Goal: Task Accomplishment & Management: Manage account settings

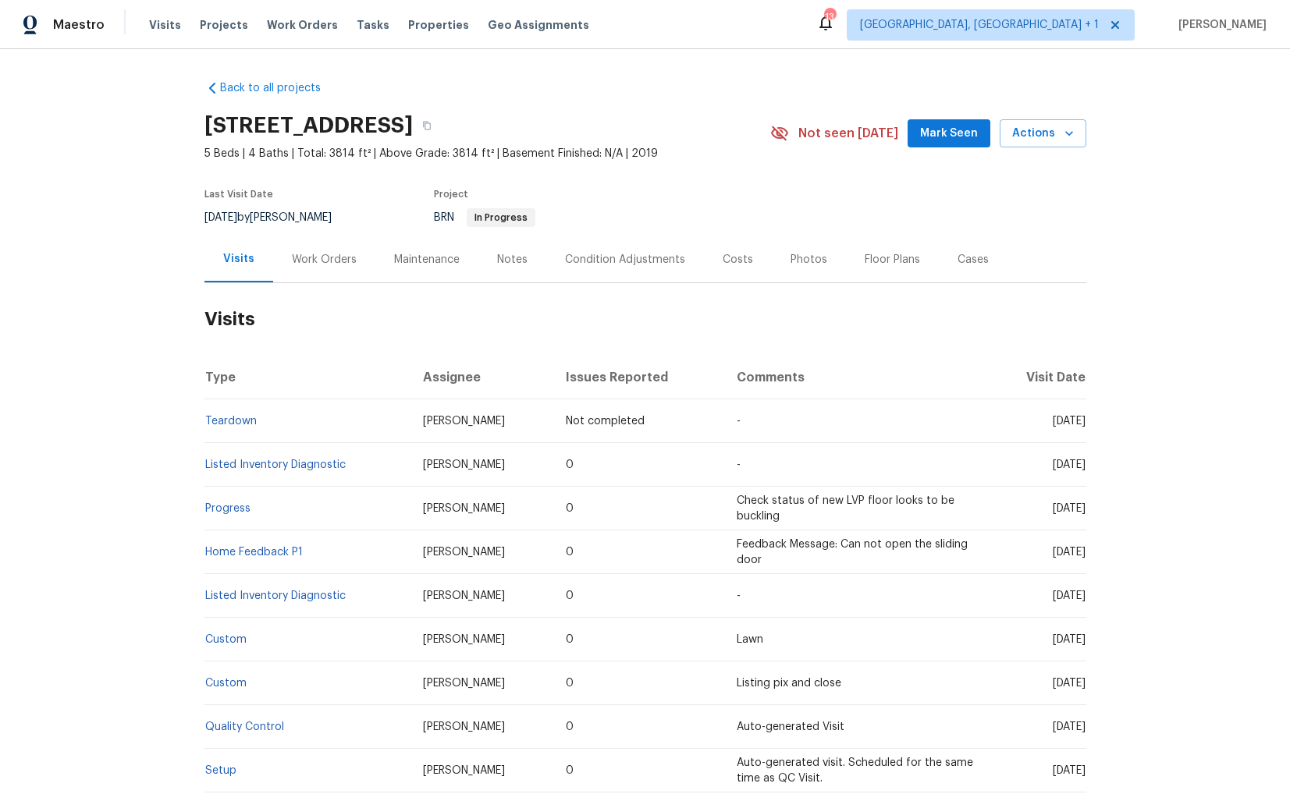
click at [312, 256] on div "Work Orders" at bounding box center [324, 260] width 65 height 16
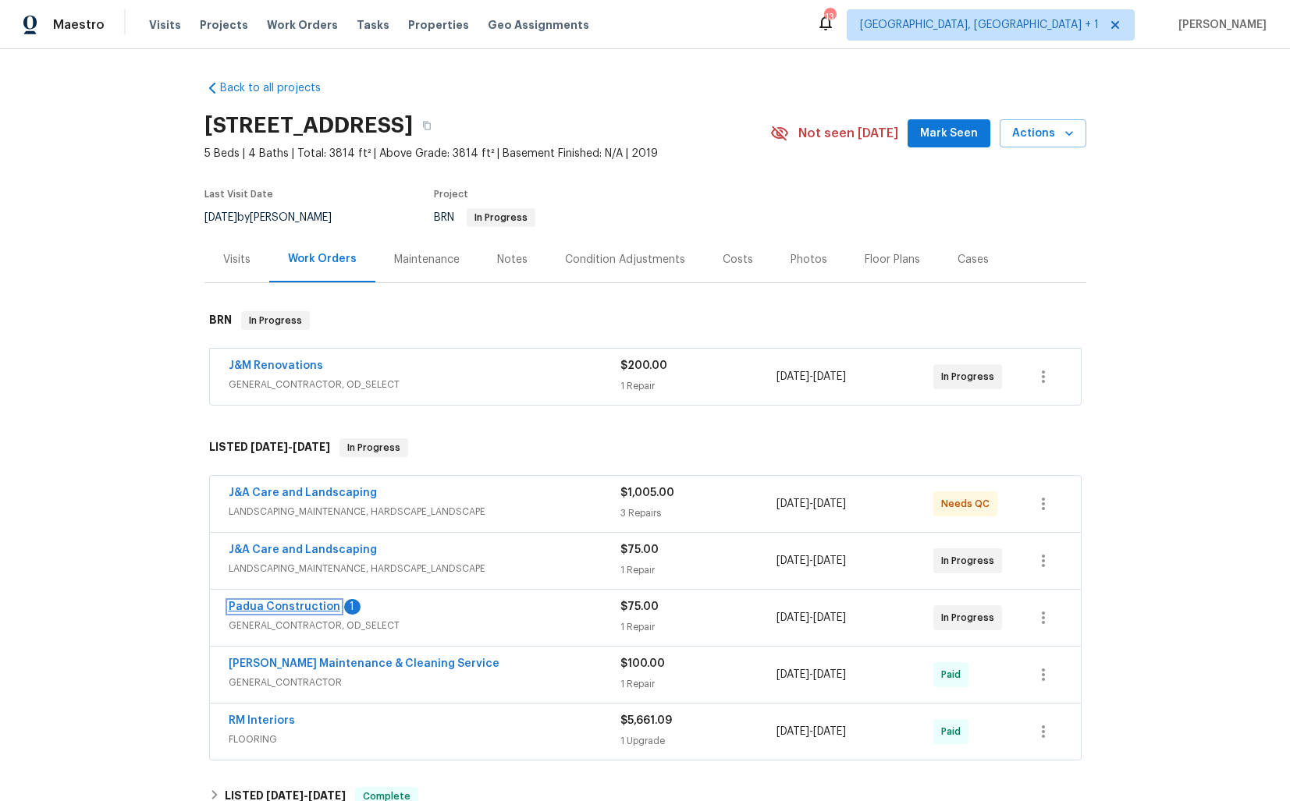
click at [273, 604] on link "Padua Construction" at bounding box center [285, 607] width 112 height 11
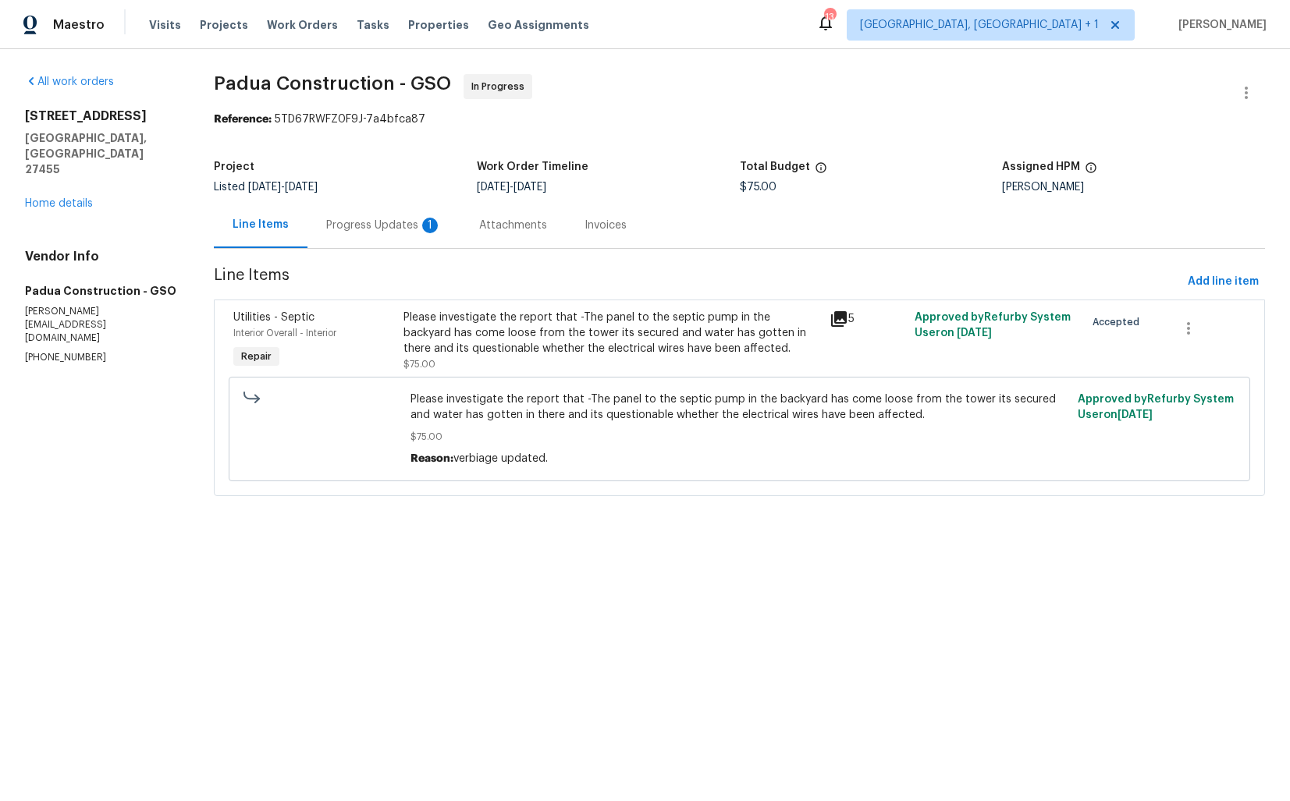
click at [374, 231] on div "Progress Updates 1" at bounding box center [383, 226] width 115 height 16
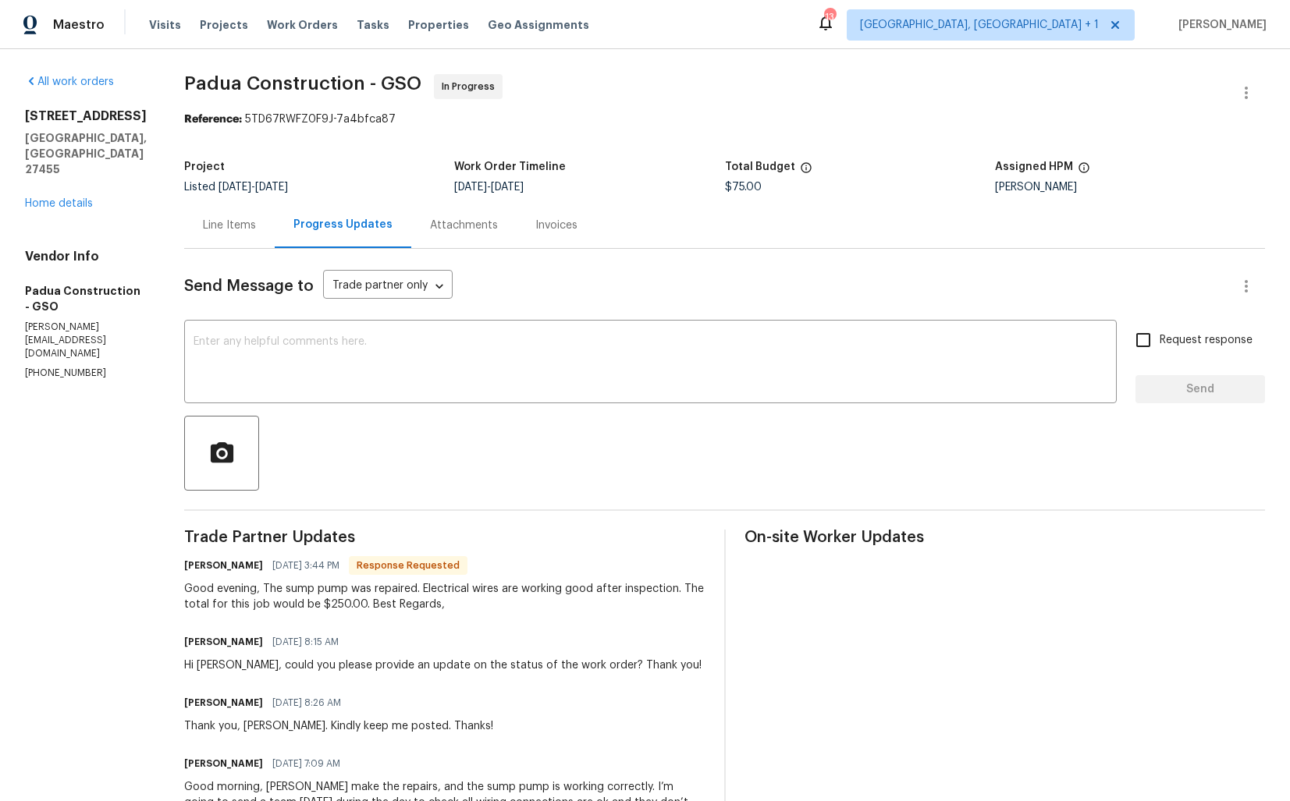
click at [234, 232] on div "Line Items" at bounding box center [229, 226] width 53 height 16
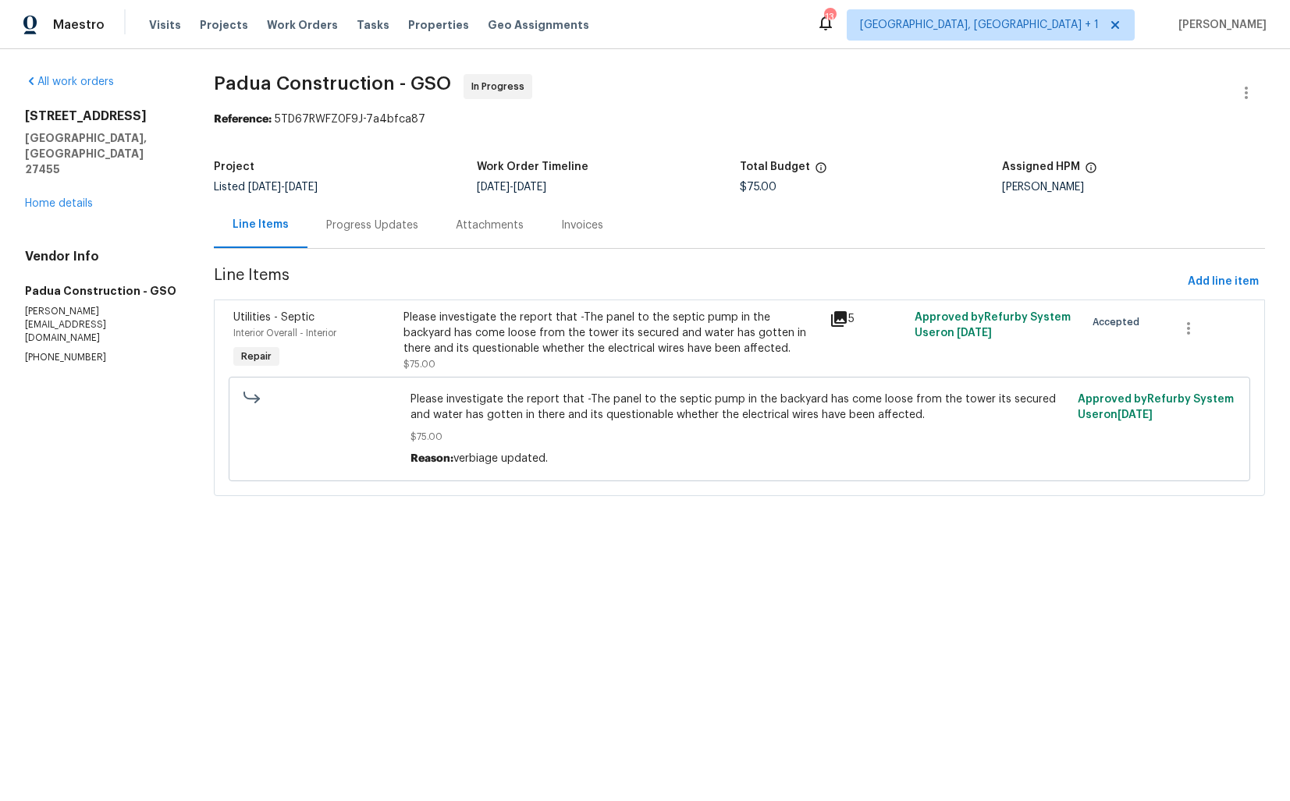
click at [632, 333] on div "Please investigate the report that -The panel to the septic pump in the backyar…" at bounding box center [611, 333] width 416 height 47
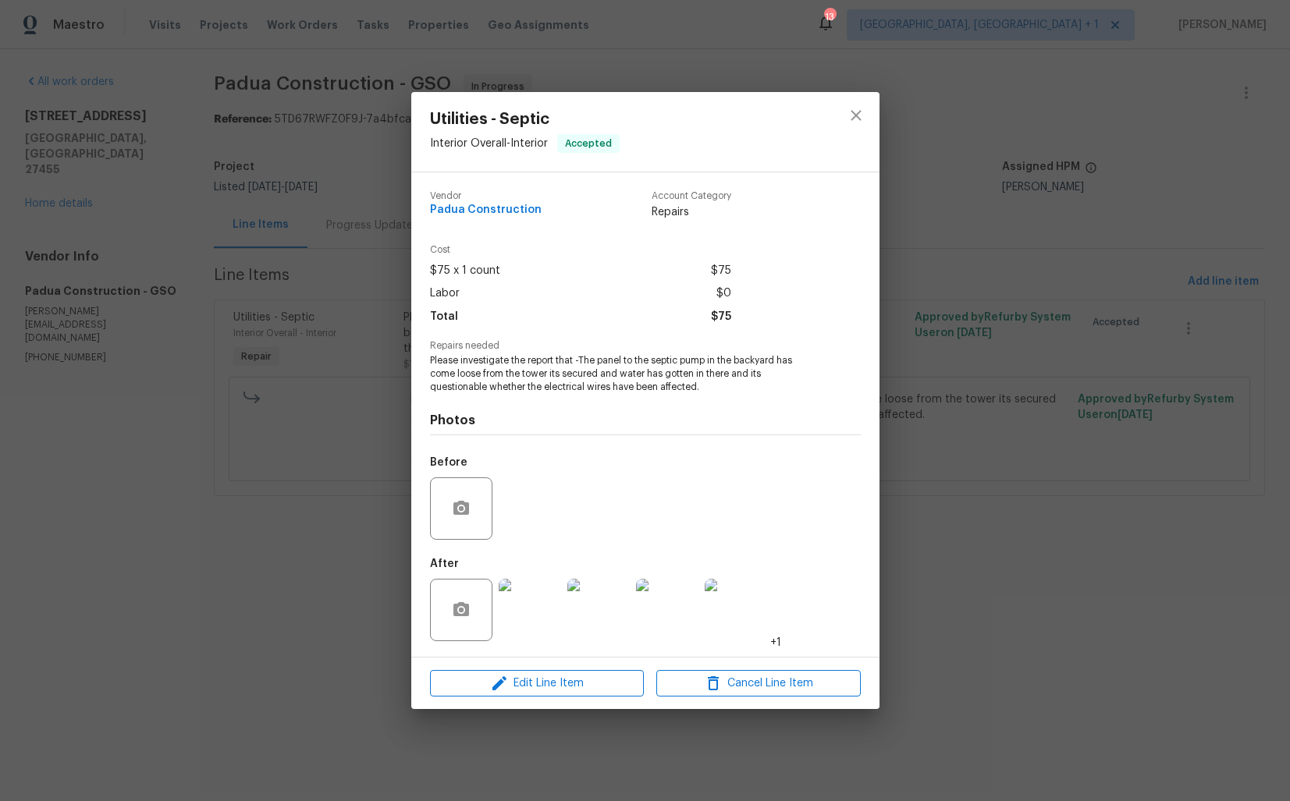
click at [523, 616] on img at bounding box center [530, 610] width 62 height 62
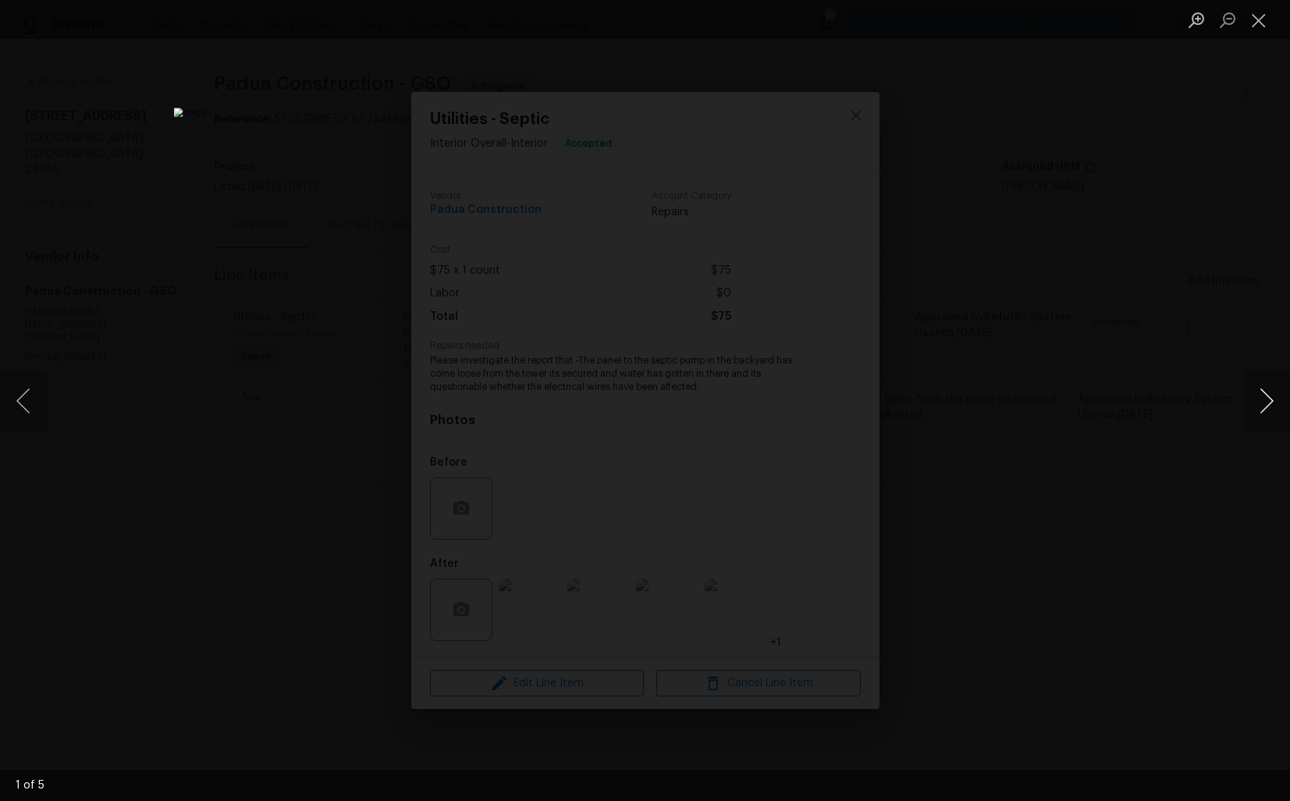
click at [1262, 411] on button "Next image" at bounding box center [1266, 401] width 47 height 62
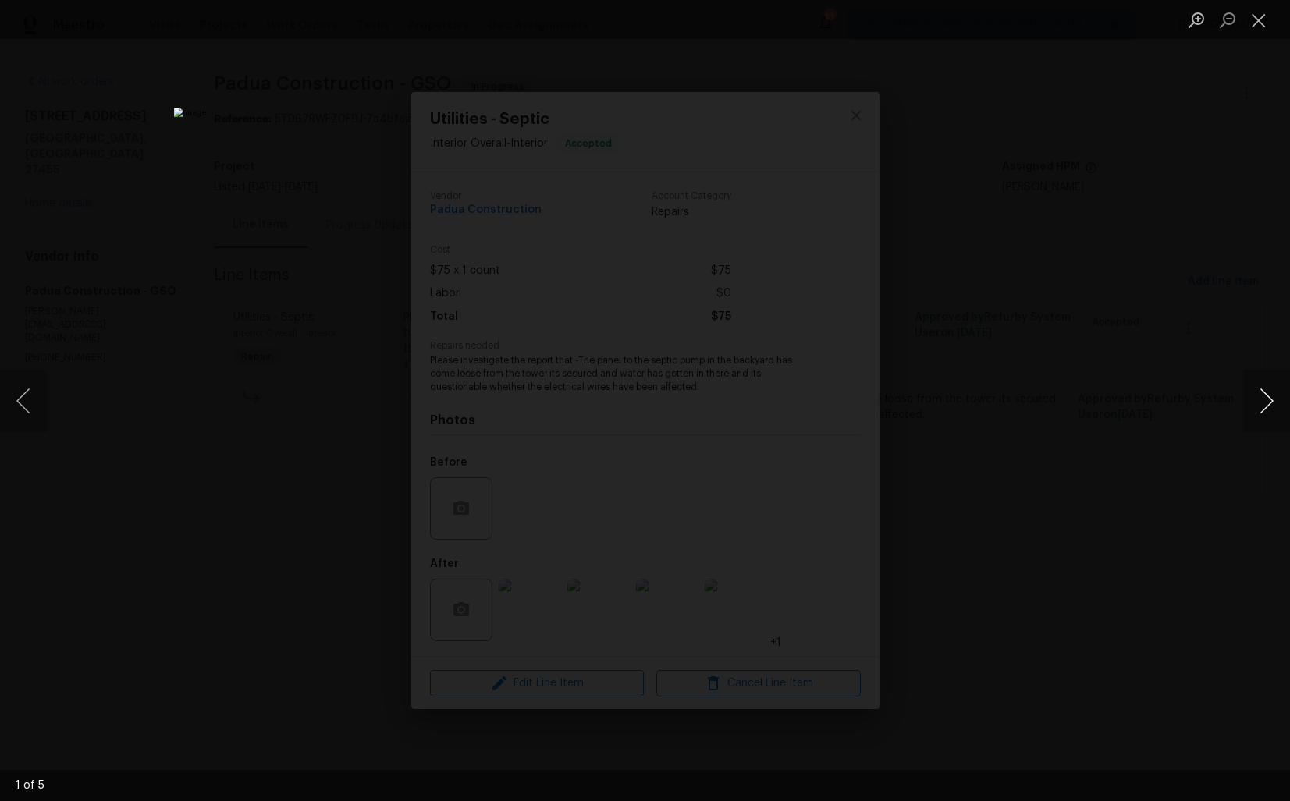
click at [1262, 411] on button "Next image" at bounding box center [1266, 401] width 47 height 62
click at [1122, 429] on div "Lightbox" at bounding box center [645, 400] width 1290 height 801
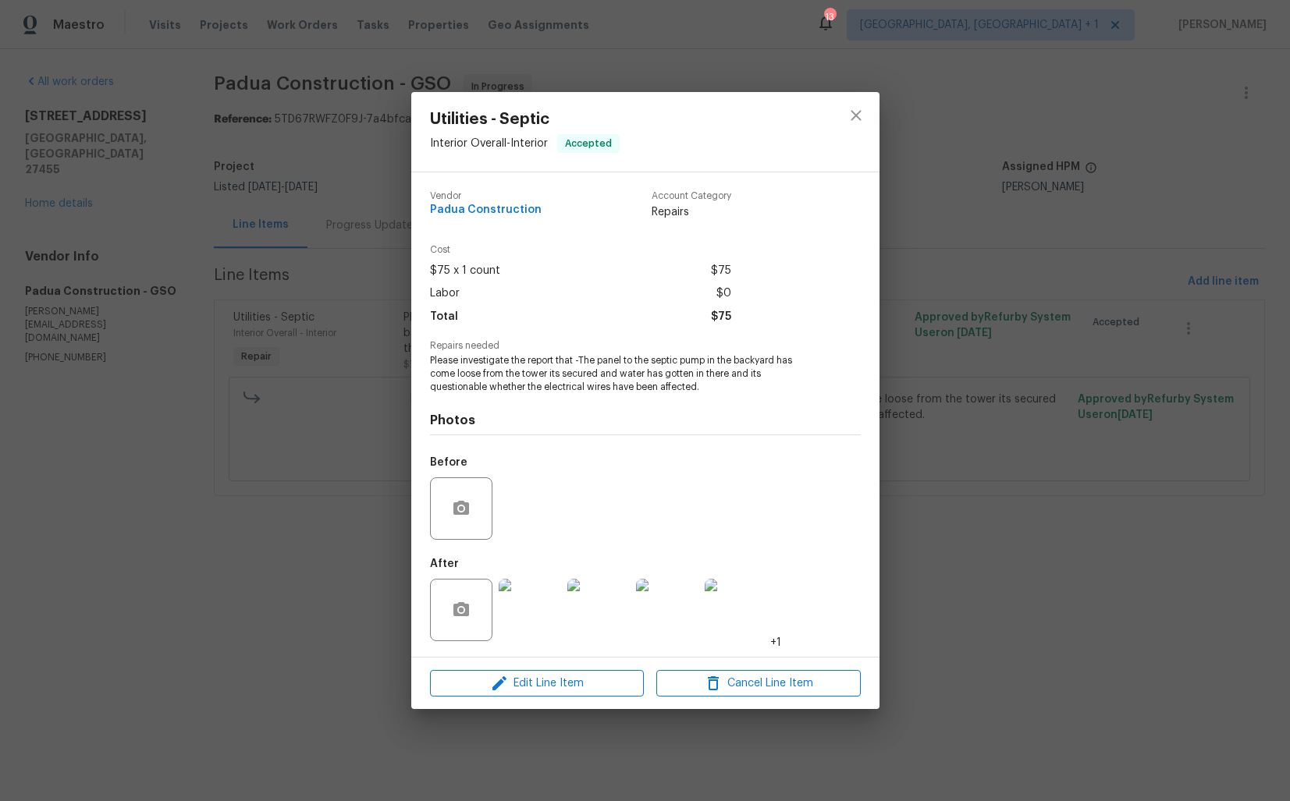
click at [972, 325] on div "Utilities - Septic Interior Overall - Interior Accepted Vendor Padua Constructi…" at bounding box center [645, 400] width 1290 height 801
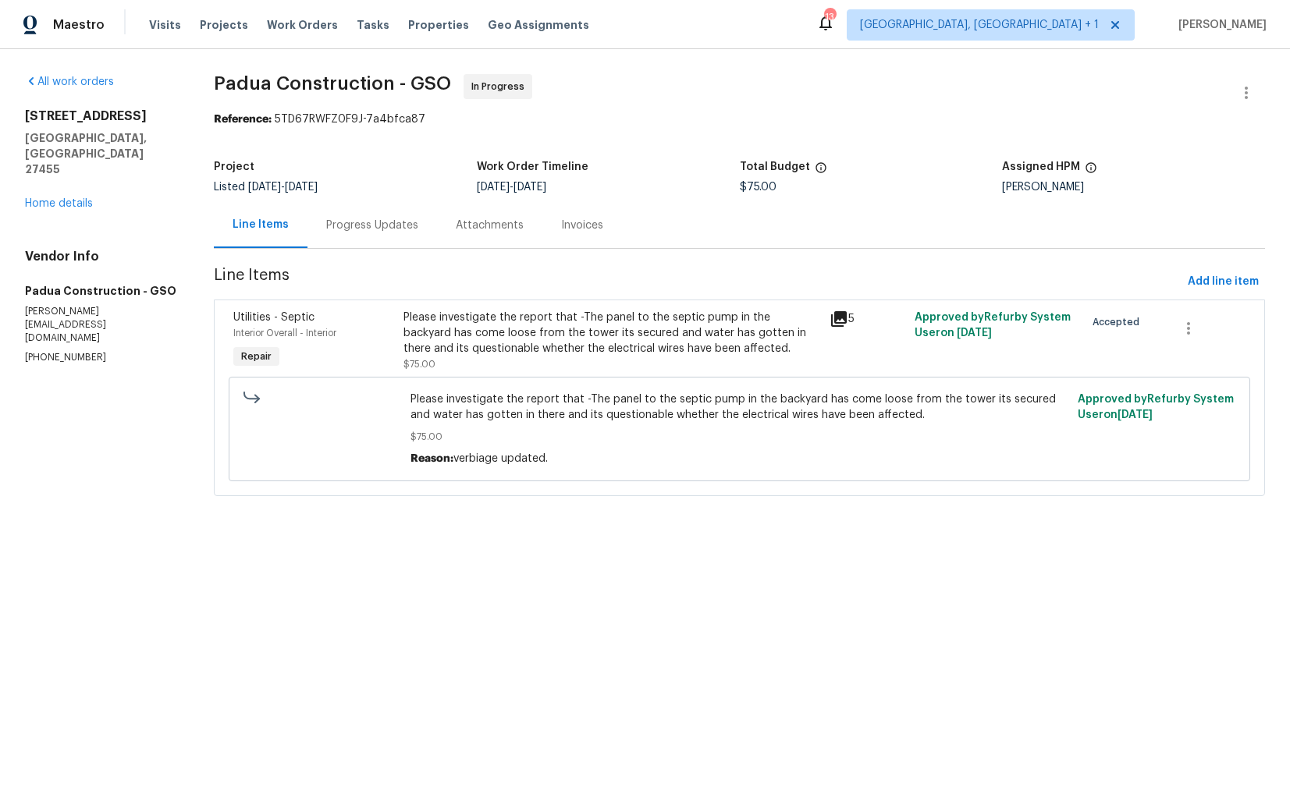
click at [368, 230] on div "Progress Updates" at bounding box center [372, 226] width 92 height 16
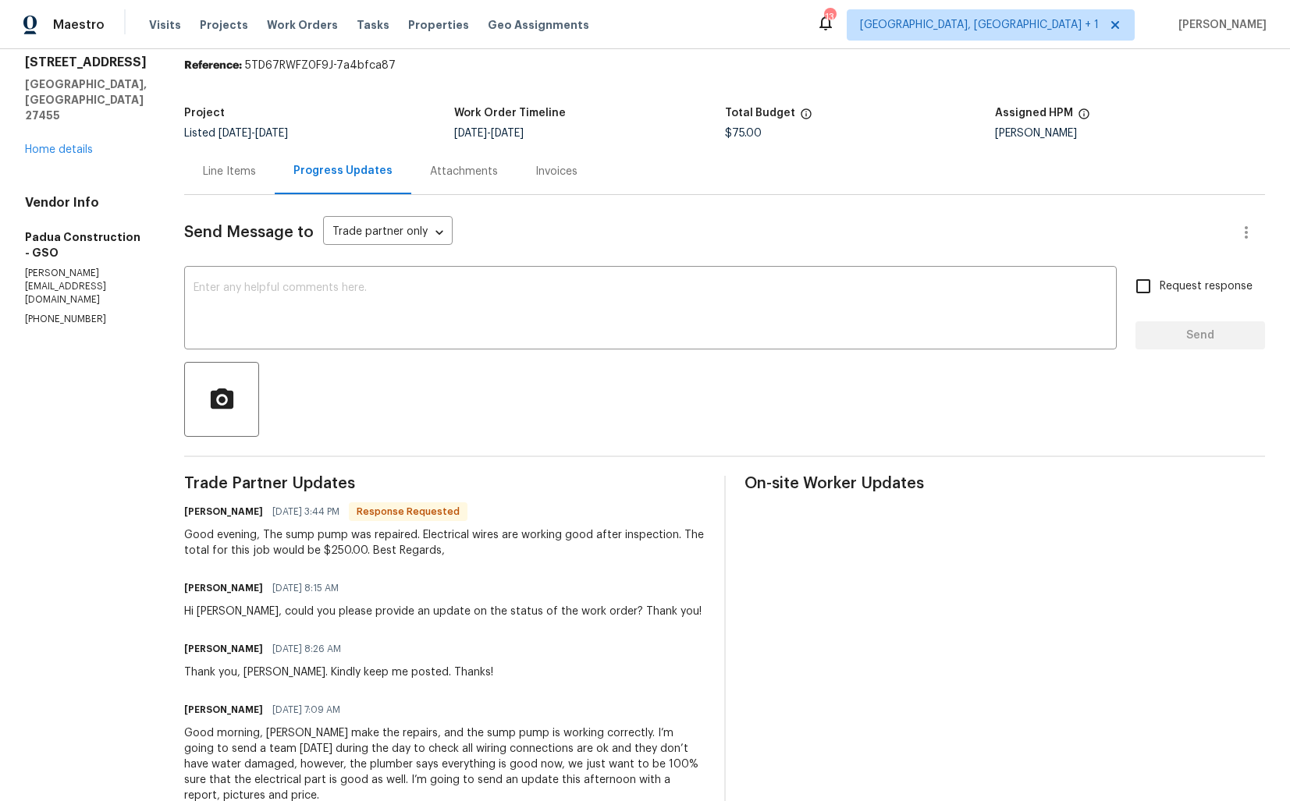
scroll to position [43, 0]
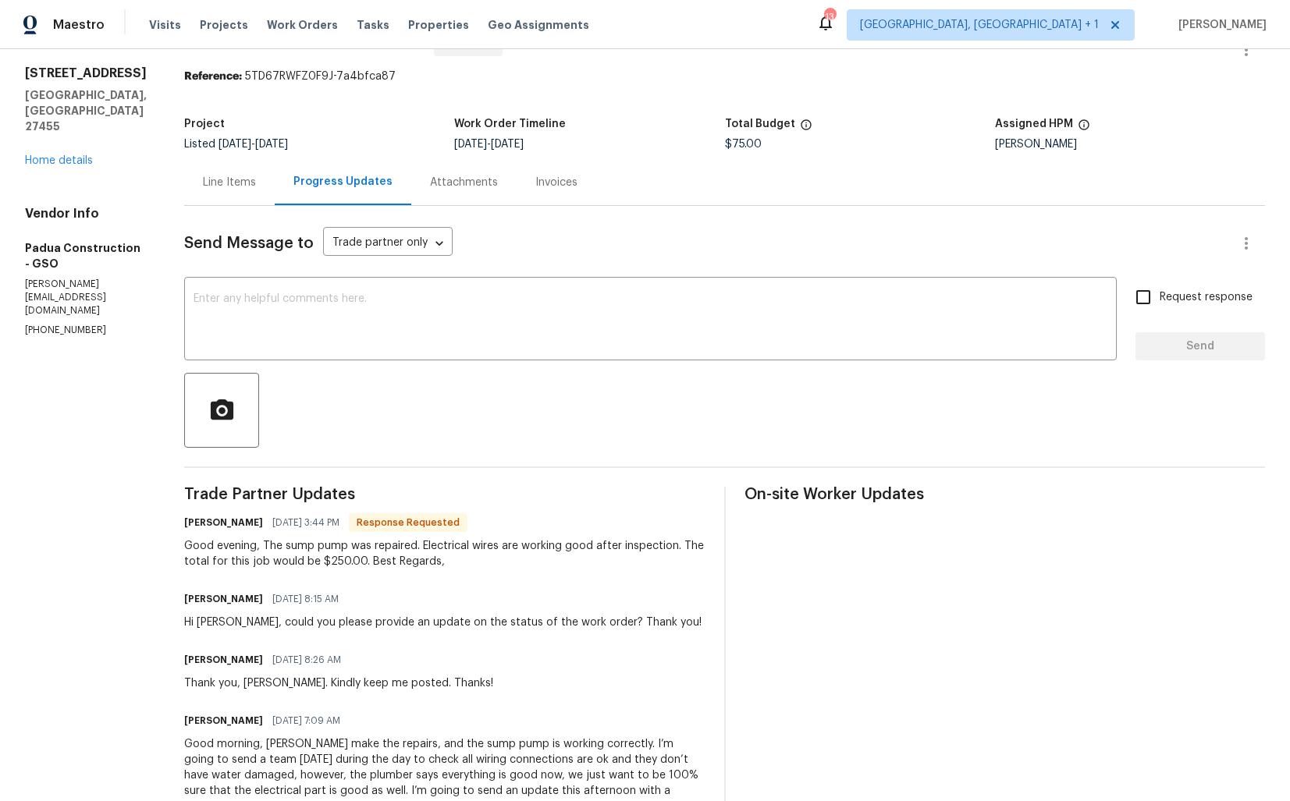
click at [216, 191] on div "Line Items" at bounding box center [229, 182] width 91 height 46
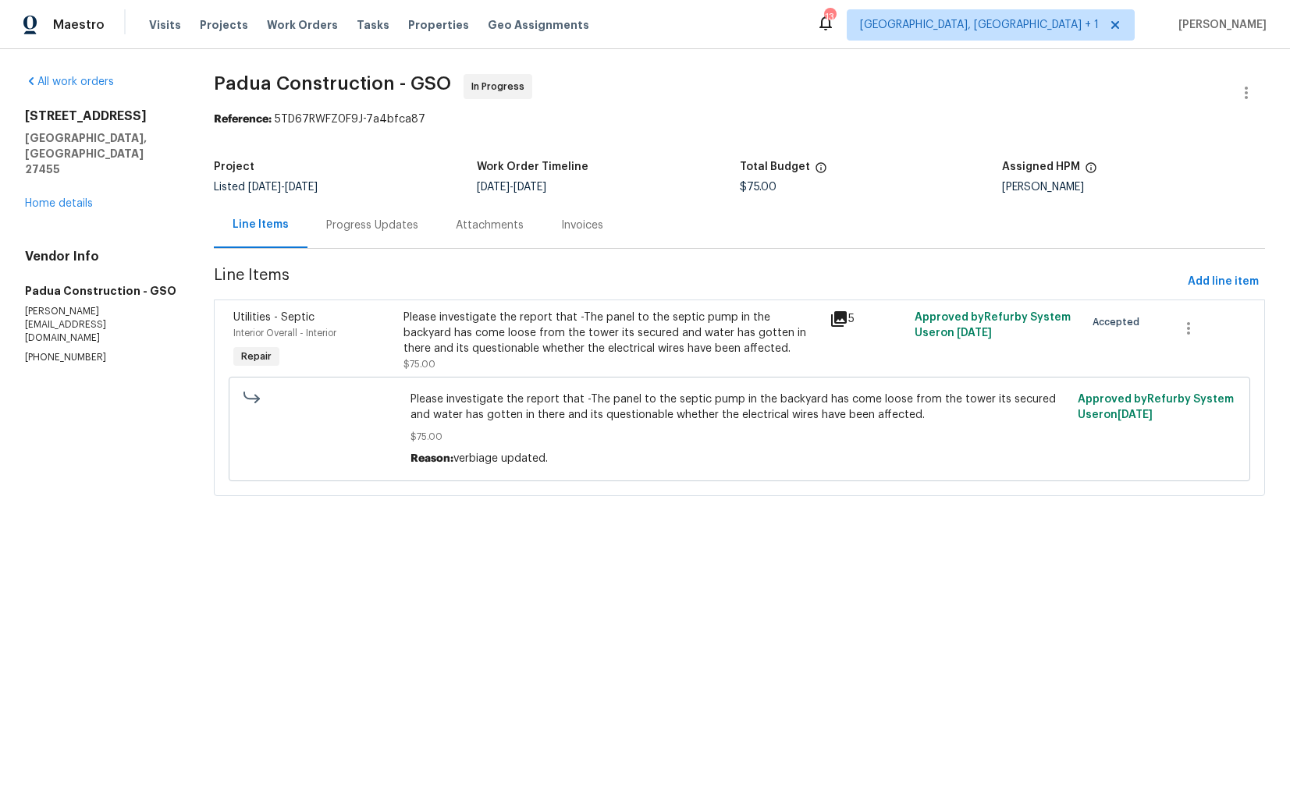
click at [490, 327] on div "Please investigate the report that -The panel to the septic pump in the backyar…" at bounding box center [611, 333] width 416 height 47
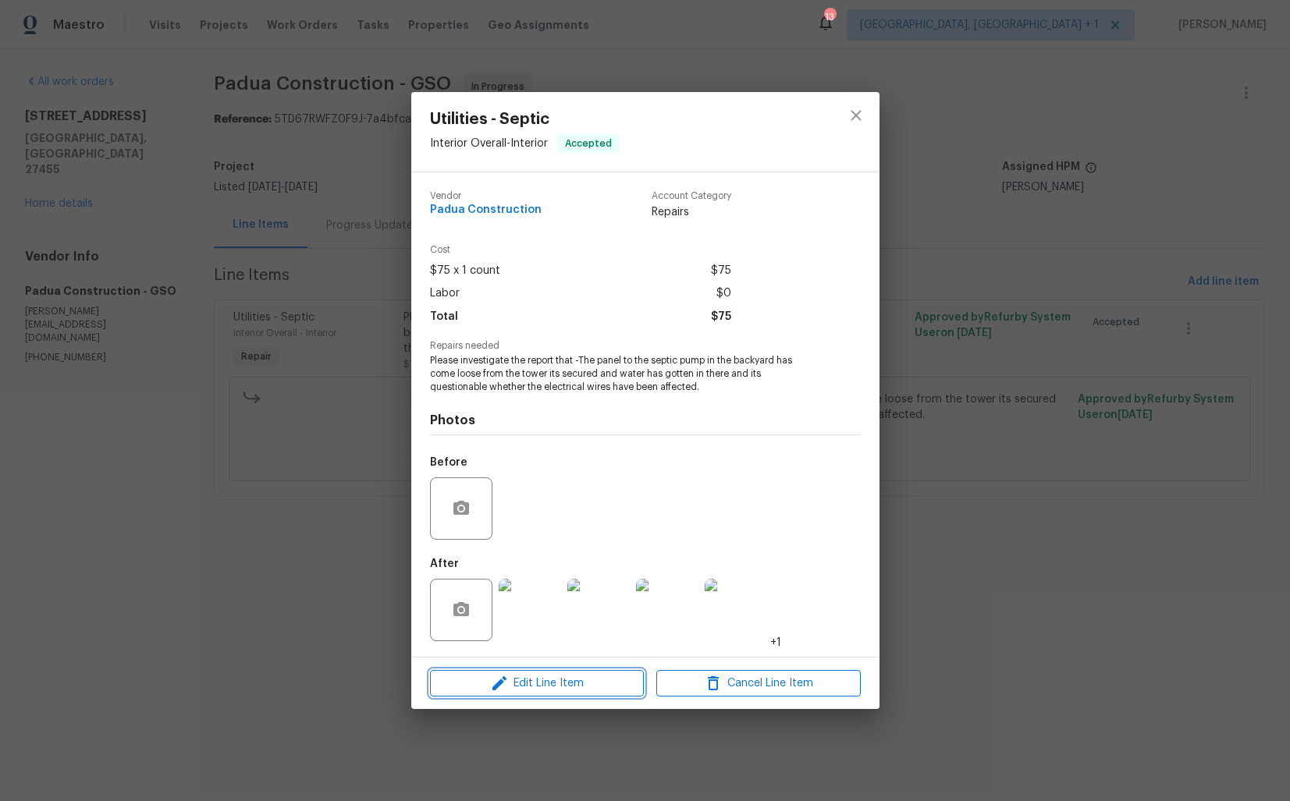
click at [499, 691] on icon "button" at bounding box center [499, 683] width 19 height 19
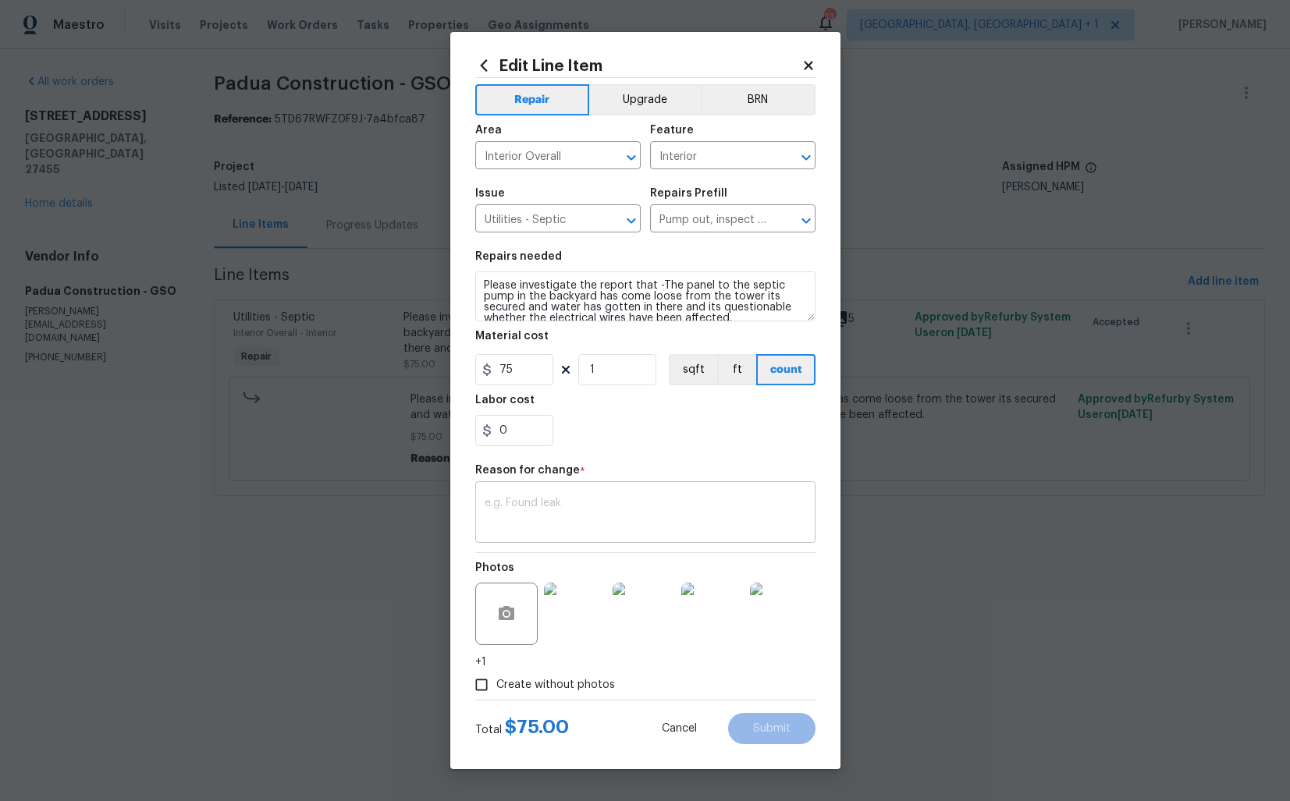
click at [541, 502] on textarea at bounding box center [645, 514] width 321 height 33
type textarea "2"
click at [533, 361] on input "75" at bounding box center [514, 369] width 78 height 31
type input "250"
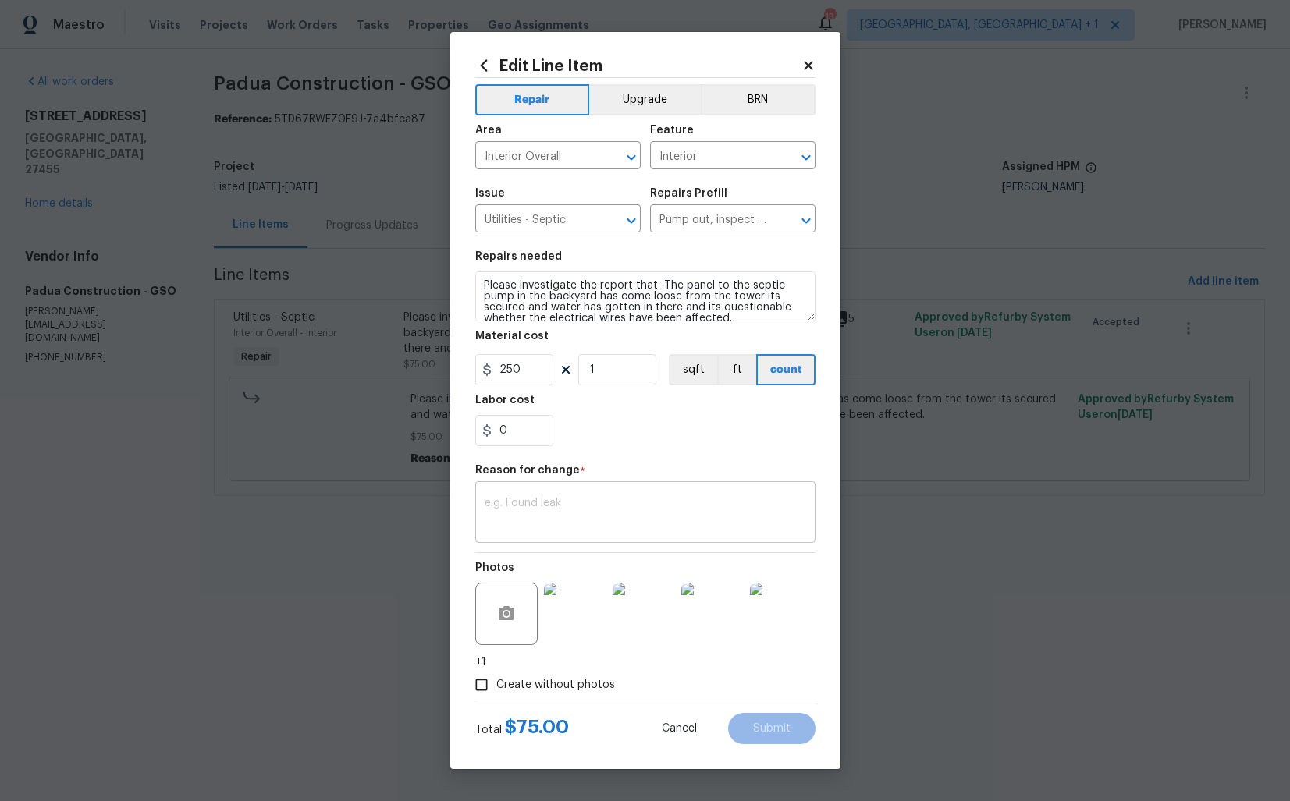
click at [577, 488] on div "x ​" at bounding box center [645, 514] width 340 height 58
paste textarea "(AM) Updated per vendor’s final cost."
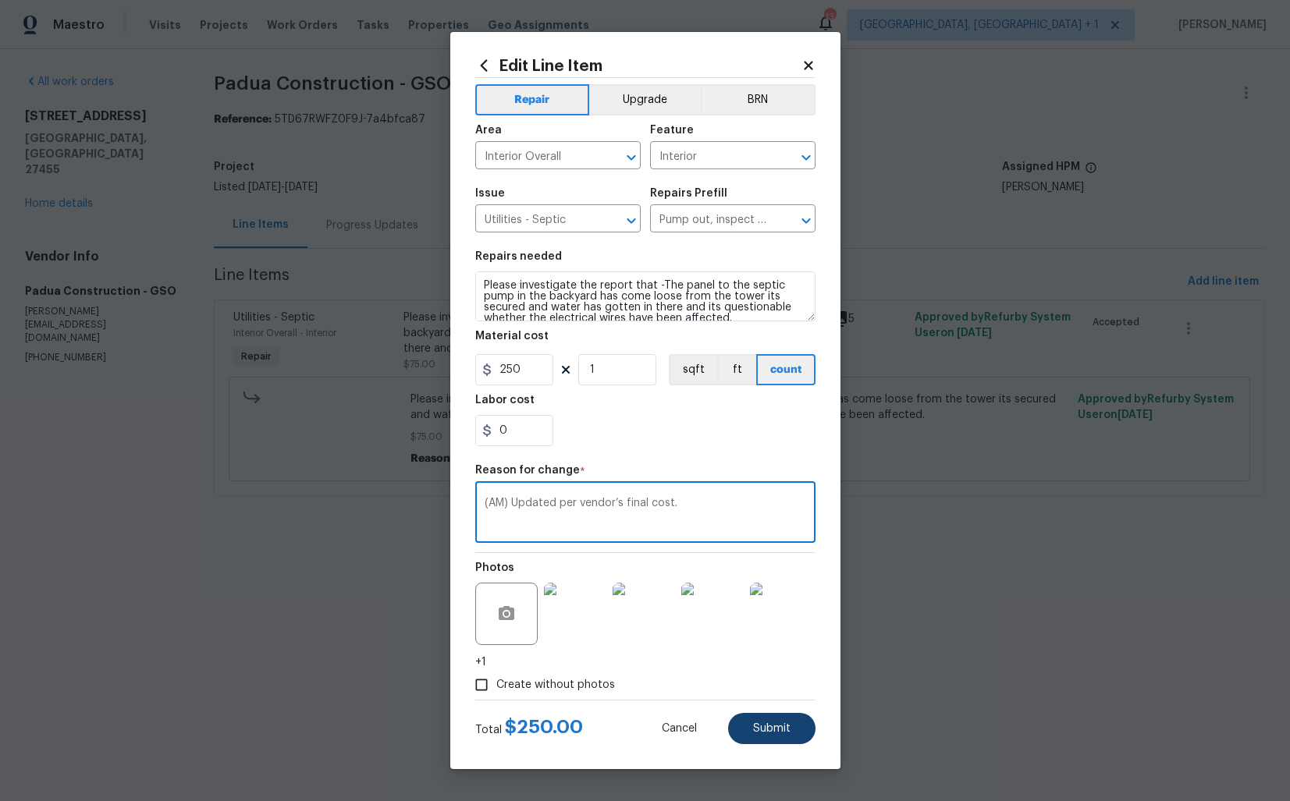
type textarea "(AM) Updated per vendor’s final cost."
click at [757, 730] on span "Submit" at bounding box center [771, 729] width 37 height 12
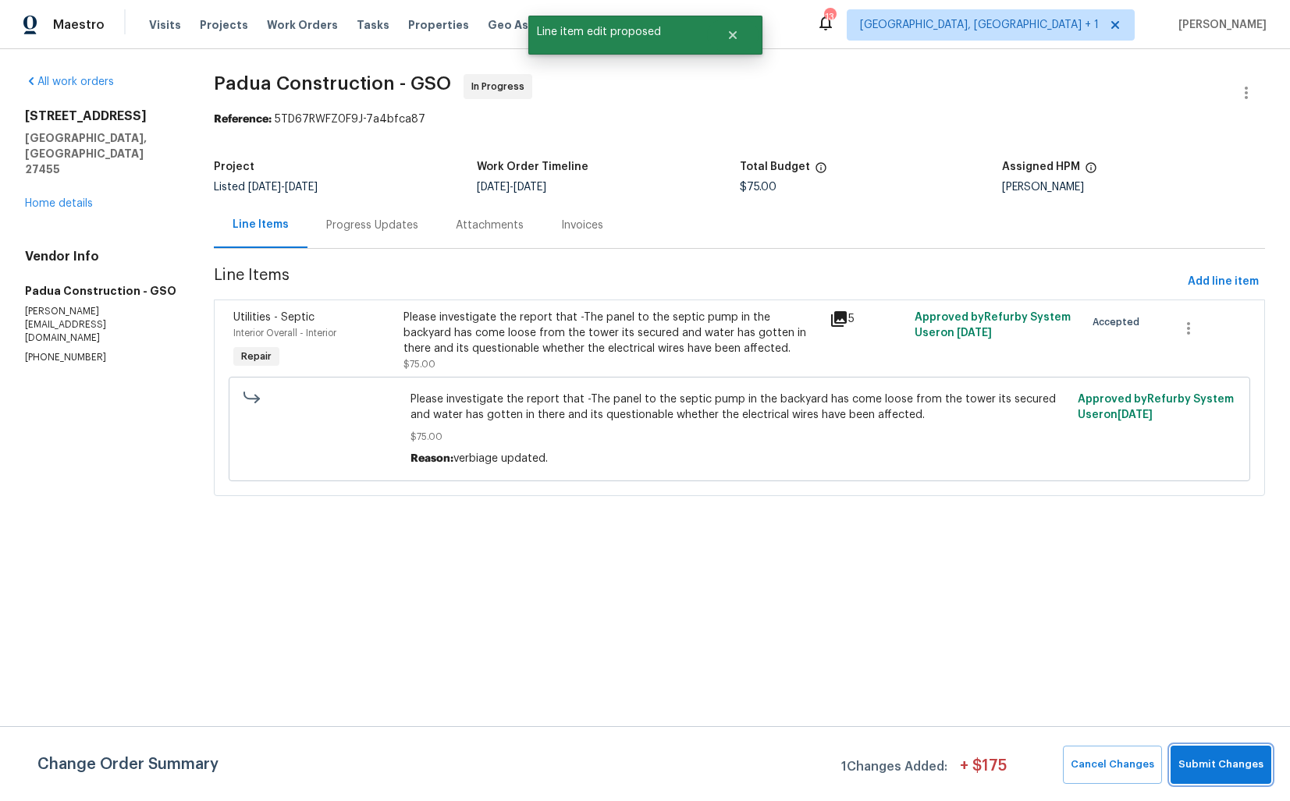
click at [1224, 772] on span "Submit Changes" at bounding box center [1220, 765] width 85 height 18
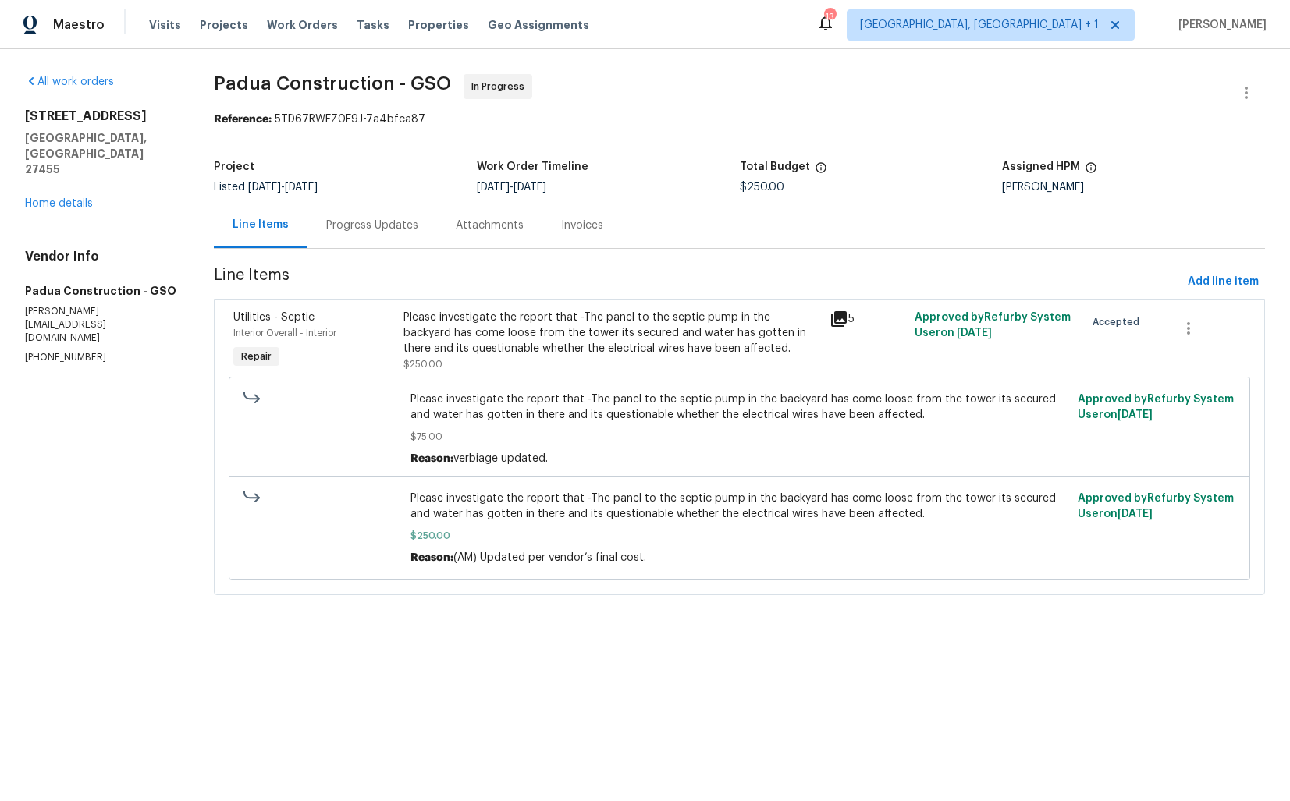
click at [385, 220] on div "Progress Updates" at bounding box center [372, 226] width 92 height 16
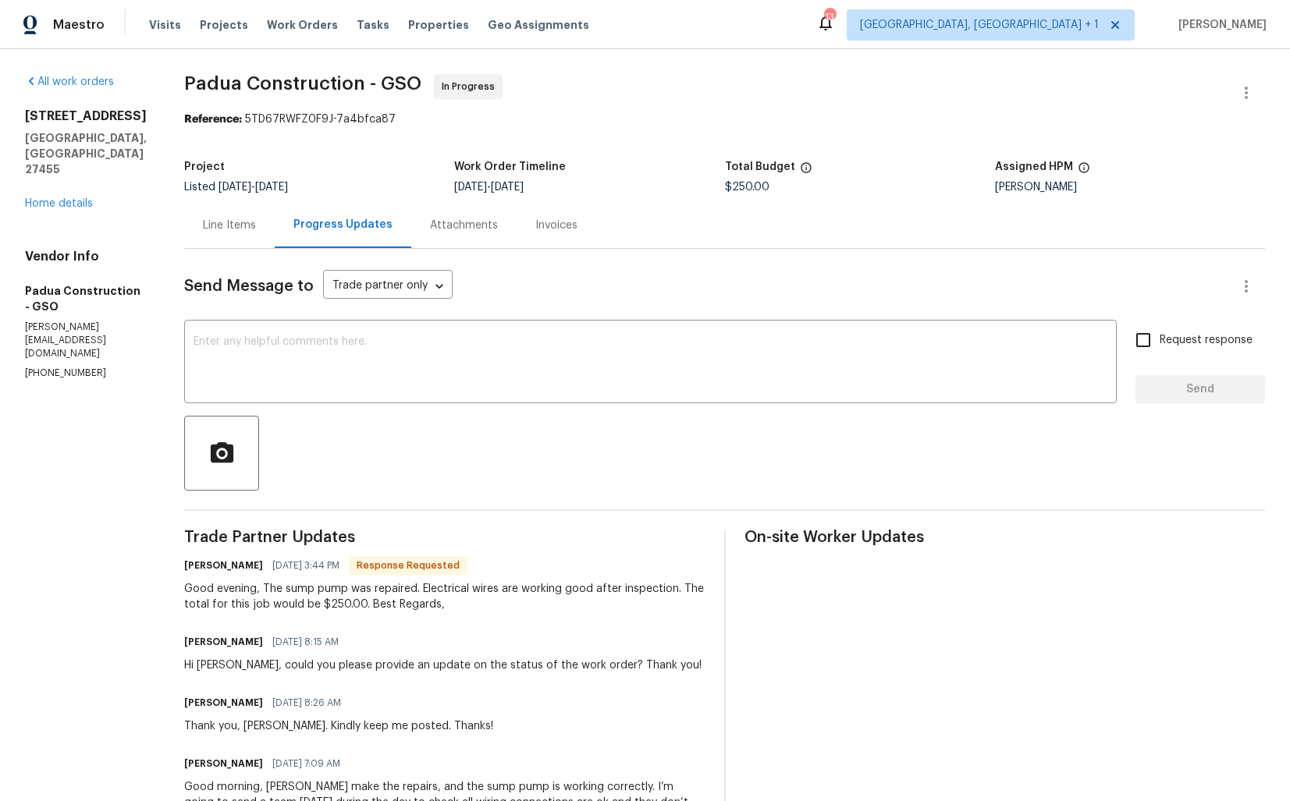
click at [187, 569] on h6 "Juan Echeverri" at bounding box center [223, 566] width 79 height 16
copy h6 "Juan"
click at [442, 388] on textarea at bounding box center [651, 363] width 914 height 55
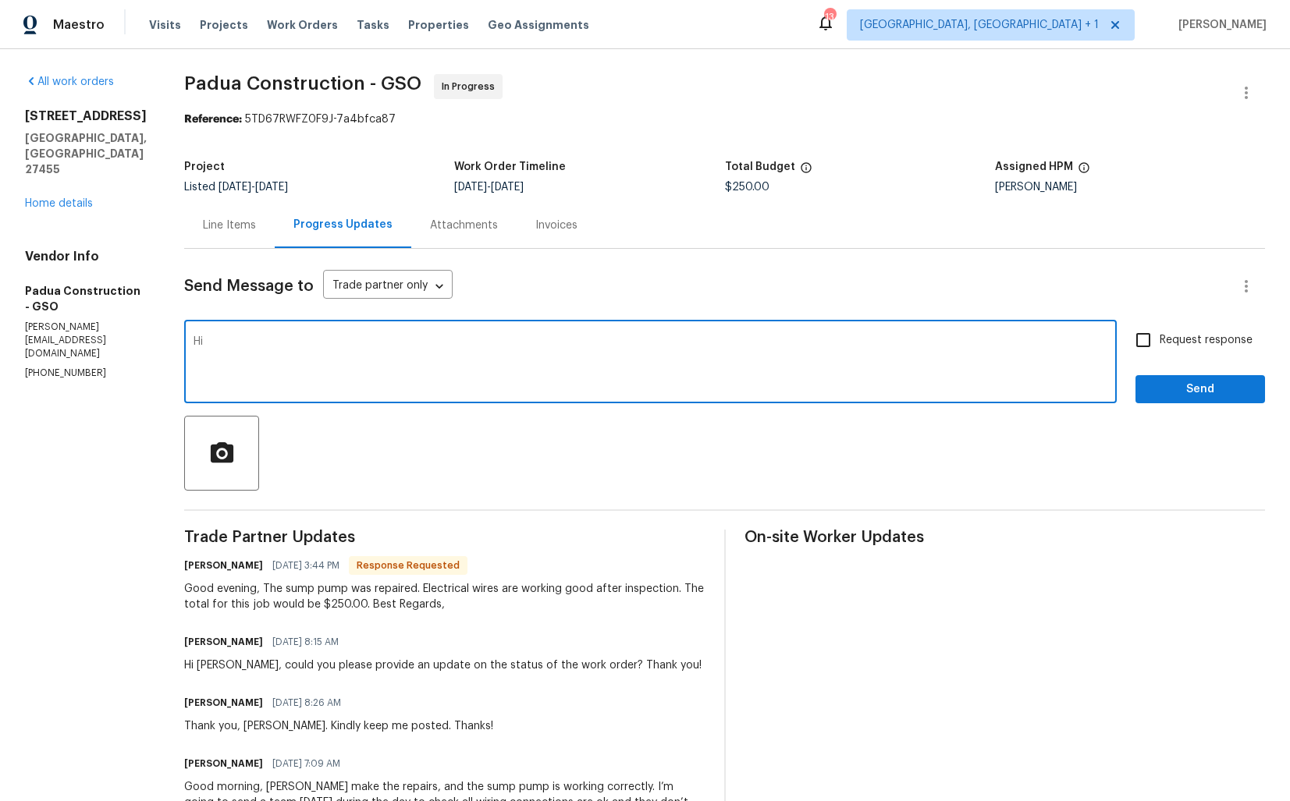
paste textarea "Juan"
click at [254, 342] on textarea "Hi Juan, than you for" at bounding box center [651, 363] width 914 height 55
click at [323, 338] on textarea "Hi Juan, thank you for" at bounding box center [651, 363] width 914 height 55
click at [528, 344] on textarea "Hi Juan, thank you for completing the job. Cost has been updated kindly move th…" at bounding box center [651, 363] width 914 height 55
type textarea "Hi Juan, thank you for completing the job. Cost has been updated, kindly move t…"
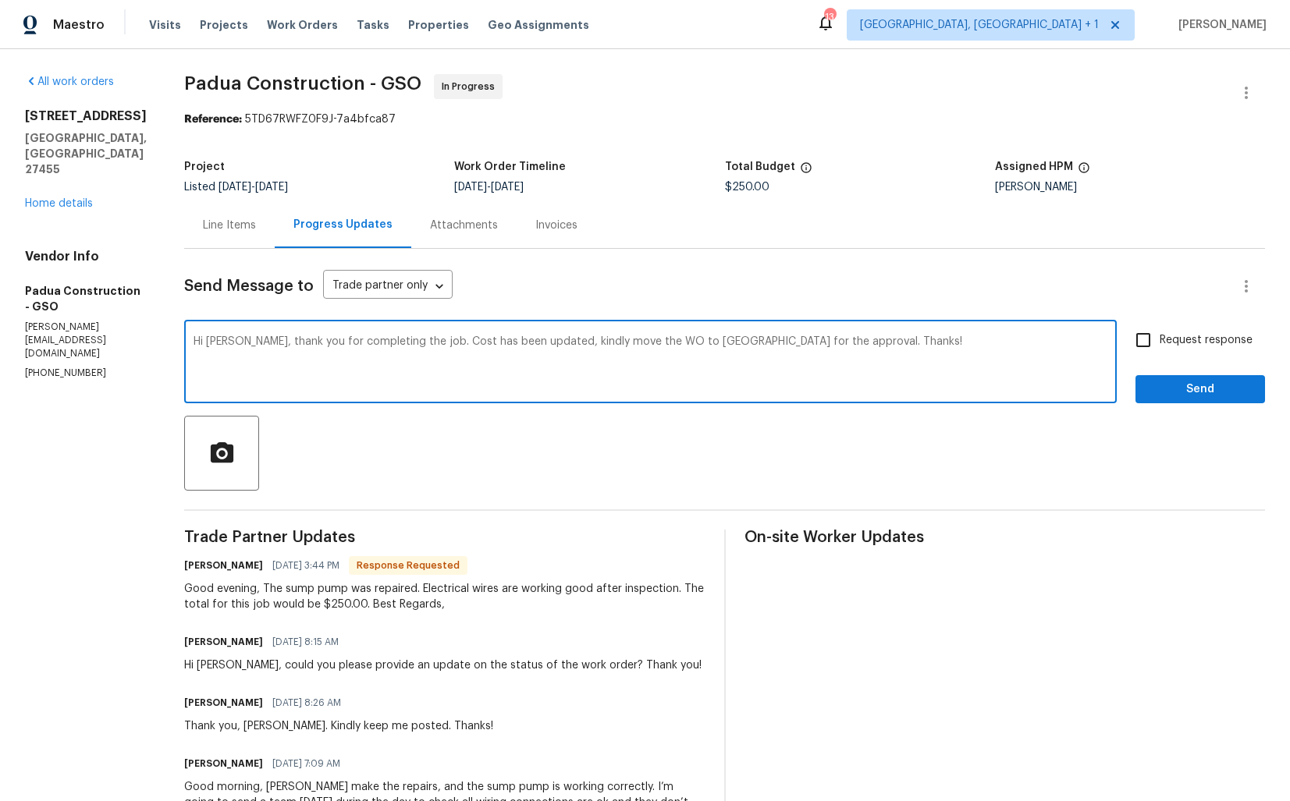
click at [1203, 346] on span "Request response" at bounding box center [1206, 340] width 93 height 16
click at [1160, 346] on input "Request response" at bounding box center [1143, 340] width 33 height 33
checkbox input "true"
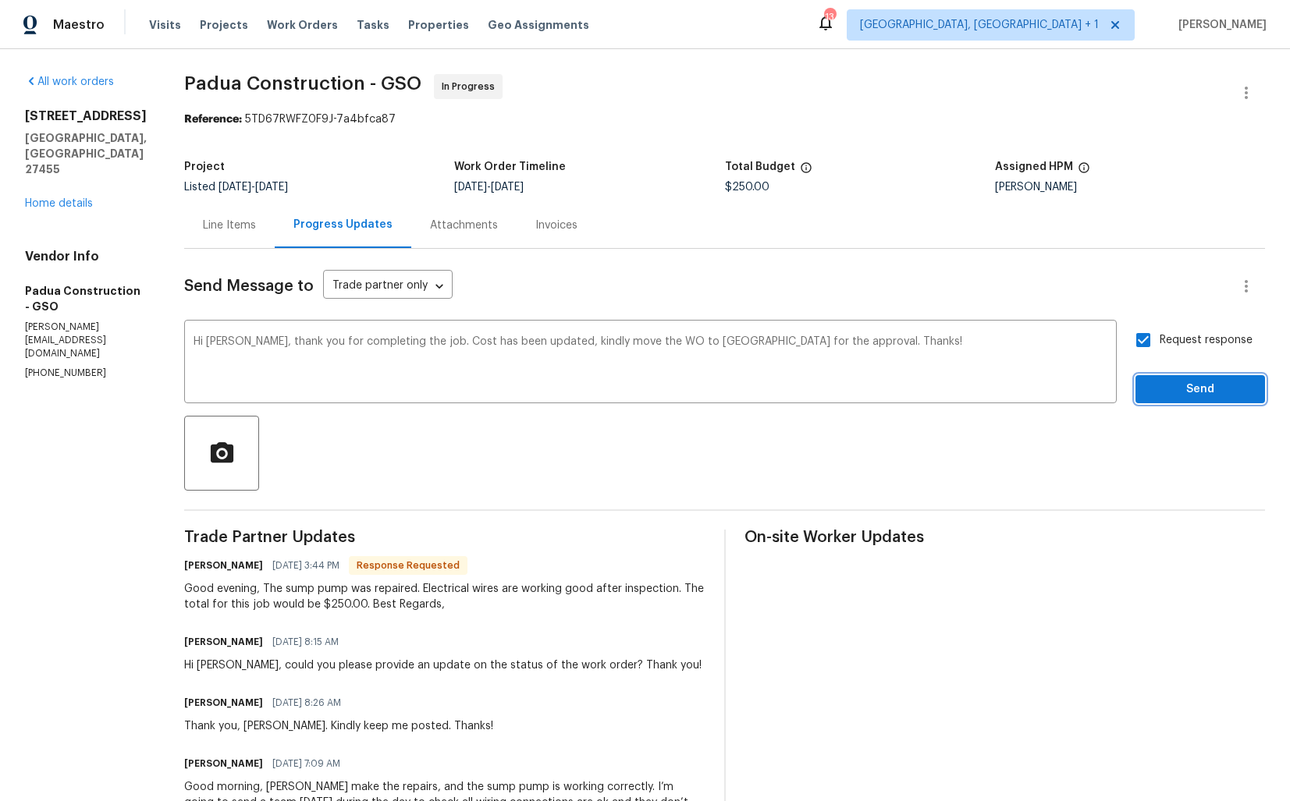
click at [1188, 389] on span "Send" at bounding box center [1200, 390] width 105 height 20
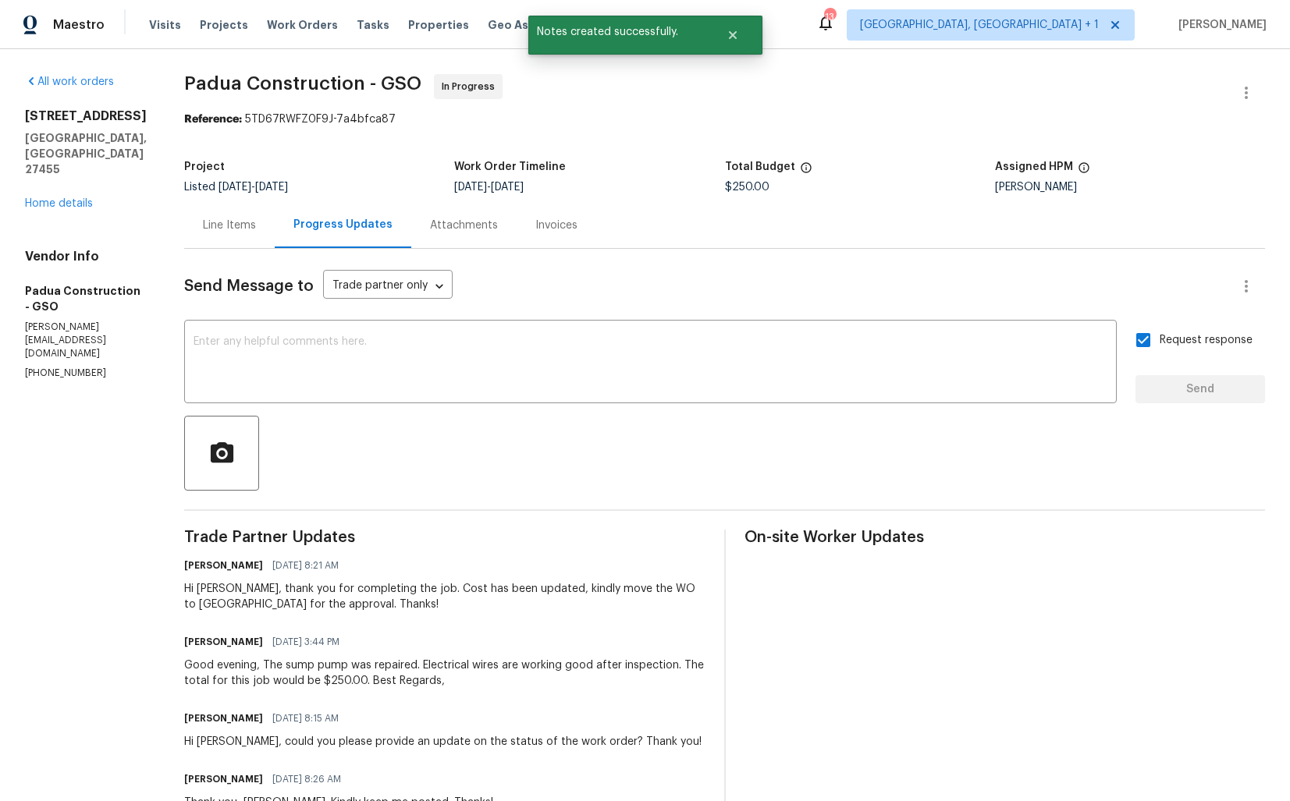
click at [272, 676] on div "Good evening, The sump pump was repaired. Electrical wires are working good aft…" at bounding box center [444, 673] width 521 height 31
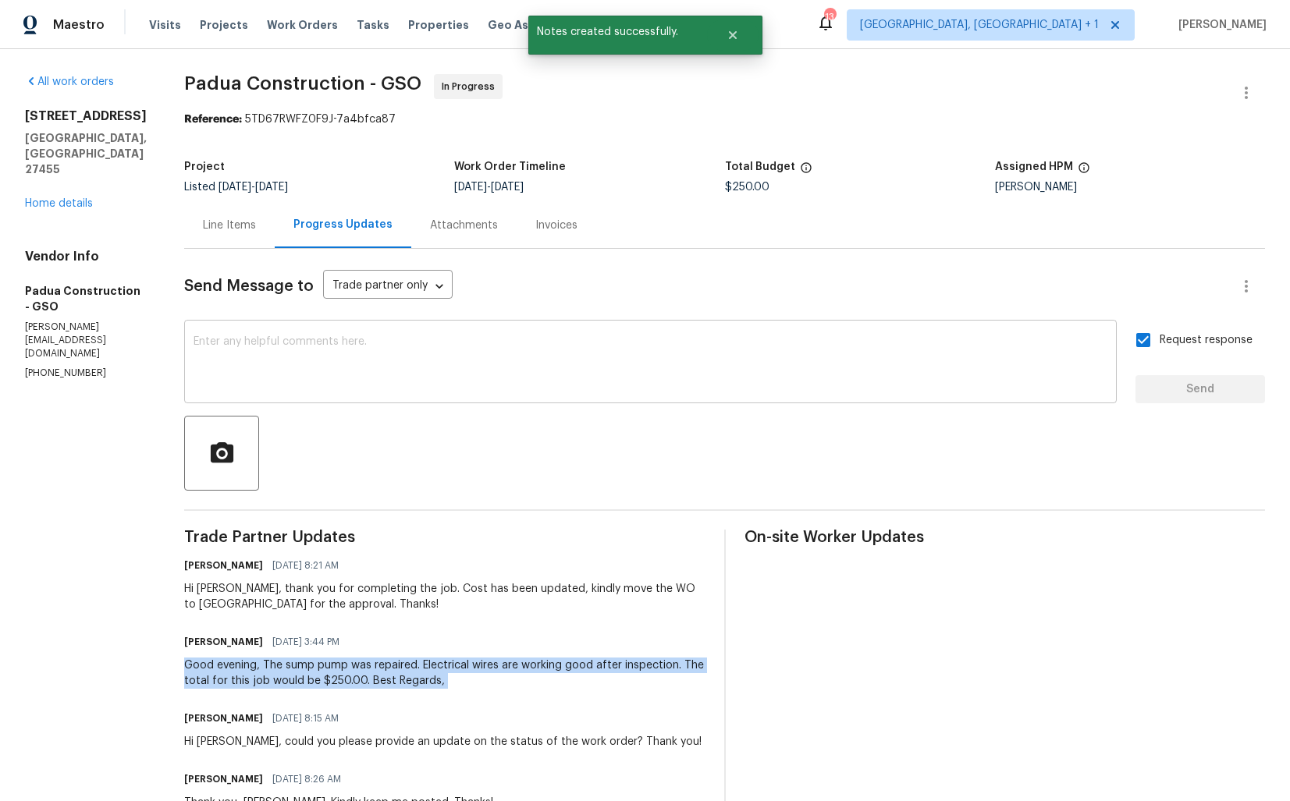
copy div "Good evening, The sump pump was repaired. Electrical wires are working good aft…"
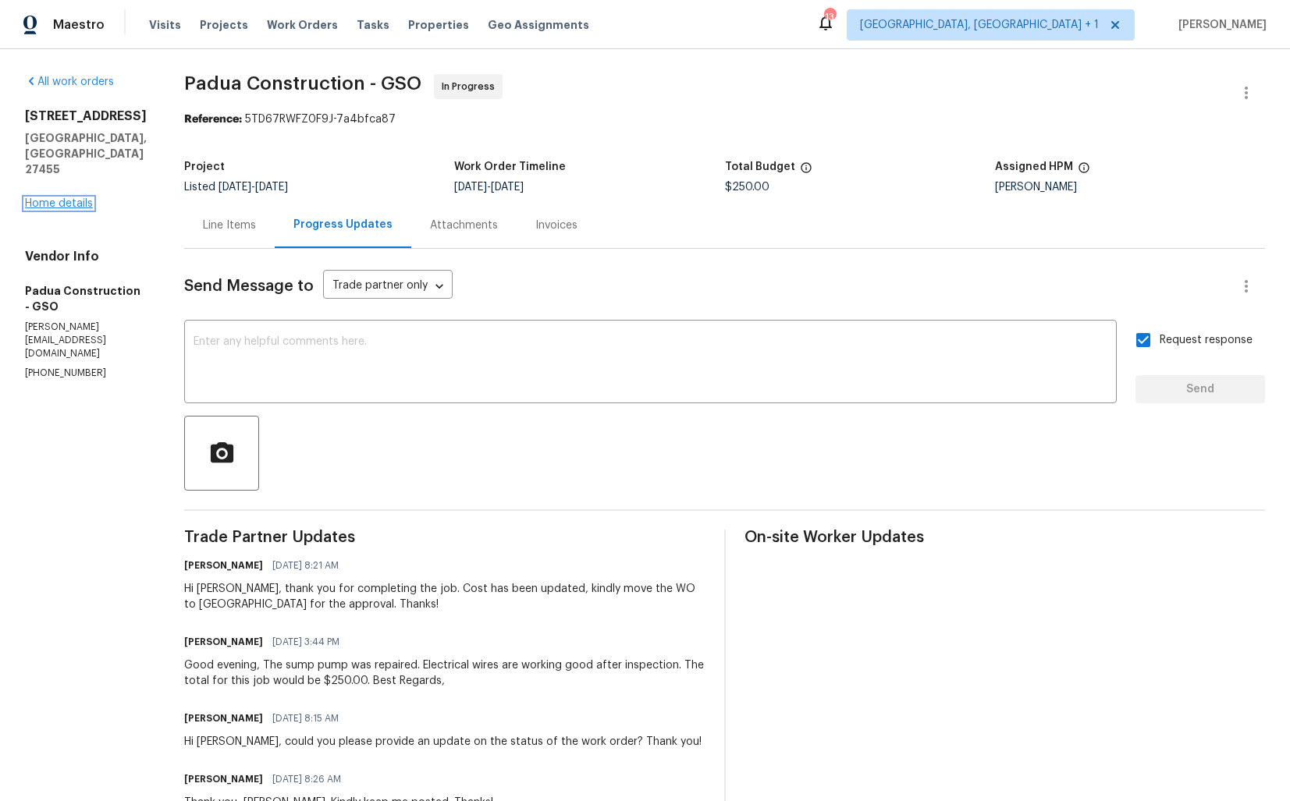
click at [66, 204] on link "Home details" at bounding box center [59, 203] width 68 height 11
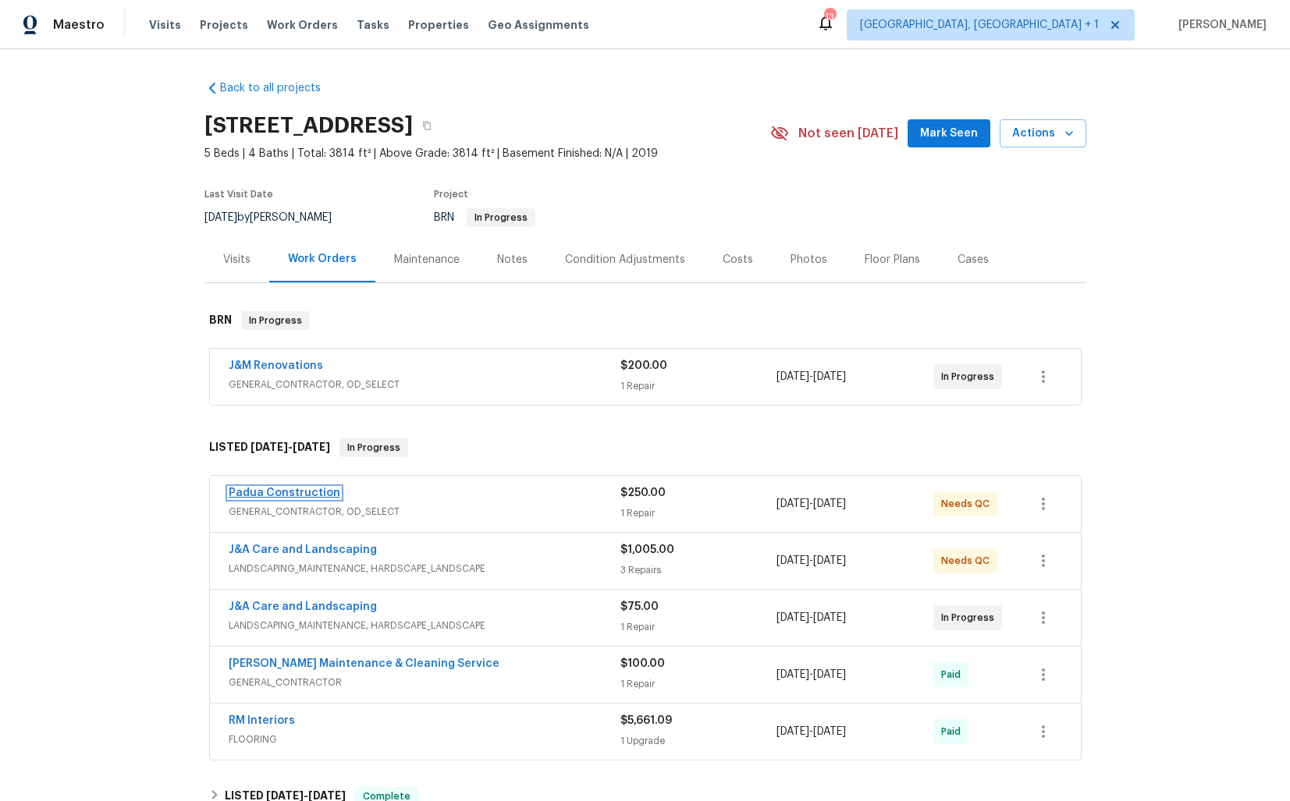
click at [280, 497] on link "Padua Construction" at bounding box center [285, 493] width 112 height 11
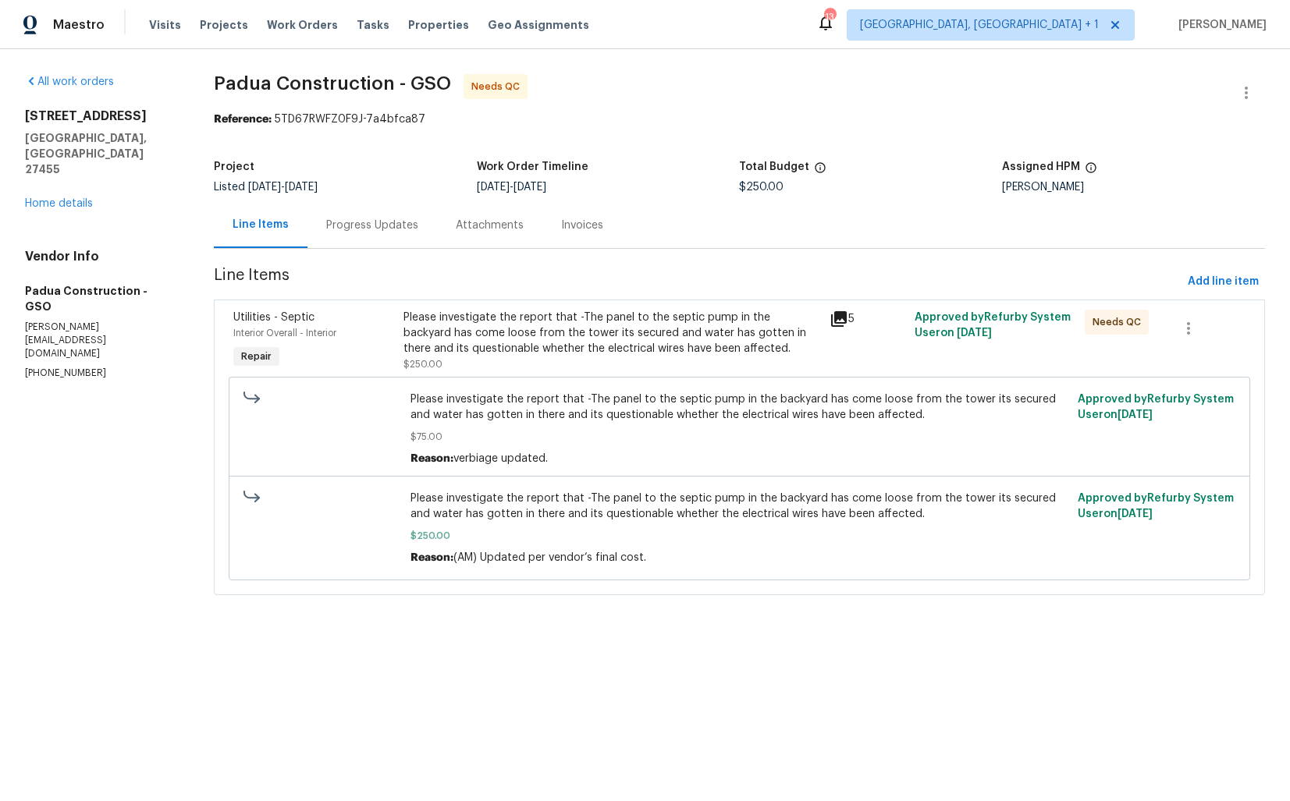
click at [383, 230] on div "Progress Updates" at bounding box center [372, 226] width 92 height 16
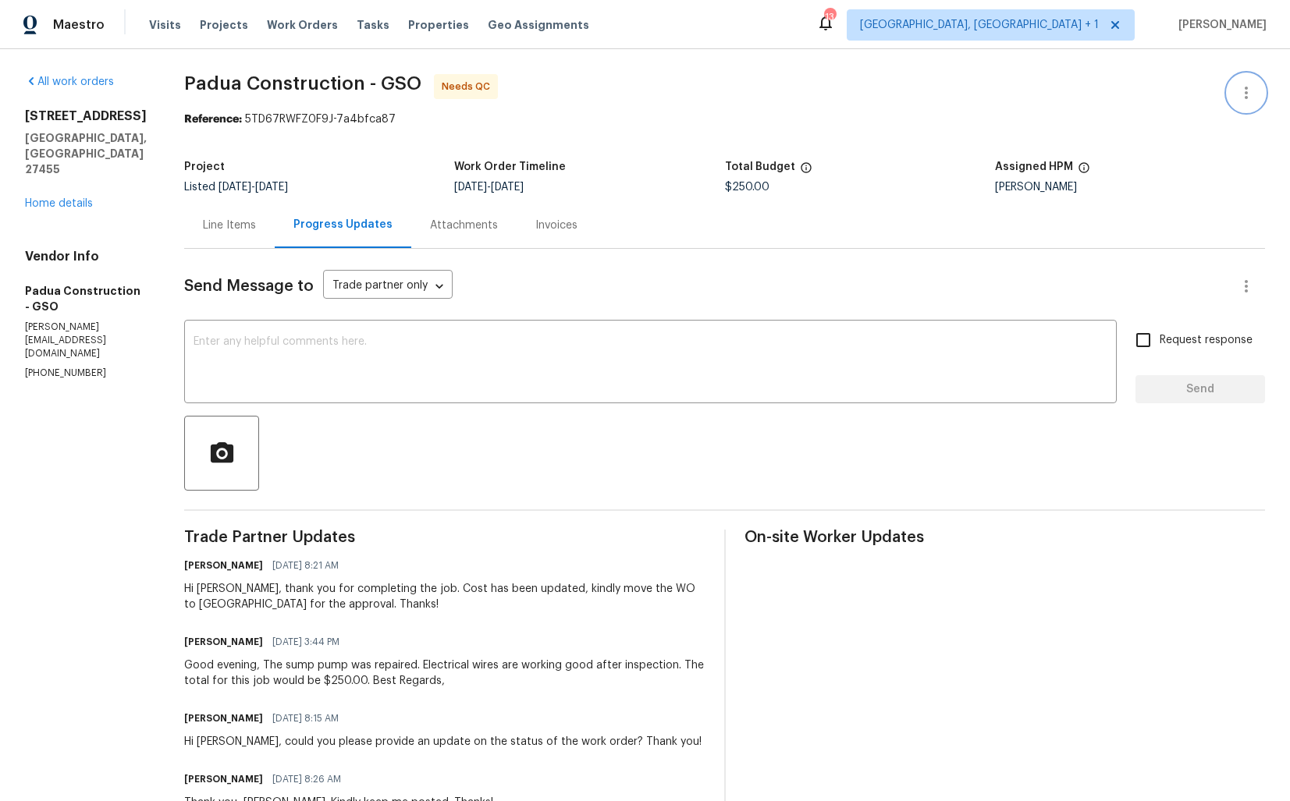
click at [1239, 93] on icon "button" at bounding box center [1246, 92] width 19 height 19
click at [1169, 95] on li "Edit" at bounding box center [1195, 93] width 169 height 26
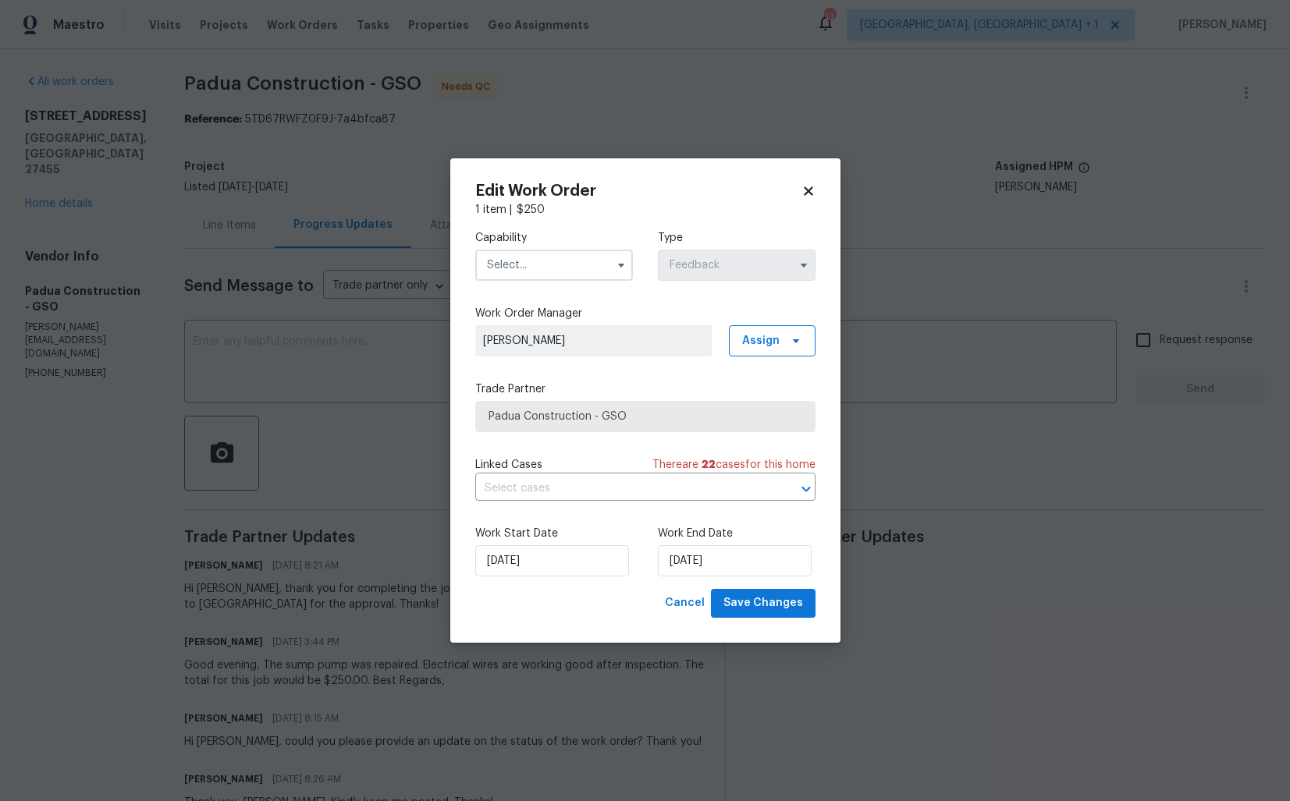
click at [574, 271] on input "text" at bounding box center [554, 265] width 158 height 31
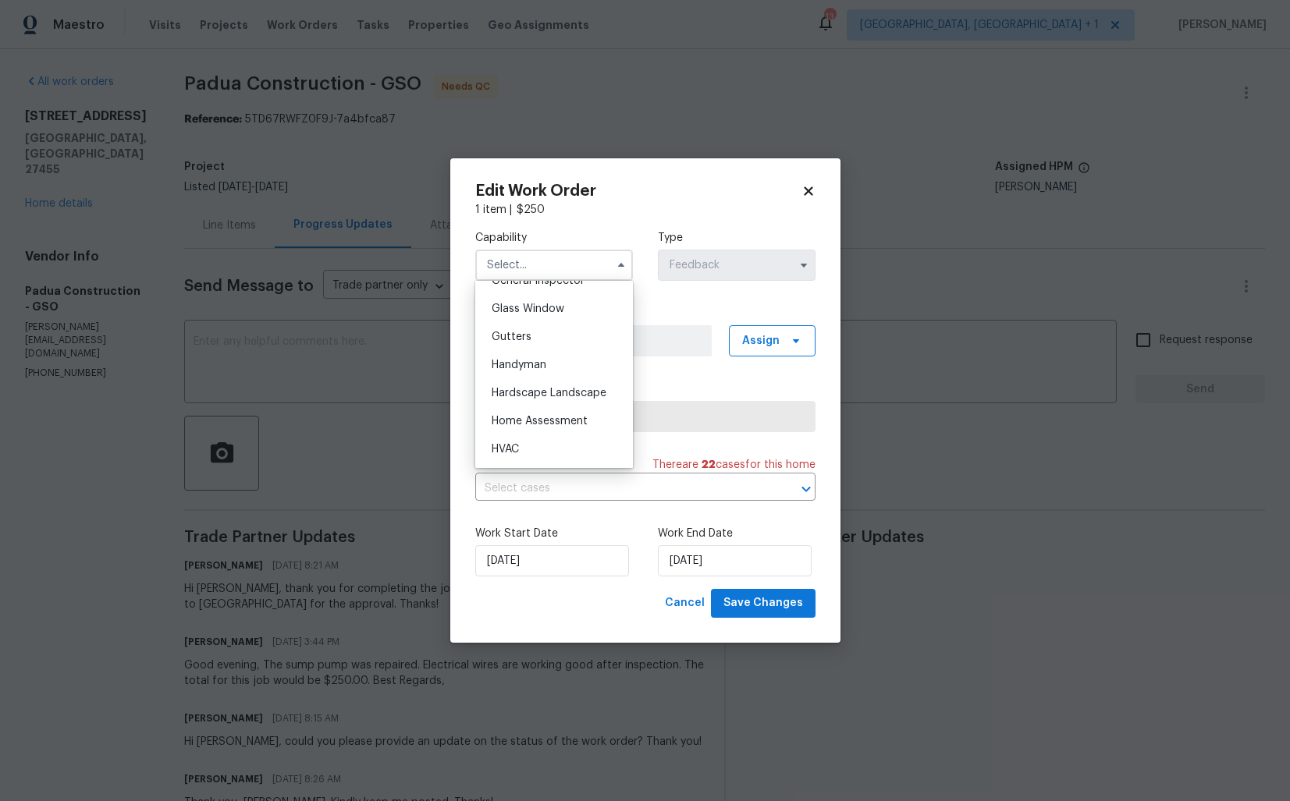
scroll to position [793, 0]
click at [524, 371] on div "Handyman" at bounding box center [554, 364] width 150 height 28
type input "Handyman"
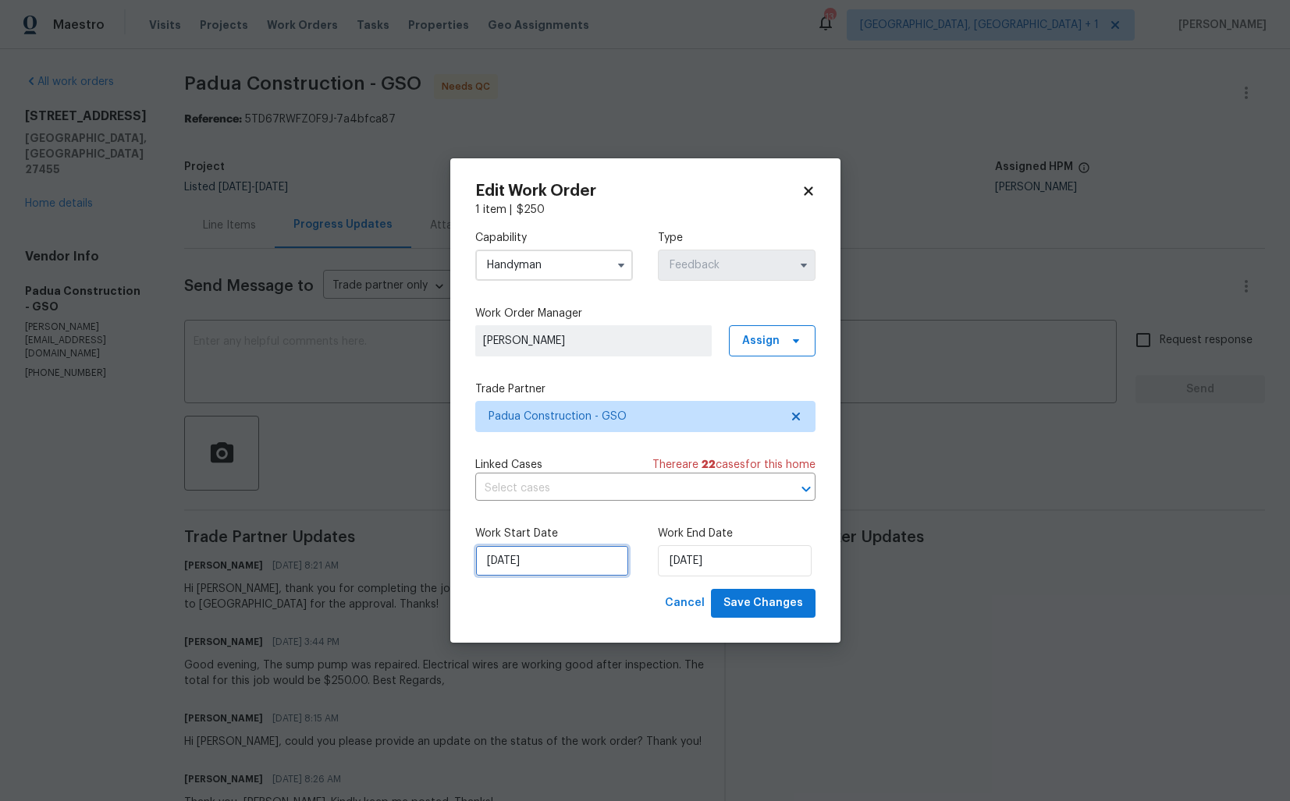
click at [587, 562] on input "26/09/2025" at bounding box center [552, 560] width 154 height 31
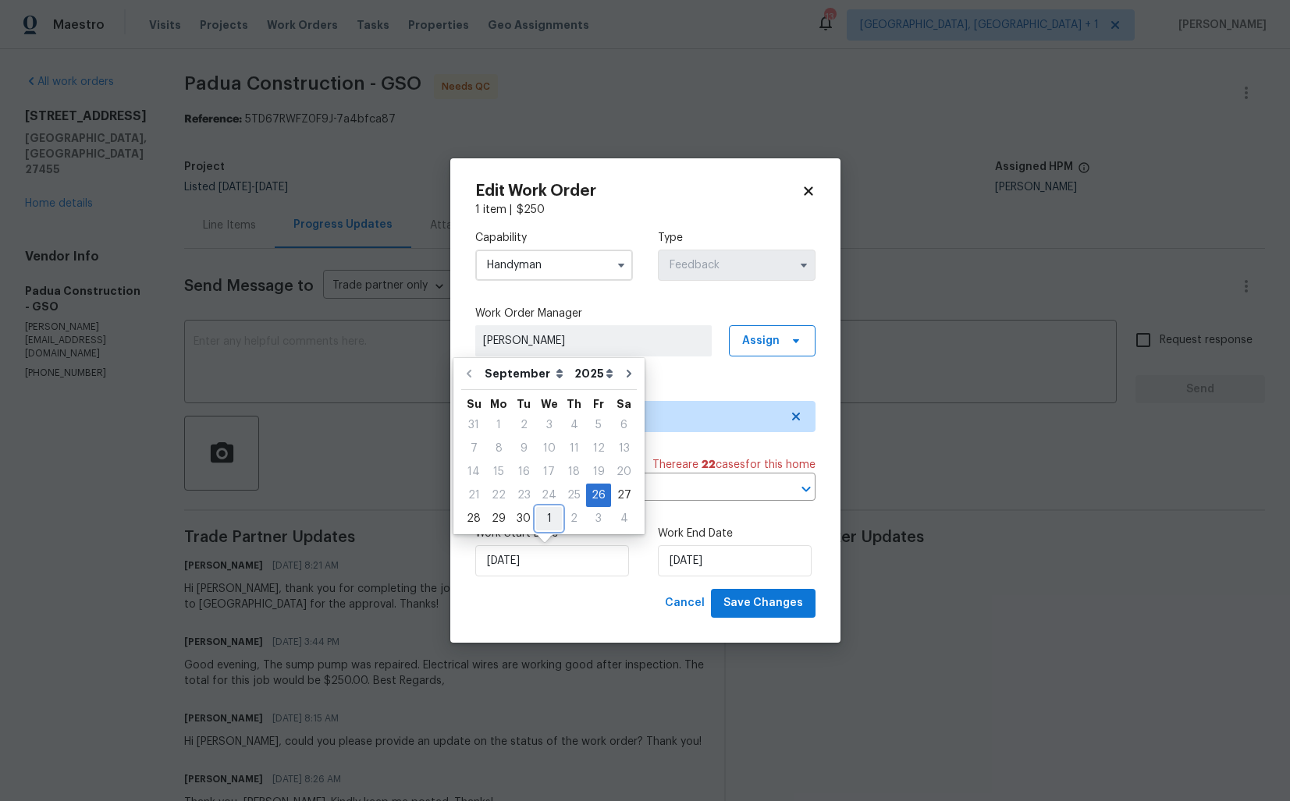
click at [552, 520] on div "1" at bounding box center [549, 519] width 26 height 22
type input "01/10/2025"
select select "9"
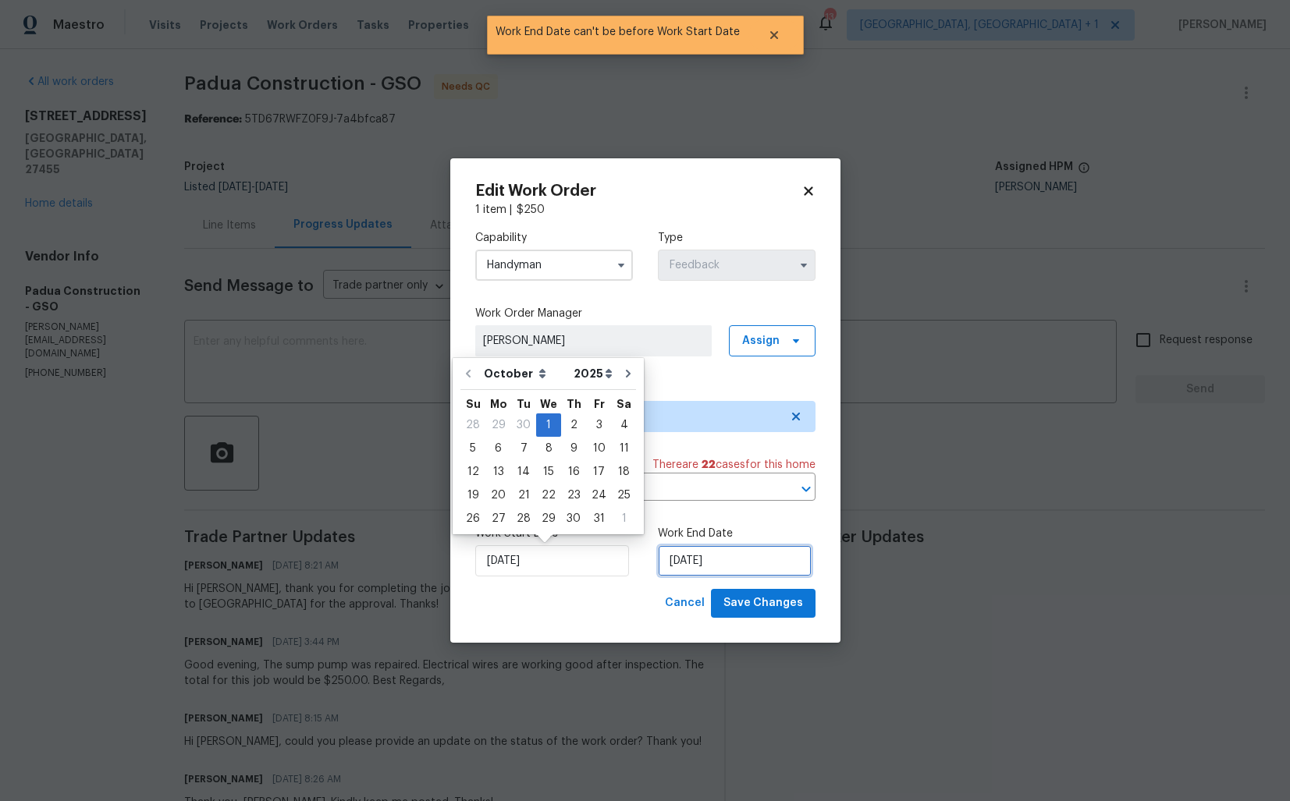
click at [707, 561] on input "01/10/2025" at bounding box center [735, 560] width 154 height 31
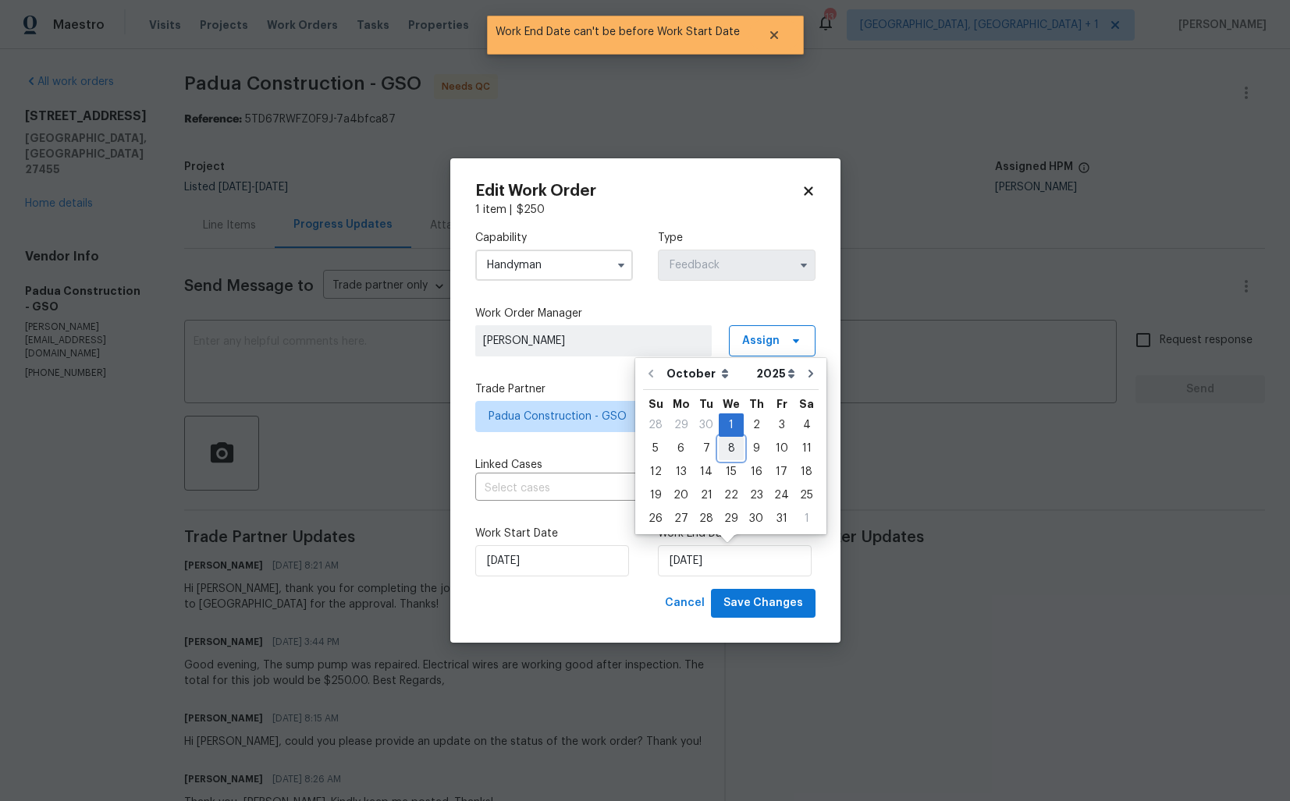
click at [729, 442] on div "8" at bounding box center [731, 449] width 25 height 22
type input "08/10/2025"
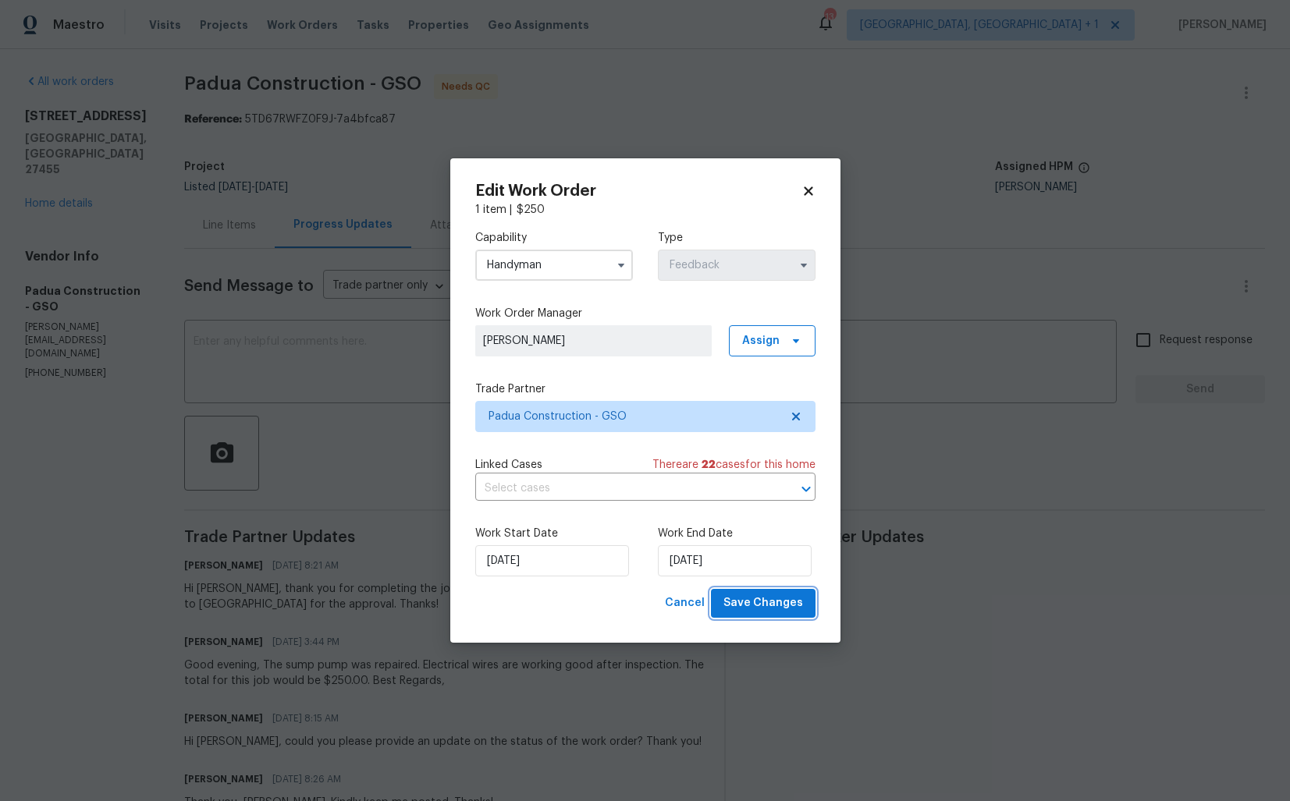
click at [767, 613] on span "Save Changes" at bounding box center [763, 604] width 80 height 20
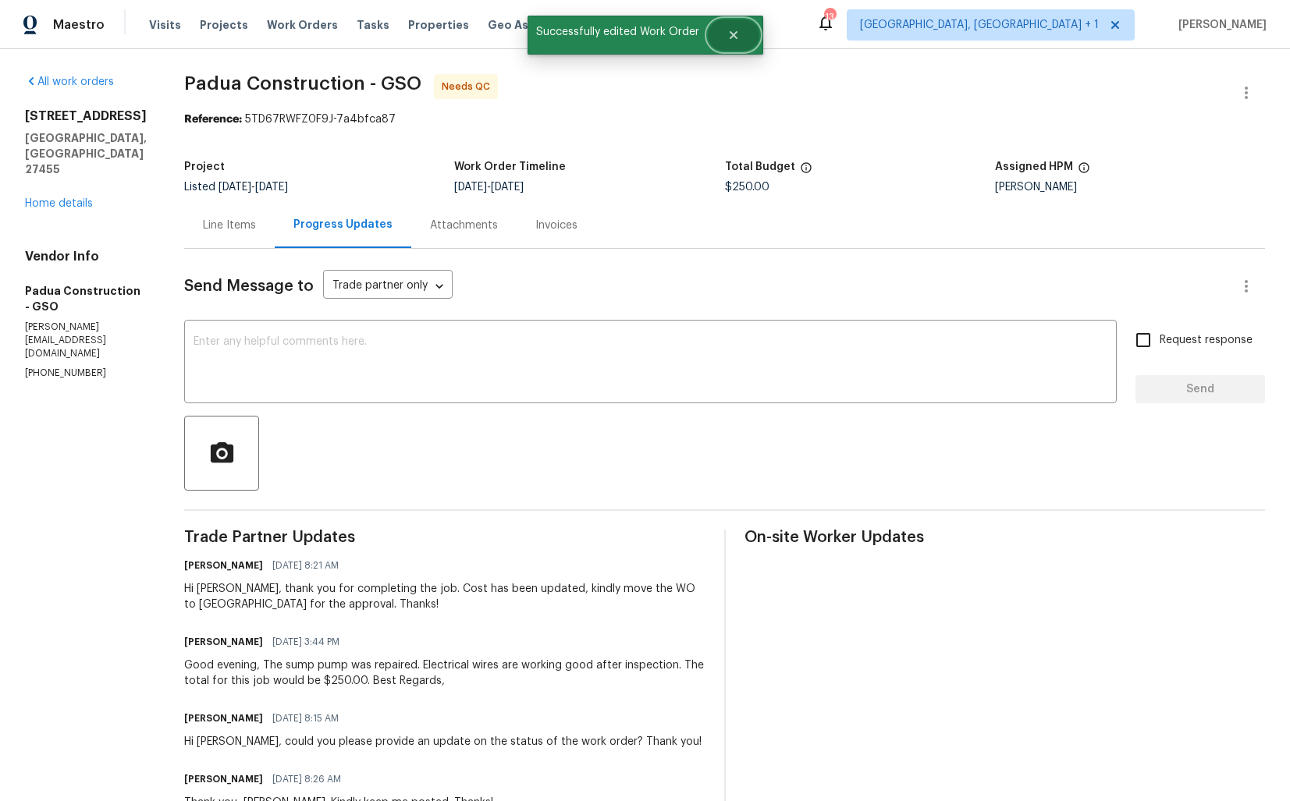
click at [733, 37] on icon "Close" at bounding box center [733, 35] width 12 height 12
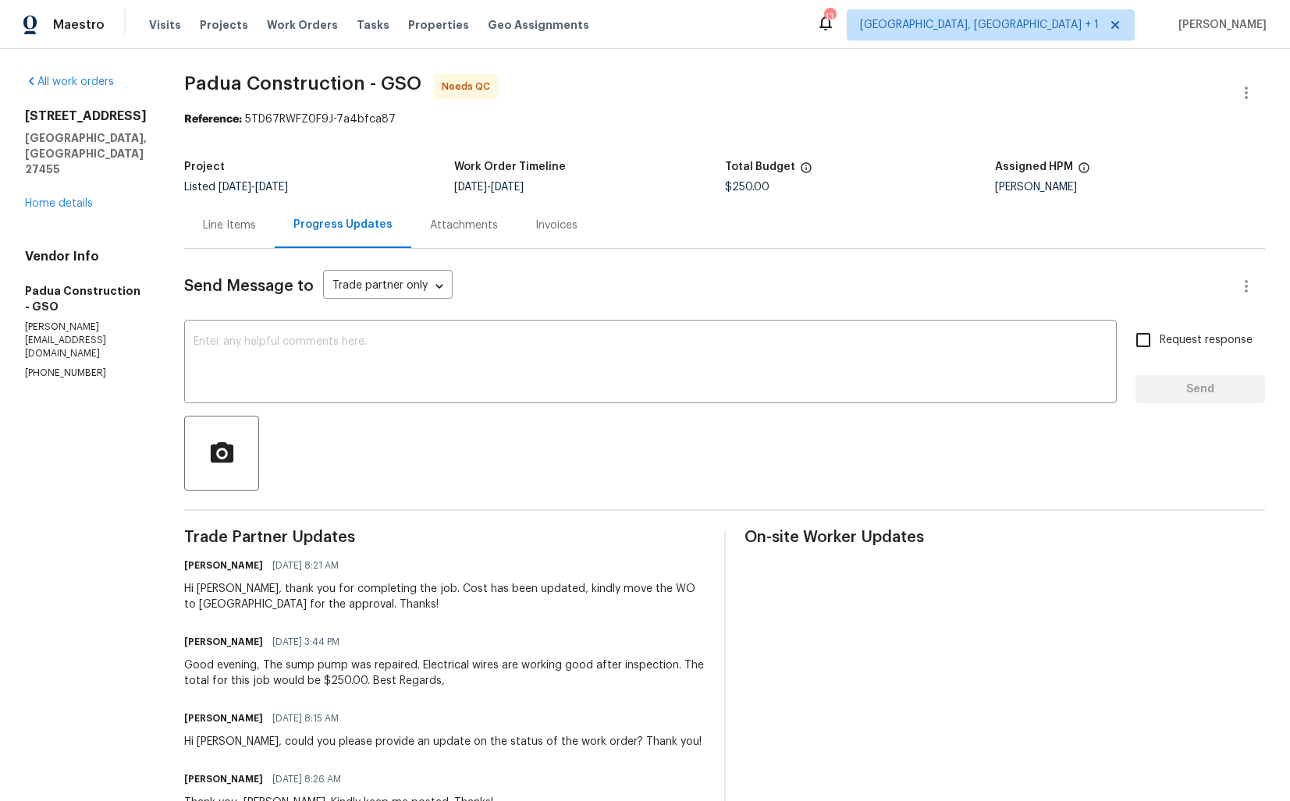
click at [237, 234] on div "Line Items" at bounding box center [229, 225] width 91 height 46
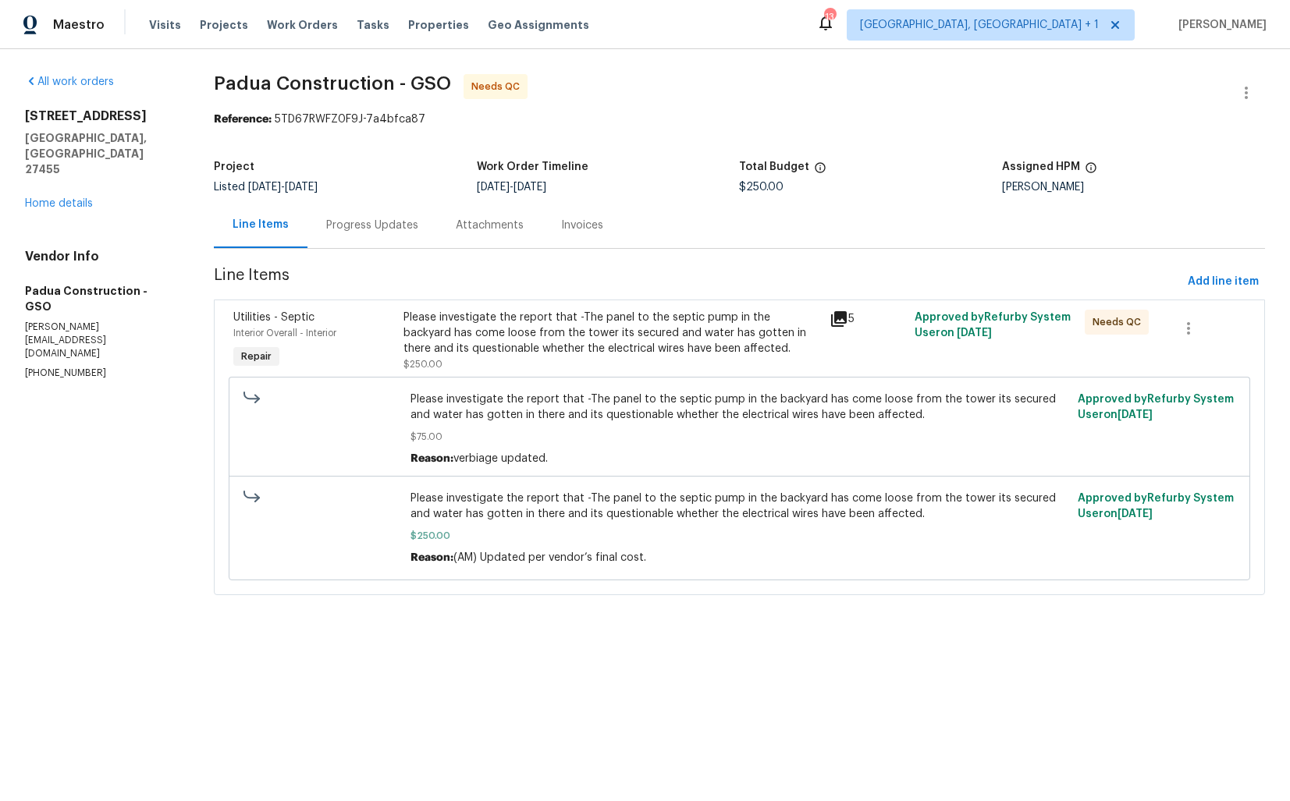
click at [485, 325] on div "Please investigate the report that -The panel to the septic pump in the backyar…" at bounding box center [611, 333] width 416 height 47
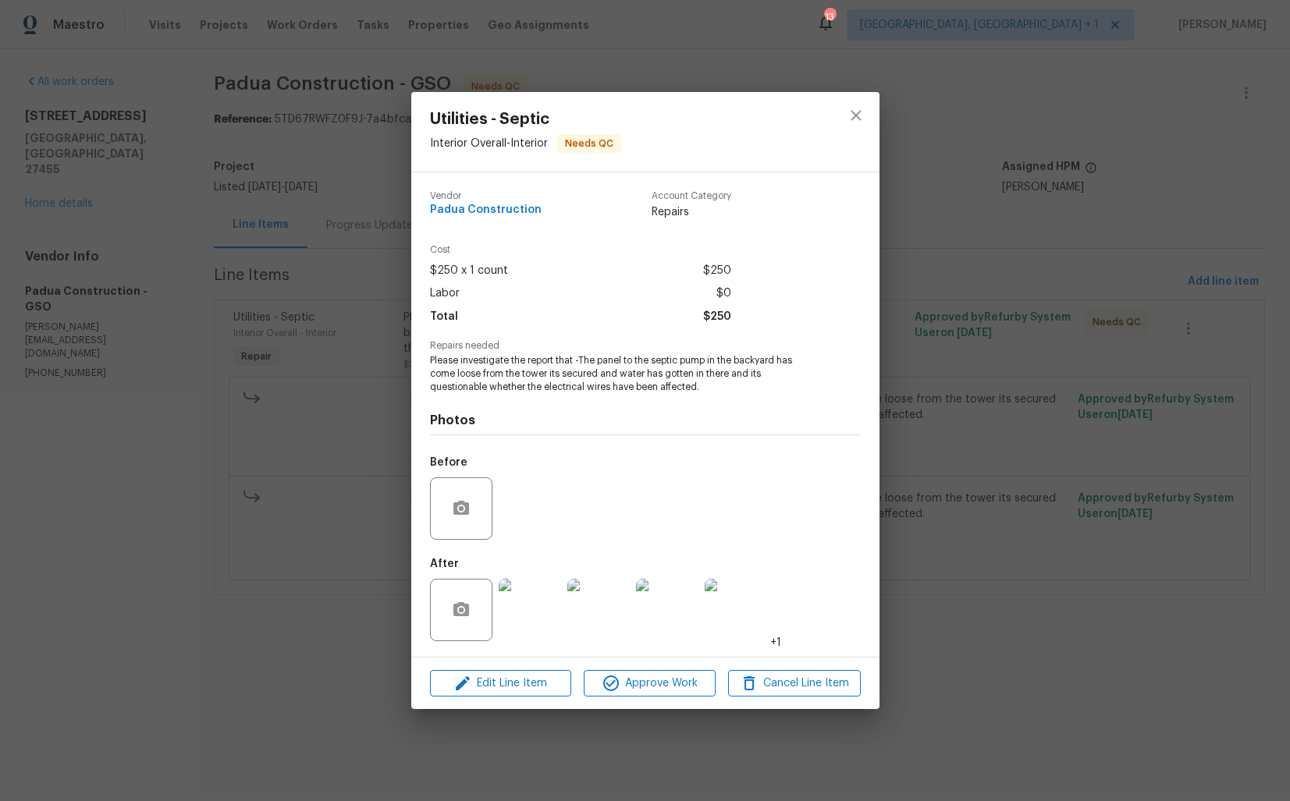
click at [380, 260] on div "Utilities - Septic Interior Overall - Interior Needs QC Vendor Padua Constructi…" at bounding box center [645, 400] width 1290 height 801
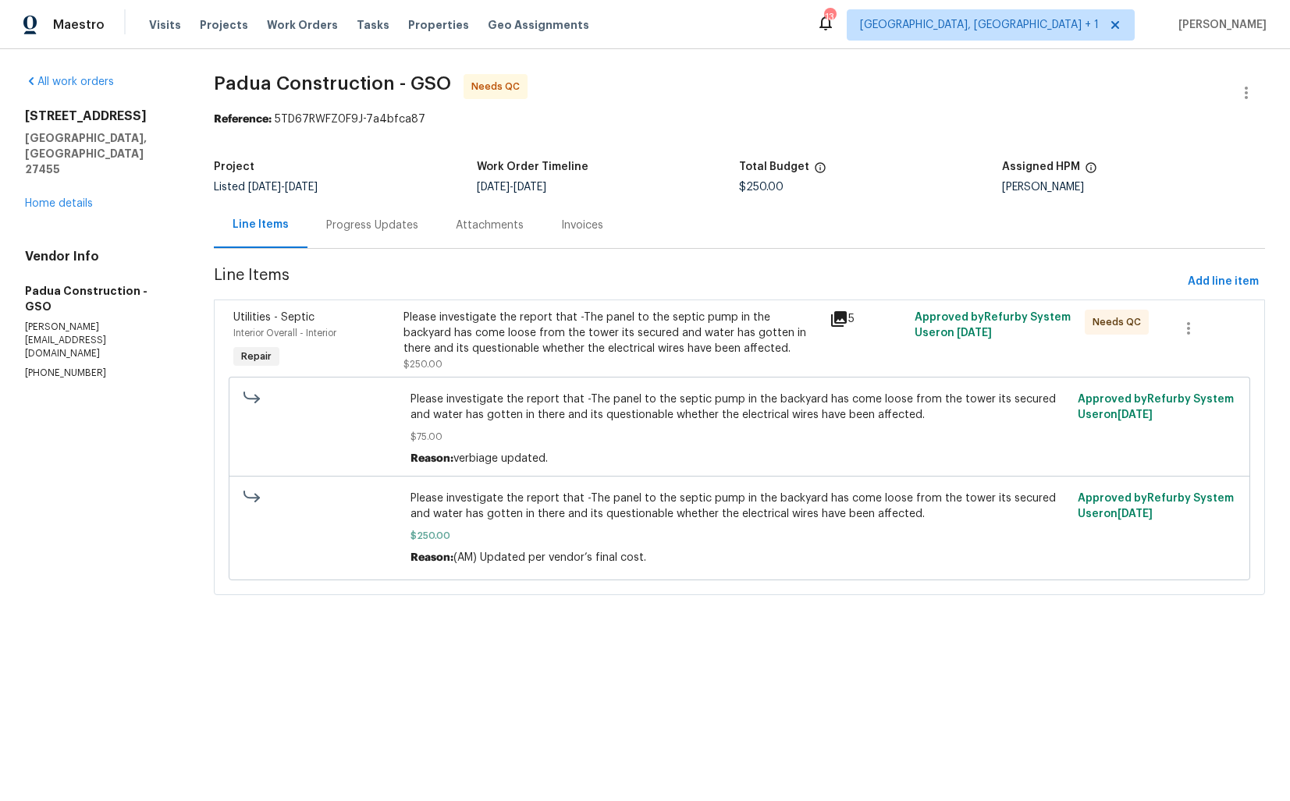
click at [366, 235] on div "Progress Updates" at bounding box center [372, 225] width 130 height 46
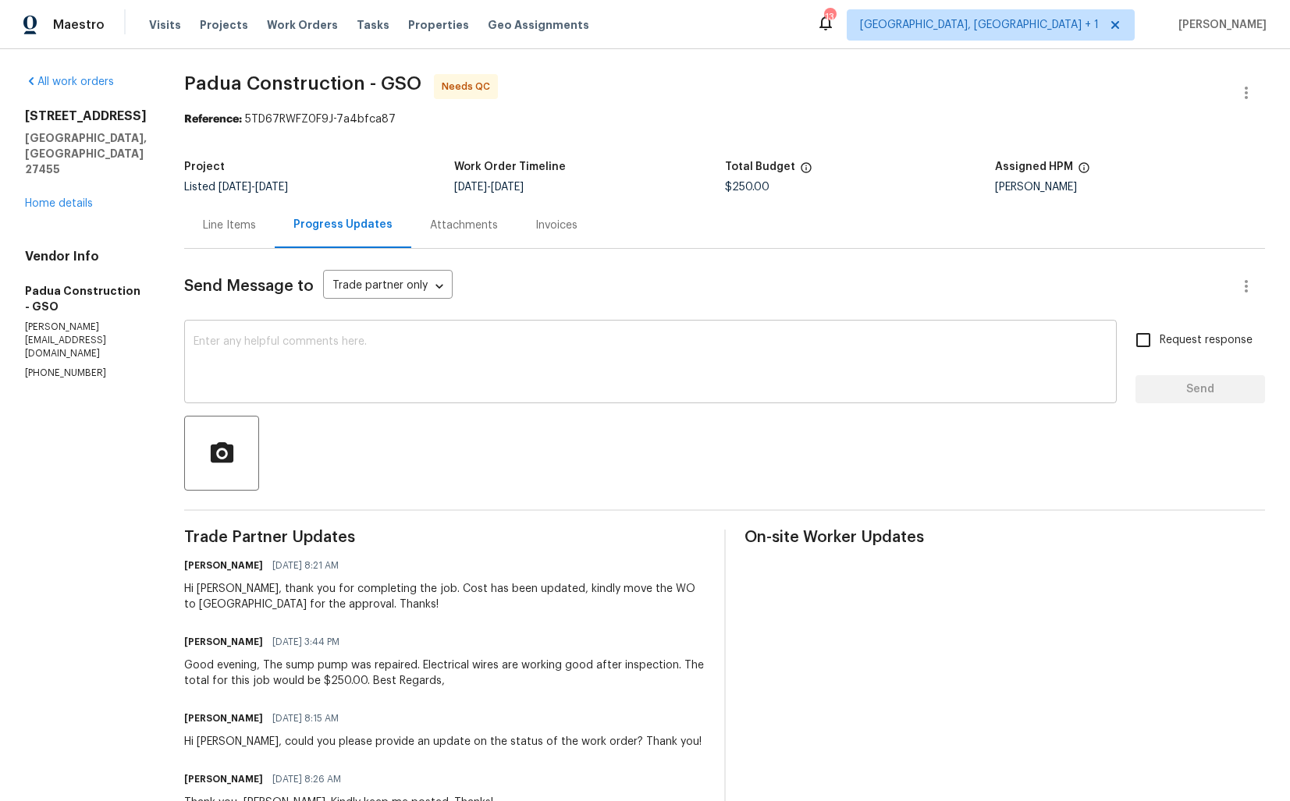
click at [325, 371] on textarea at bounding box center [651, 363] width 914 height 55
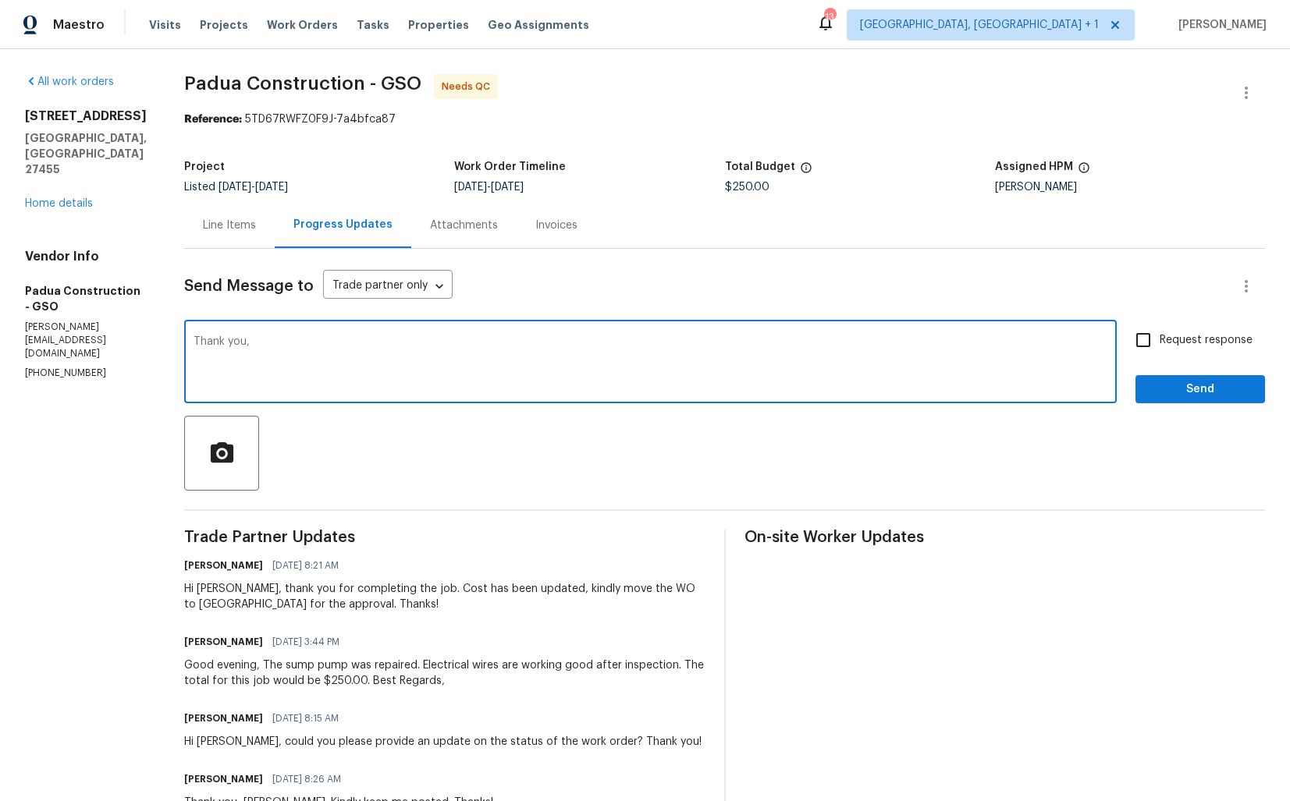
click at [206, 590] on div "Hi Juan, thank you for completing the job. Cost has been updated, kindly move t…" at bounding box center [444, 596] width 521 height 31
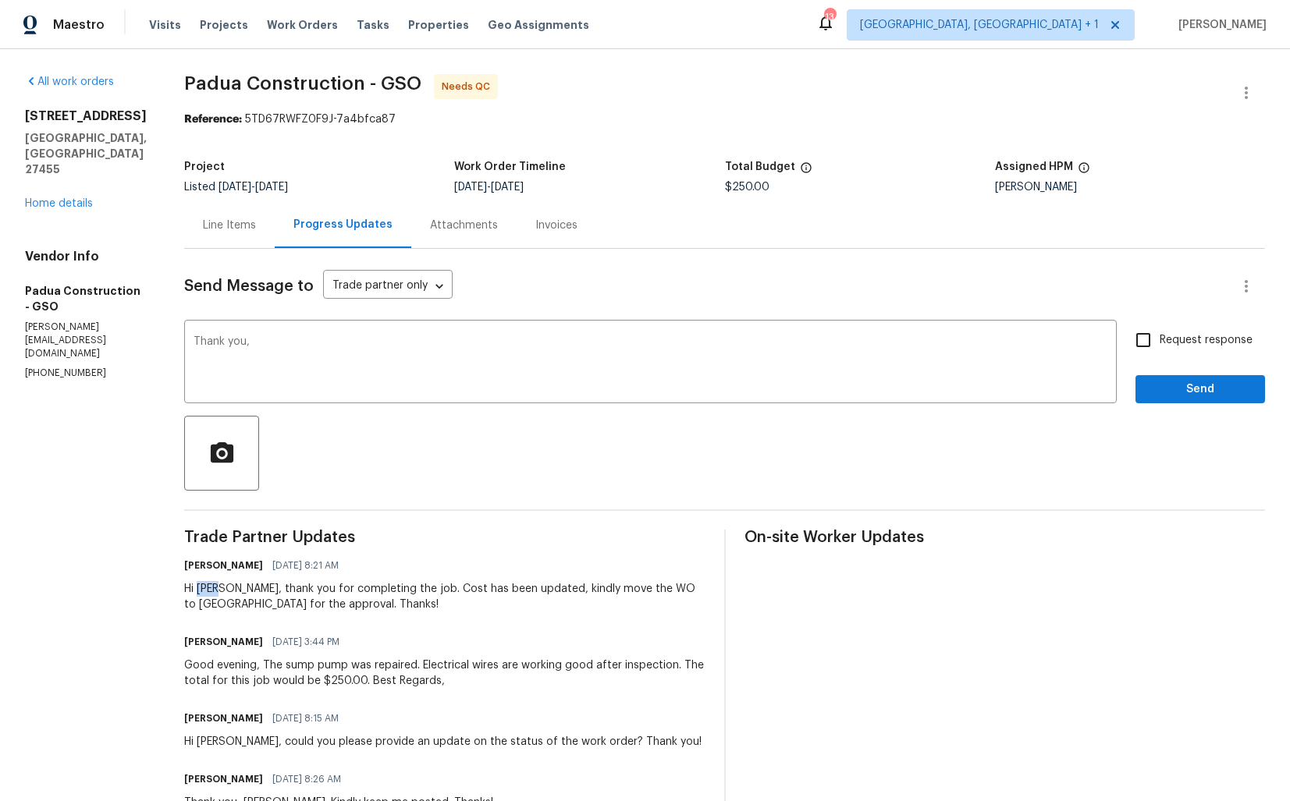
copy div "Juan"
click at [385, 374] on textarea "Thank you," at bounding box center [651, 363] width 914 height 55
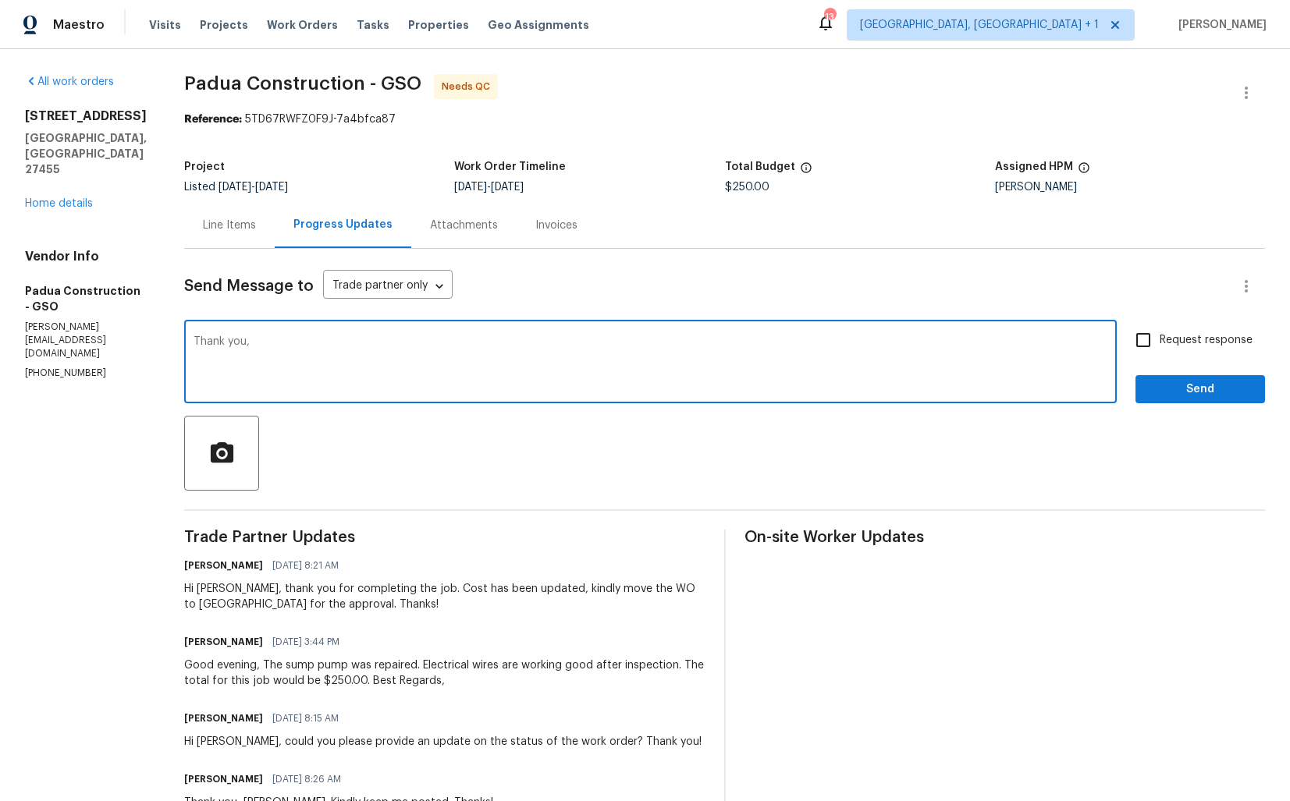
paste textarea "Juan"
type textarea "Thank you, Juan. WO is approved."
click at [1181, 393] on span "Send" at bounding box center [1200, 390] width 105 height 20
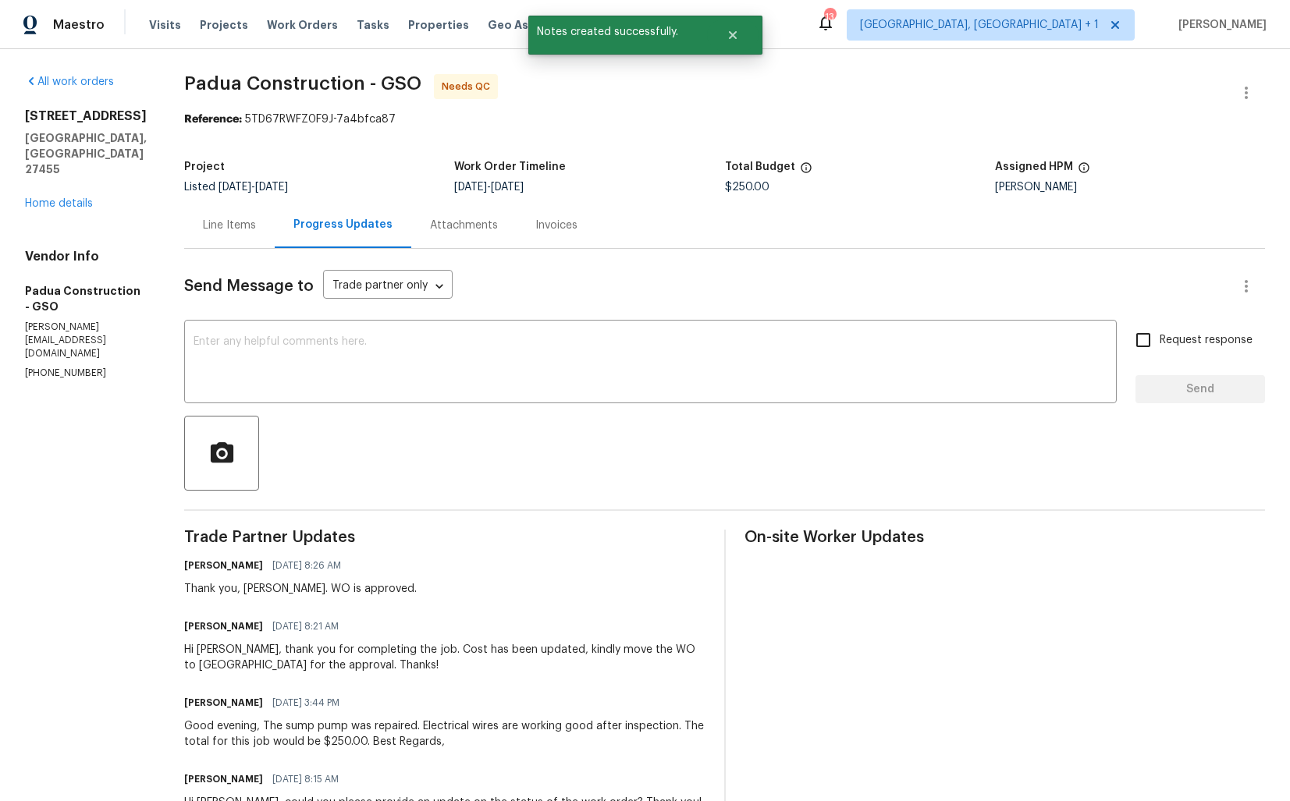
click at [218, 227] on div "Line Items" at bounding box center [229, 226] width 53 height 16
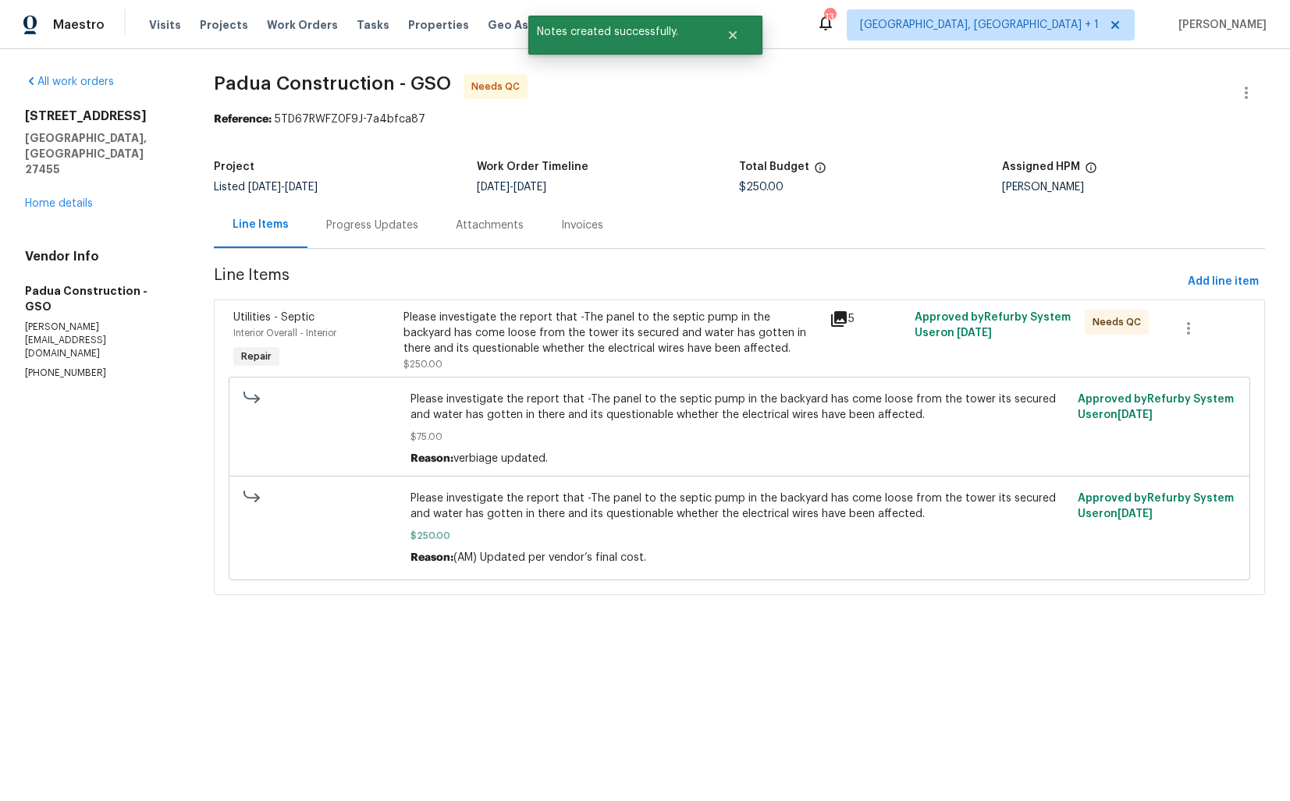
click at [461, 373] on div "Please investigate the report that -The panel to the septic pump in the backyar…" at bounding box center [739, 478] width 1012 height 213
click at [492, 348] on div "Please investigate the report that -The panel to the septic pump in the backyar…" at bounding box center [611, 333] width 416 height 47
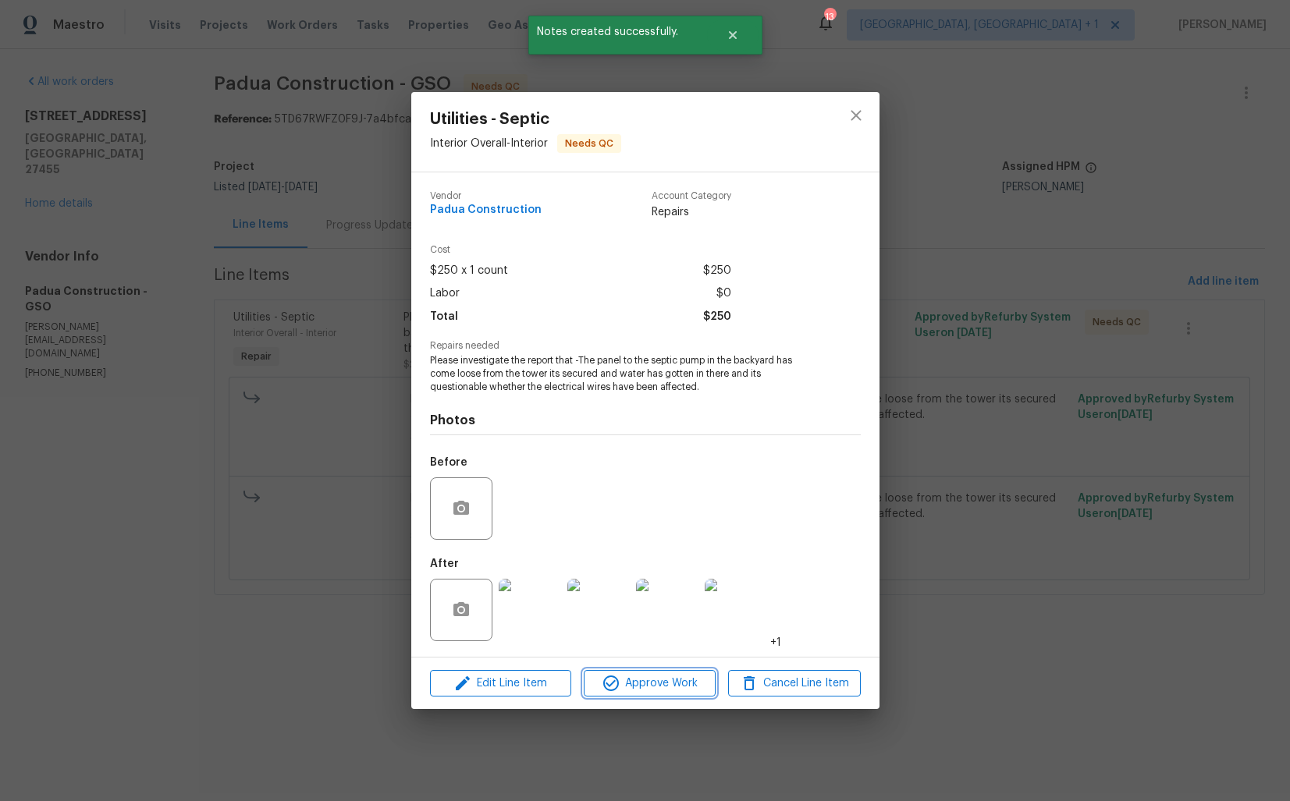
click at [625, 681] on span "Approve Work" at bounding box center [649, 684] width 123 height 20
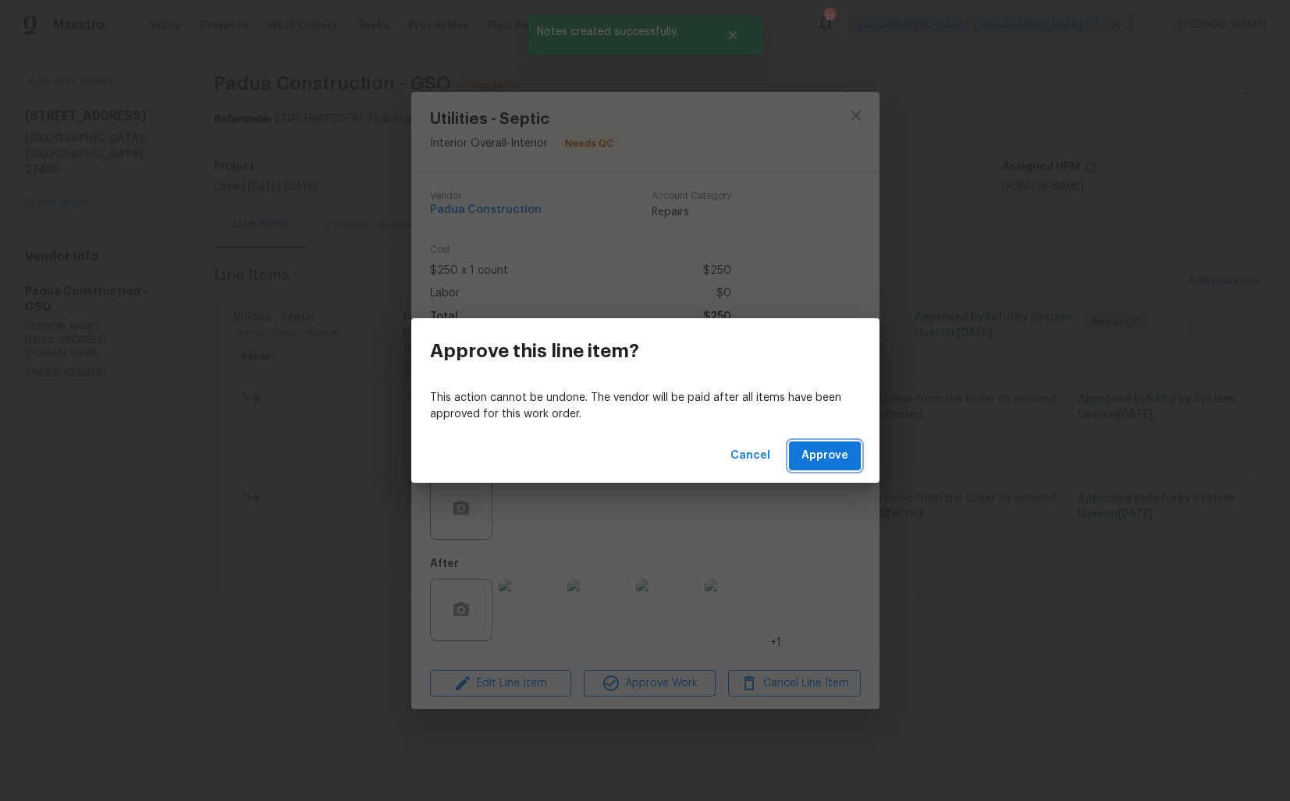
click at [827, 451] on span "Approve" at bounding box center [824, 456] width 47 height 20
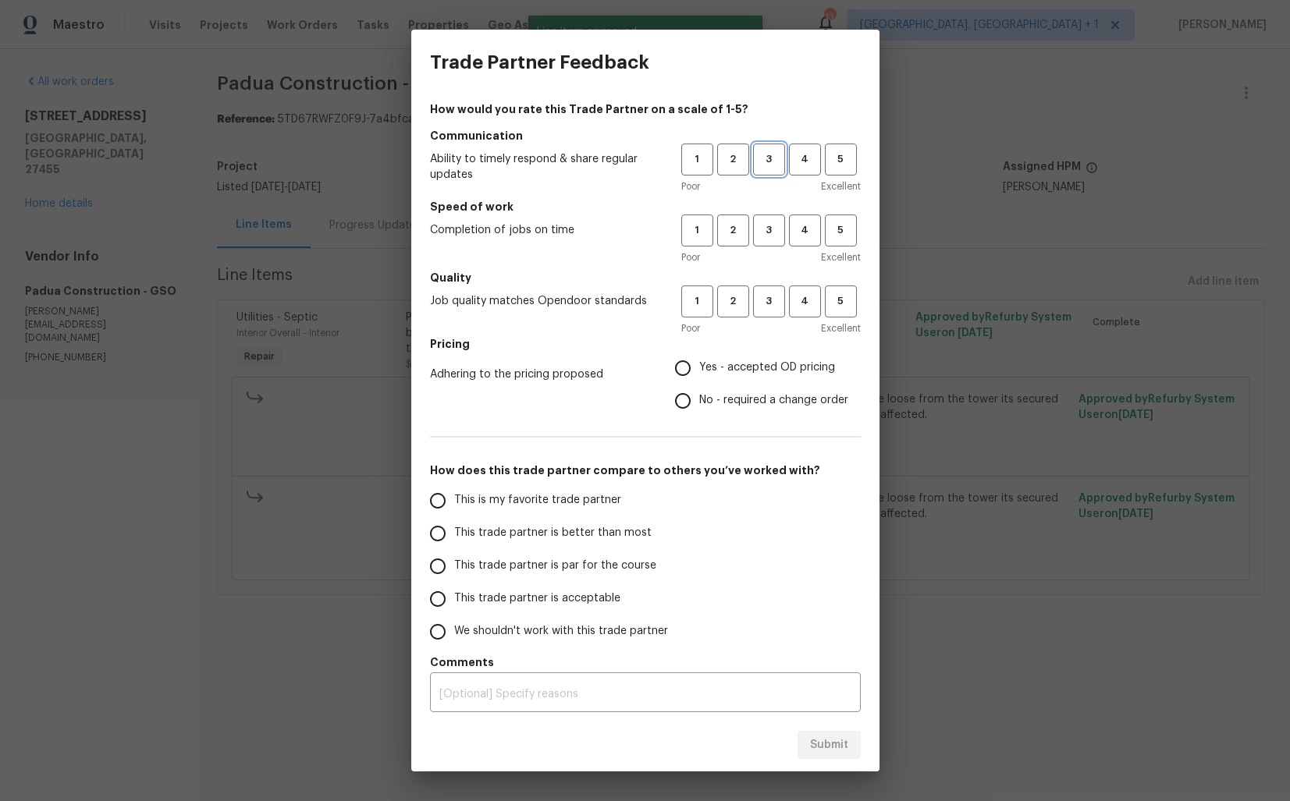
click at [776, 161] on span "3" at bounding box center [769, 160] width 29 height 18
click at [769, 218] on button "3" at bounding box center [769, 231] width 32 height 32
click at [773, 287] on button "3" at bounding box center [769, 302] width 32 height 32
click at [722, 395] on span "No - required a change order" at bounding box center [773, 401] width 149 height 16
click at [699, 395] on input "No - required a change order" at bounding box center [682, 401] width 33 height 33
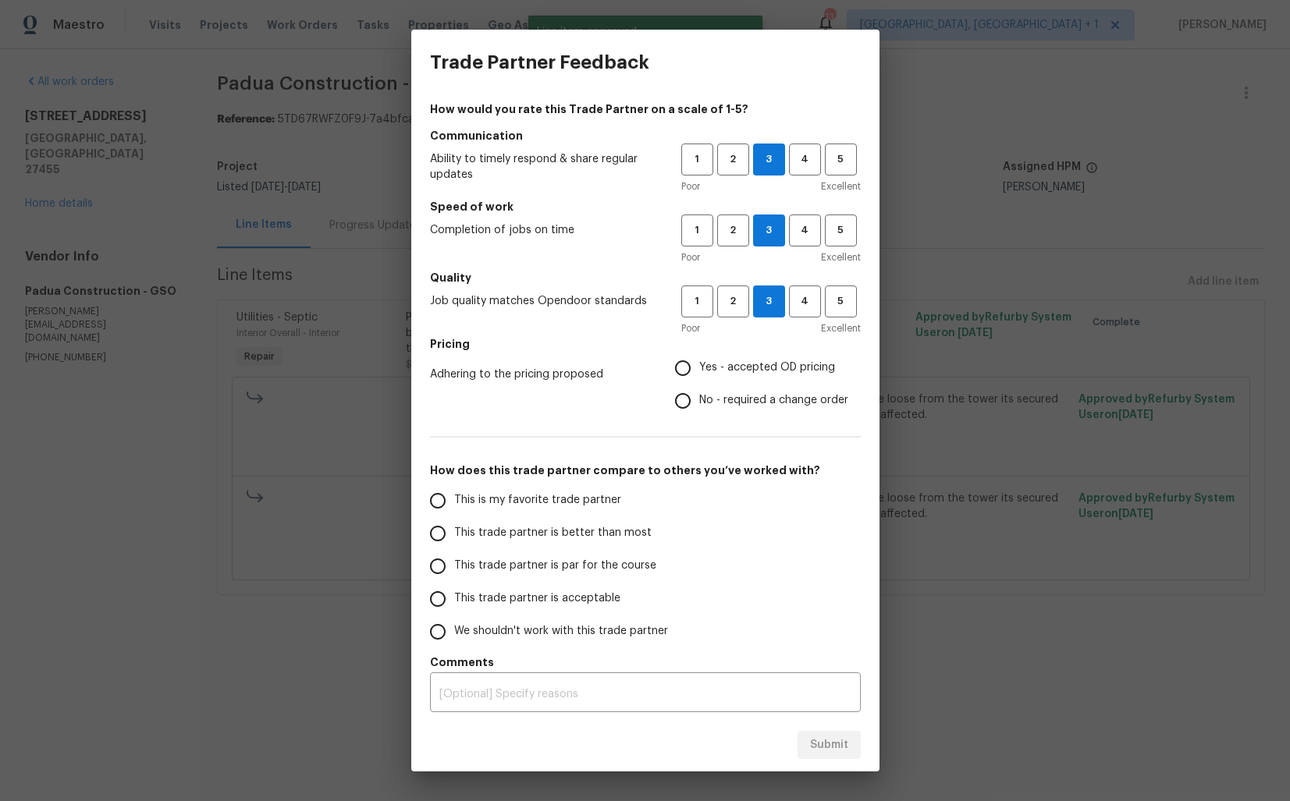
radio input "true"
click at [532, 529] on span "This trade partner is better than most" at bounding box center [552, 533] width 197 height 16
click at [454, 529] on input "This trade partner is better than most" at bounding box center [437, 533] width 33 height 33
click at [830, 746] on span "Submit" at bounding box center [829, 746] width 38 height 20
radio input "true"
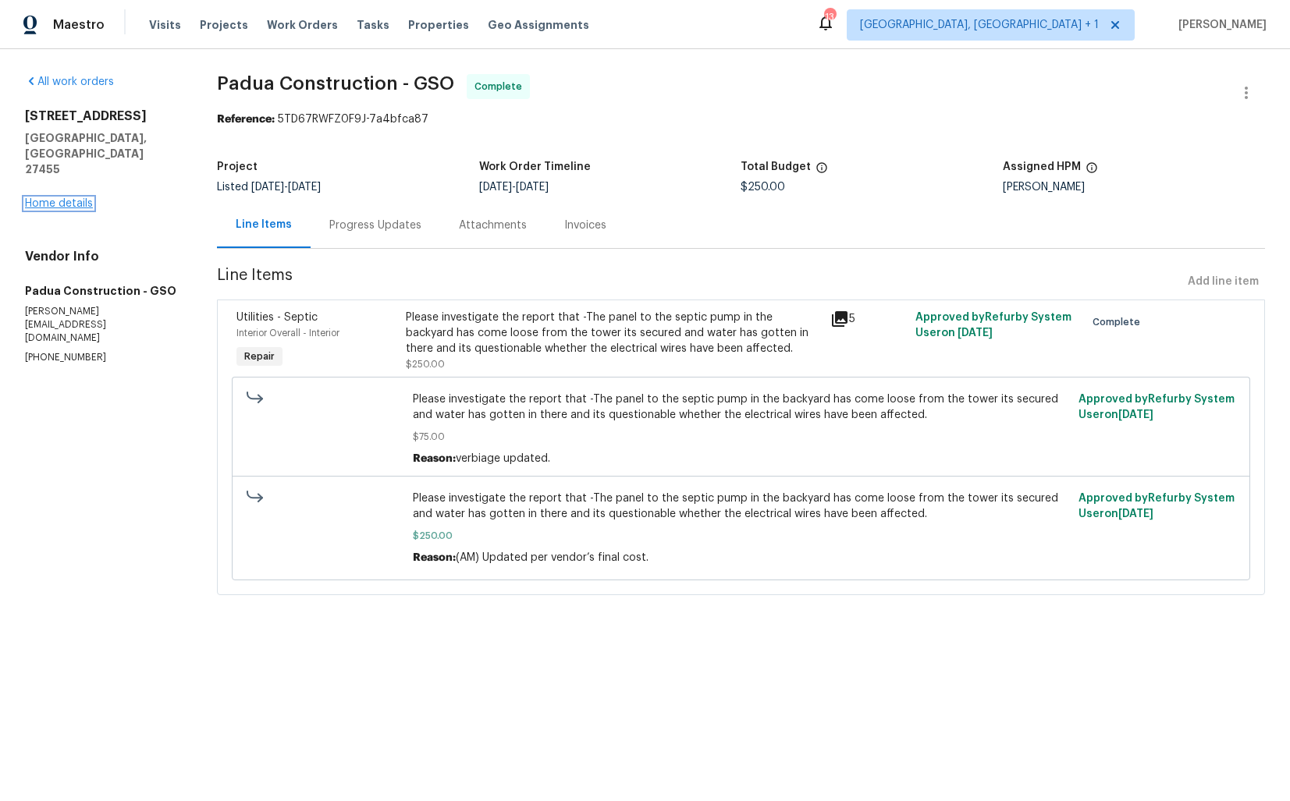
click at [67, 198] on link "Home details" at bounding box center [59, 203] width 68 height 11
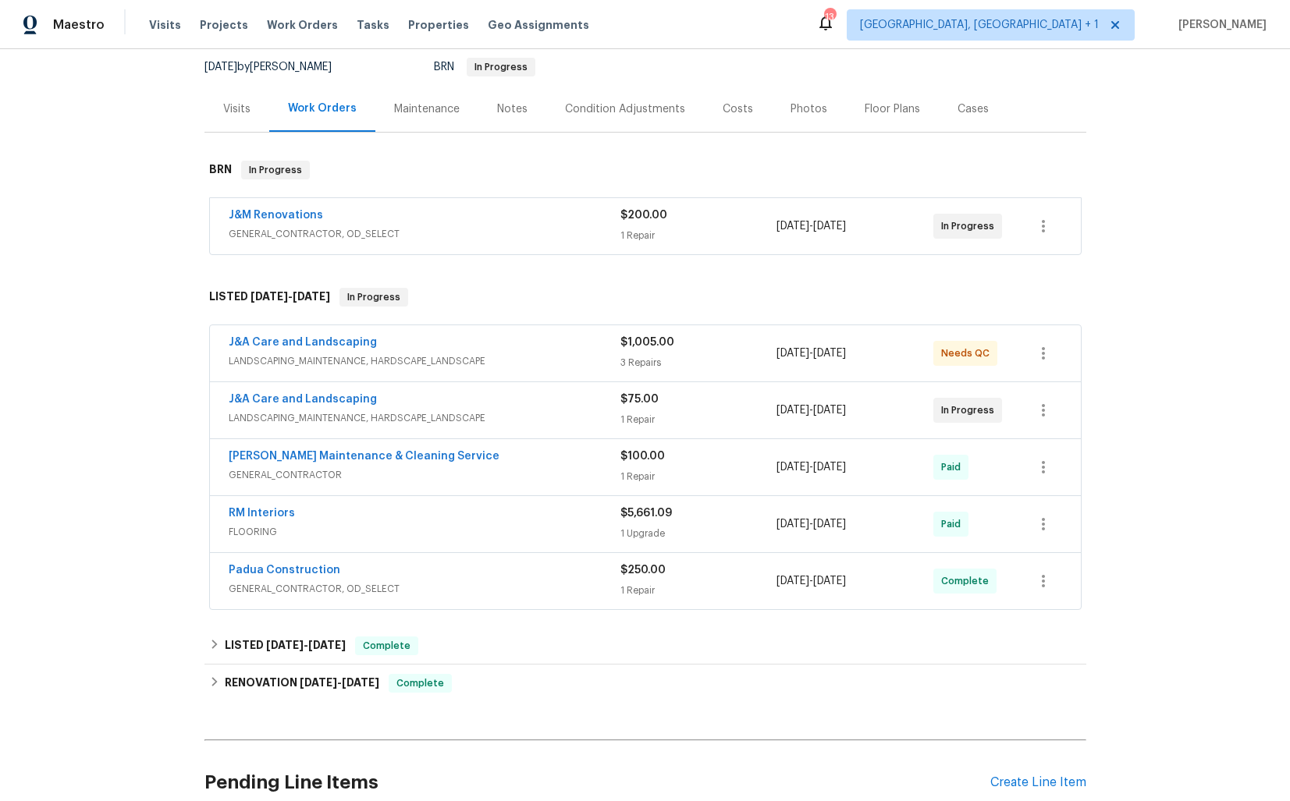
scroll to position [152, 0]
click at [433, 398] on div "J&A Care and Landscaping" at bounding box center [425, 399] width 392 height 19
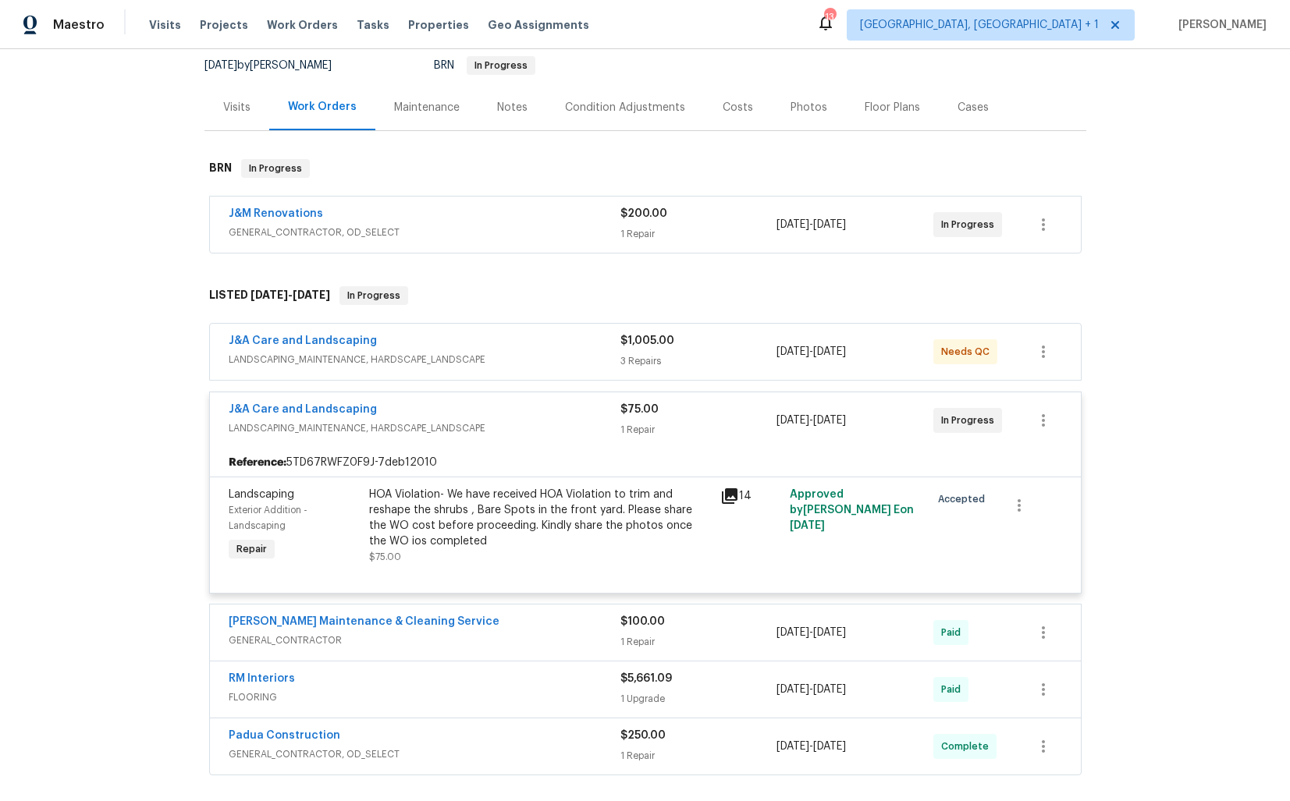
click at [419, 411] on div "J&A Care and Landscaping" at bounding box center [425, 411] width 392 height 19
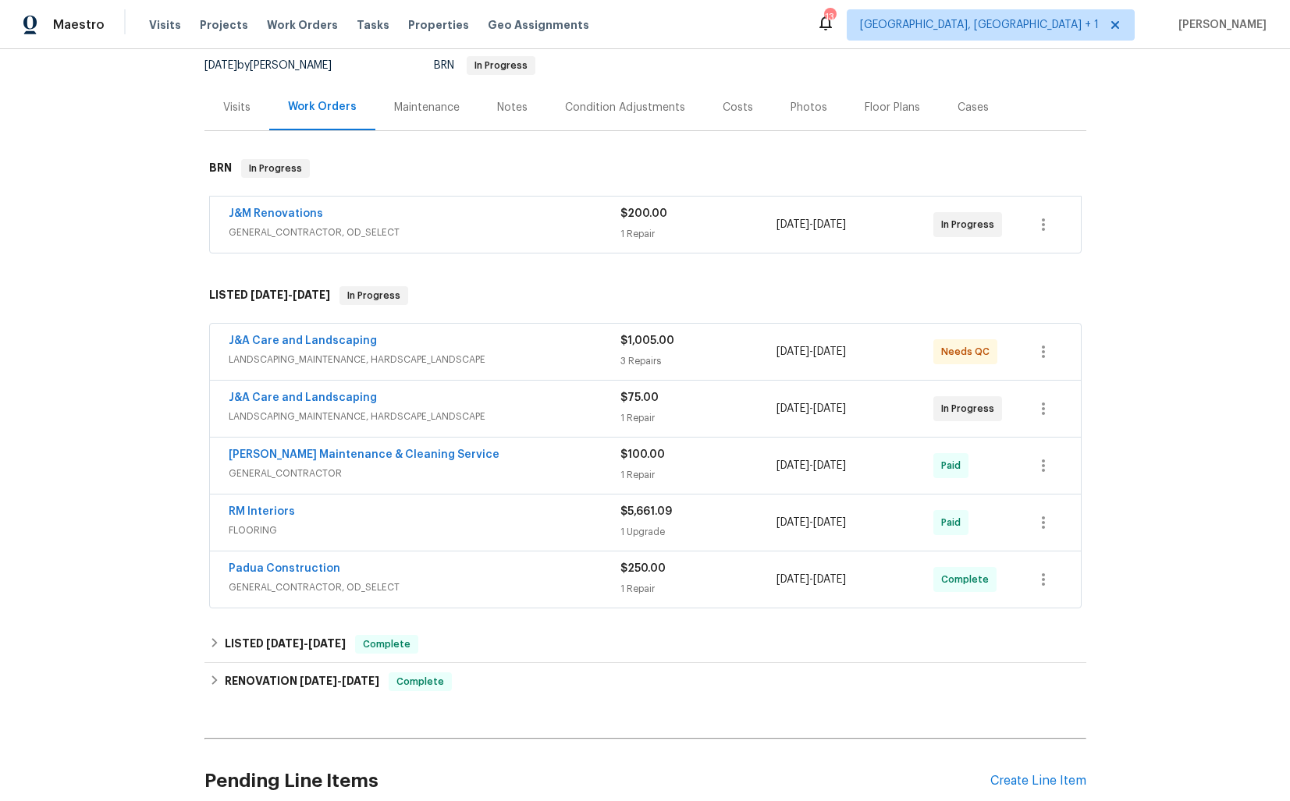
click at [417, 343] on div "J&A Care and Landscaping" at bounding box center [425, 342] width 392 height 19
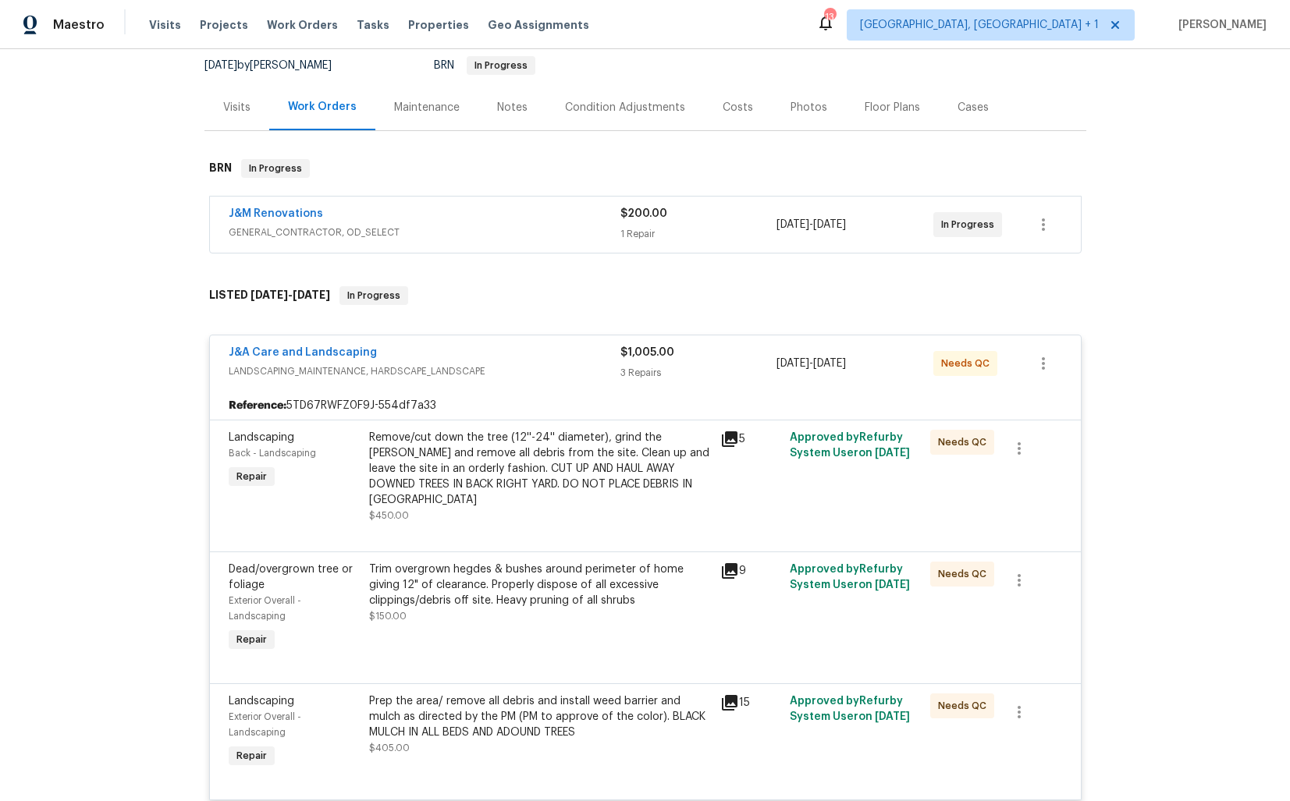
click at [422, 352] on div "J&A Care and Landscaping" at bounding box center [425, 354] width 392 height 19
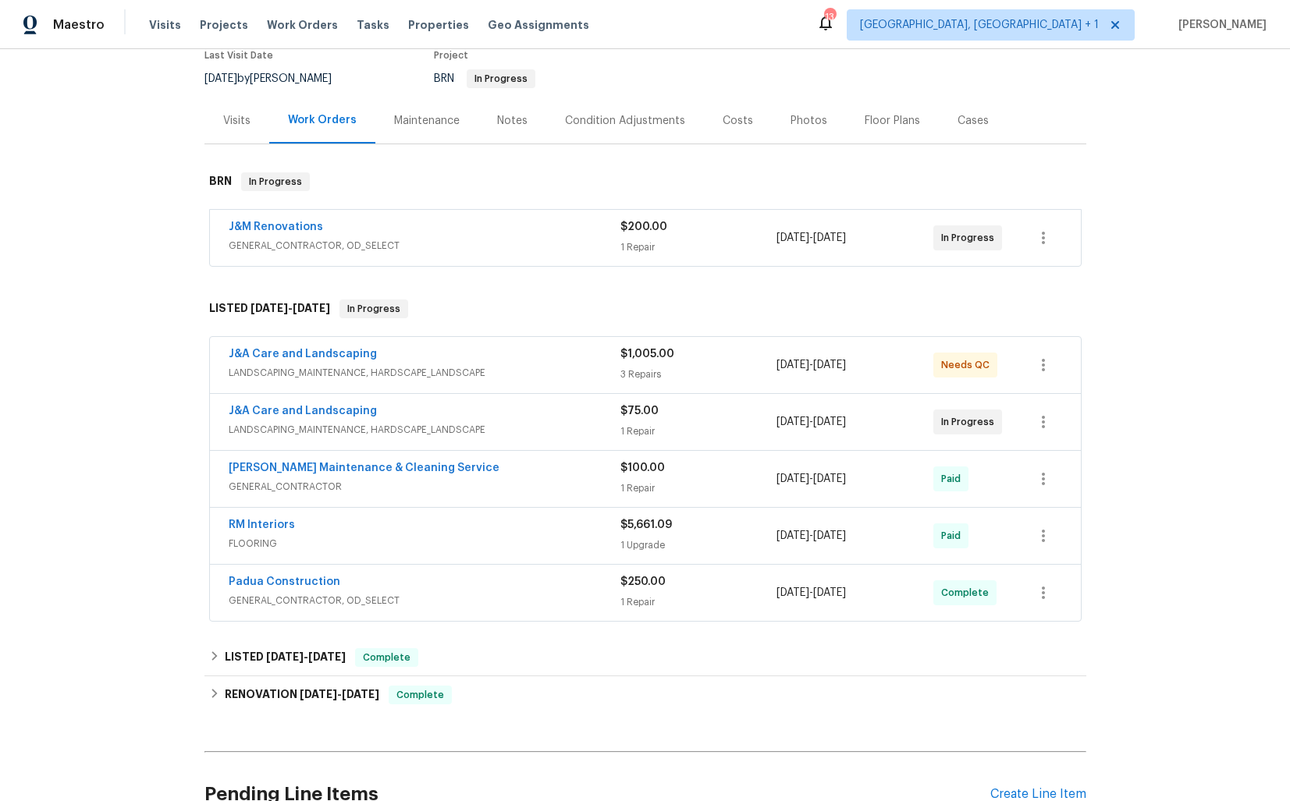
scroll to position [0, 0]
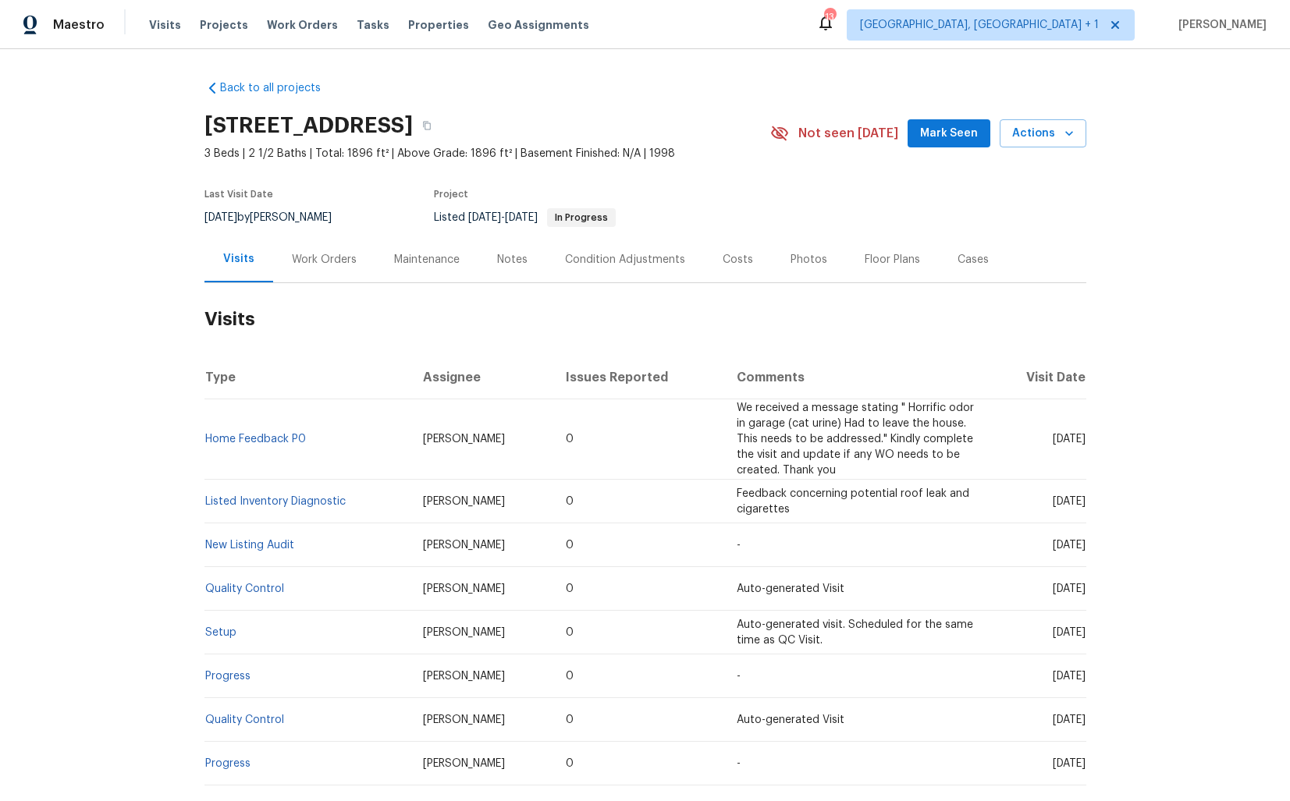
click at [323, 279] on div "Work Orders" at bounding box center [324, 259] width 102 height 46
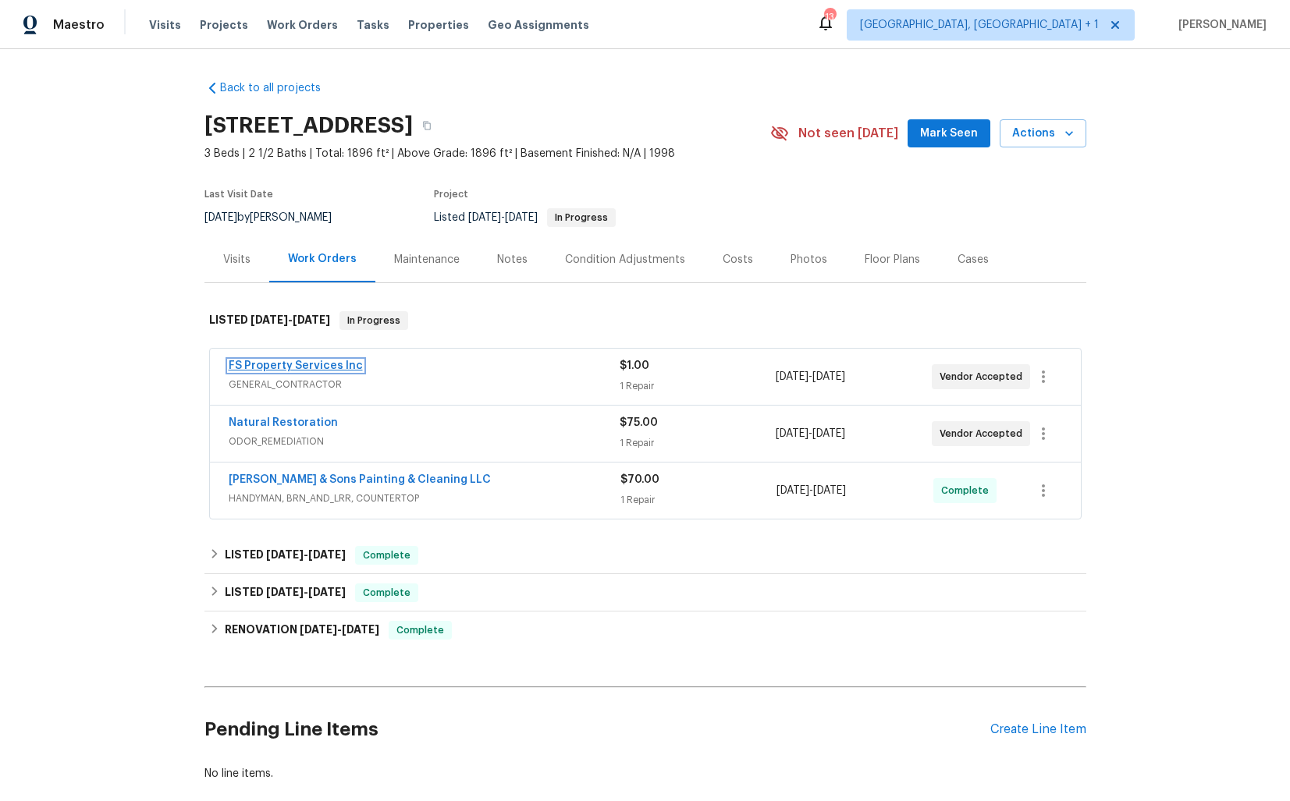
click at [306, 368] on link "FS Property Services Inc" at bounding box center [296, 366] width 134 height 11
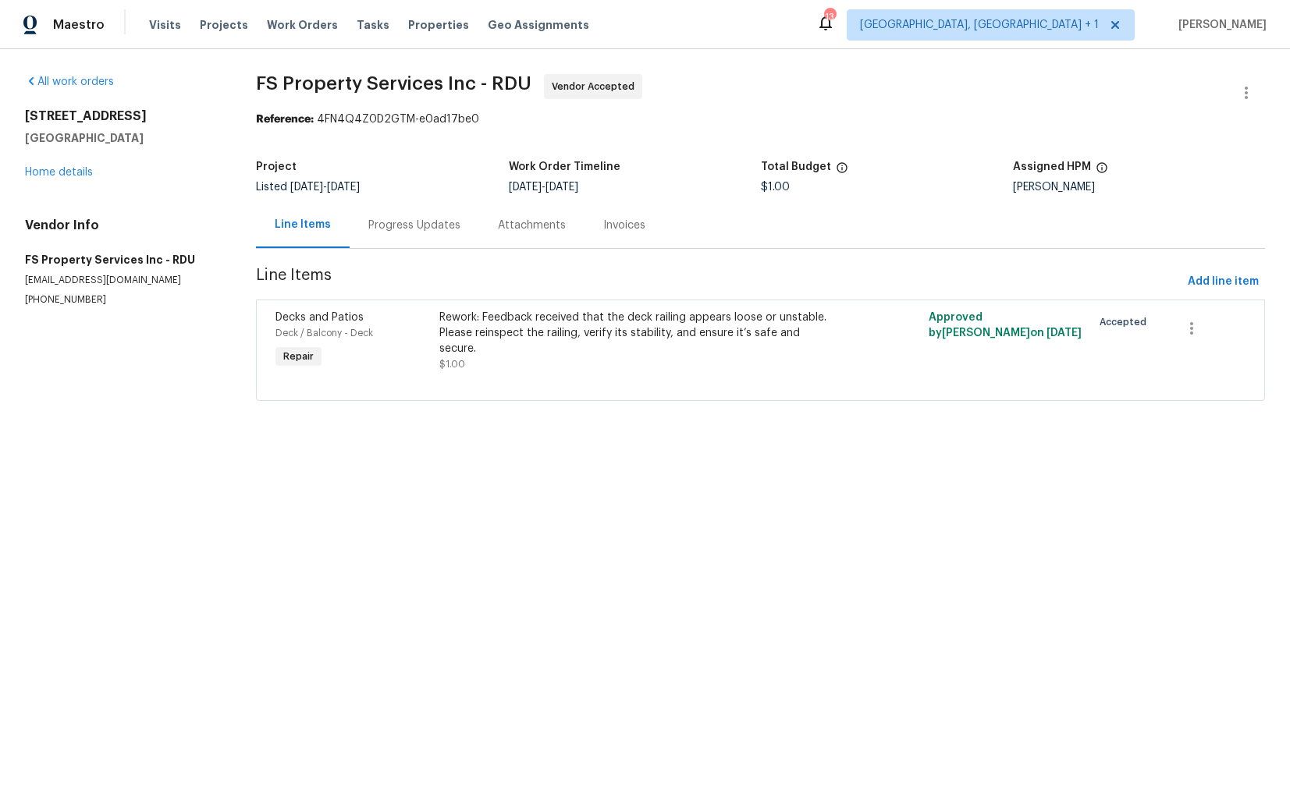
click at [398, 242] on div "Progress Updates" at bounding box center [415, 225] width 130 height 46
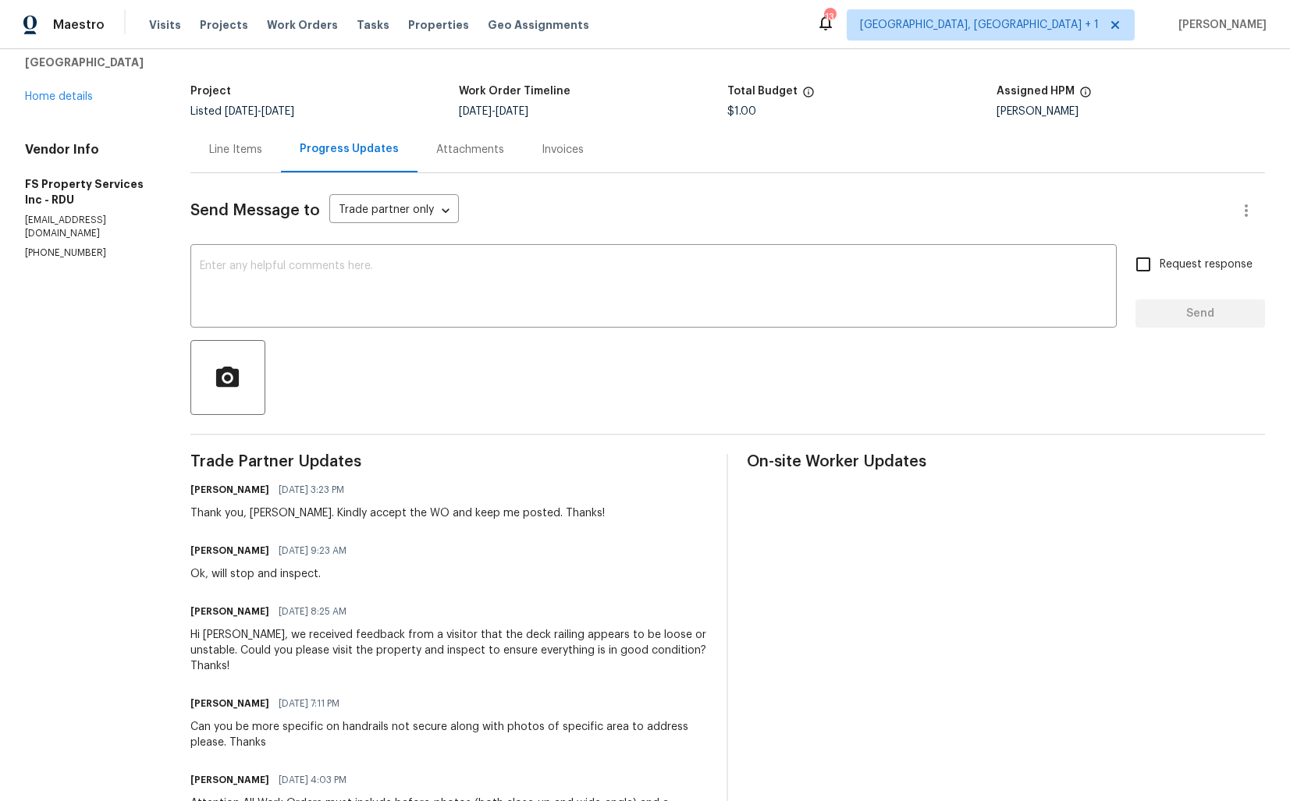
scroll to position [79, 0]
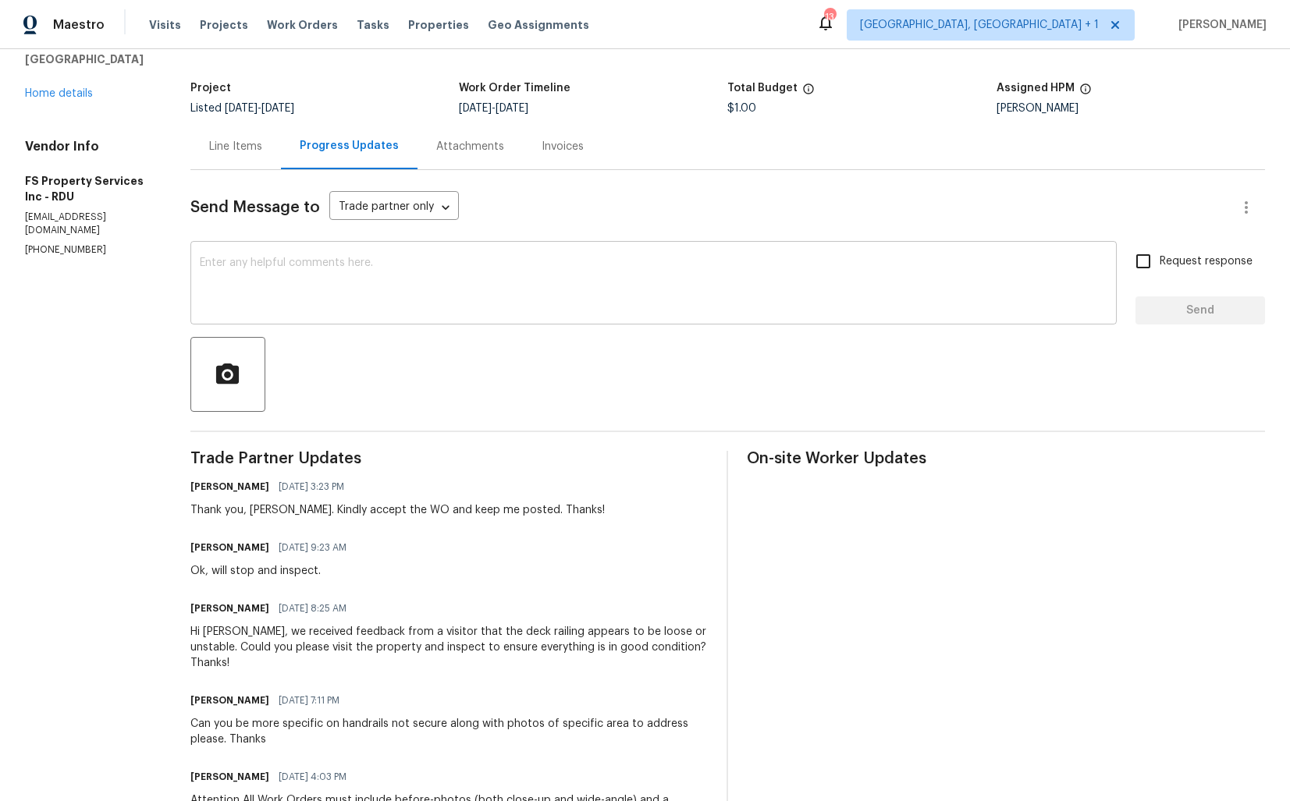
click at [410, 290] on textarea at bounding box center [654, 285] width 908 height 55
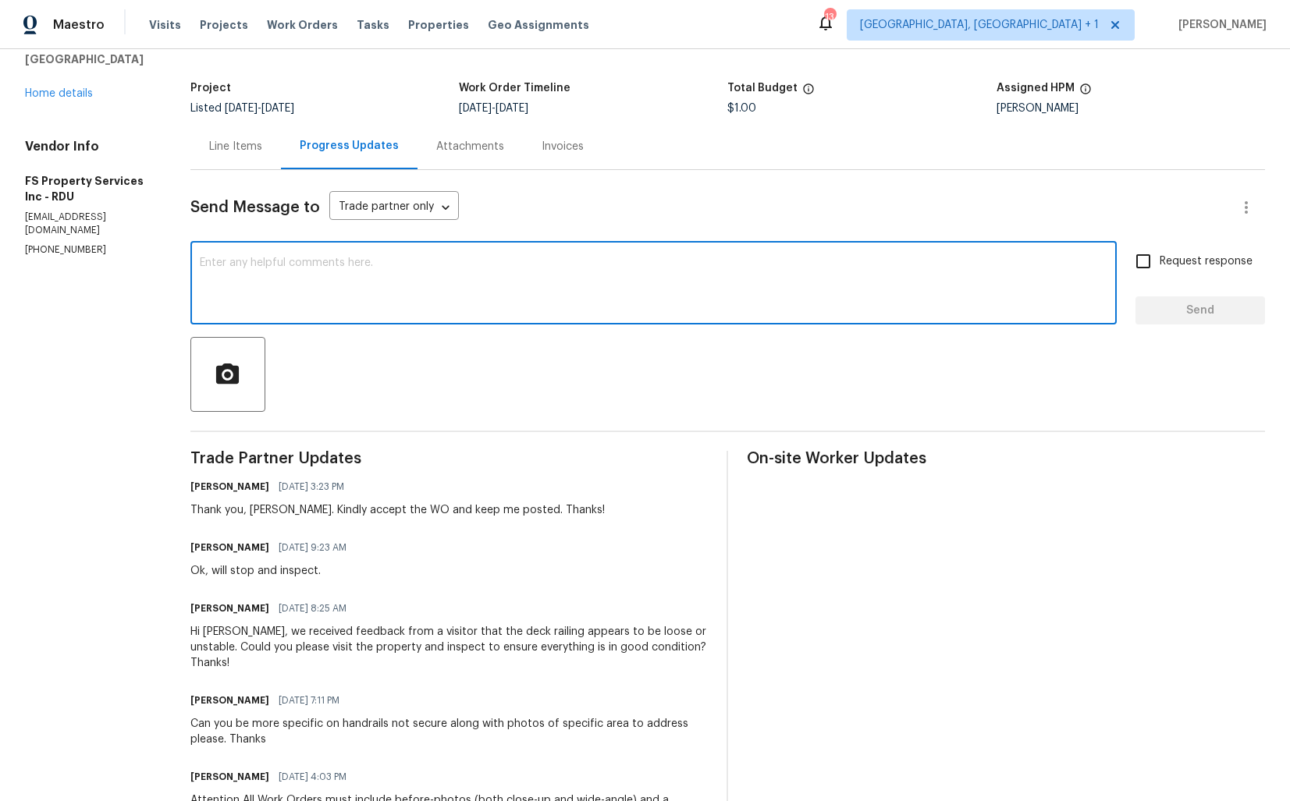
paste textarea "Hi team, do we have an update on the progression status of the work order? Plea…"
click at [282, 509] on div "Thank you, Kevin. Kindly accept the WO and keep me posted. Thanks!" at bounding box center [397, 511] width 414 height 16
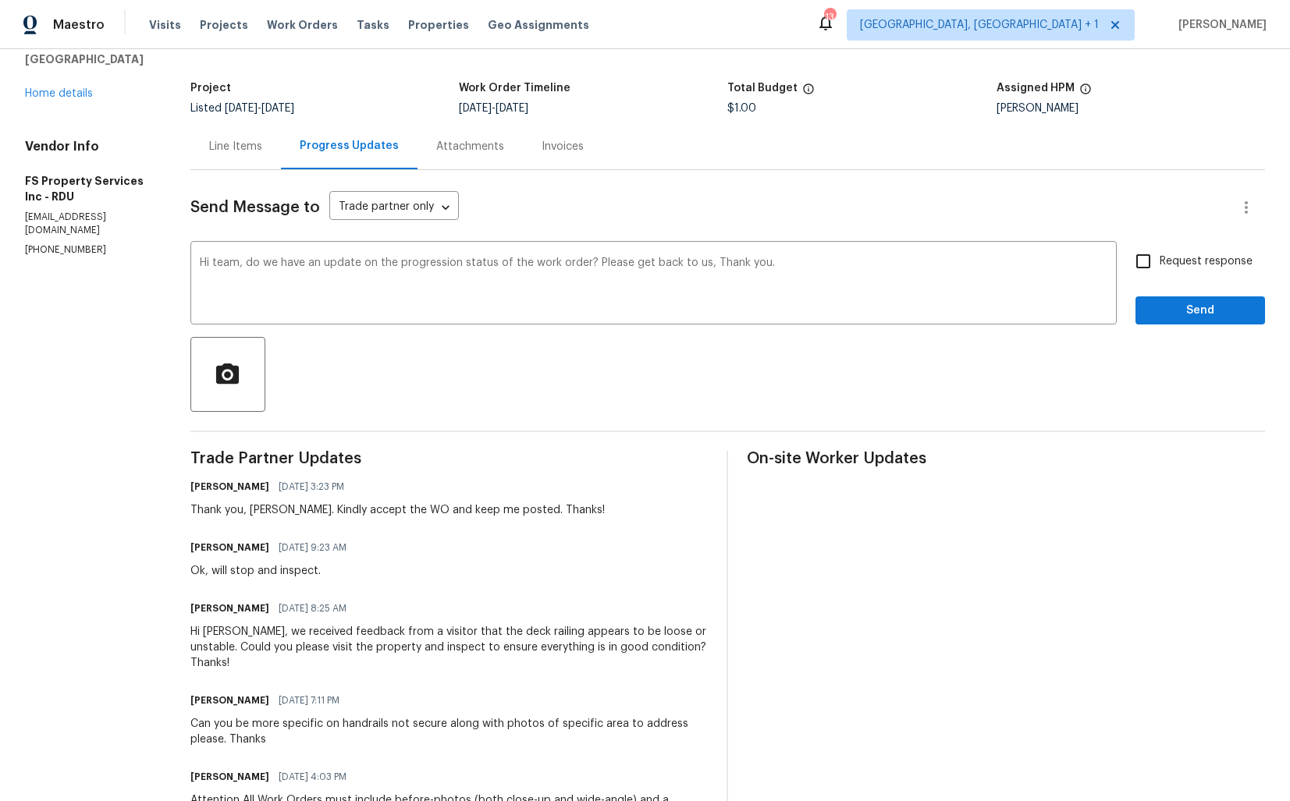
click at [282, 509] on div "Thank you, Kevin. Kindly accept the WO and keep me posted. Thanks!" at bounding box center [397, 511] width 414 height 16
copy div "Kevin"
click at [244, 259] on textarea "Hi team, do we have an update on the progression status of the work order? Plea…" at bounding box center [654, 285] width 908 height 55
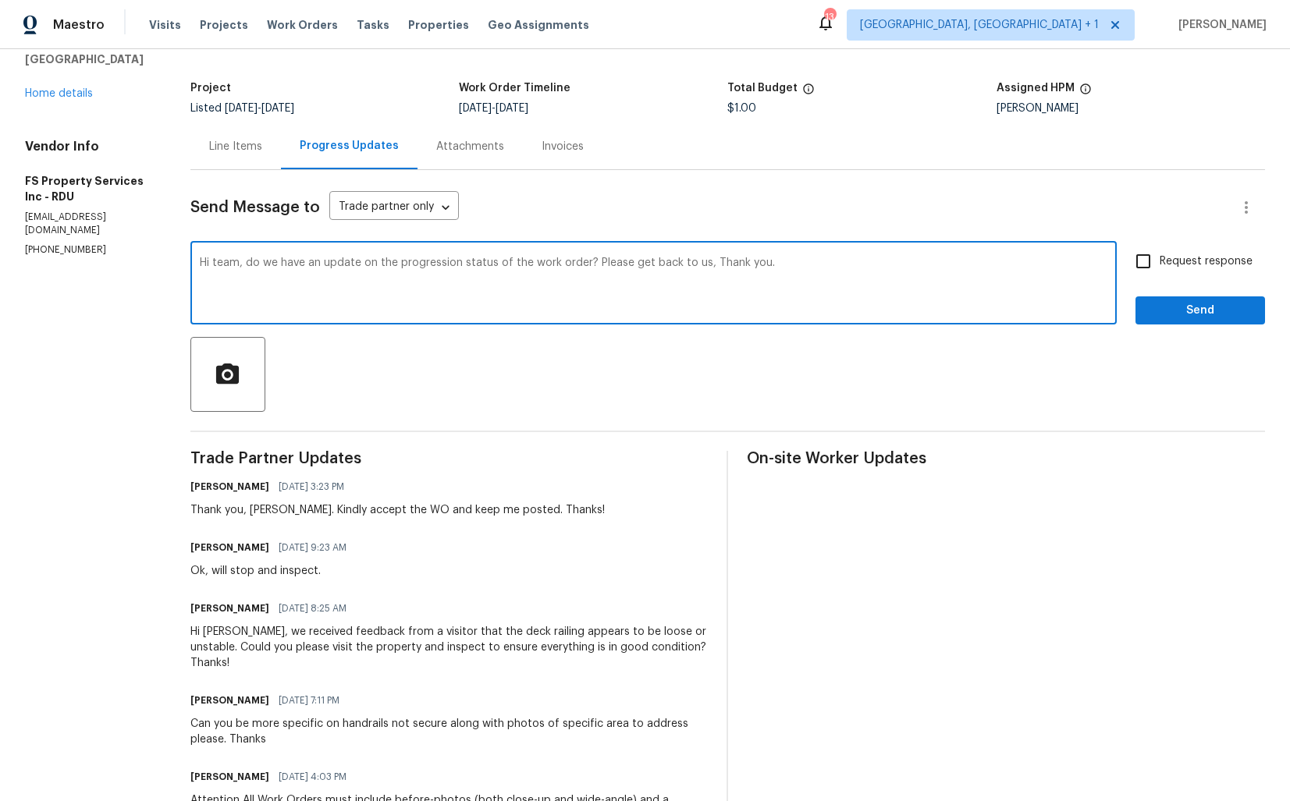
paste textarea "Kevin"
drag, startPoint x: 615, startPoint y: 261, endPoint x: 726, endPoint y: 268, distance: 111.0
click at [726, 268] on textarea "Hi Kevin, do we have an update on the progression status of the work order? Ple…" at bounding box center [654, 285] width 908 height 55
click at [762, 262] on textarea "Hi Kevin, do we have an update on the progression status of the work order? Tha…" at bounding box center [654, 285] width 908 height 55
type textarea "Hi Kevin, do we have an update on the progression status of the work order? Tha…"
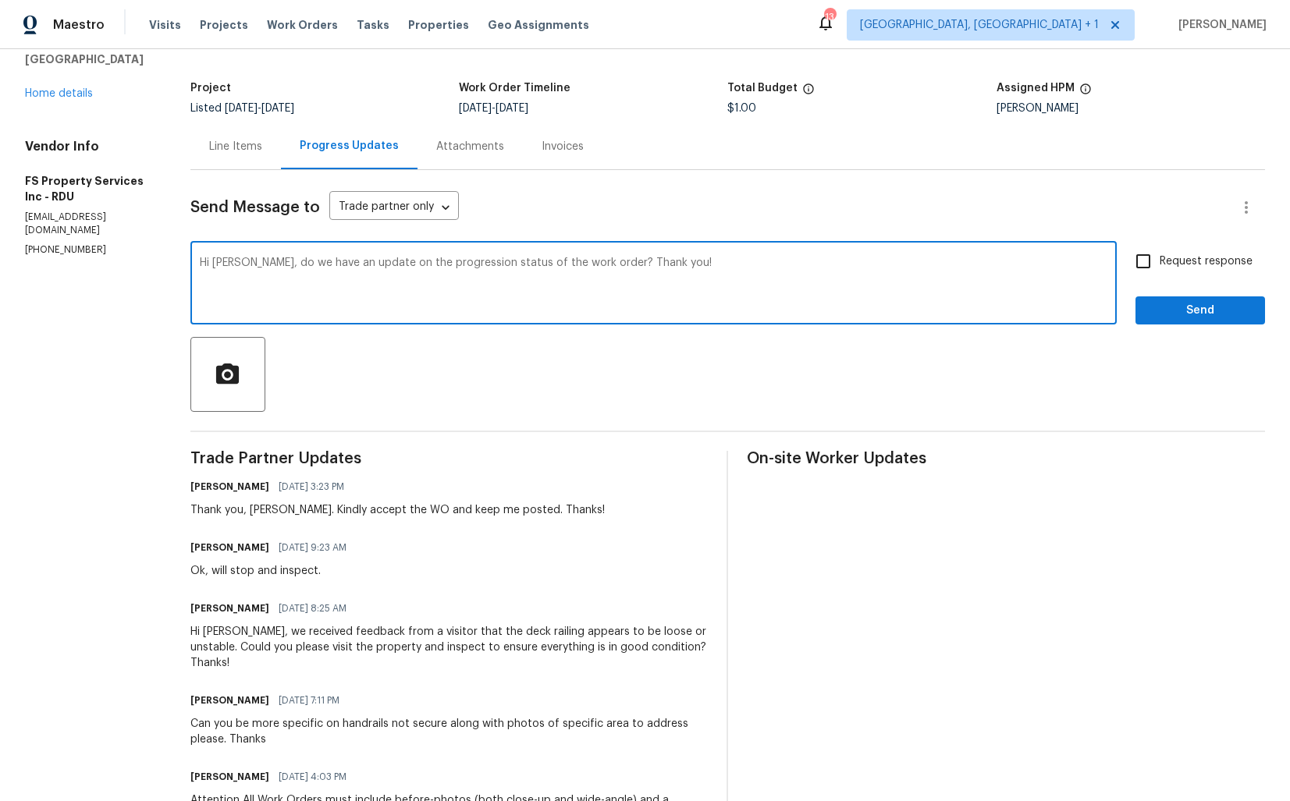
click at [1168, 270] on span "Request response" at bounding box center [1206, 262] width 93 height 16
click at [1160, 270] on input "Request response" at bounding box center [1143, 261] width 33 height 33
checkbox input "true"
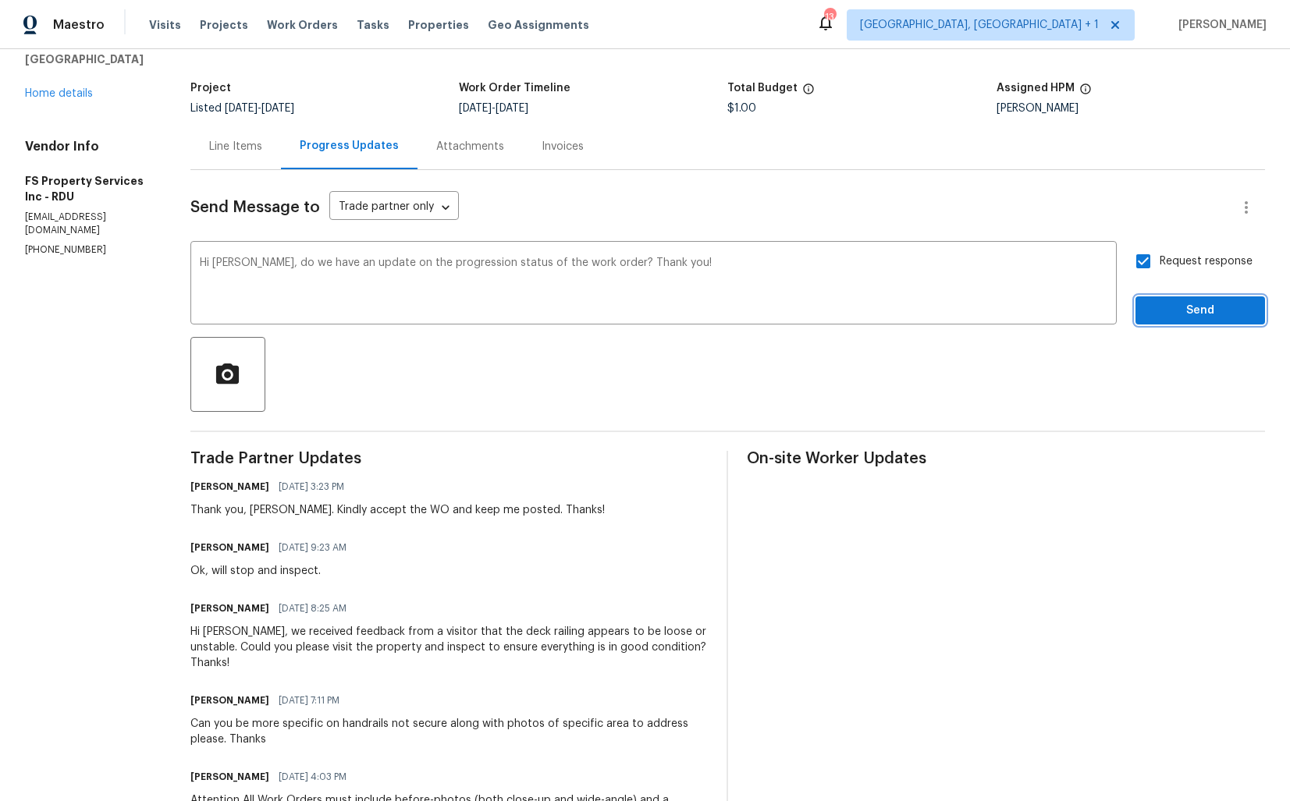
click at [1171, 318] on span "Send" at bounding box center [1200, 311] width 105 height 20
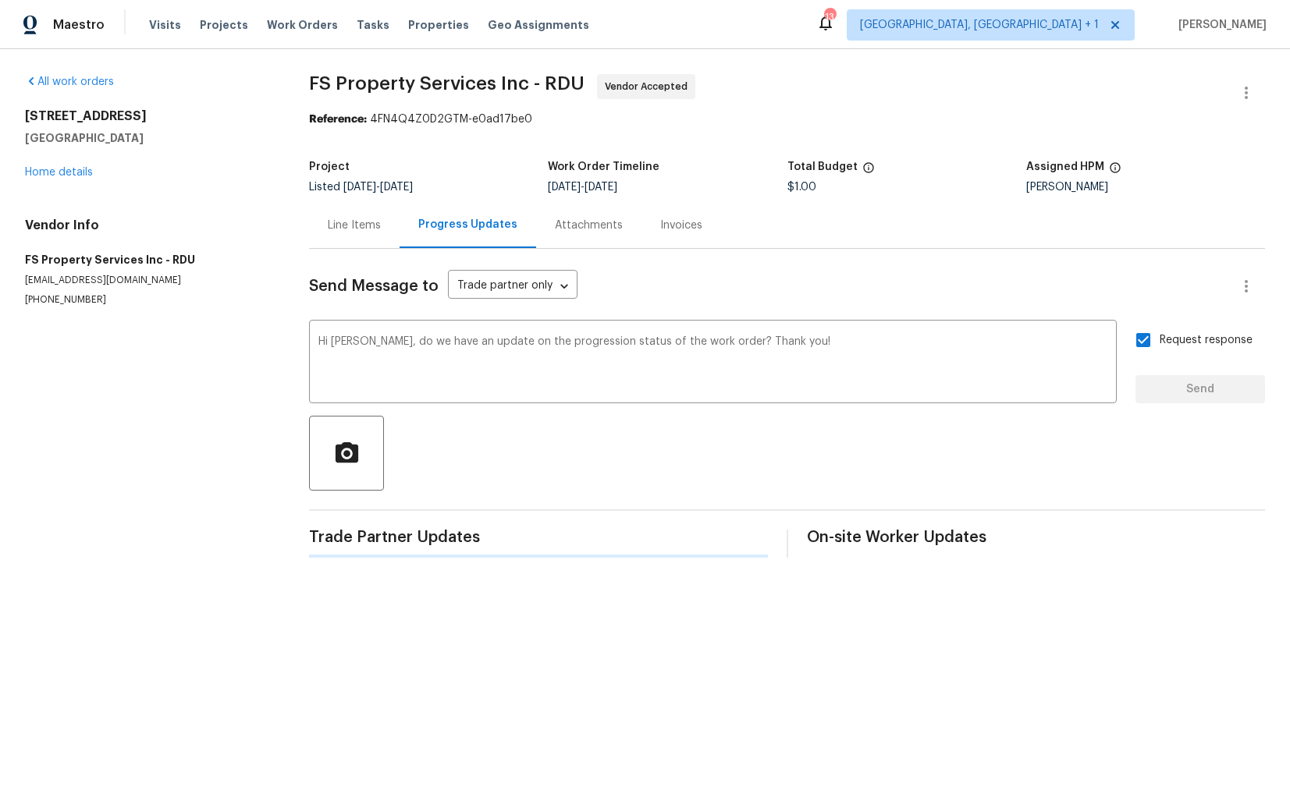
scroll to position [0, 0]
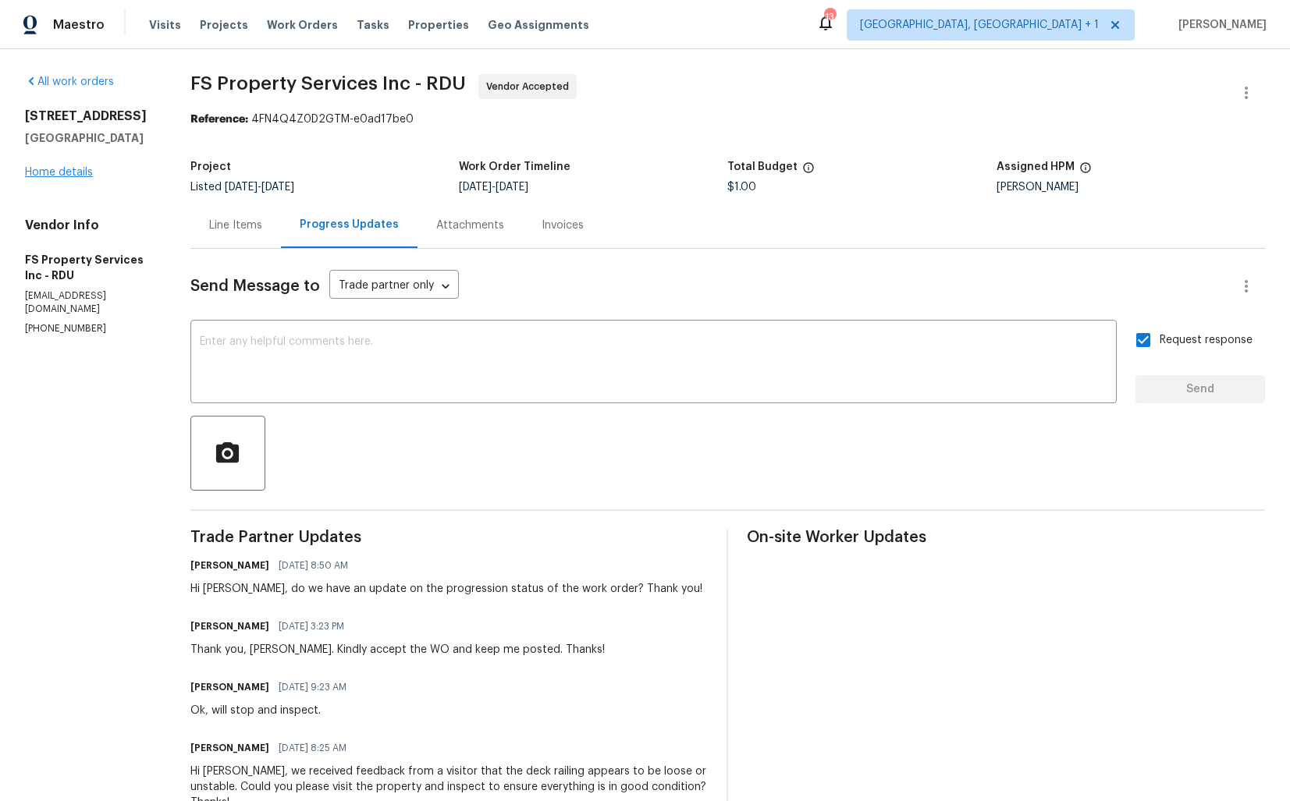
click at [65, 167] on link "Home details" at bounding box center [59, 172] width 68 height 11
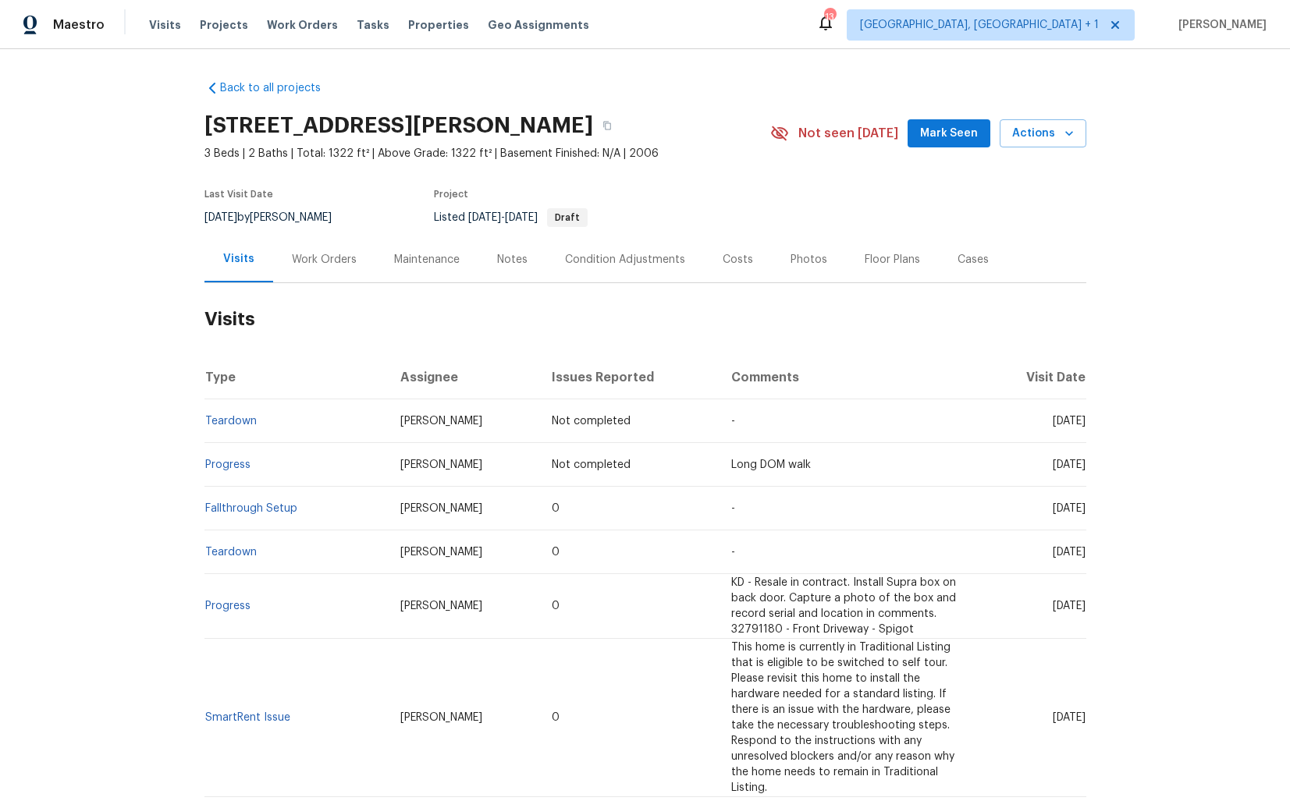
click at [329, 269] on div "Work Orders" at bounding box center [324, 259] width 102 height 46
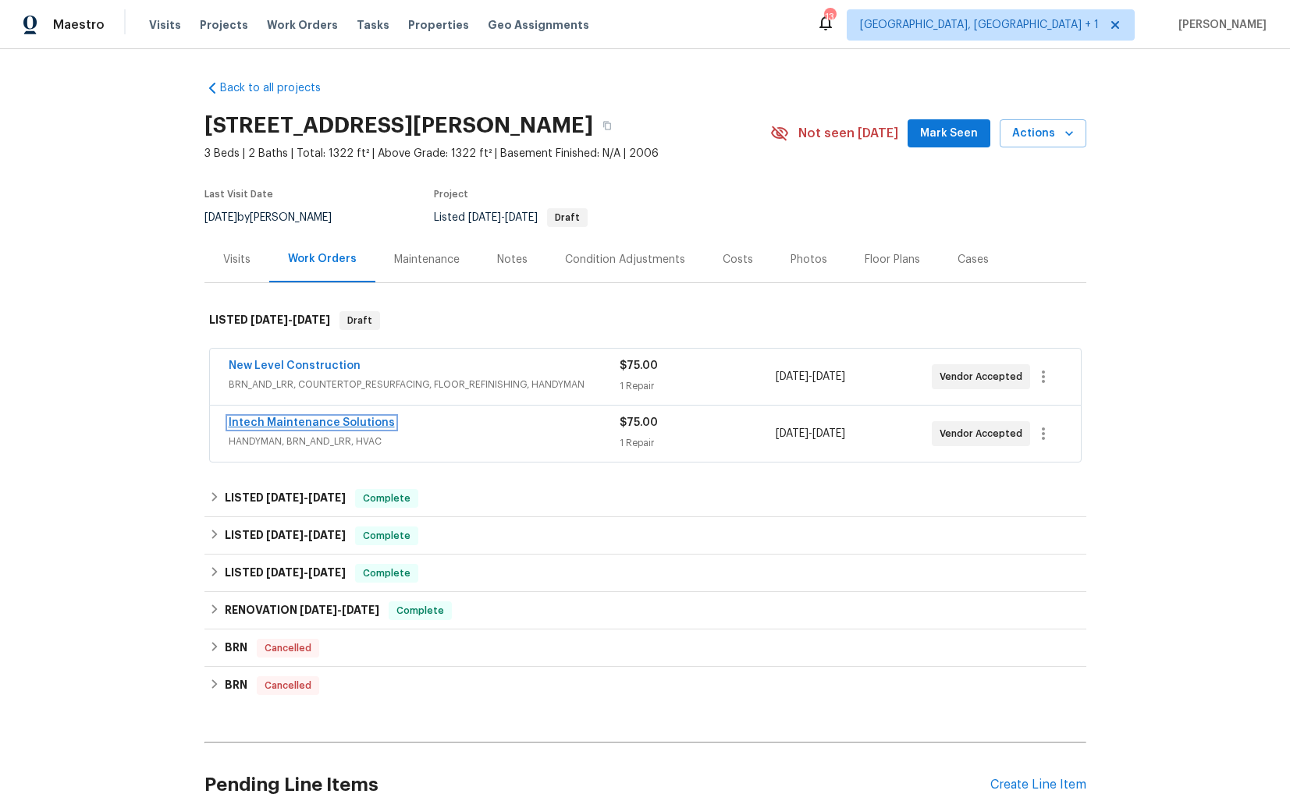
click at [293, 424] on link "Intech Maintenance Solutions" at bounding box center [312, 422] width 166 height 11
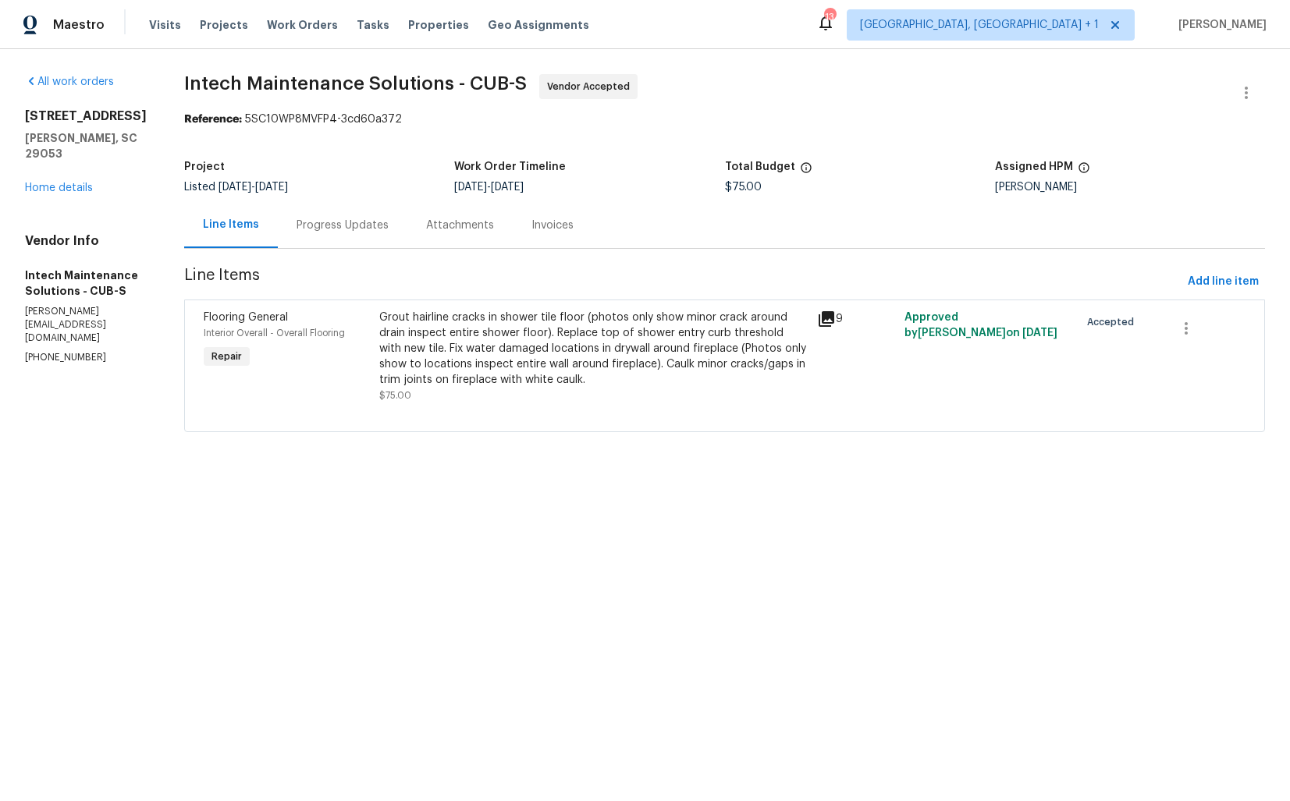
click at [308, 231] on div "Progress Updates" at bounding box center [343, 226] width 92 height 16
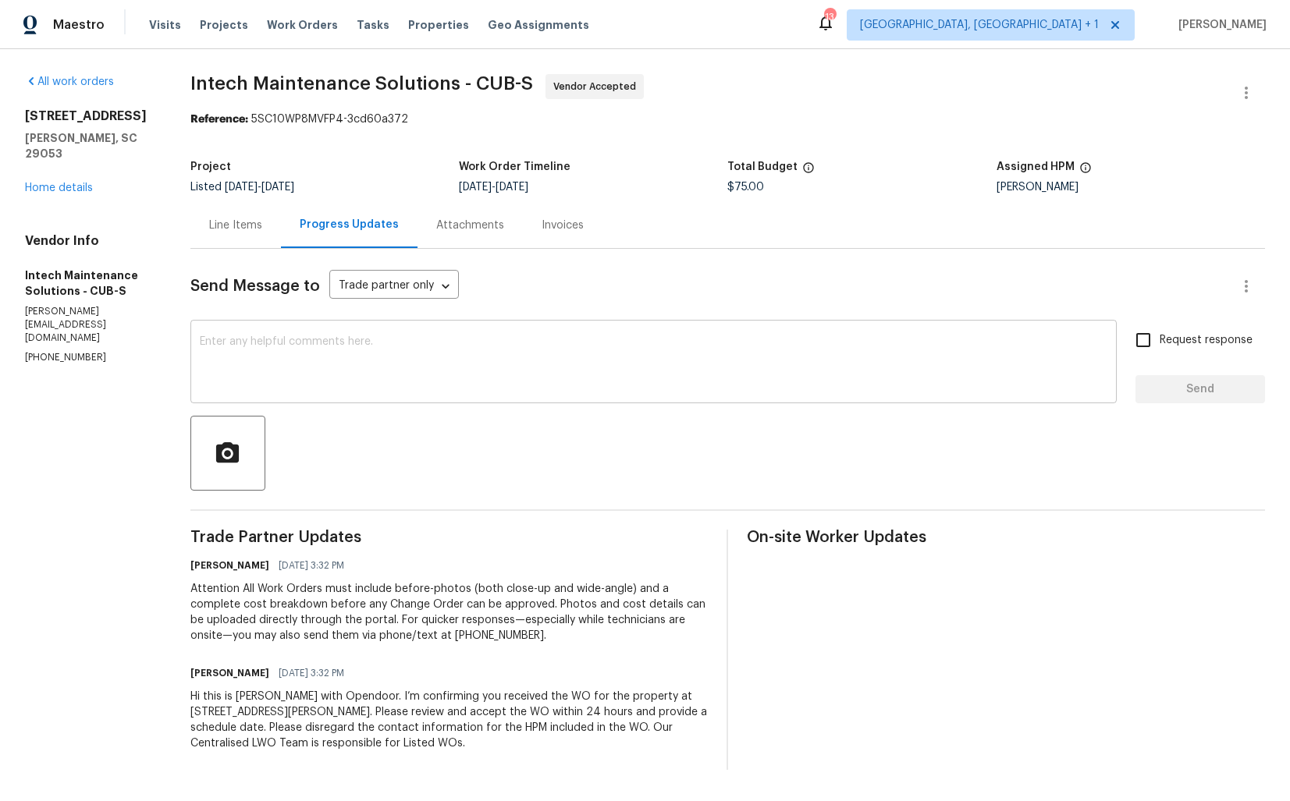
click at [436, 361] on textarea at bounding box center [654, 363] width 908 height 55
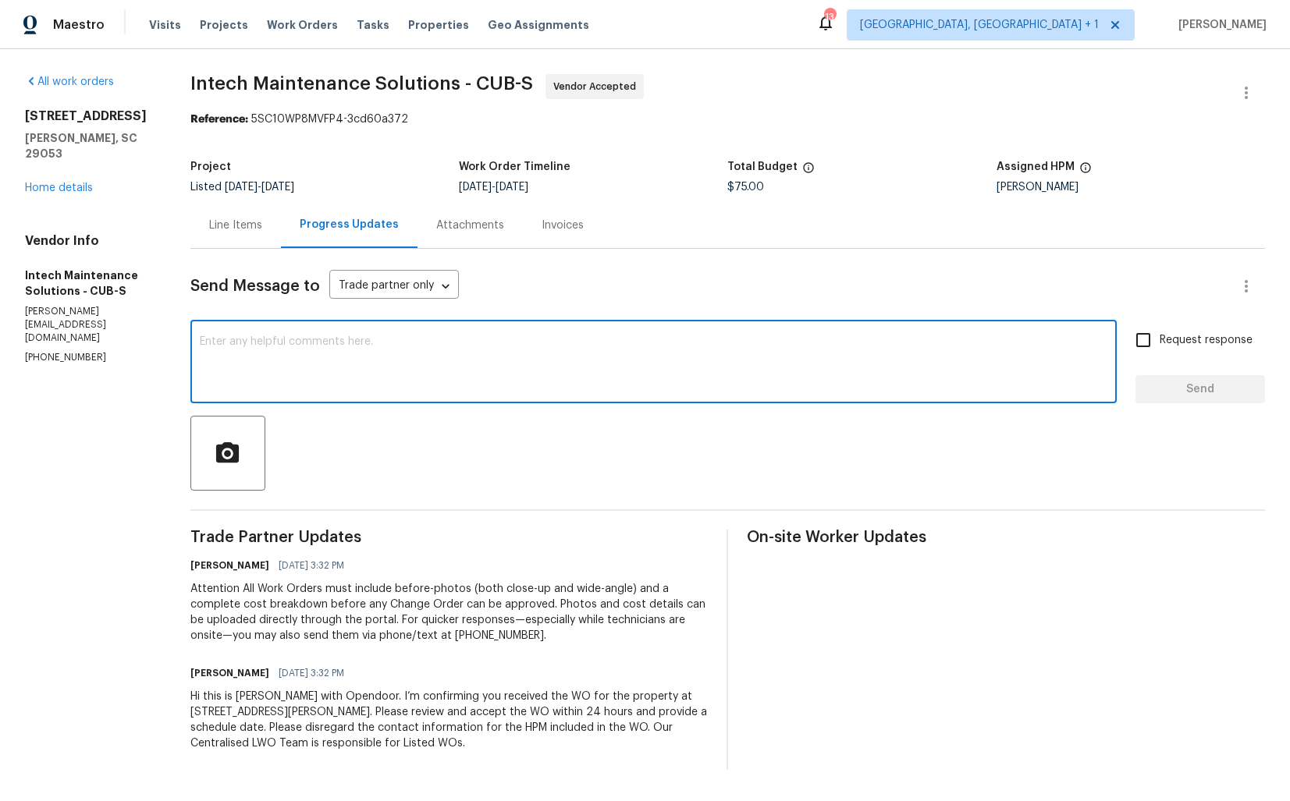
click at [347, 369] on textarea at bounding box center [654, 363] width 908 height 55
click at [549, 344] on textarea at bounding box center [654, 363] width 908 height 55
paste textarea "it would be really helpful if we could get a scheduled date for this. Thanks!"
click at [416, 346] on textarea "Hi team, thank you for accepting the WO, it would be really helpful if we could…" at bounding box center [654, 363] width 908 height 55
click at [821, 339] on textarea "Hi team, thank you for accepting the WO, it would be really helpful if we could…" at bounding box center [654, 363] width 908 height 55
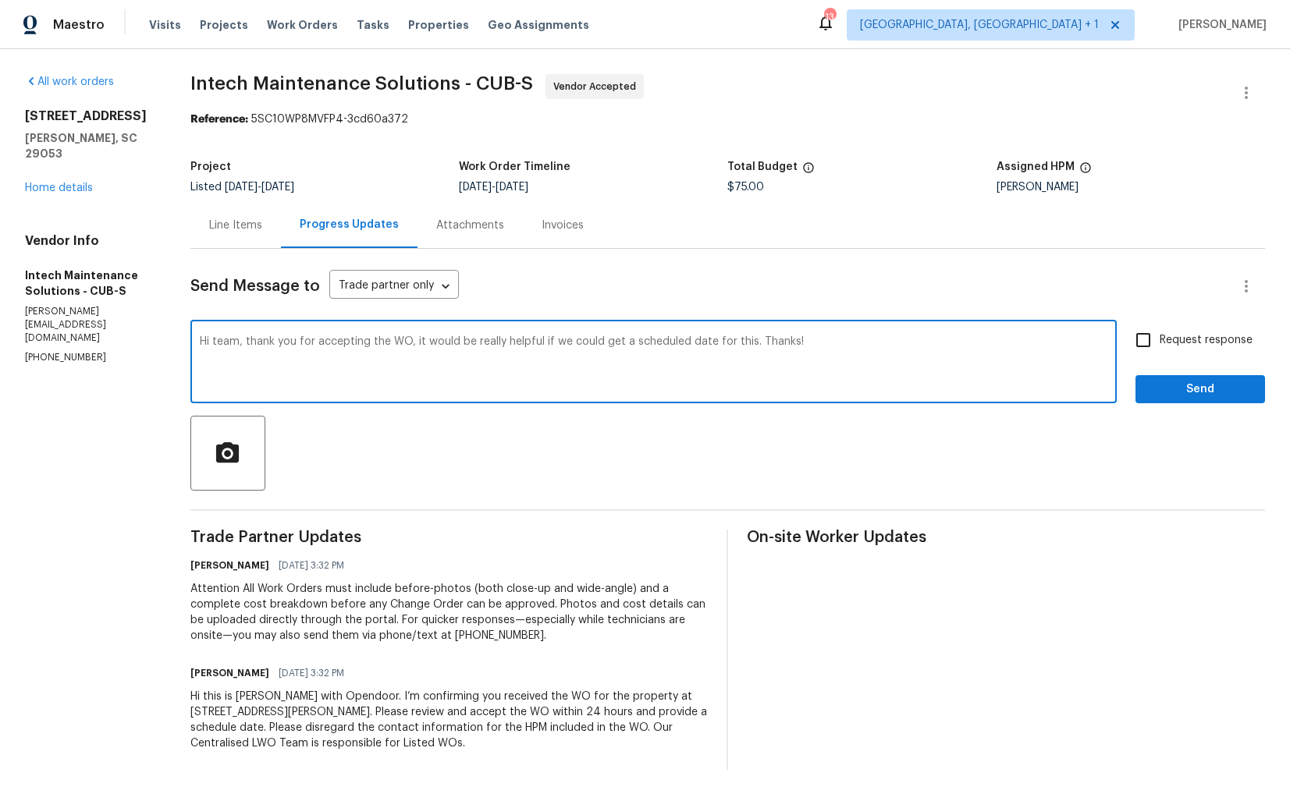
type textarea "Hi team, thank you for accepting the WO, it would be really helpful if we could…"
click at [1165, 339] on span "Request response" at bounding box center [1206, 340] width 93 height 16
click at [1160, 339] on input "Request response" at bounding box center [1143, 340] width 33 height 33
checkbox input "true"
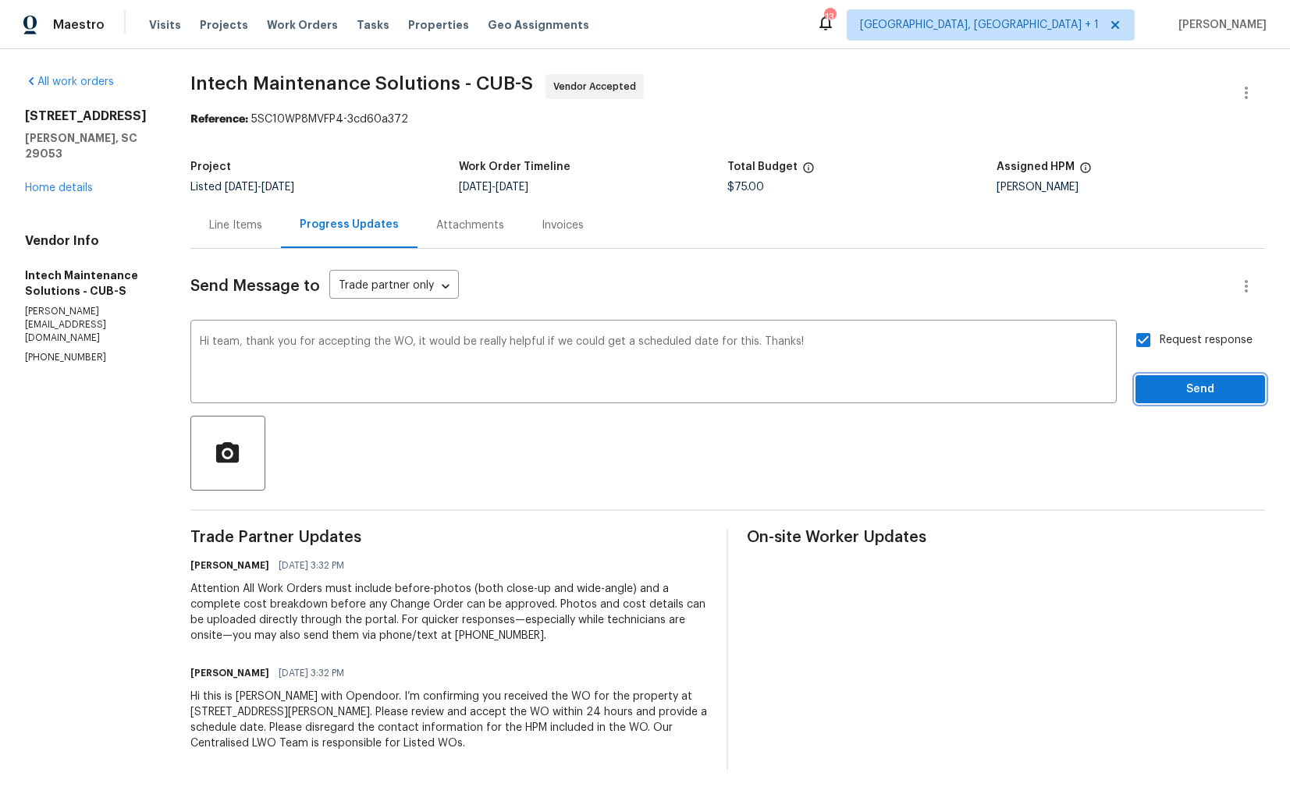
click at [1178, 393] on span "Send" at bounding box center [1200, 390] width 105 height 20
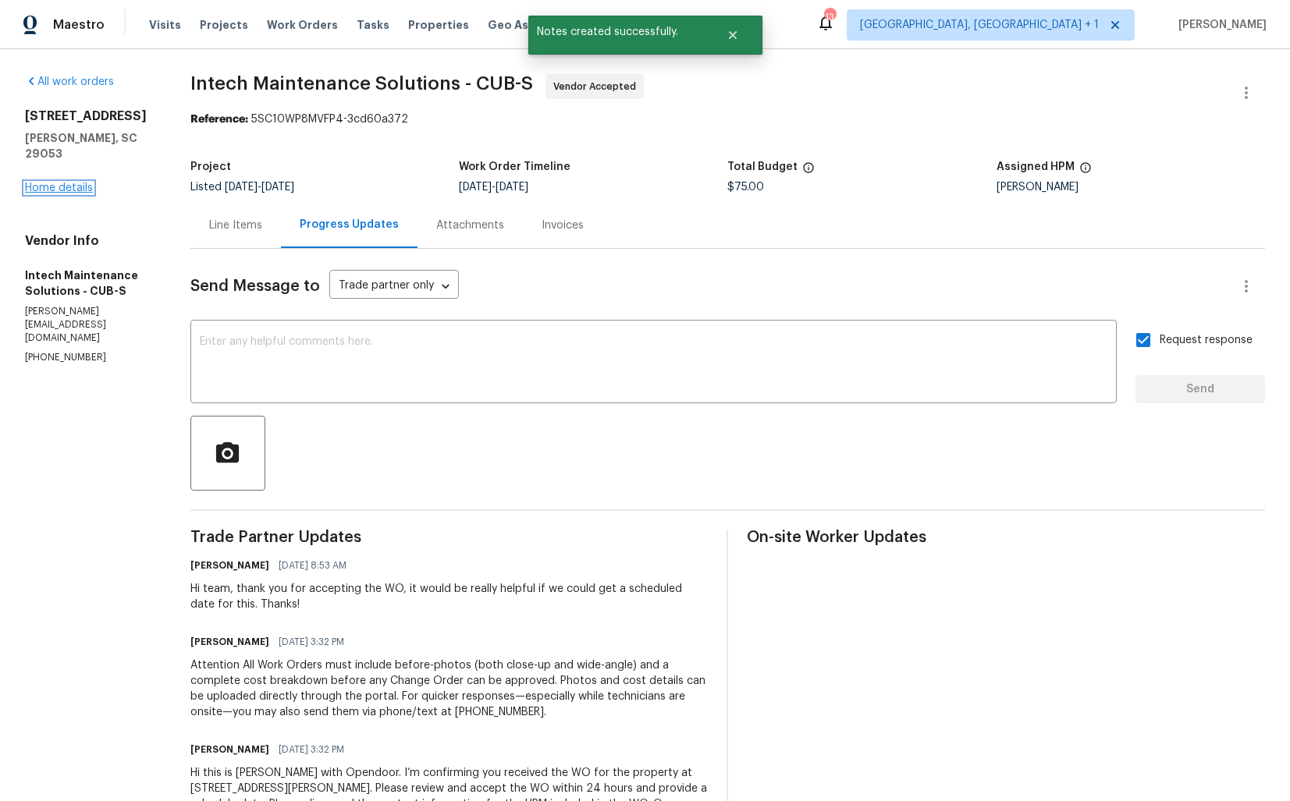
click at [59, 183] on link "Home details" at bounding box center [59, 188] width 68 height 11
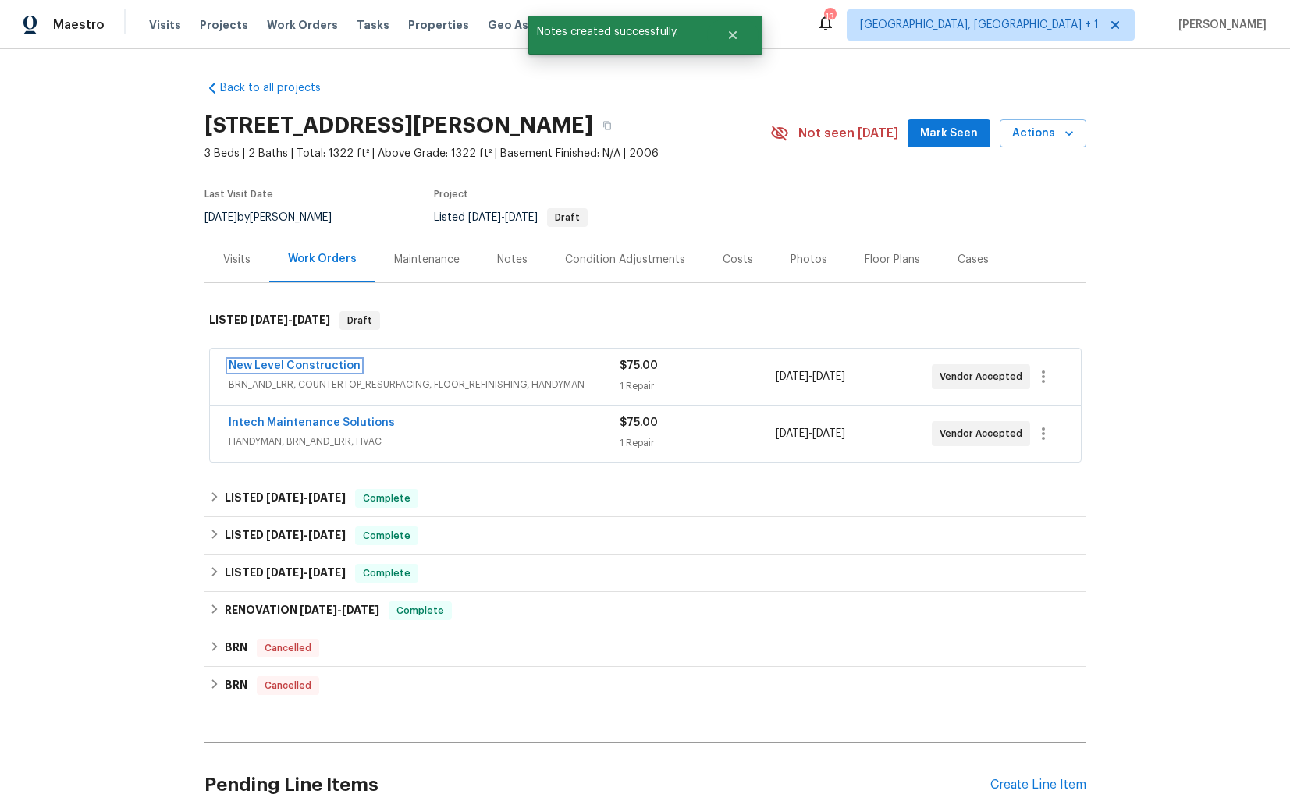
click at [306, 368] on link "New Level Construction" at bounding box center [295, 366] width 132 height 11
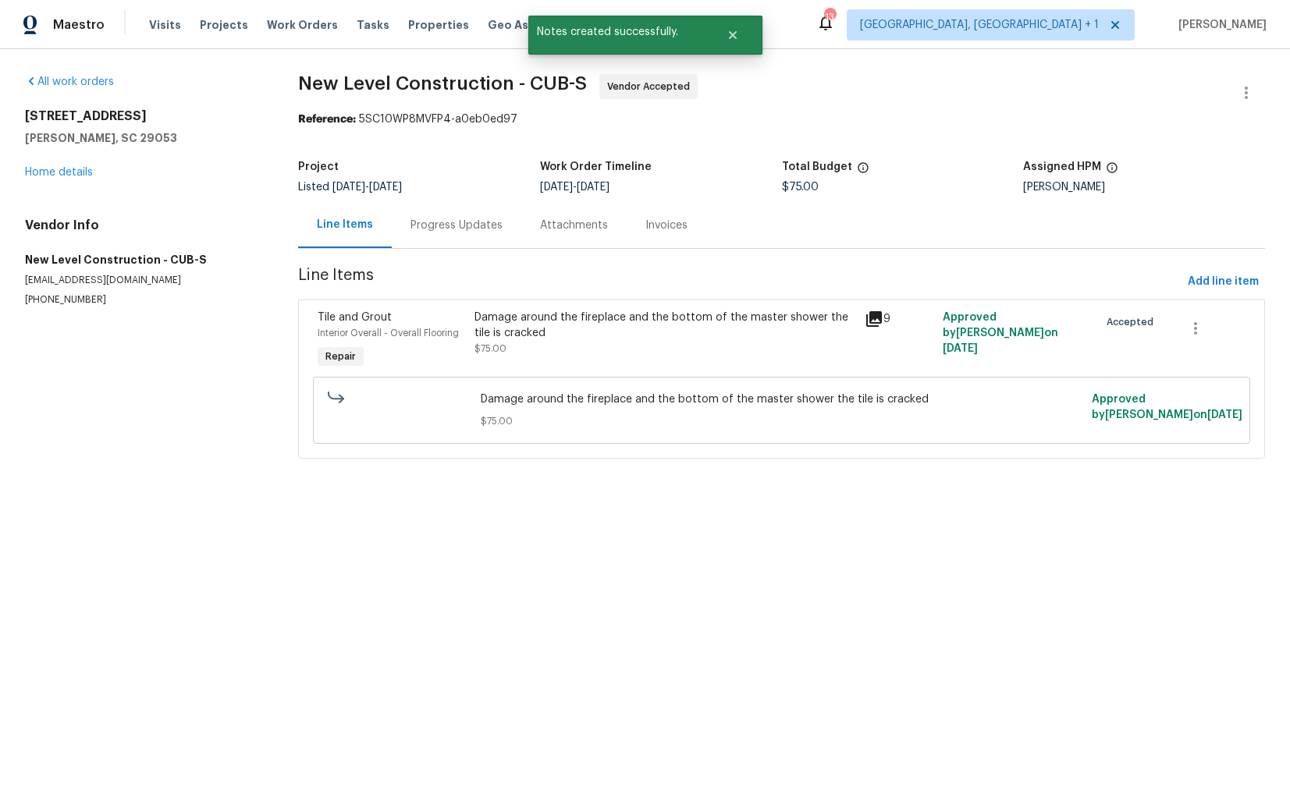
click at [432, 223] on div "Progress Updates" at bounding box center [456, 226] width 92 height 16
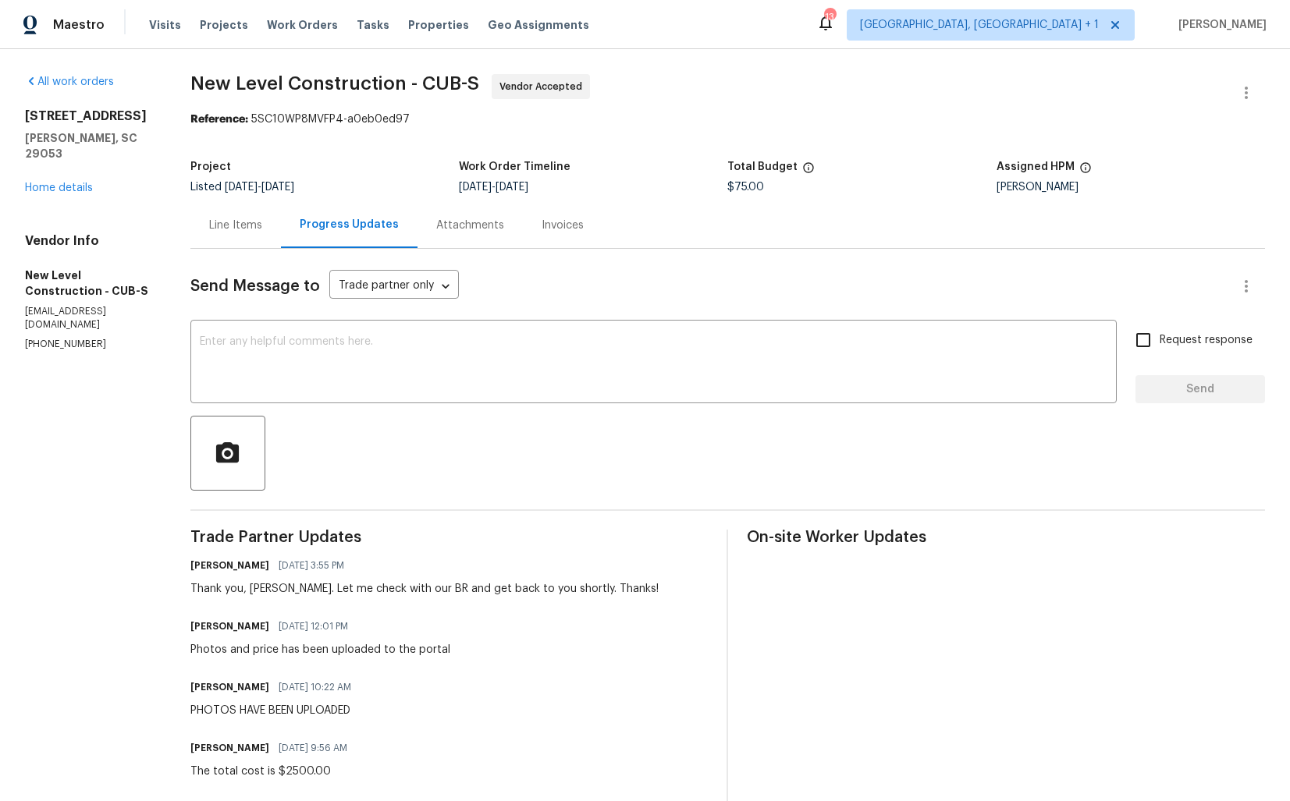
click at [262, 219] on div "Line Items" at bounding box center [235, 226] width 53 height 16
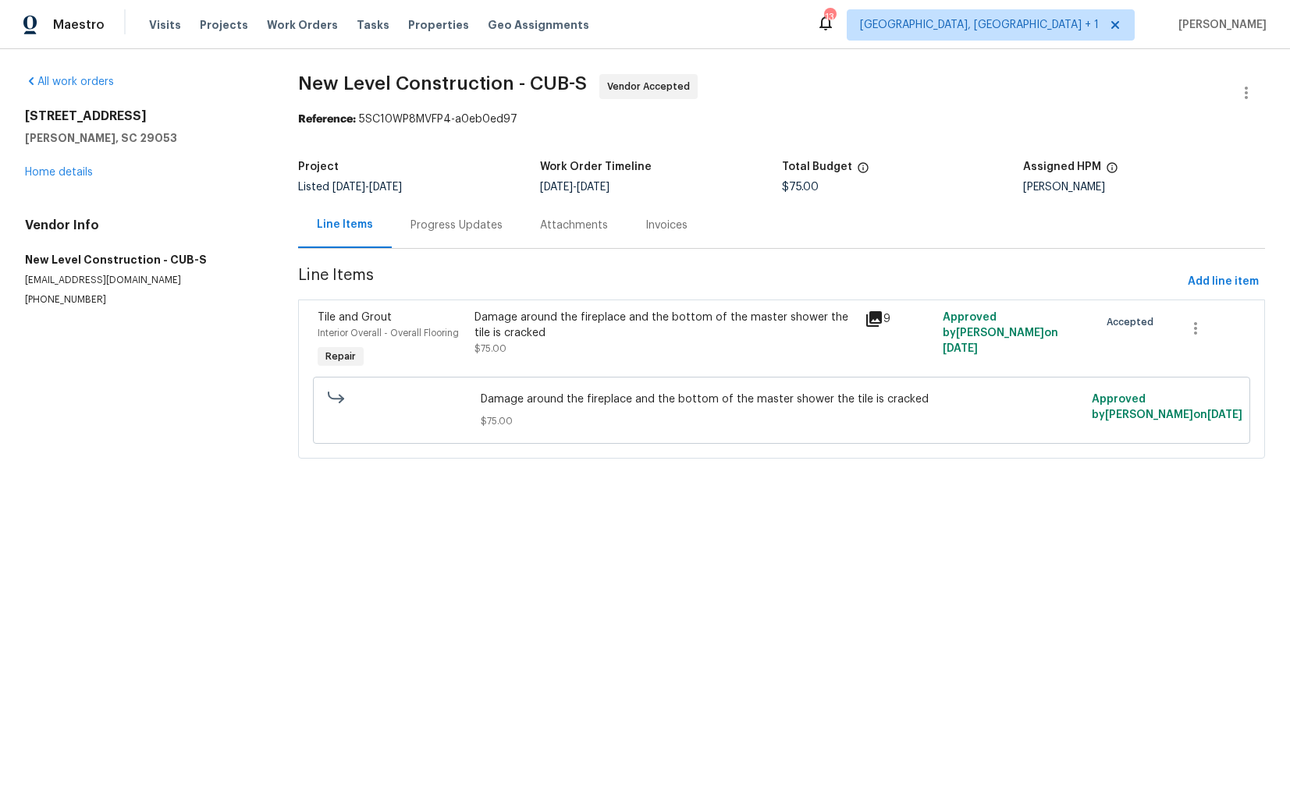
click at [560, 336] on div "Damage around the fireplace and the bottom of the master shower the tile is cra…" at bounding box center [664, 325] width 381 height 31
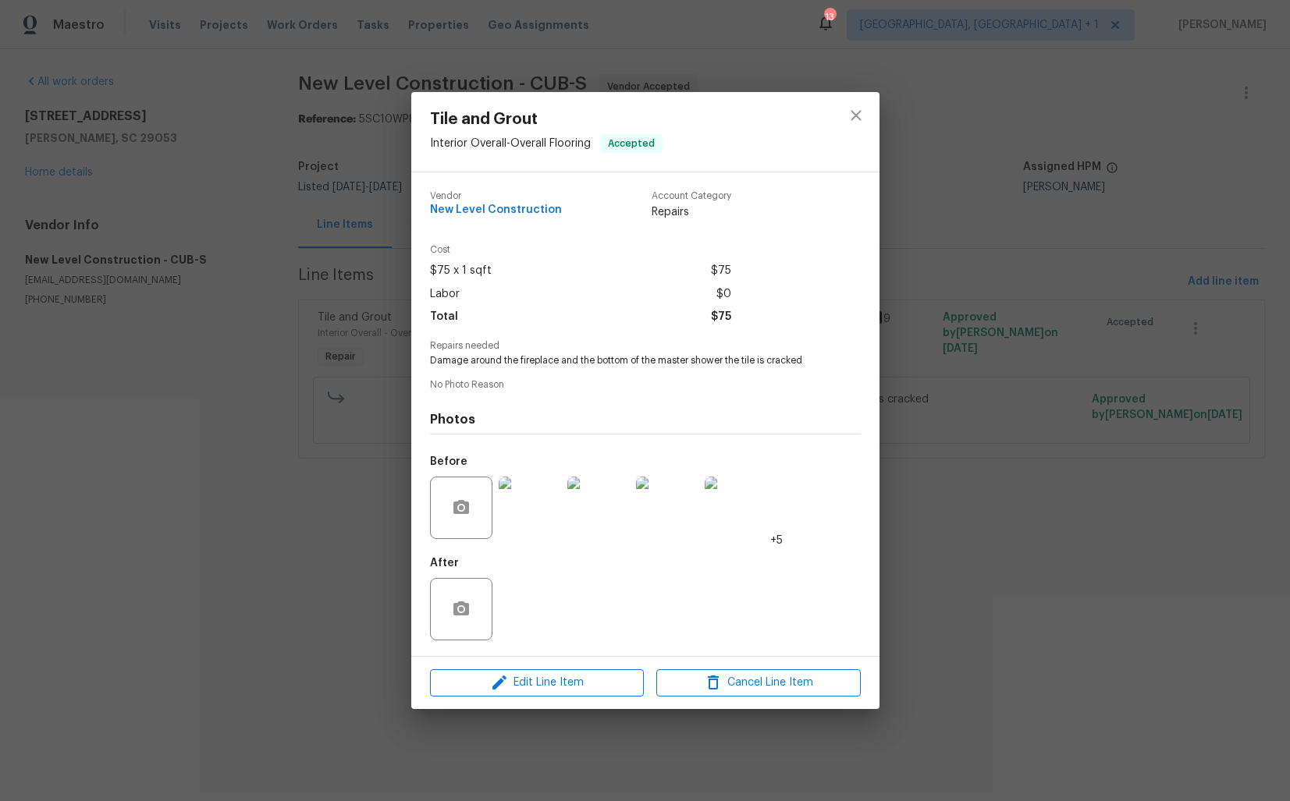
click at [241, 518] on div "Tile and Grout Interior Overall - Overall Flooring Accepted Vendor New Level Co…" at bounding box center [645, 400] width 1290 height 801
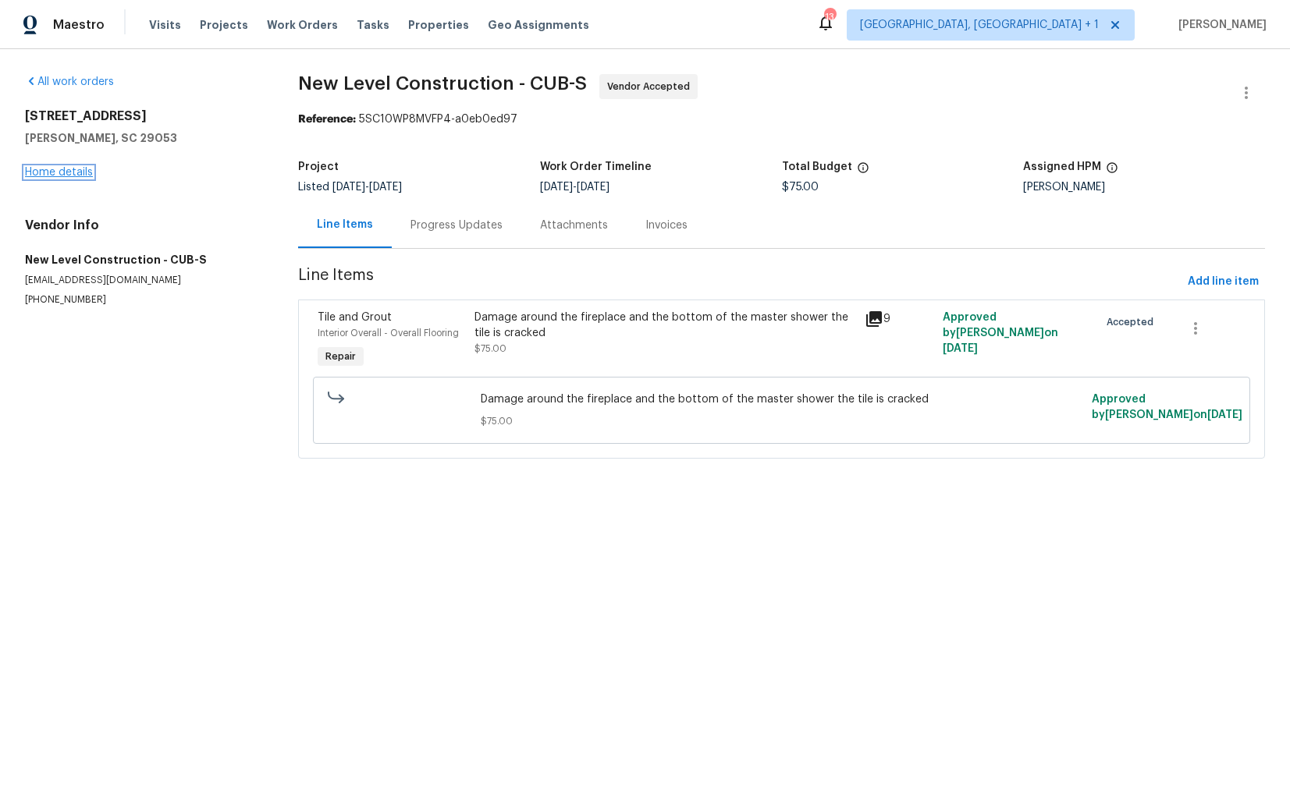
click at [69, 173] on link "Home details" at bounding box center [59, 172] width 68 height 11
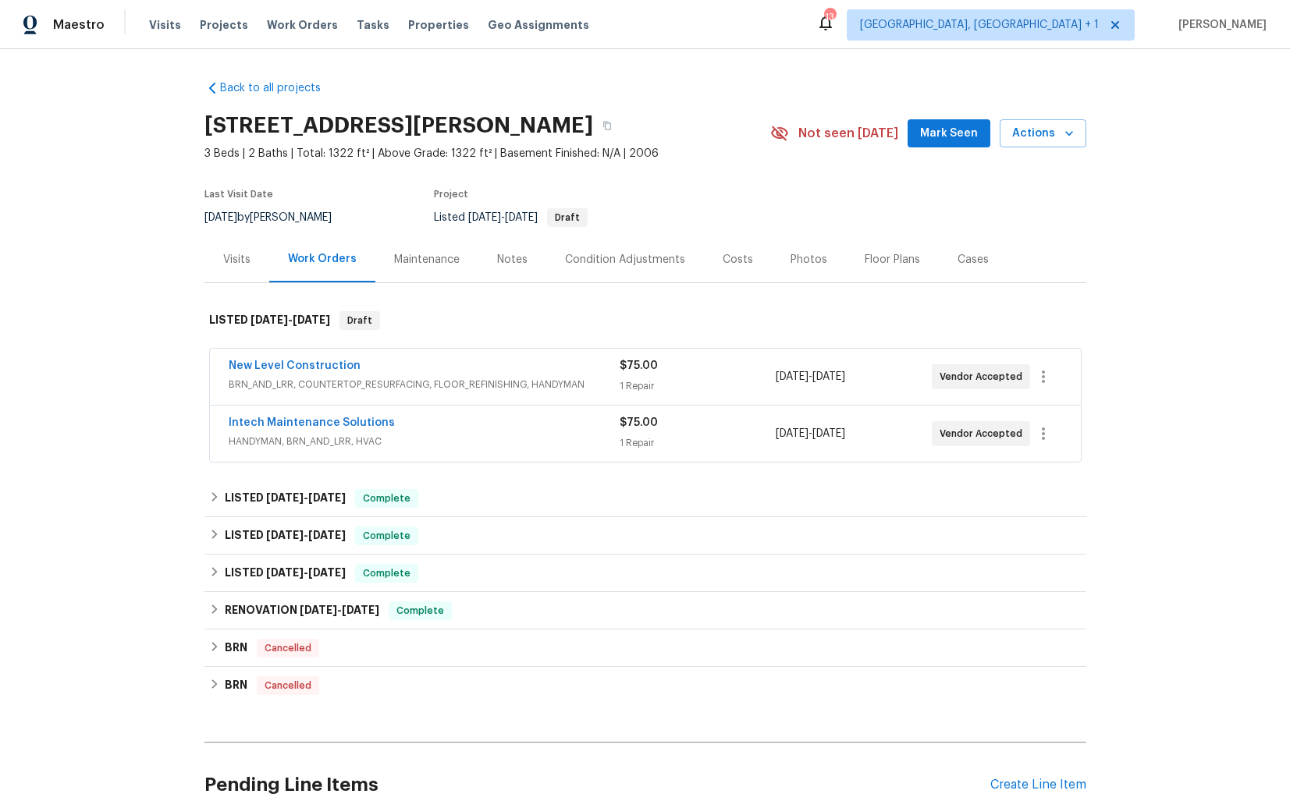
click at [397, 424] on div "Intech Maintenance Solutions" at bounding box center [424, 424] width 391 height 19
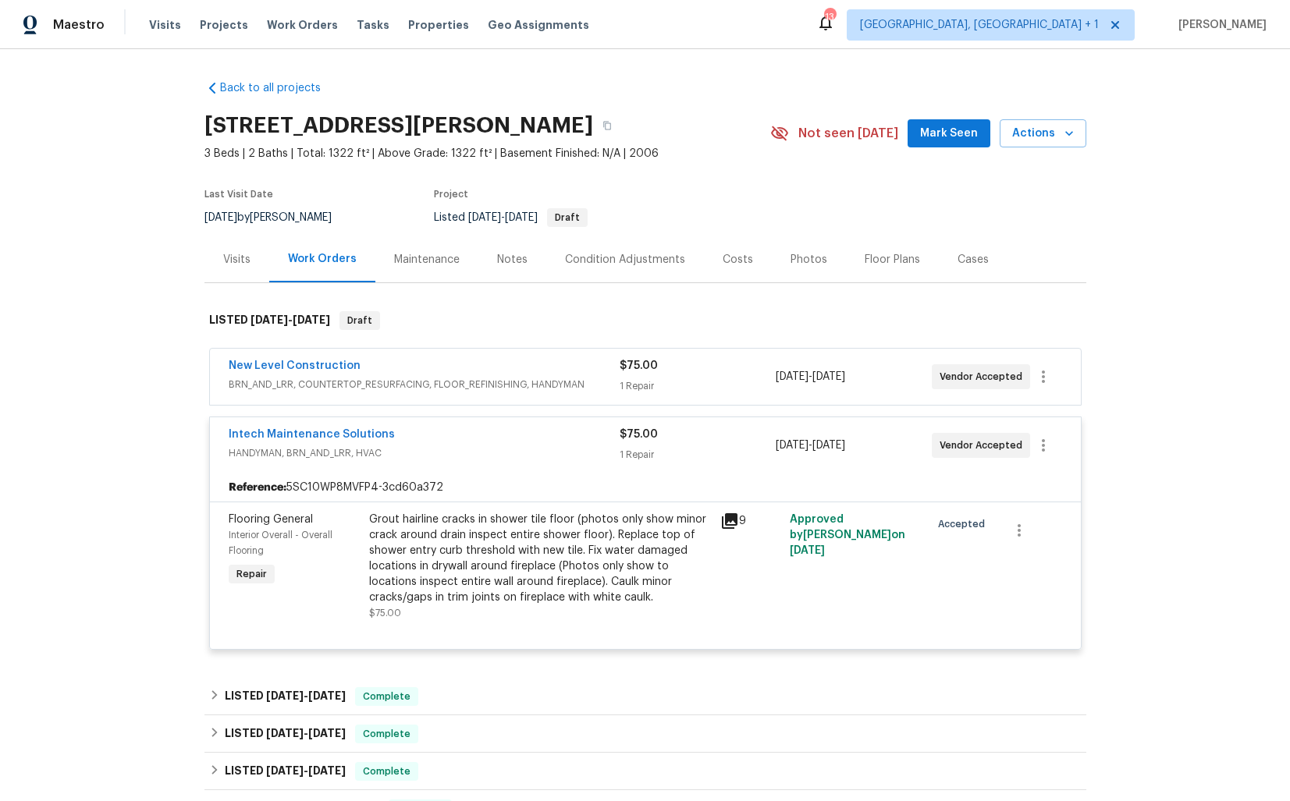
click at [403, 435] on div "Intech Maintenance Solutions" at bounding box center [424, 436] width 391 height 19
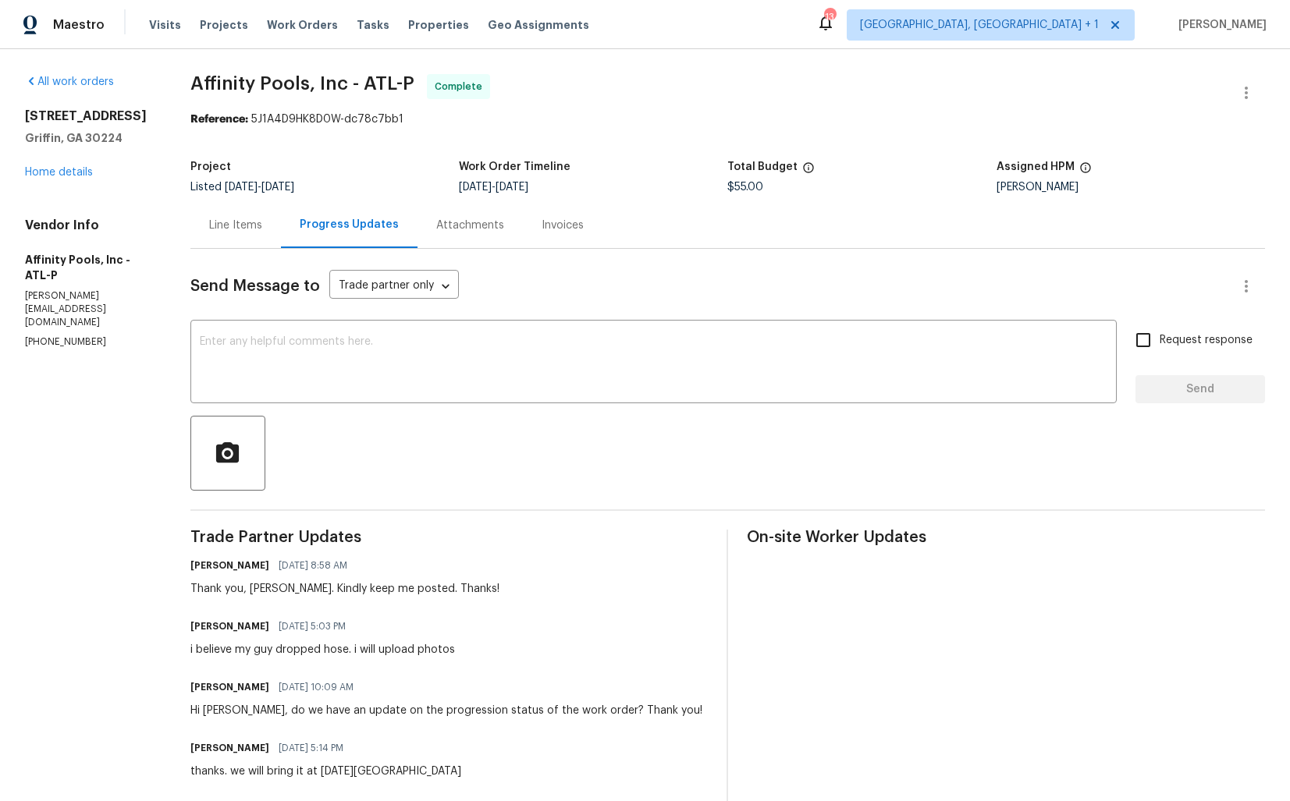
click at [235, 223] on div "Line Items" at bounding box center [235, 226] width 53 height 16
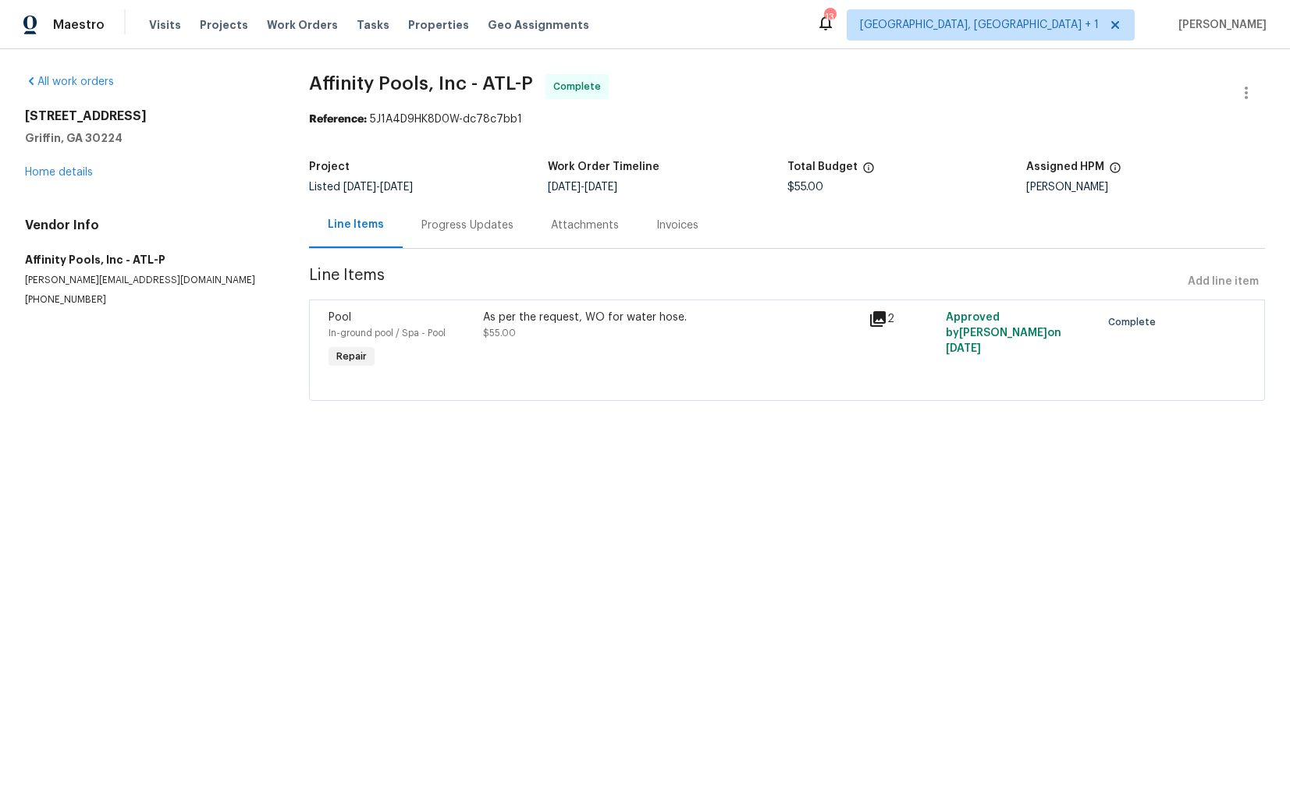
click at [527, 322] on div "As per the request, WO for water hose." at bounding box center [671, 318] width 377 height 16
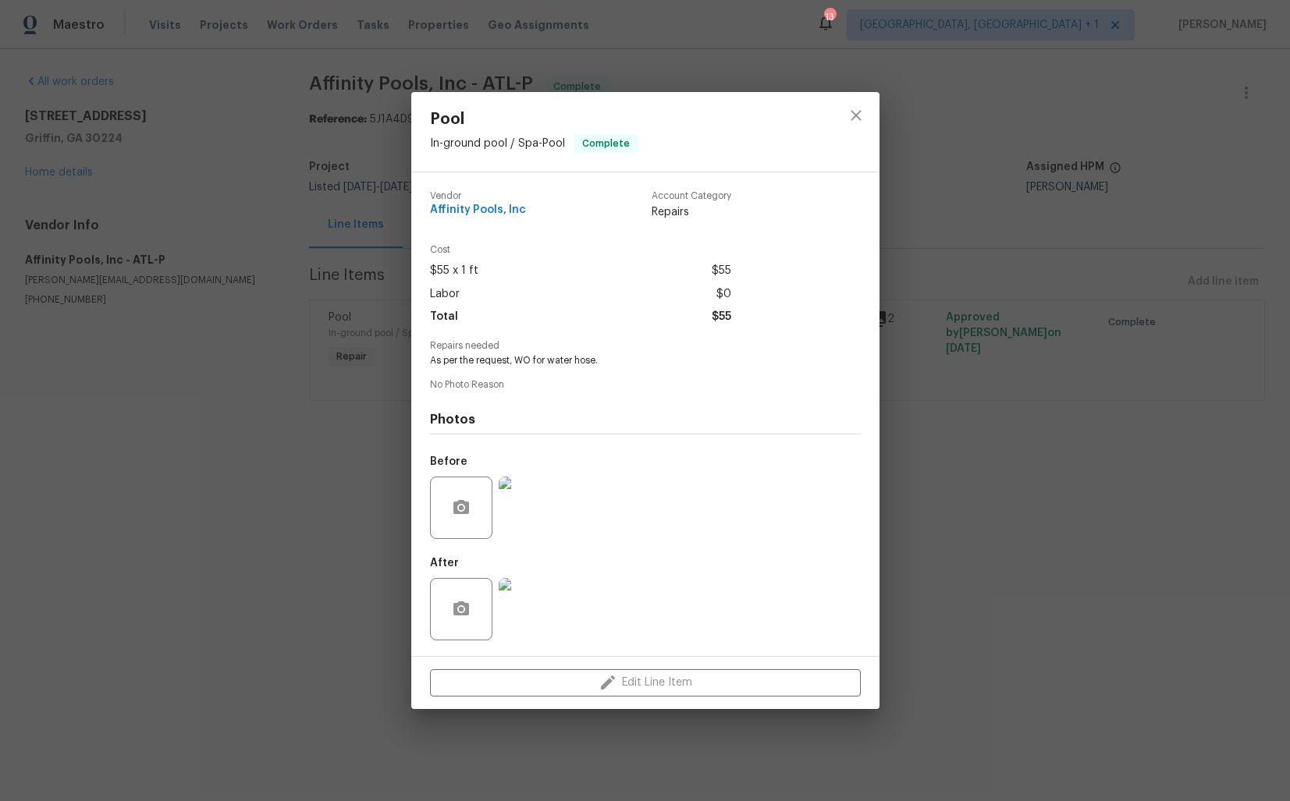
click at [311, 435] on div "Pool In-ground pool / Spa - Pool Complete Vendor Affinity Pools, Inc Account Ca…" at bounding box center [645, 400] width 1290 height 801
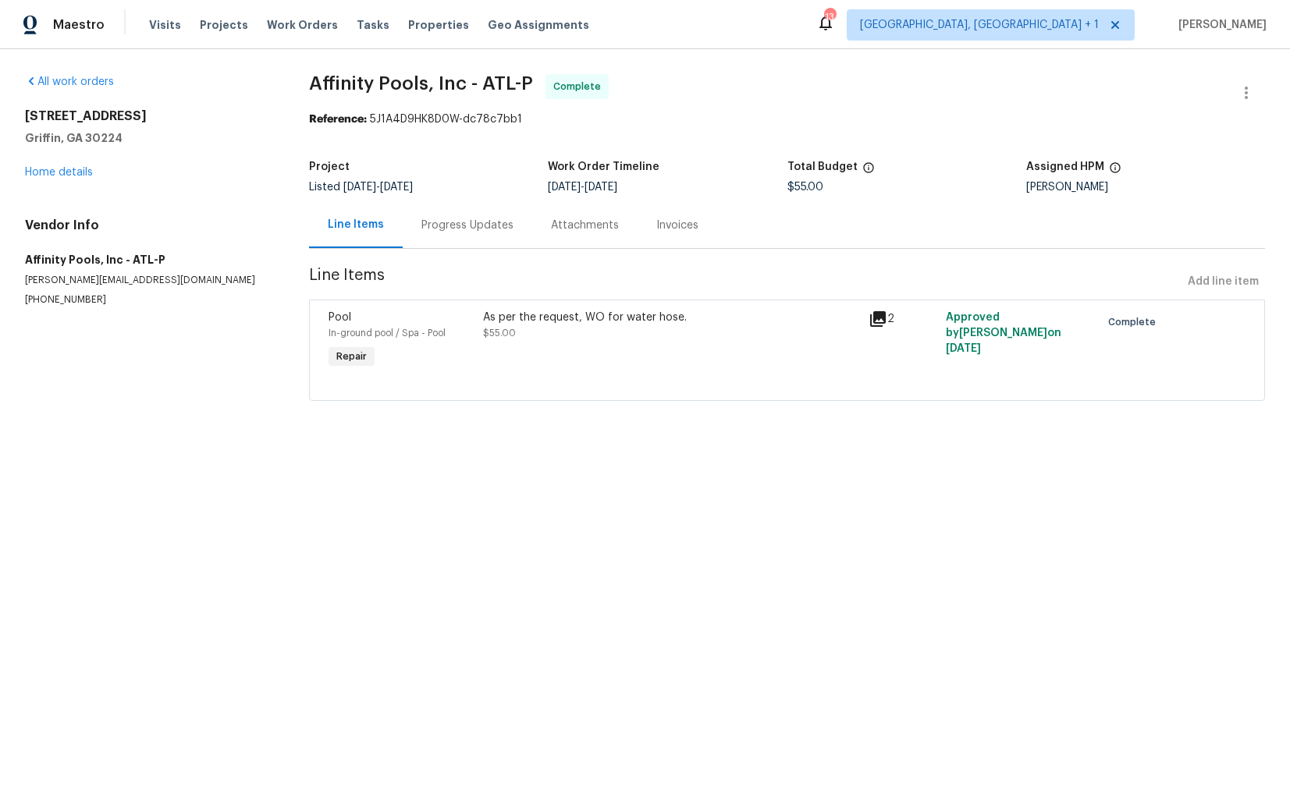
click at [643, 363] on div "As per the request, WO for water hose. $55.00" at bounding box center [671, 341] width 386 height 72
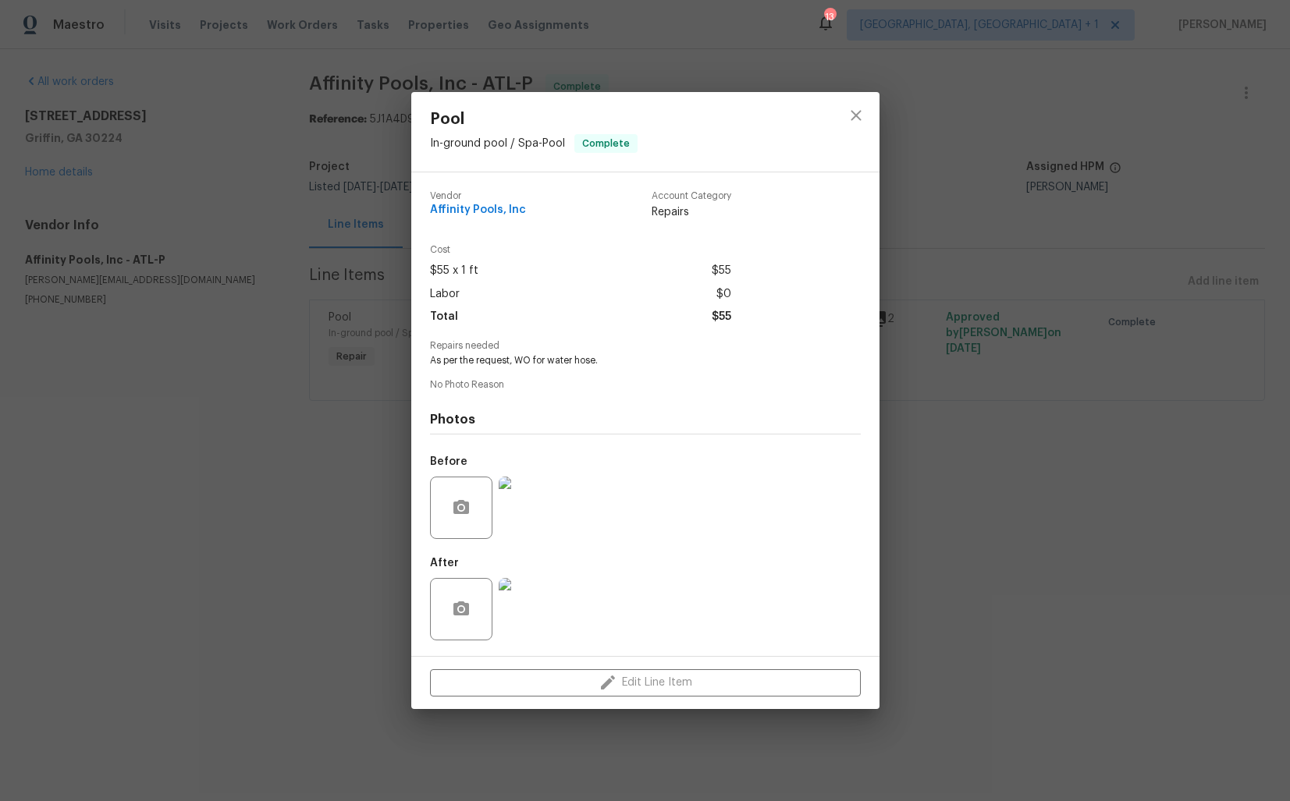
click at [537, 513] on img at bounding box center [530, 508] width 62 height 62
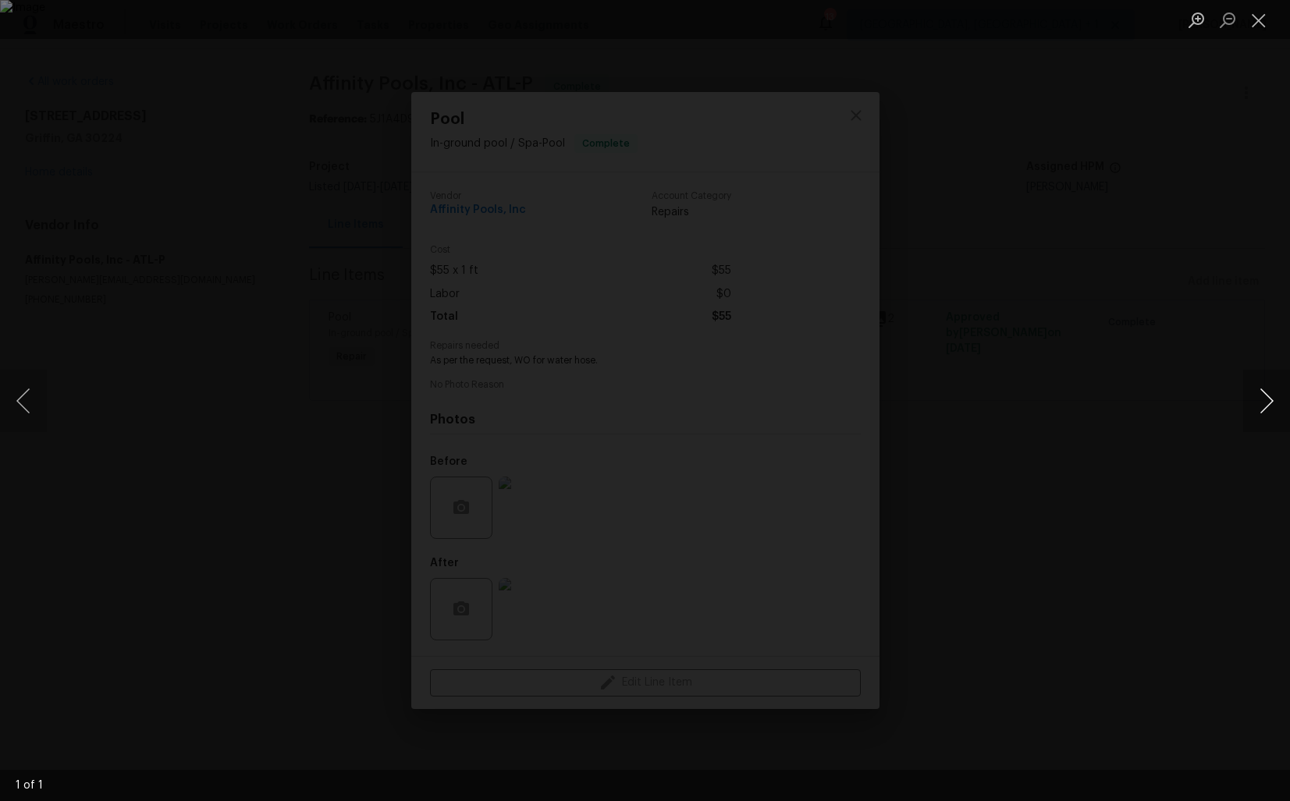
click at [1263, 407] on button "Next image" at bounding box center [1266, 401] width 47 height 62
click at [1178, 348] on div "Lightbox" at bounding box center [645, 400] width 1290 height 801
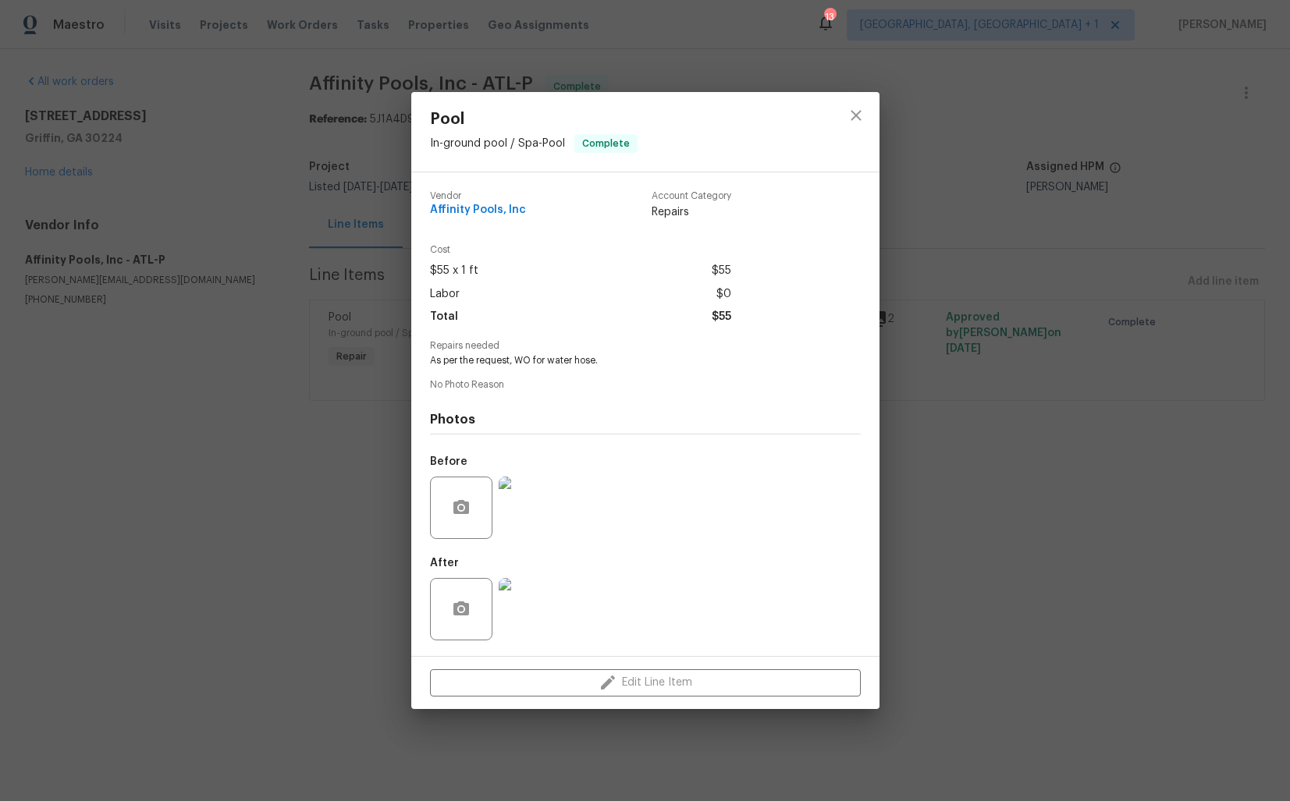
click at [1178, 348] on div "Pool In-ground pool / Spa - Pool Complete Vendor Affinity Pools, Inc Account Ca…" at bounding box center [645, 400] width 1290 height 801
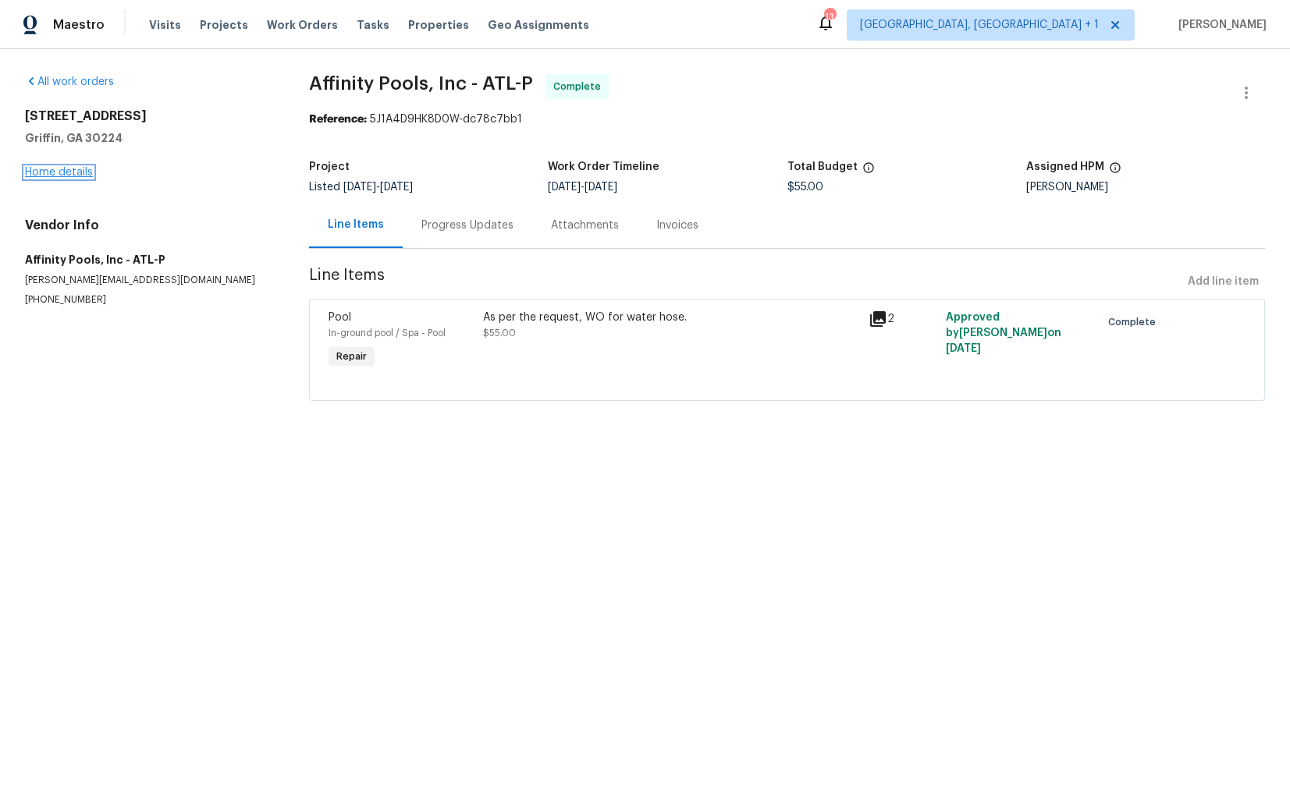
click at [63, 172] on link "Home details" at bounding box center [59, 172] width 68 height 11
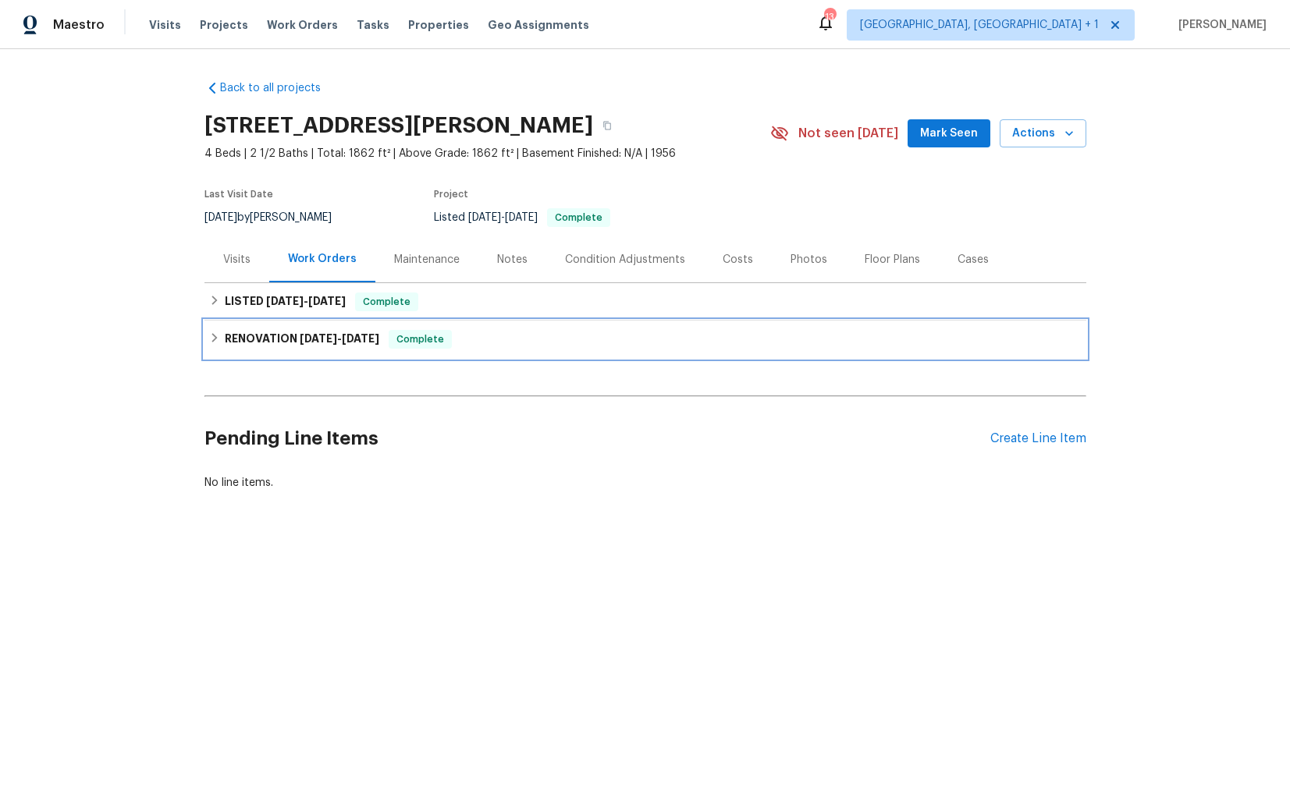
click at [486, 325] on div "RENOVATION 7/28/25 - 10/22/25 Complete" at bounding box center [645, 339] width 882 height 37
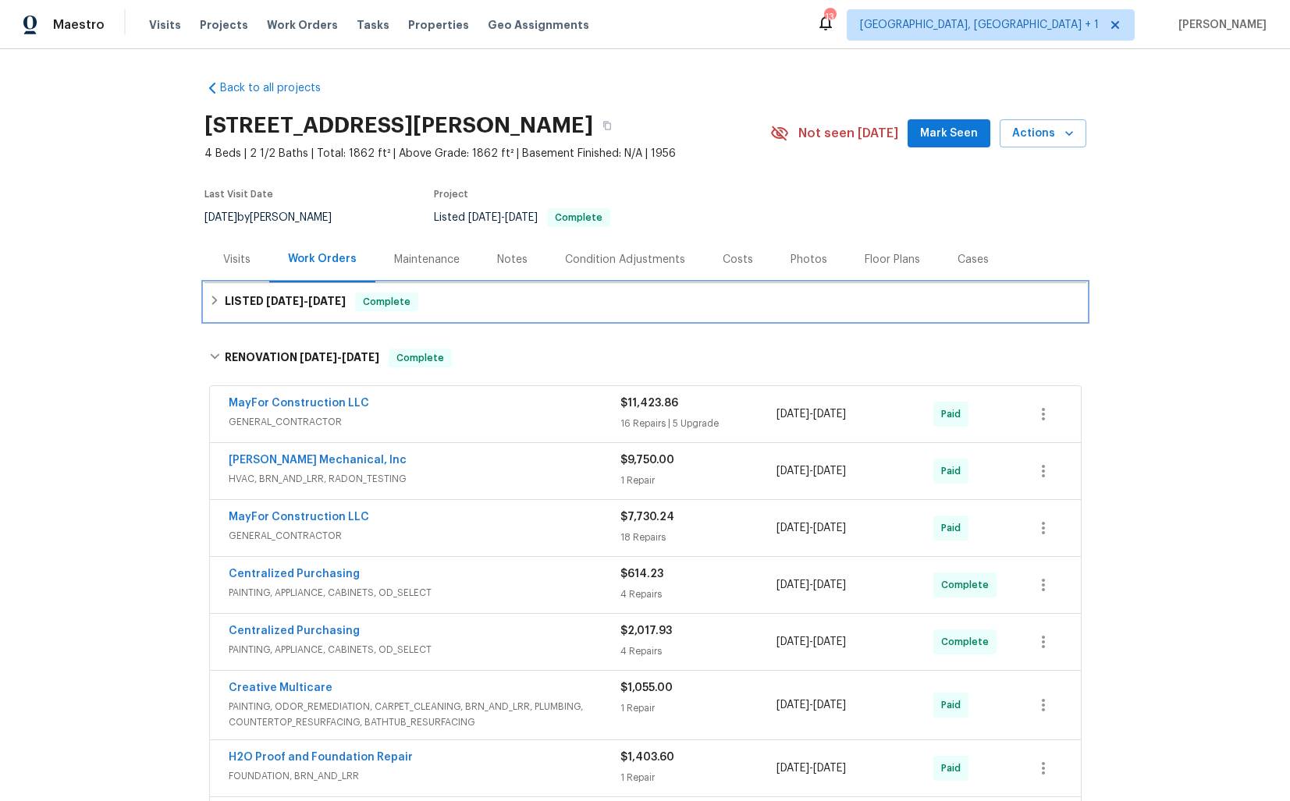
click at [485, 313] on div "LISTED 10/2/25 - 10/6/25 Complete" at bounding box center [645, 301] width 882 height 37
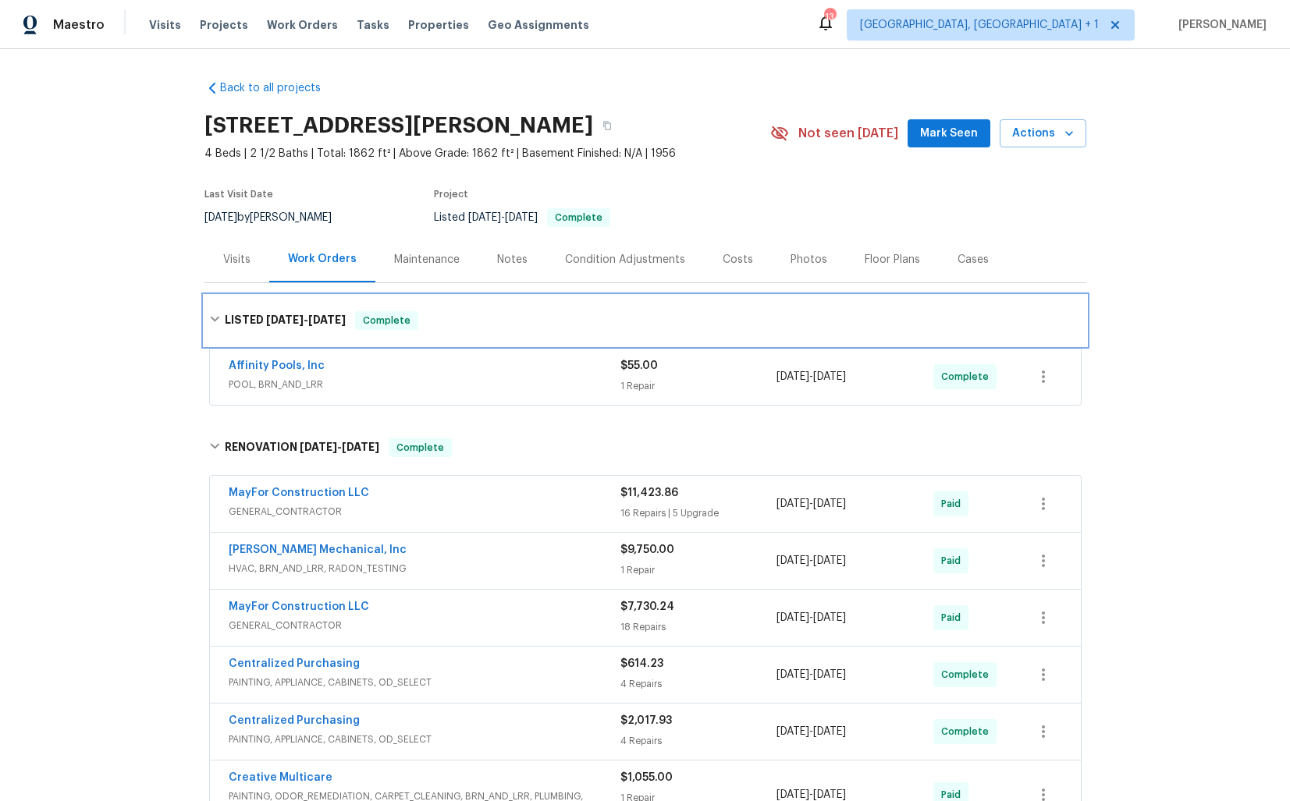
click at [485, 313] on div "LISTED 10/2/25 - 10/6/25 Complete" at bounding box center [645, 320] width 872 height 19
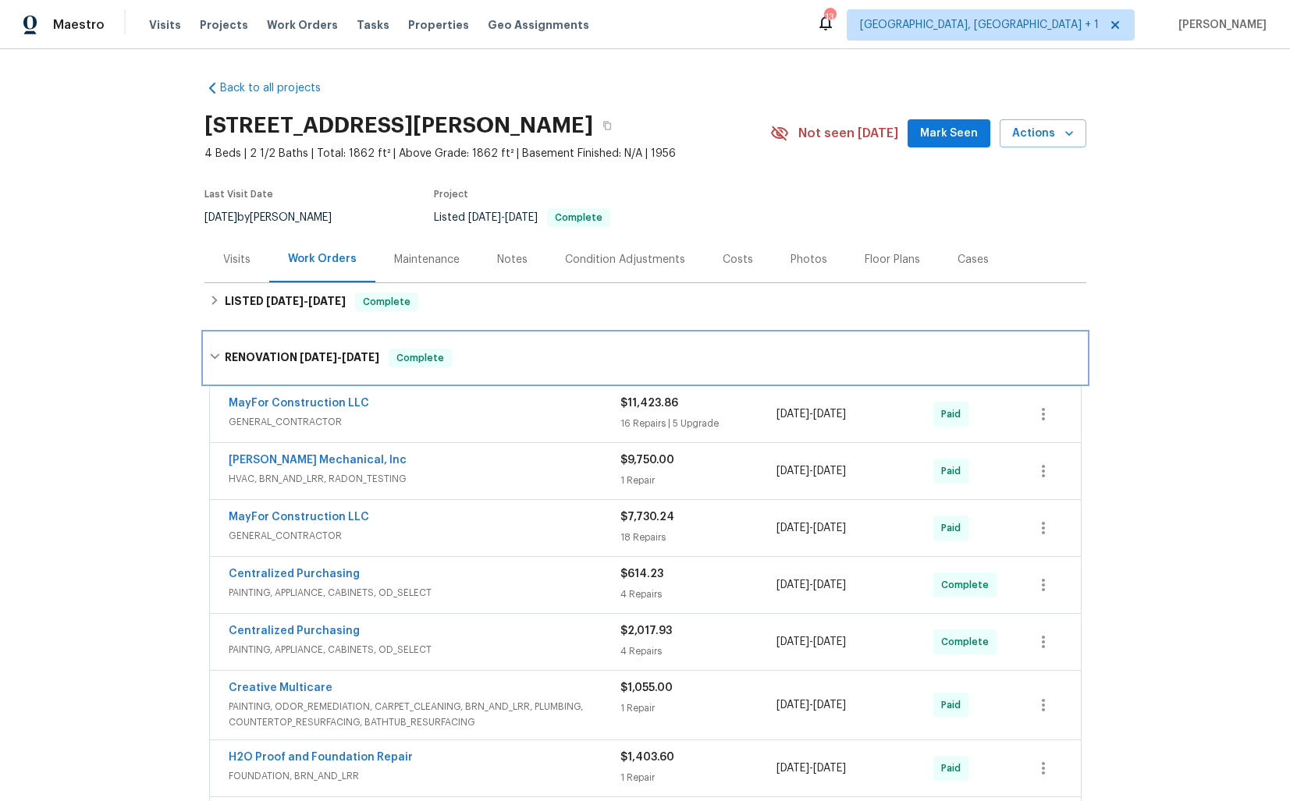
click at [493, 368] on div "RENOVATION 7/28/25 - 10/22/25 Complete" at bounding box center [645, 358] width 882 height 50
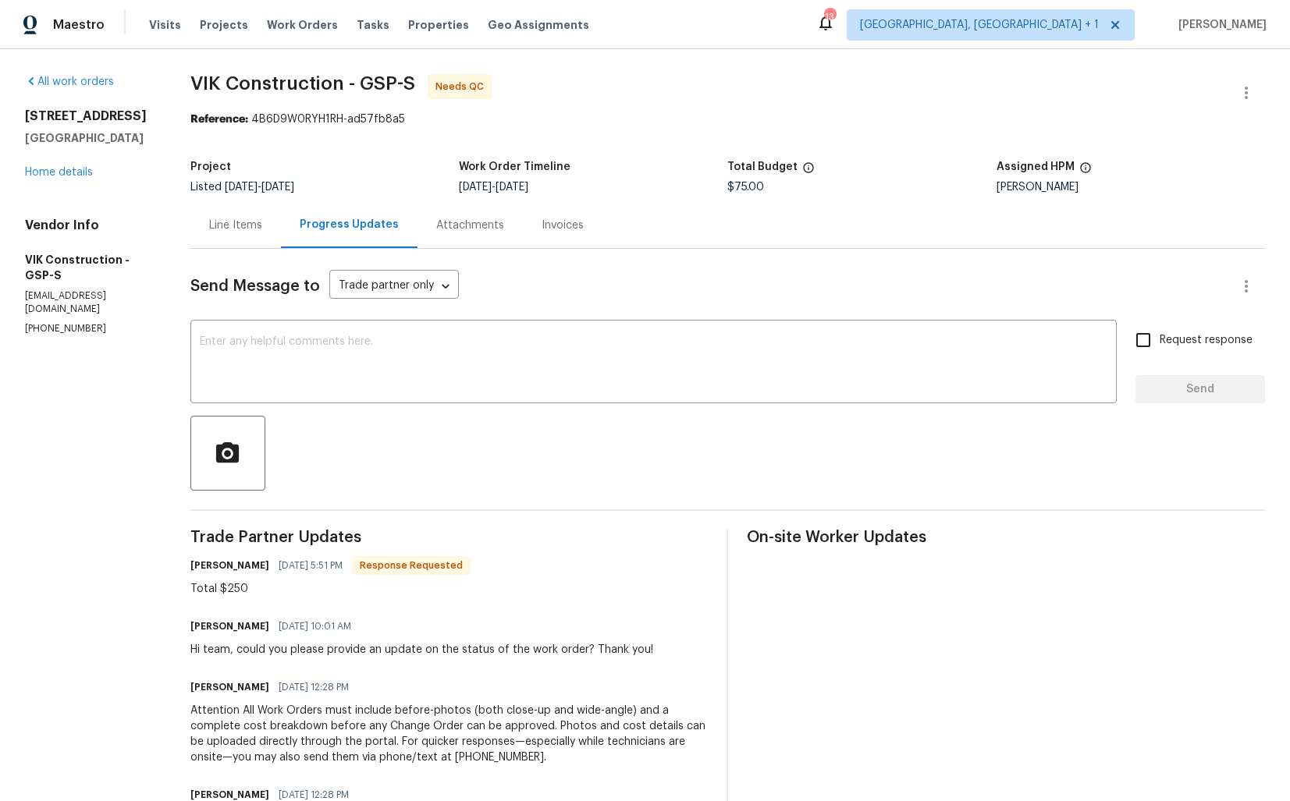
click at [253, 227] on div "Line Items" at bounding box center [235, 226] width 53 height 16
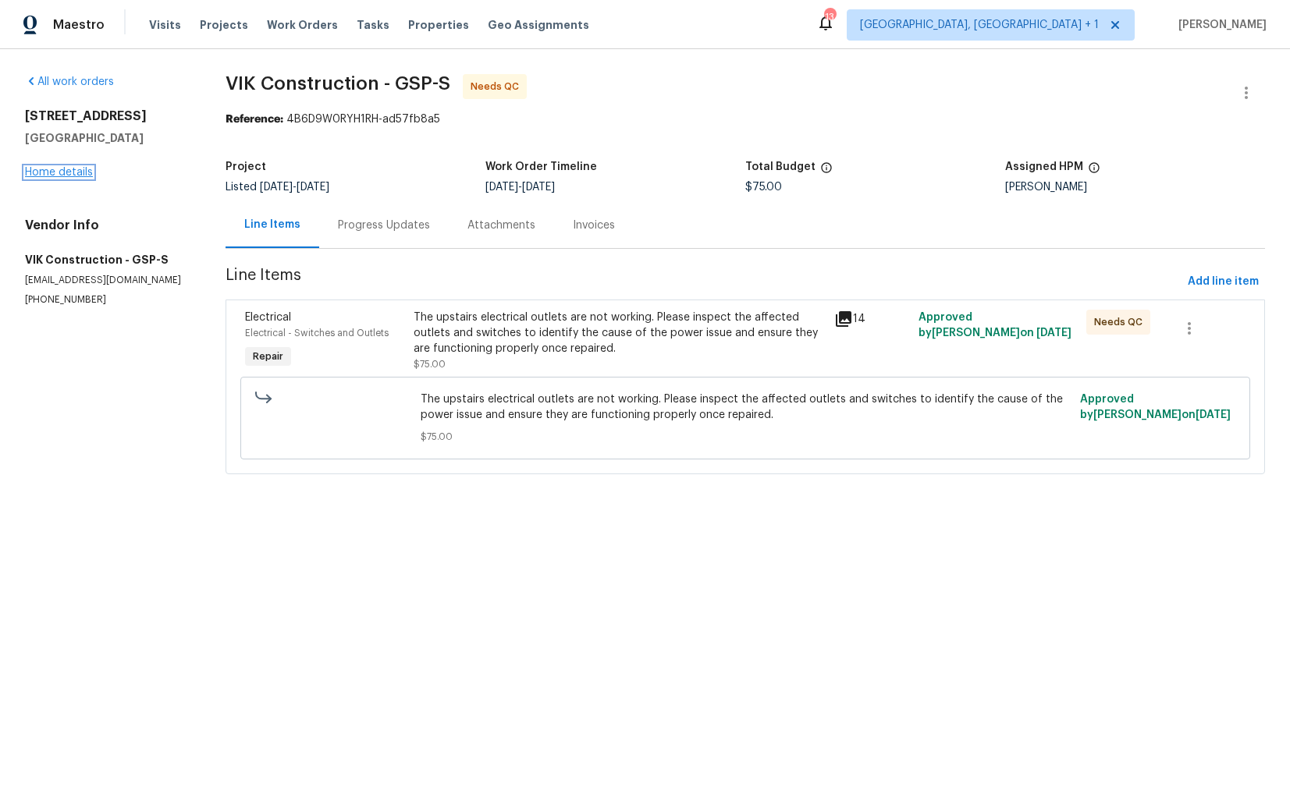
click at [72, 172] on link "Home details" at bounding box center [59, 172] width 68 height 11
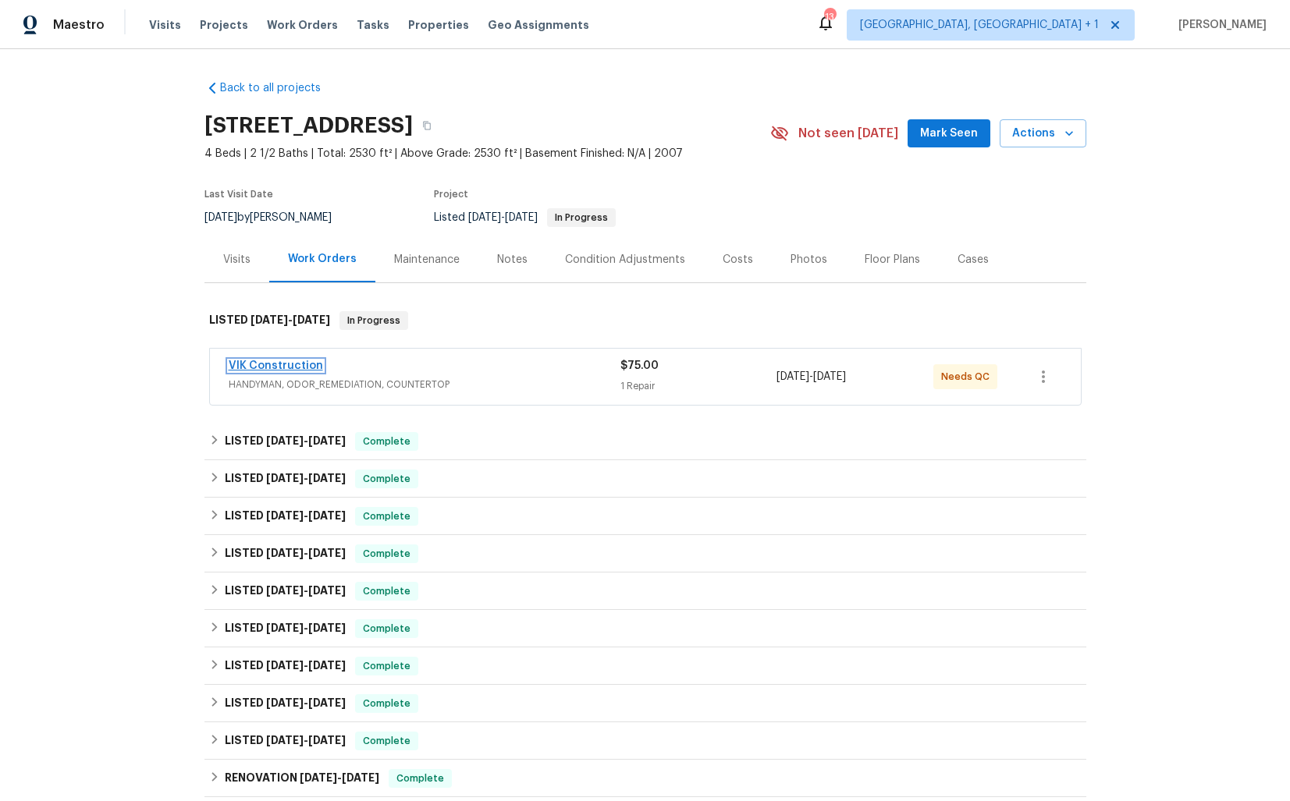
click at [259, 366] on link "VIK Construction" at bounding box center [276, 366] width 94 height 11
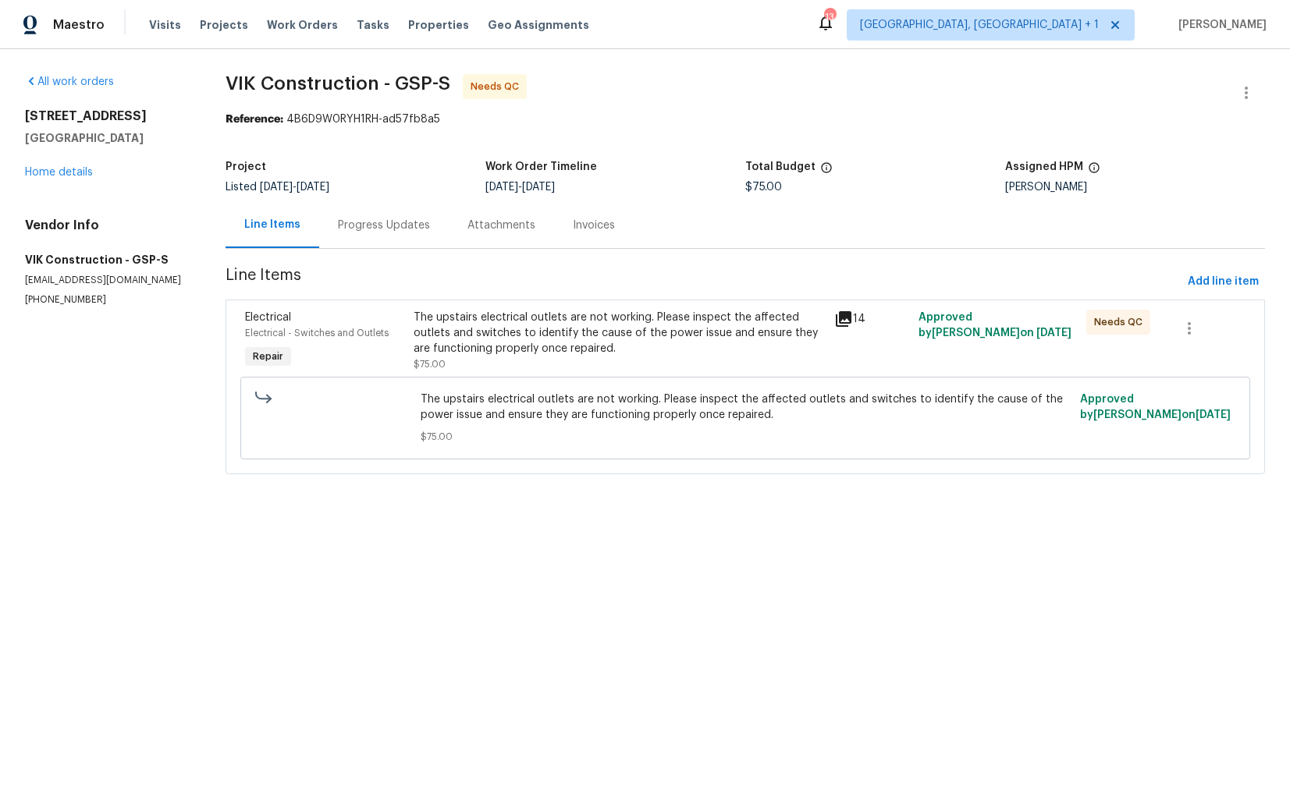
click at [458, 339] on div "The upstairs electrical outlets are not working. Please inspect the affected ou…" at bounding box center [619, 333] width 411 height 47
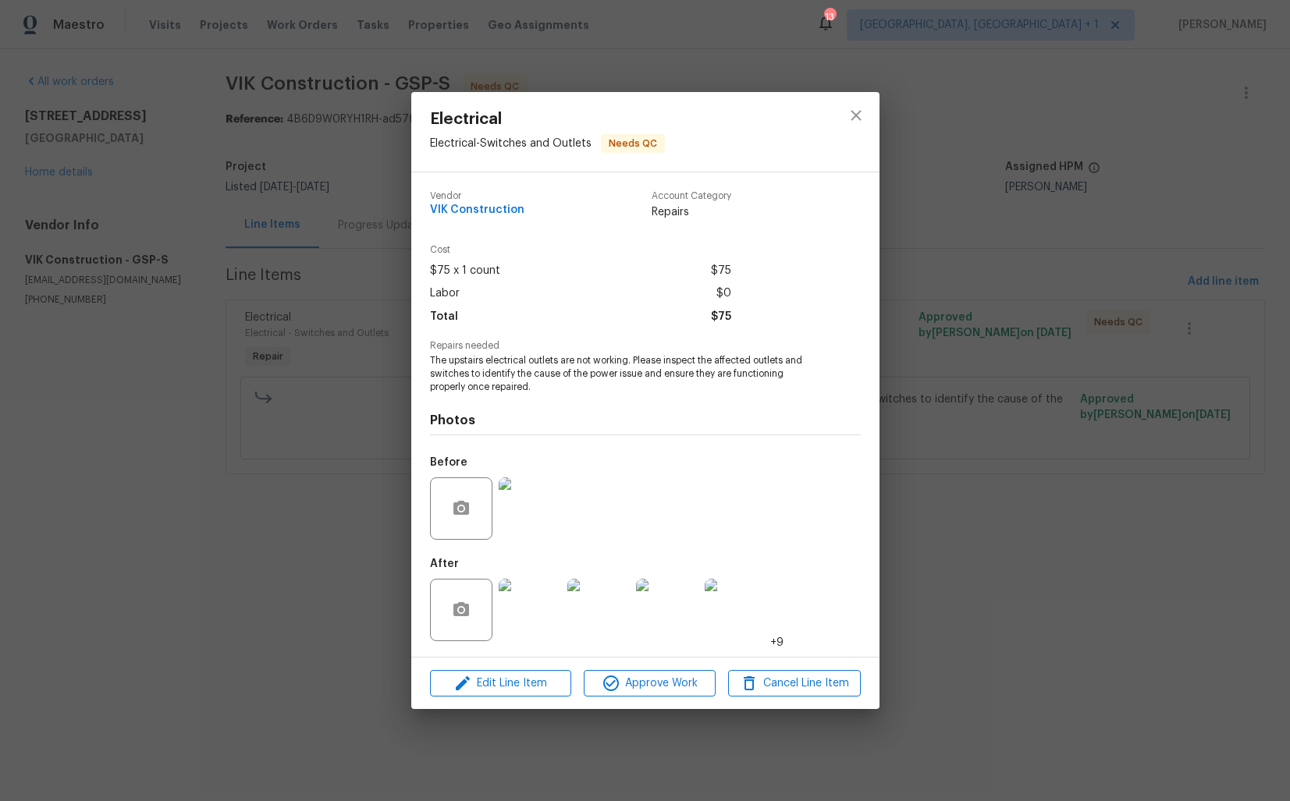
click at [528, 613] on img at bounding box center [530, 610] width 62 height 62
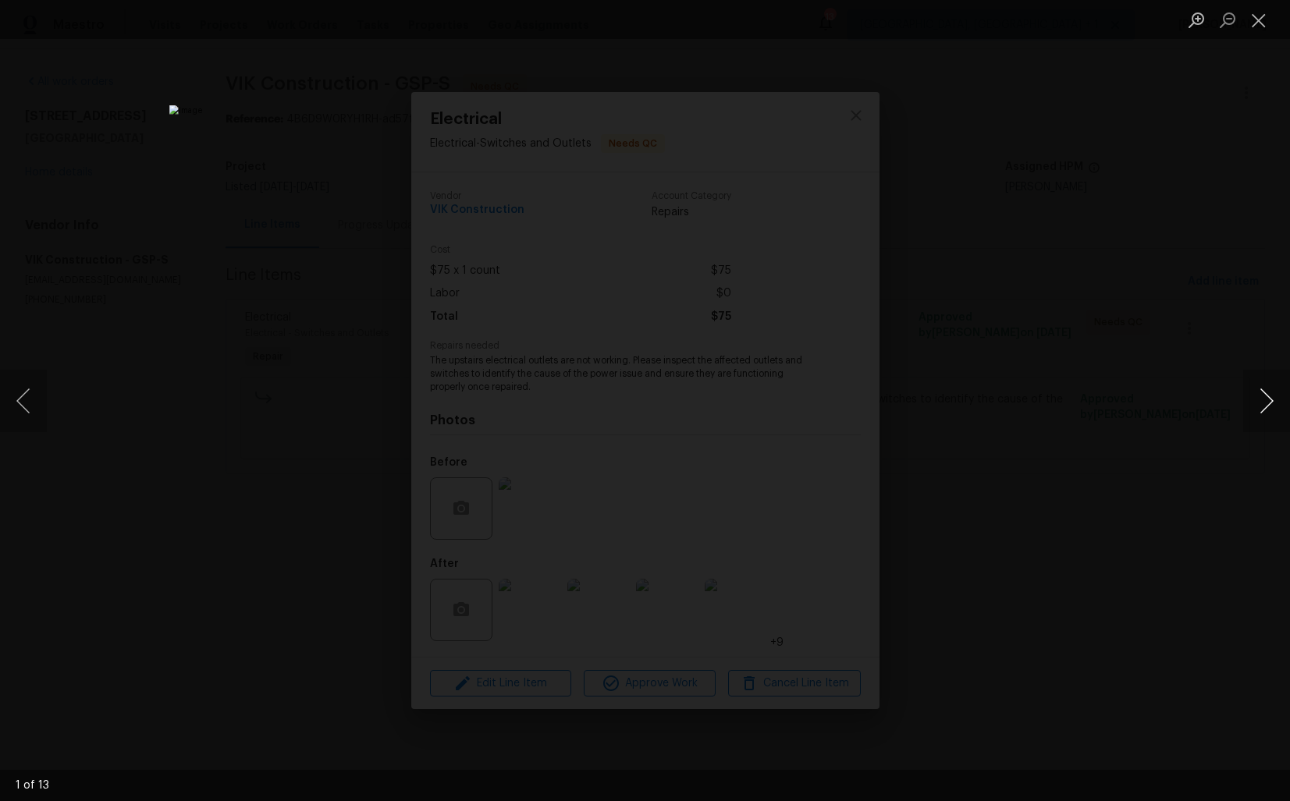
click at [1273, 407] on button "Next image" at bounding box center [1266, 401] width 47 height 62
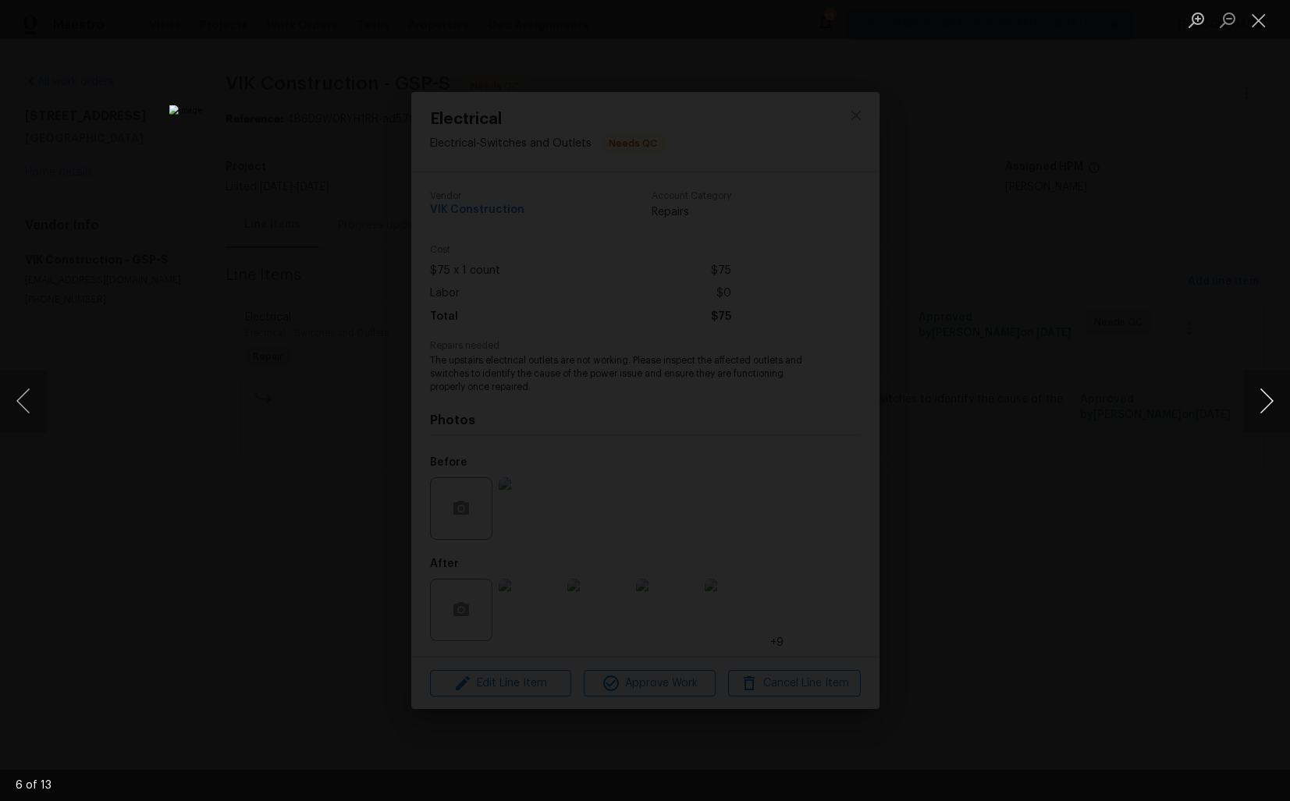
click at [1273, 407] on button "Next image" at bounding box center [1266, 401] width 47 height 62
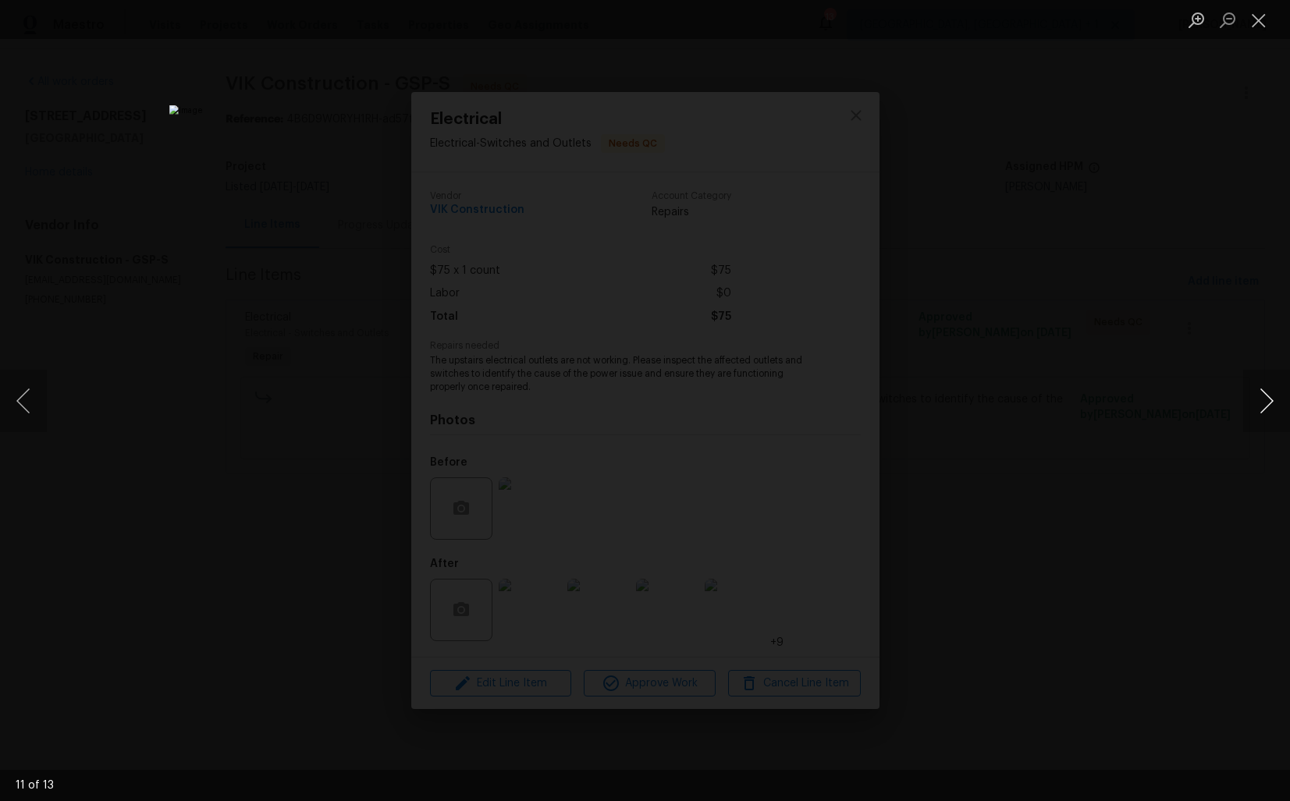
click at [1273, 407] on button "Next image" at bounding box center [1266, 401] width 47 height 62
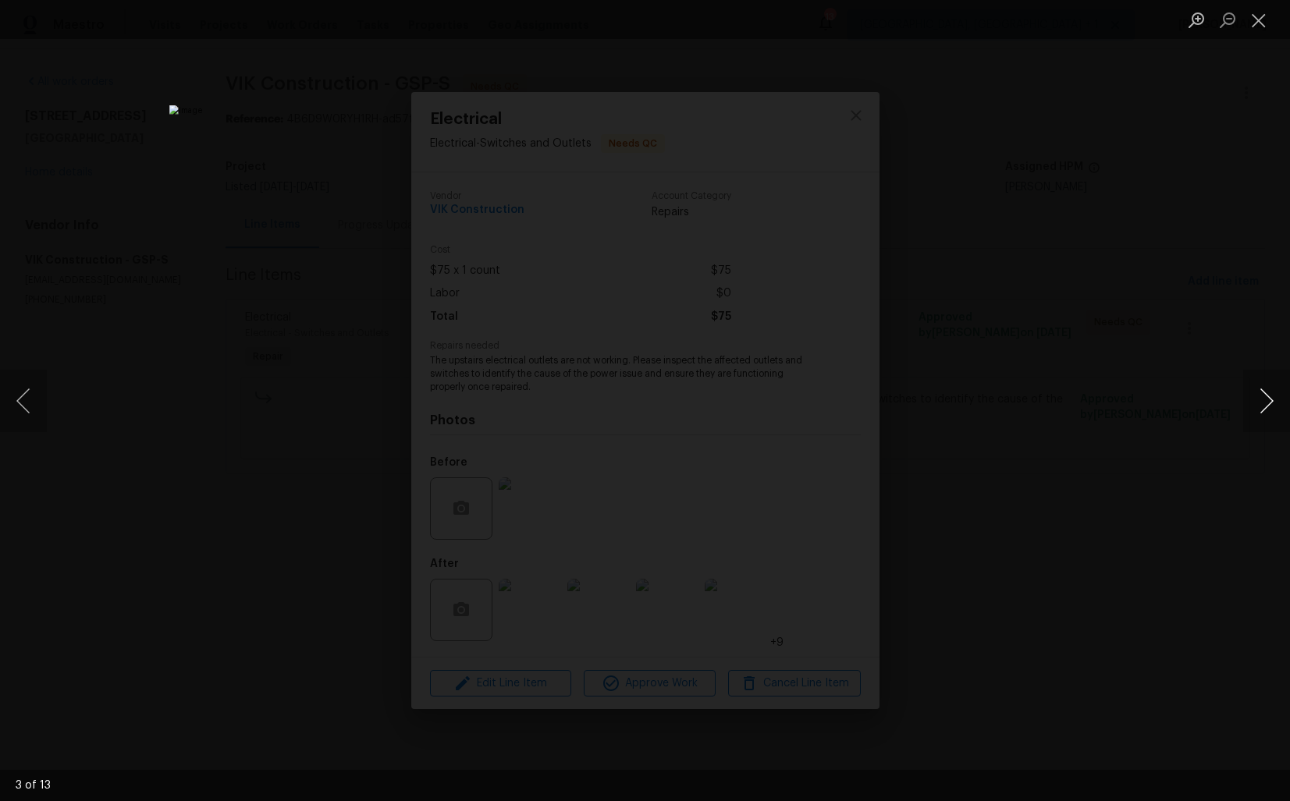
click at [1273, 407] on button "Next image" at bounding box center [1266, 401] width 47 height 62
click at [1138, 403] on div "Lightbox" at bounding box center [645, 400] width 1290 height 801
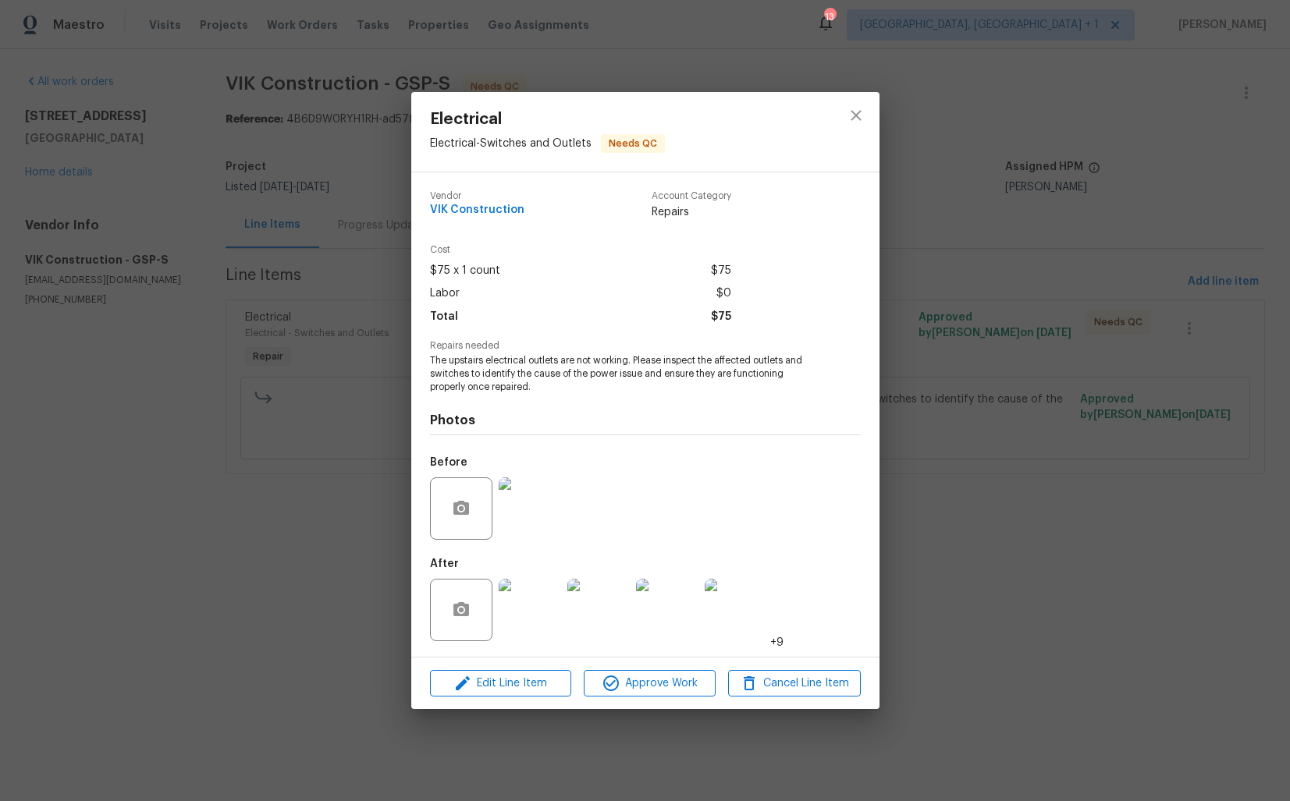
click at [993, 384] on div "Electrical Electrical - Switches and Outlets Needs QC Vendor VIK Construction A…" at bounding box center [645, 400] width 1290 height 801
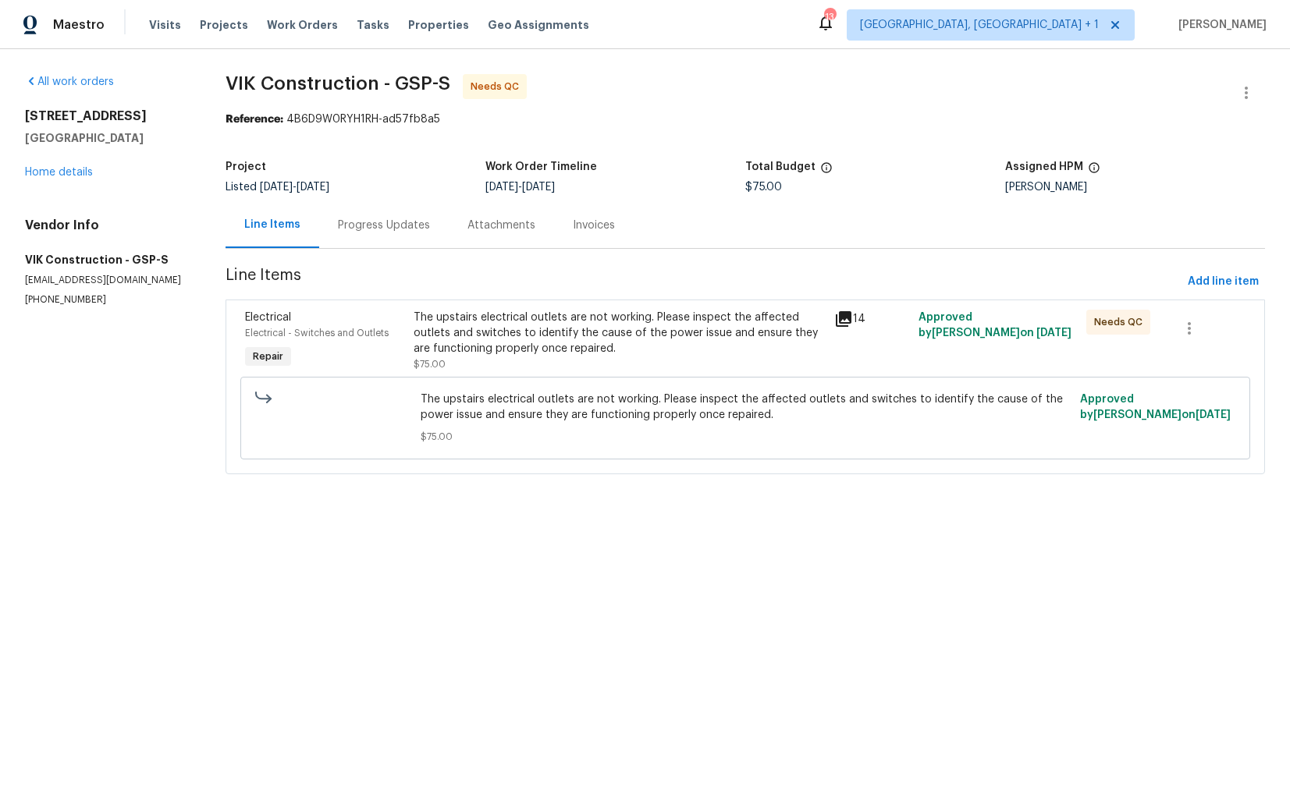
click at [388, 211] on div "Progress Updates" at bounding box center [384, 225] width 130 height 46
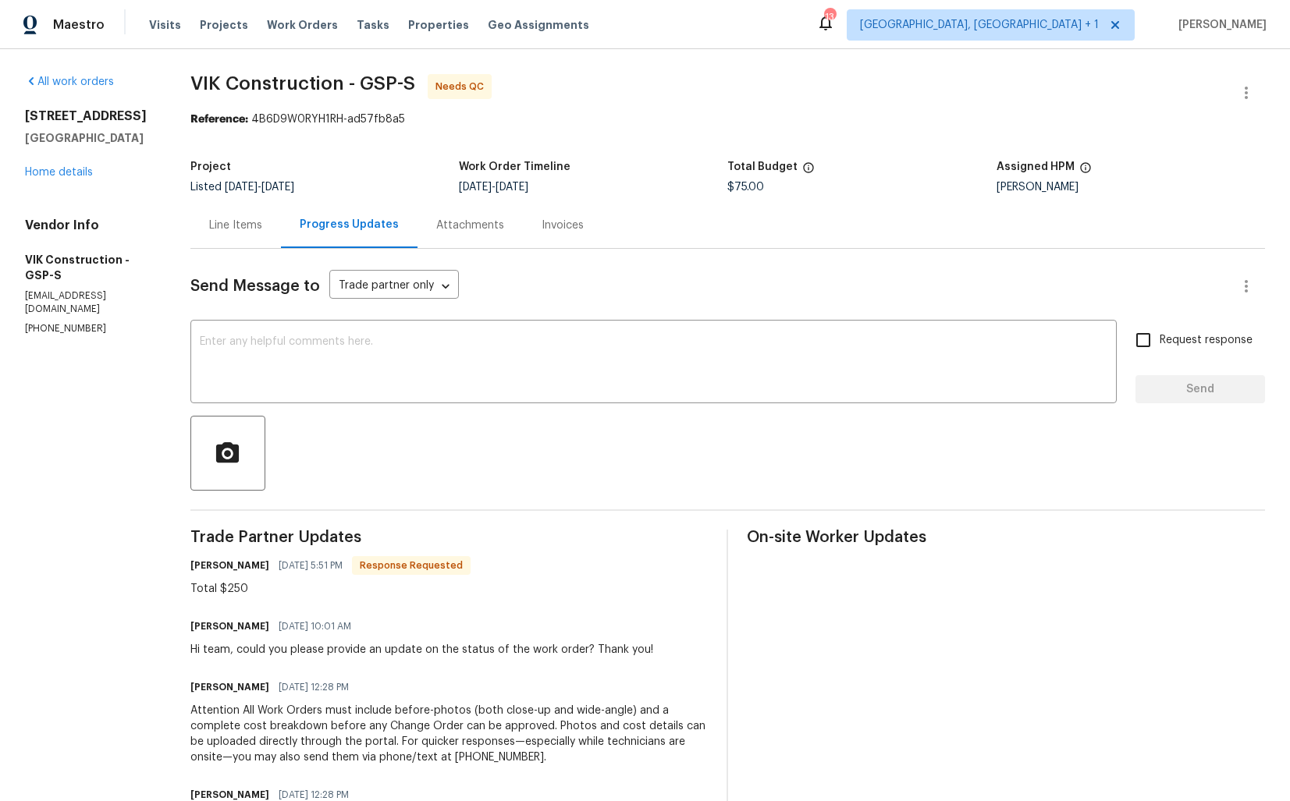
click at [256, 229] on div "Line Items" at bounding box center [235, 226] width 53 height 16
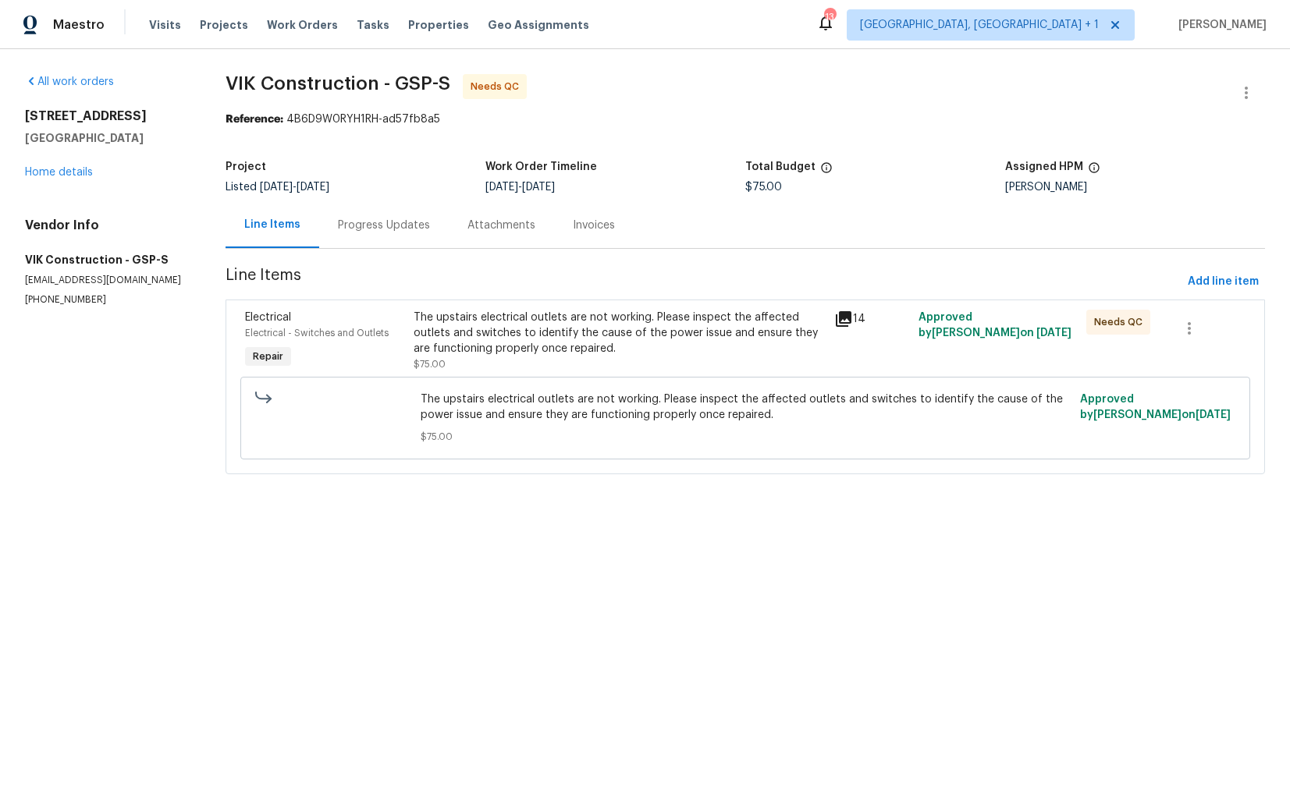
click at [482, 340] on div "The upstairs electrical outlets are not working. Please inspect the affected ou…" at bounding box center [619, 333] width 411 height 47
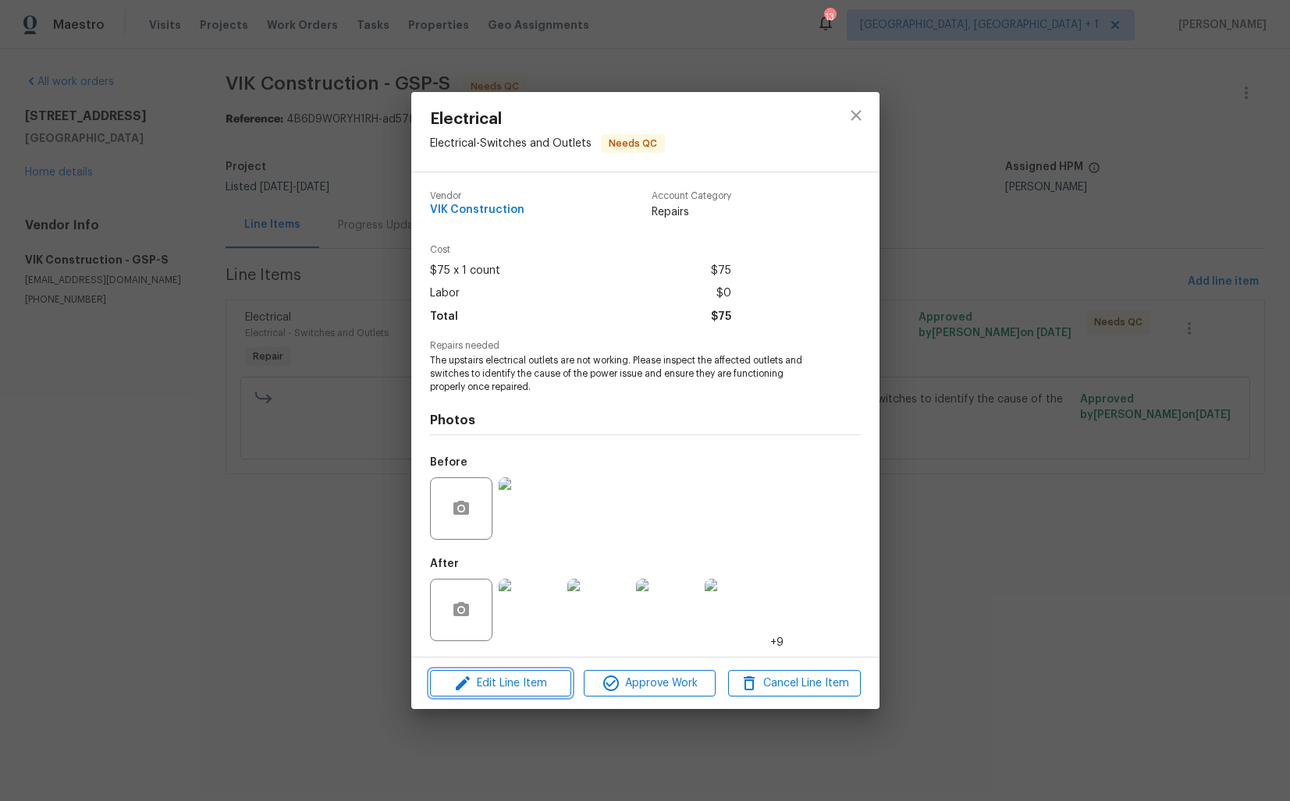
click at [486, 675] on span "Edit Line Item" at bounding box center [501, 684] width 132 height 20
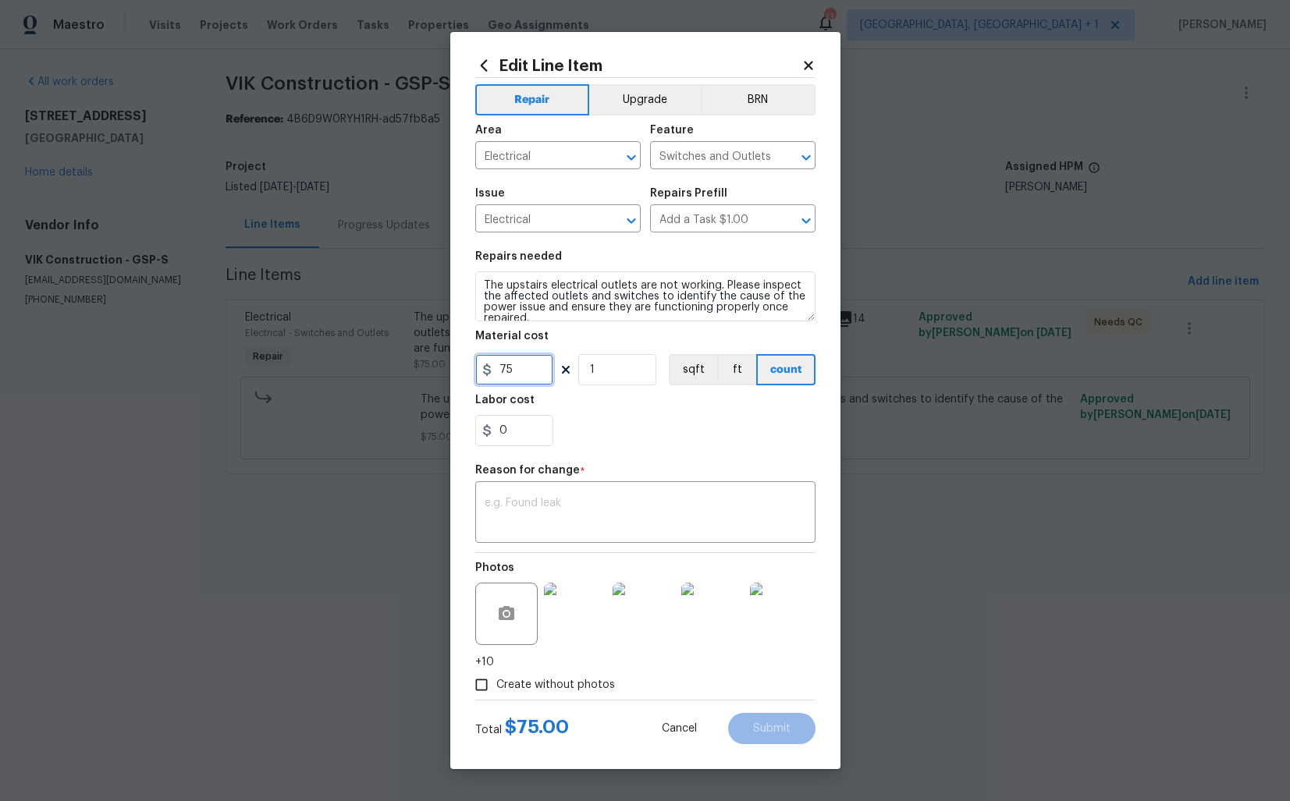
click at [534, 383] on input "75" at bounding box center [514, 369] width 78 height 31
type input "250"
click at [638, 526] on textarea at bounding box center [645, 514] width 321 height 33
click at [620, 534] on div "x ​" at bounding box center [645, 514] width 340 height 58
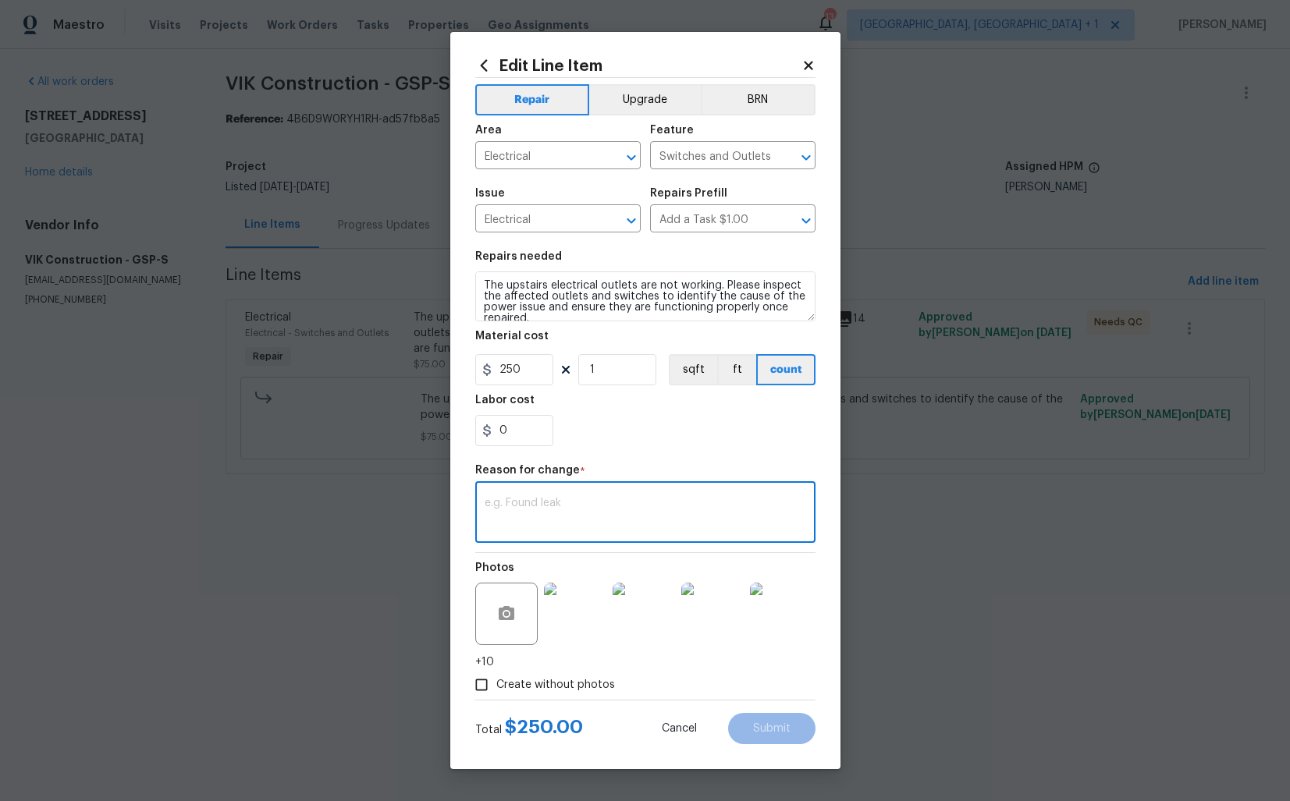
paste textarea "(AM) Updated per vendor’s final cost."
type textarea "(AM) Updated per vendor’s final cost."
click at [777, 730] on span "Submit" at bounding box center [771, 729] width 37 height 12
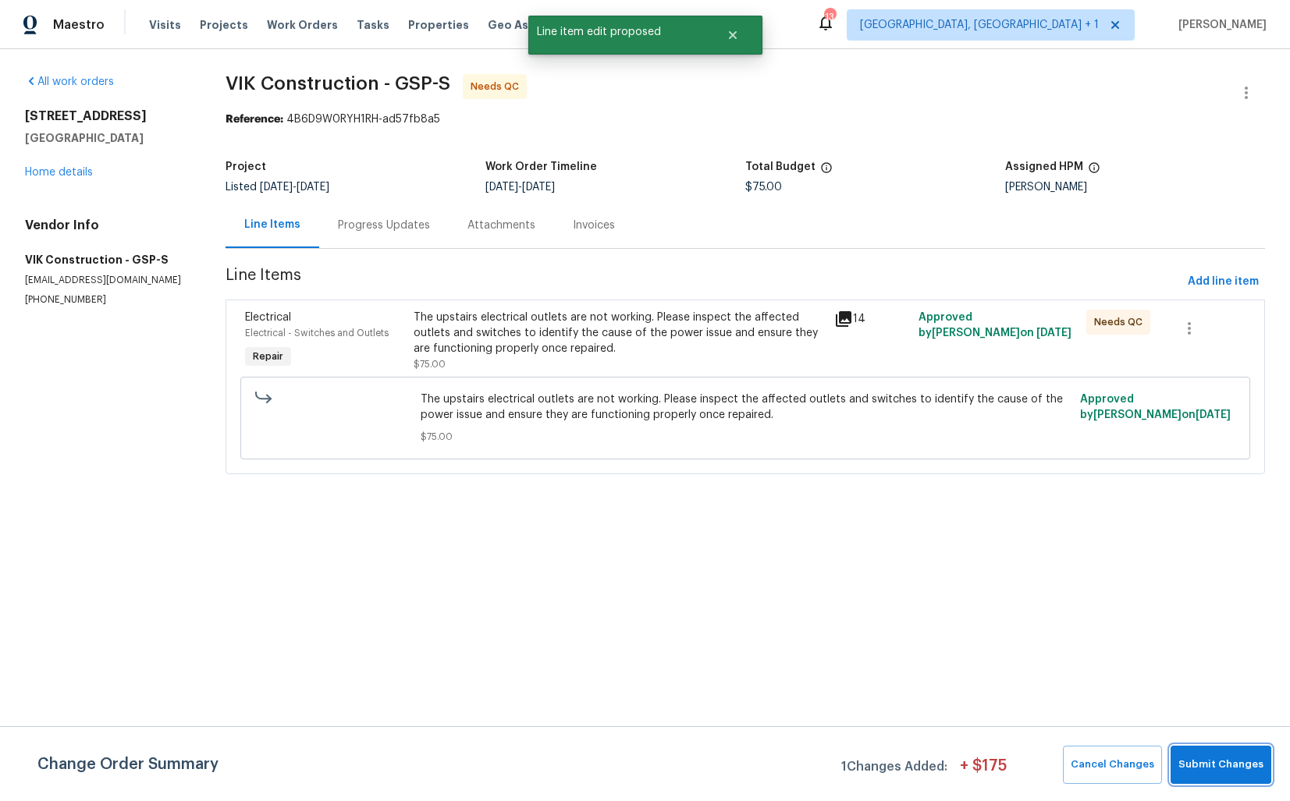
click at [1226, 763] on span "Submit Changes" at bounding box center [1220, 765] width 85 height 18
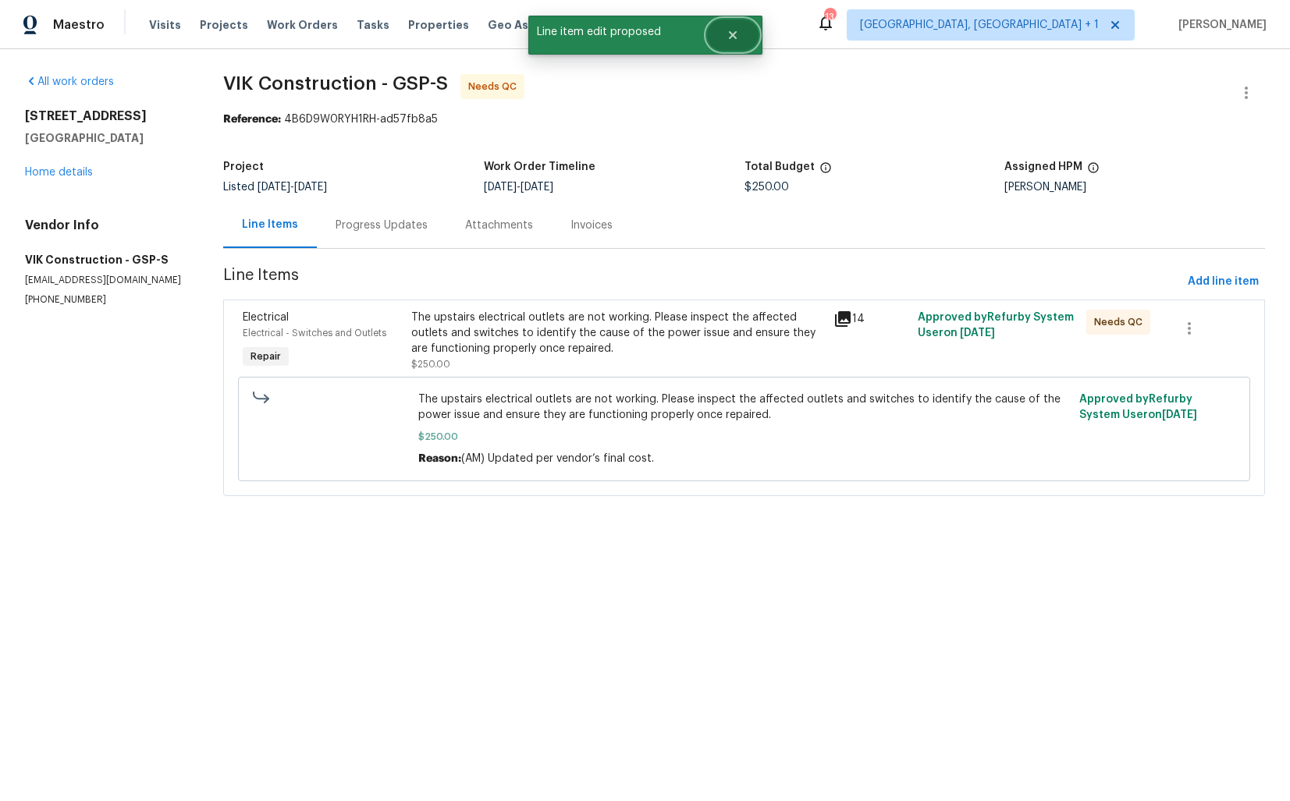
click at [733, 38] on icon "Close" at bounding box center [732, 35] width 12 height 12
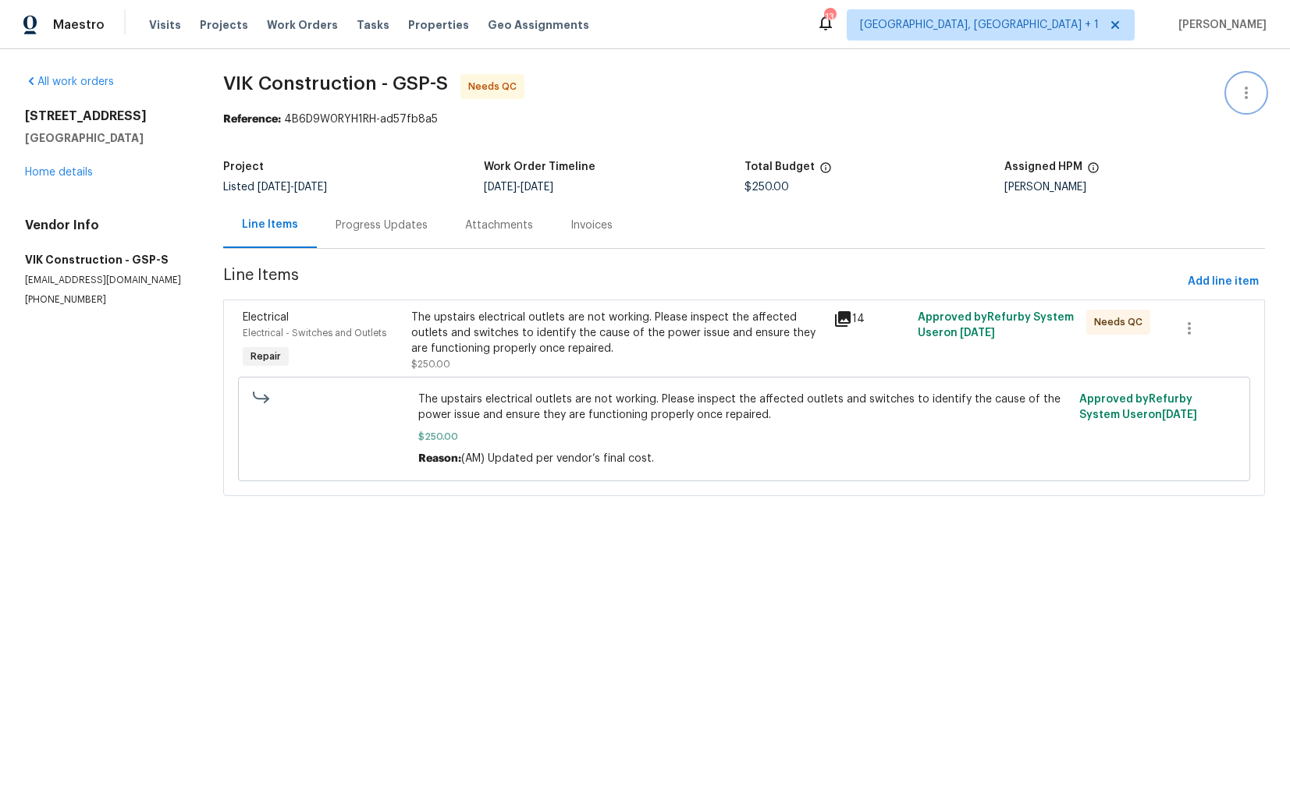
click at [1242, 90] on icon "button" at bounding box center [1246, 92] width 19 height 19
click at [1178, 93] on li "Edit" at bounding box center [1195, 93] width 169 height 26
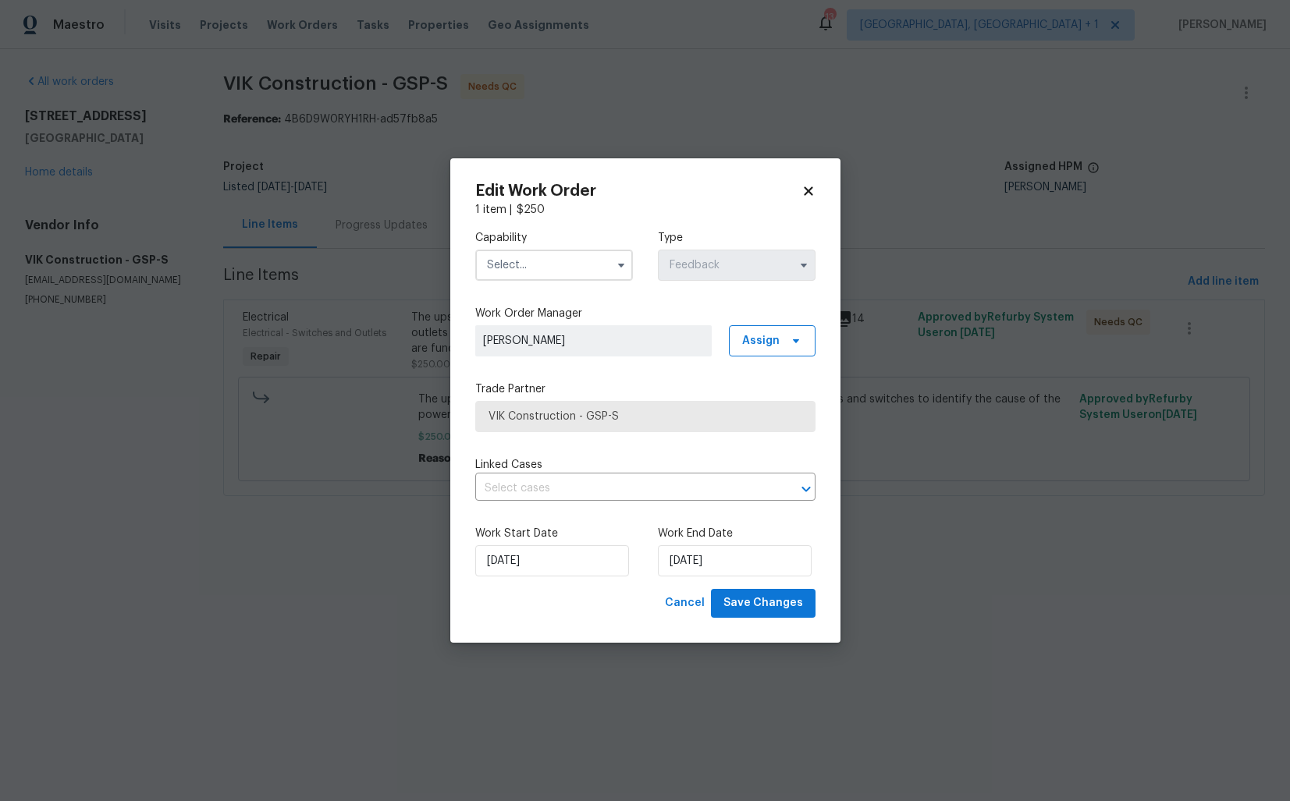
click at [535, 257] on input "text" at bounding box center [554, 265] width 158 height 31
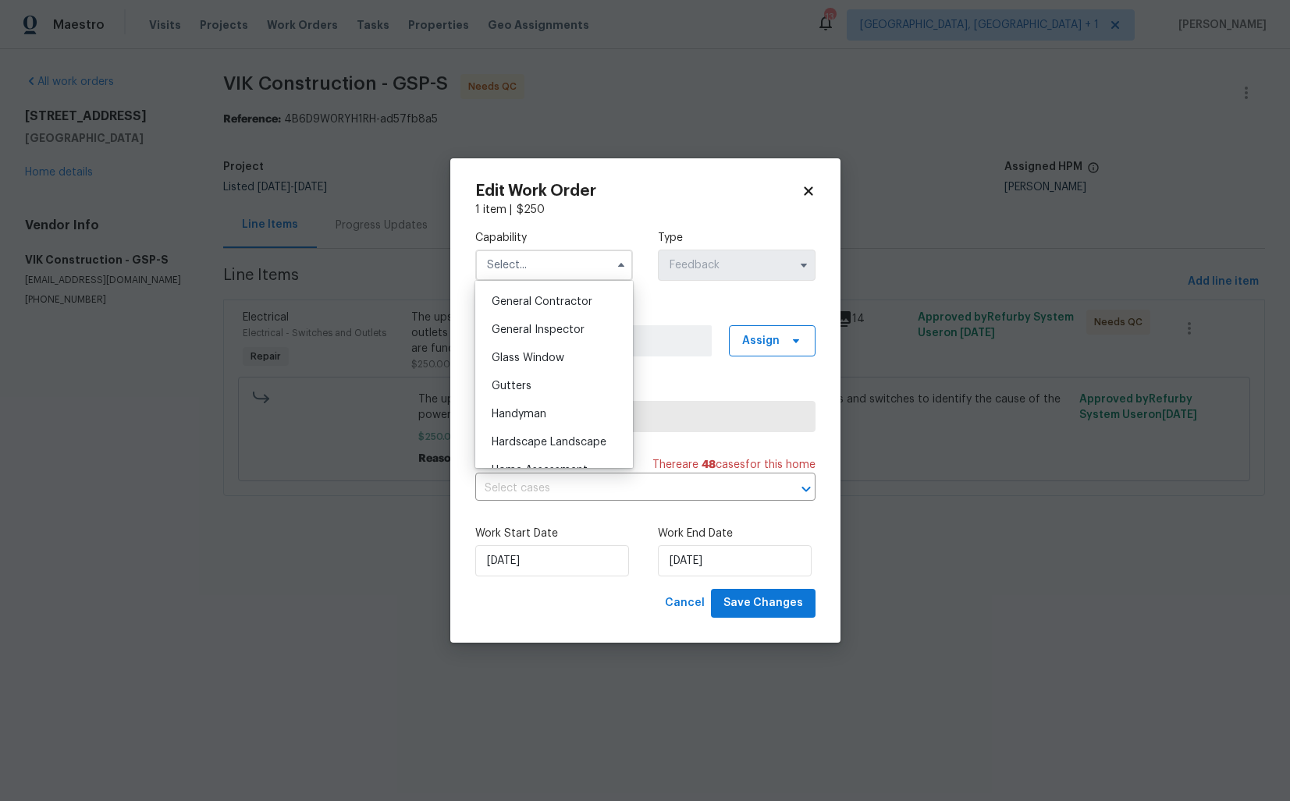
scroll to position [744, 0]
click at [522, 410] on span "Handyman" at bounding box center [519, 412] width 55 height 11
type input "Handyman"
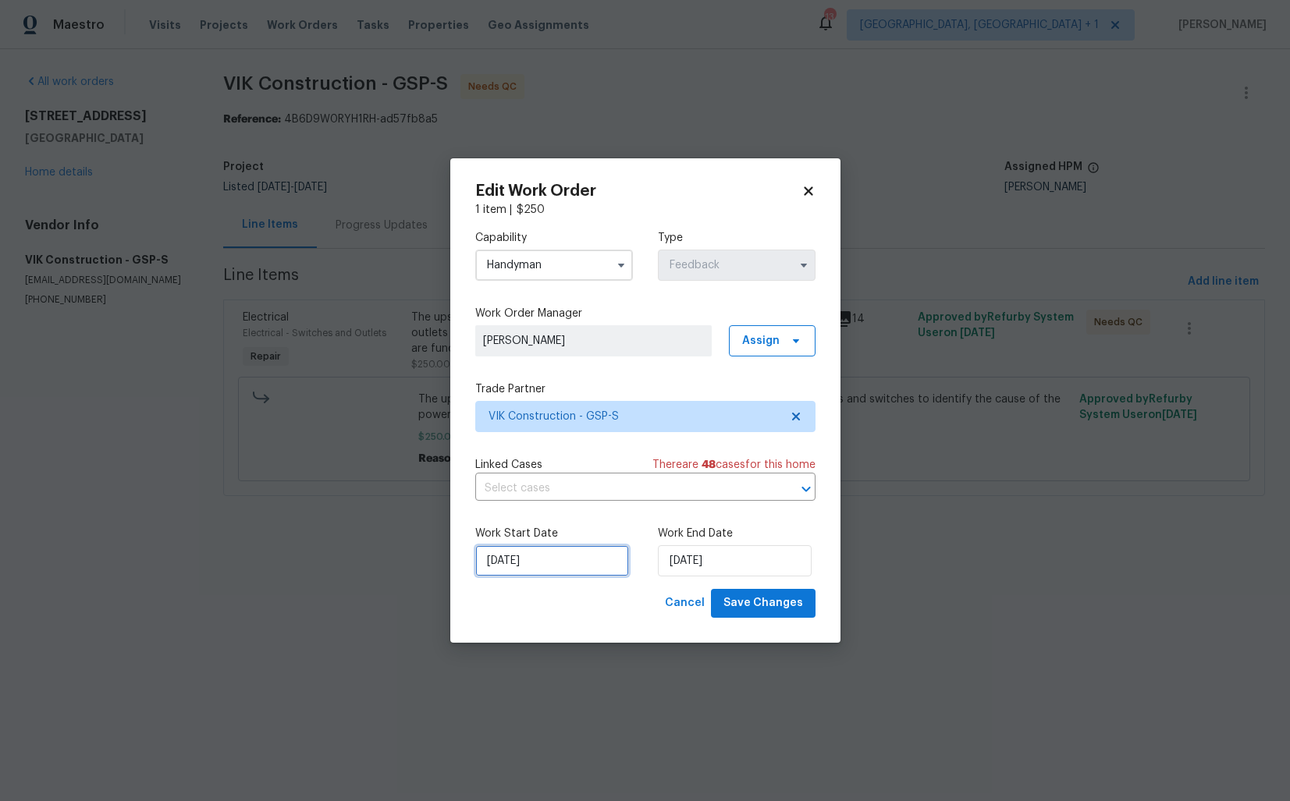
click at [574, 561] on input "[DATE]" at bounding box center [552, 560] width 154 height 31
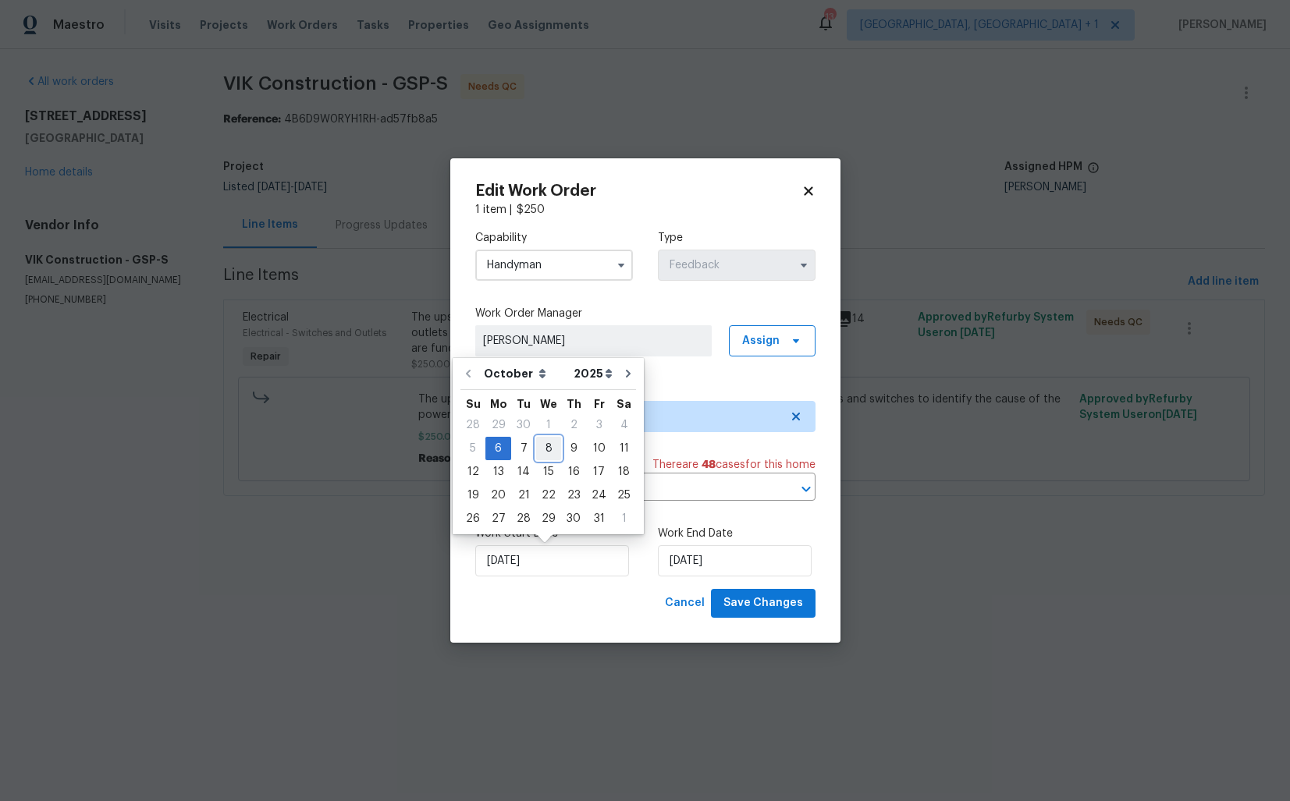
click at [545, 446] on div "8" at bounding box center [548, 449] width 25 height 22
type input "[DATE]"
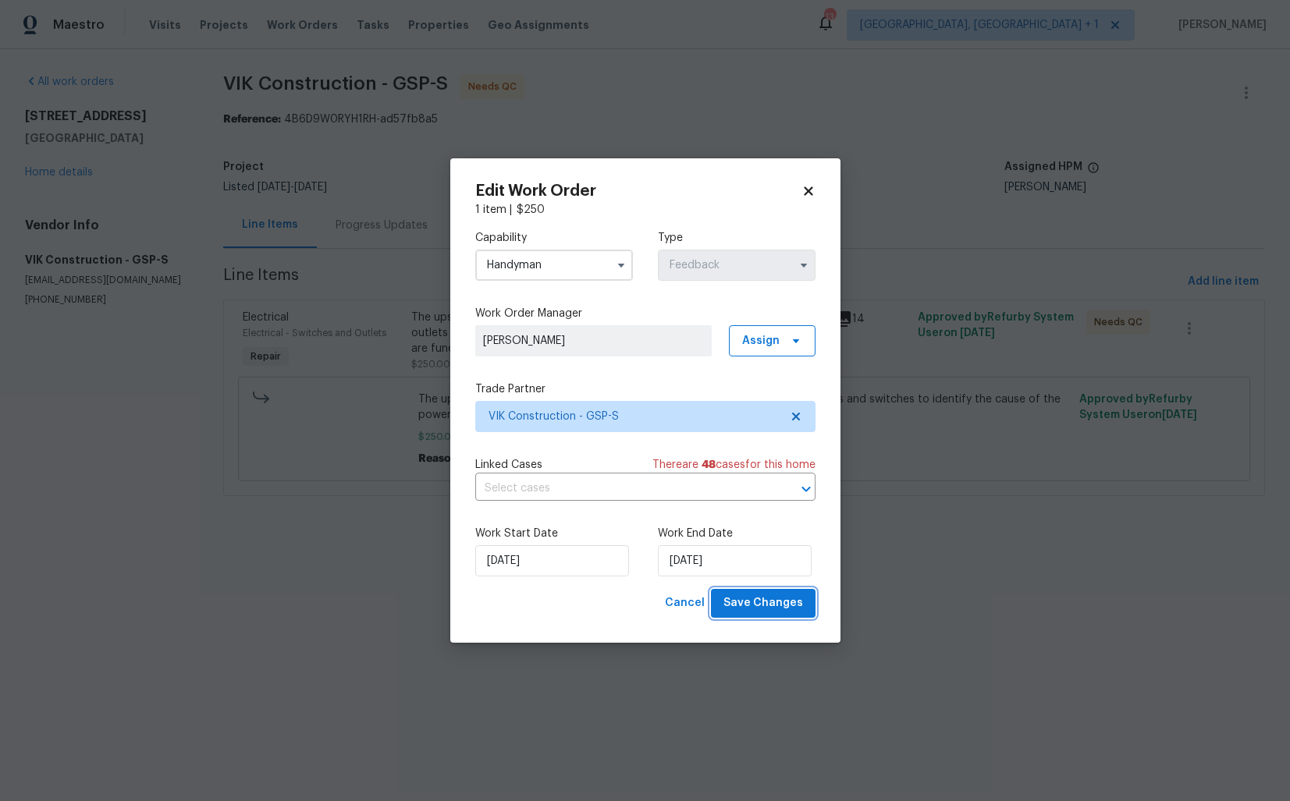
click at [759, 601] on span "Save Changes" at bounding box center [763, 604] width 80 height 20
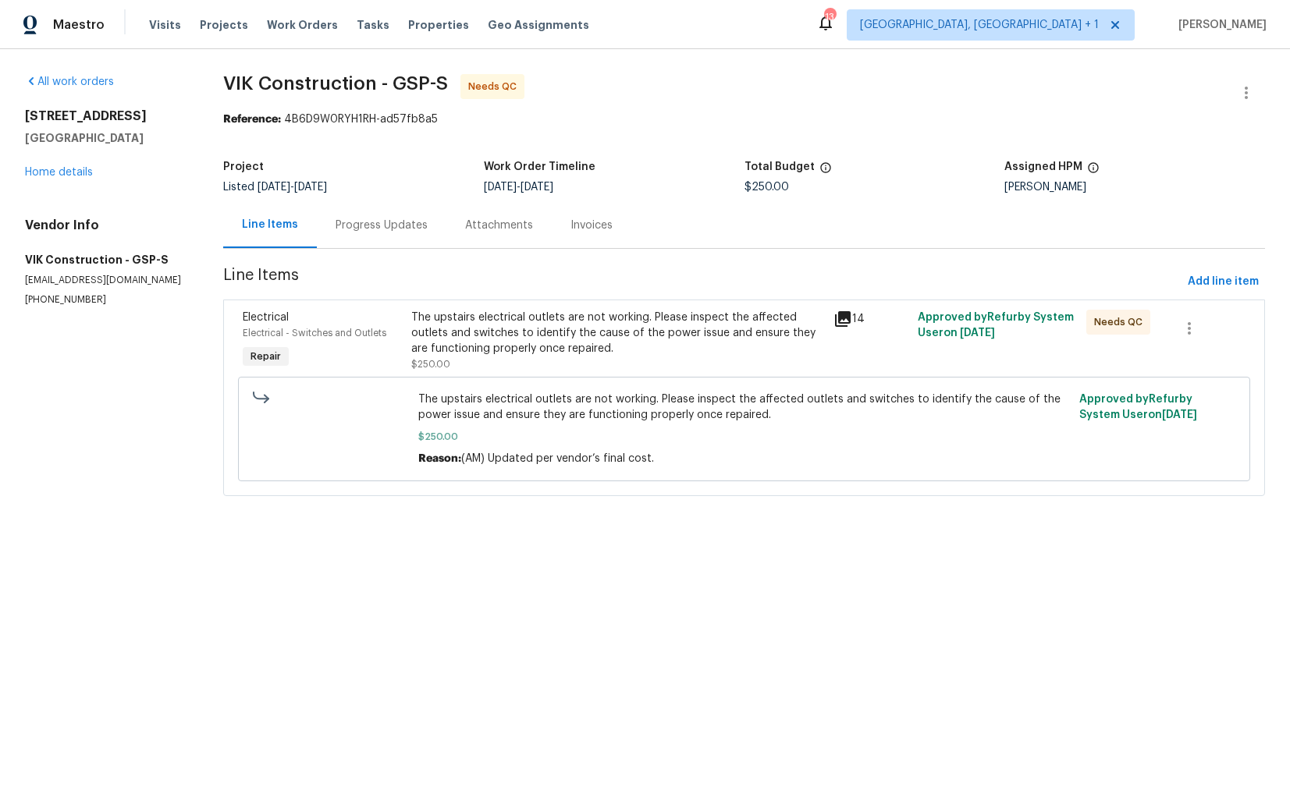
click at [390, 222] on div "Progress Updates" at bounding box center [382, 226] width 92 height 16
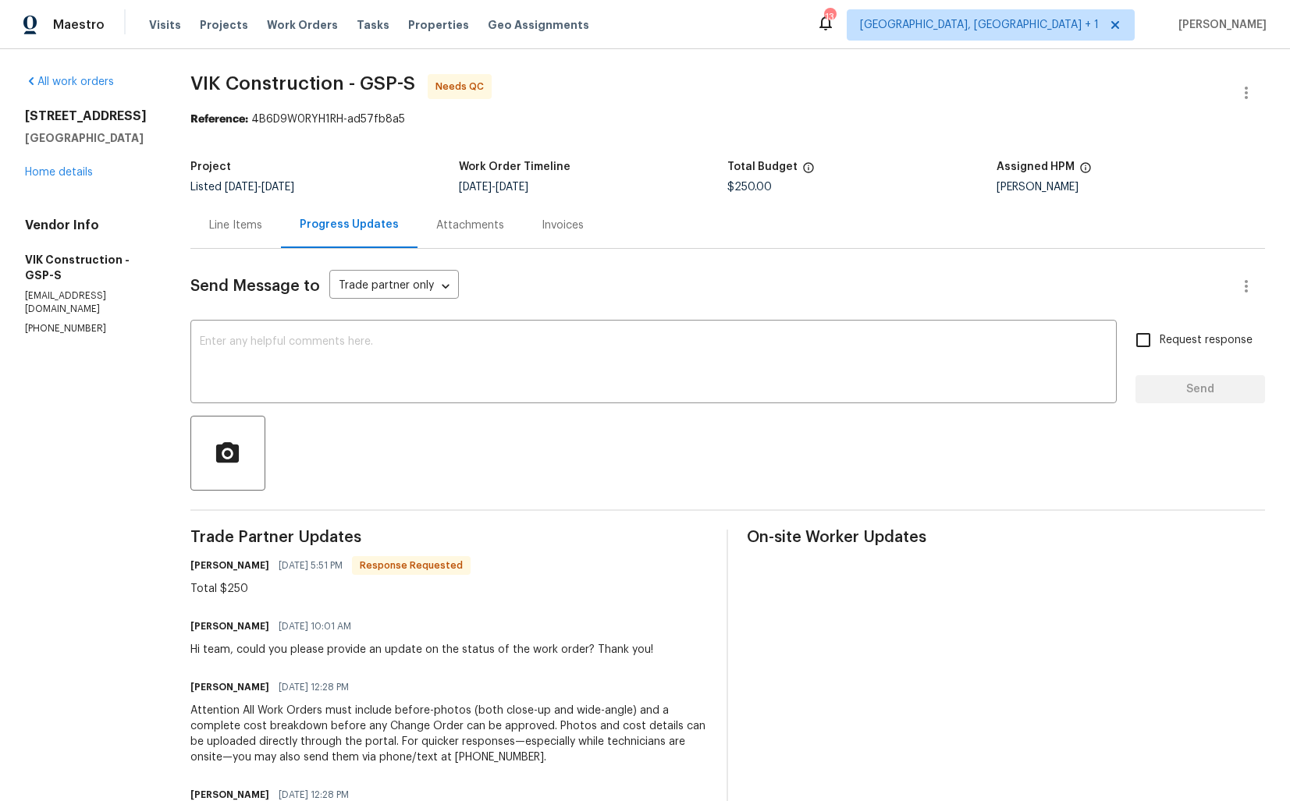
click at [226, 568] on h6 "[PERSON_NAME]" at bounding box center [229, 566] width 79 height 16
click at [226, 568] on h6 "Viktor Matviiv" at bounding box center [229, 566] width 79 height 16
copy h6 "Viktor"
click at [389, 380] on textarea at bounding box center [654, 363] width 908 height 55
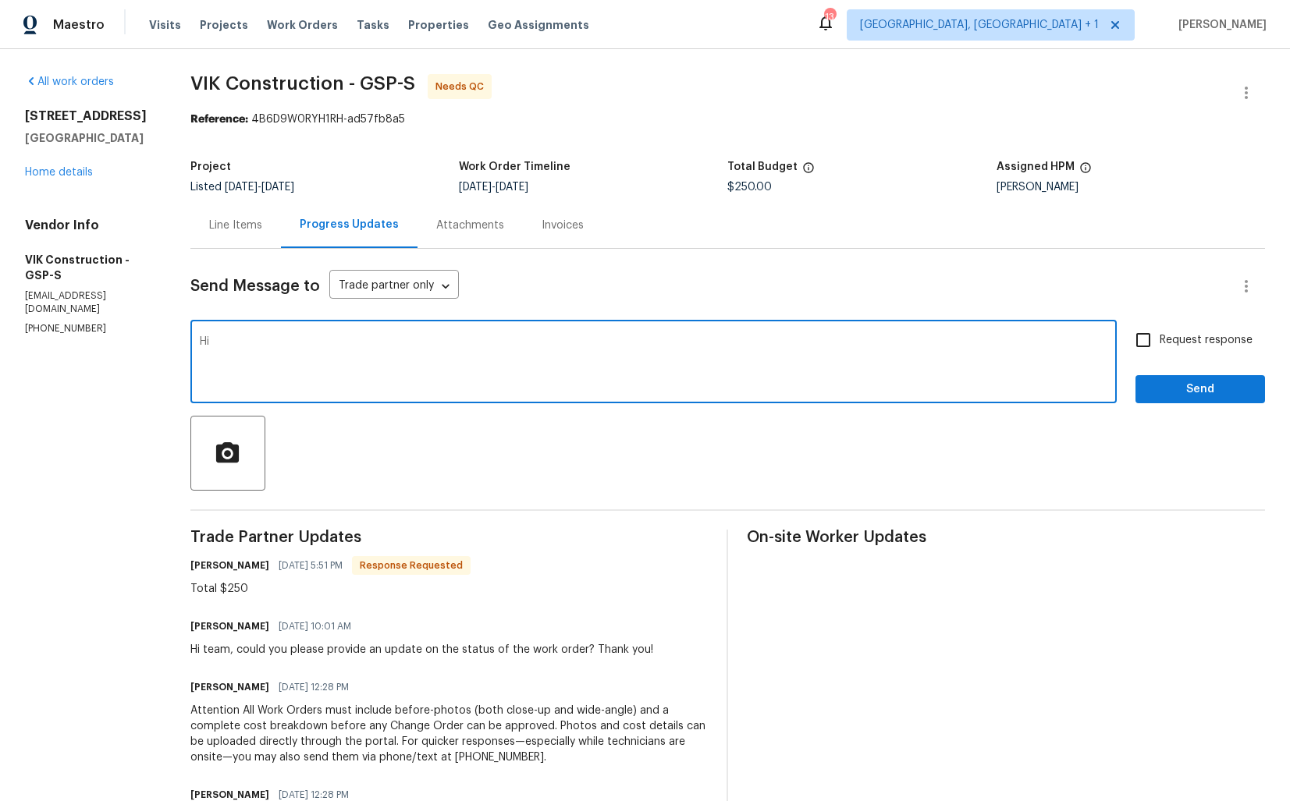
paste textarea "Viktor"
type textarea "Hi Viktor, thank you for completing the job. Cost has been updated and the WO i…"
click at [1170, 382] on span "Send" at bounding box center [1200, 390] width 105 height 20
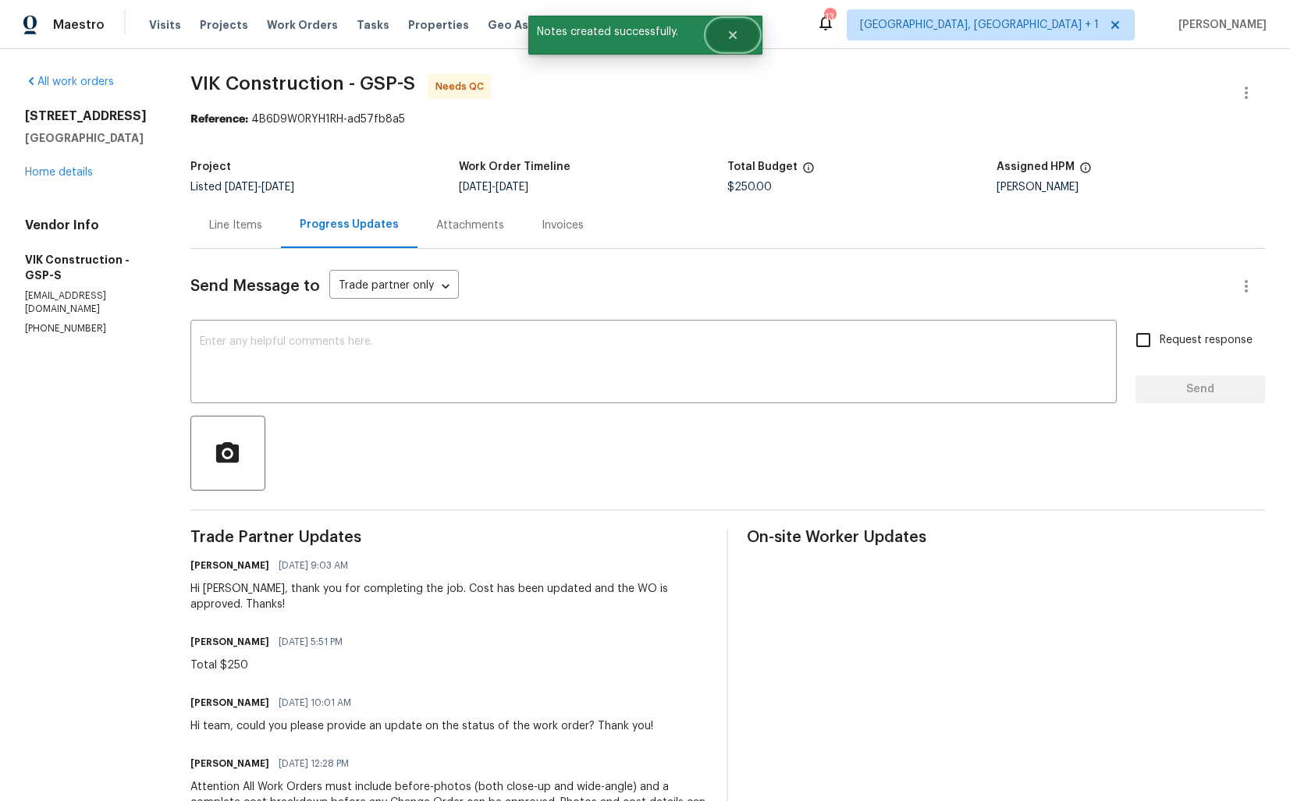
click at [726, 40] on icon "Close" at bounding box center [732, 35] width 12 height 12
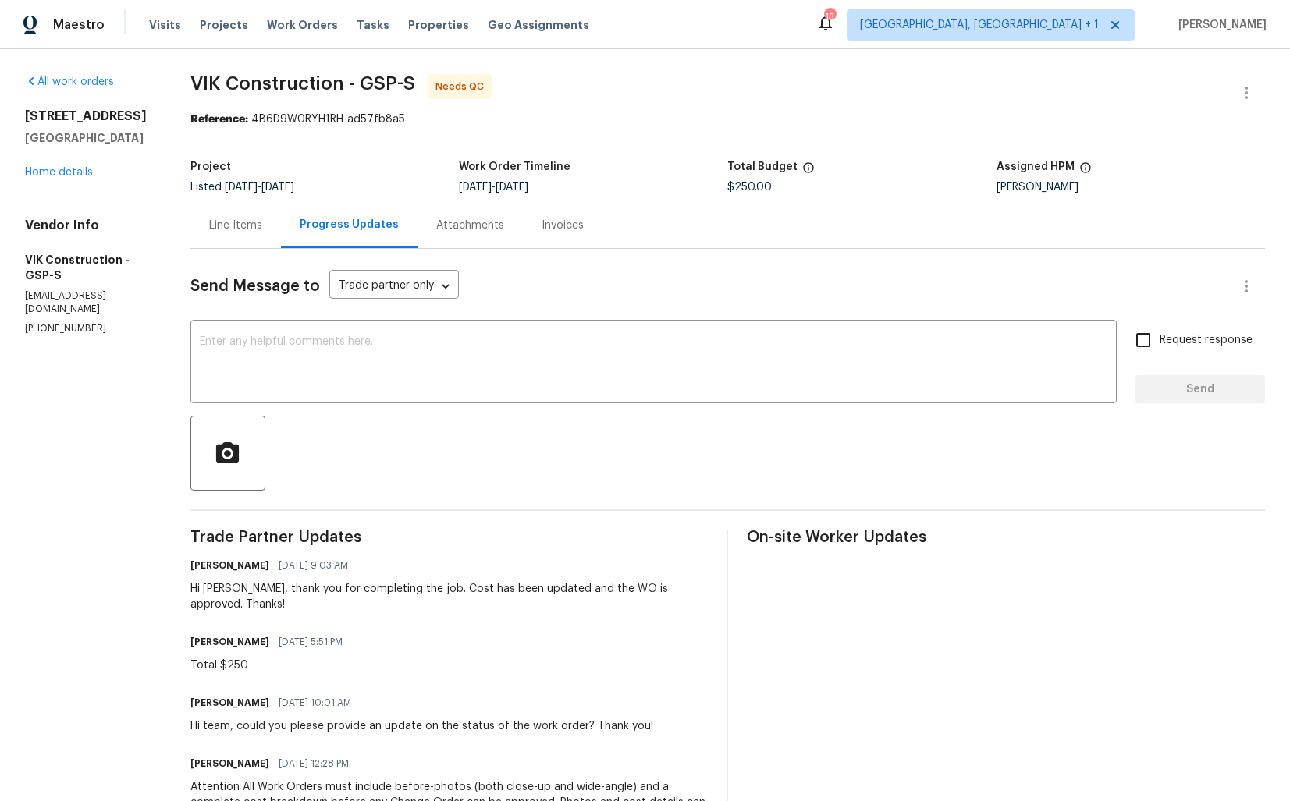
click at [240, 237] on div "Line Items" at bounding box center [235, 225] width 91 height 46
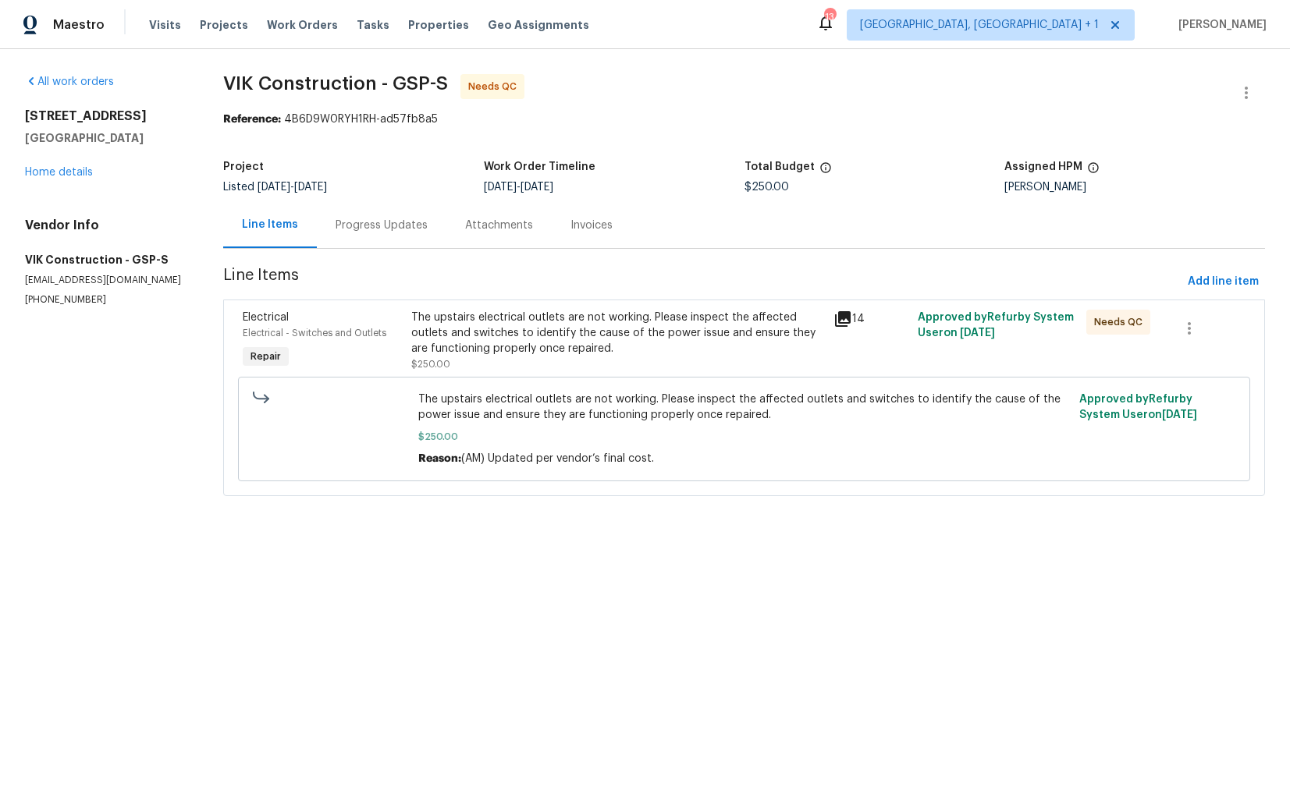
click at [526, 341] on div "The upstairs electrical outlets are not working. Please inspect the affected ou…" at bounding box center [617, 333] width 412 height 47
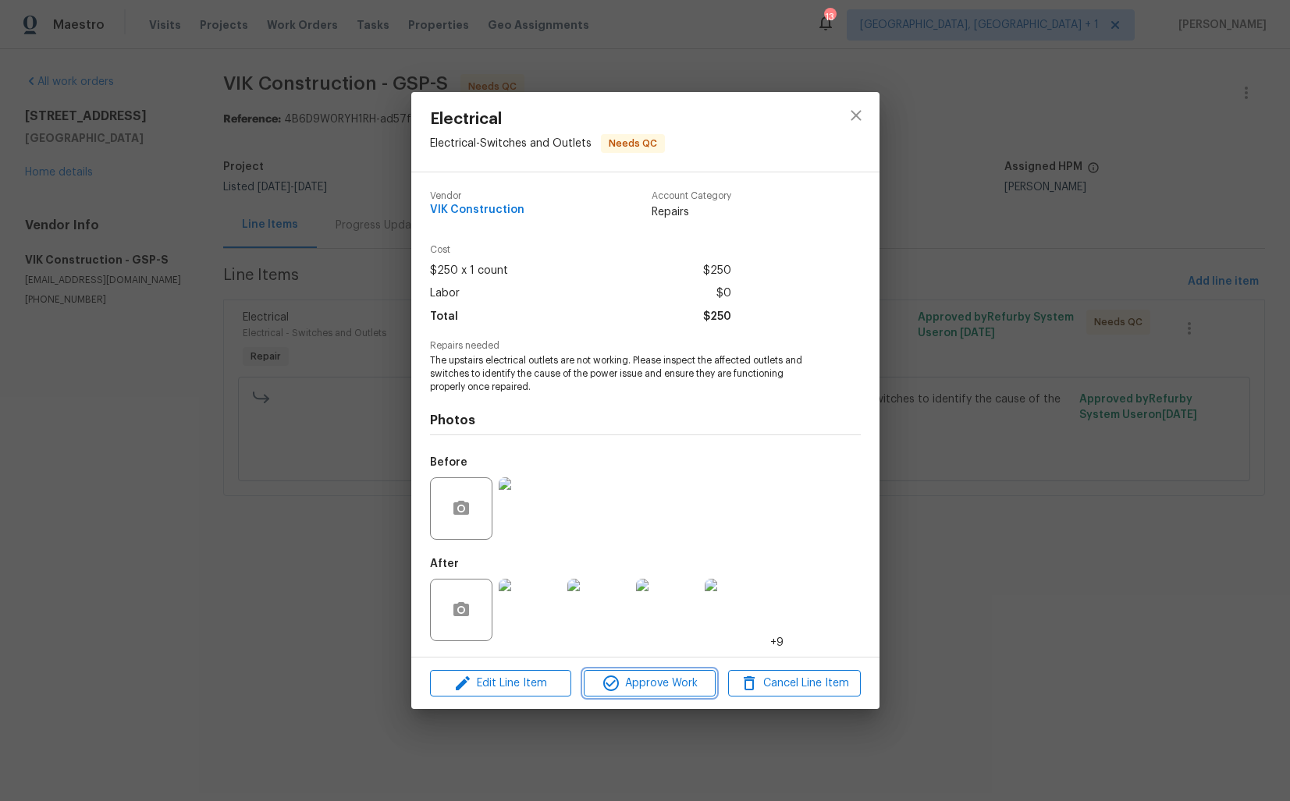
click at [639, 681] on span "Approve Work" at bounding box center [649, 684] width 123 height 20
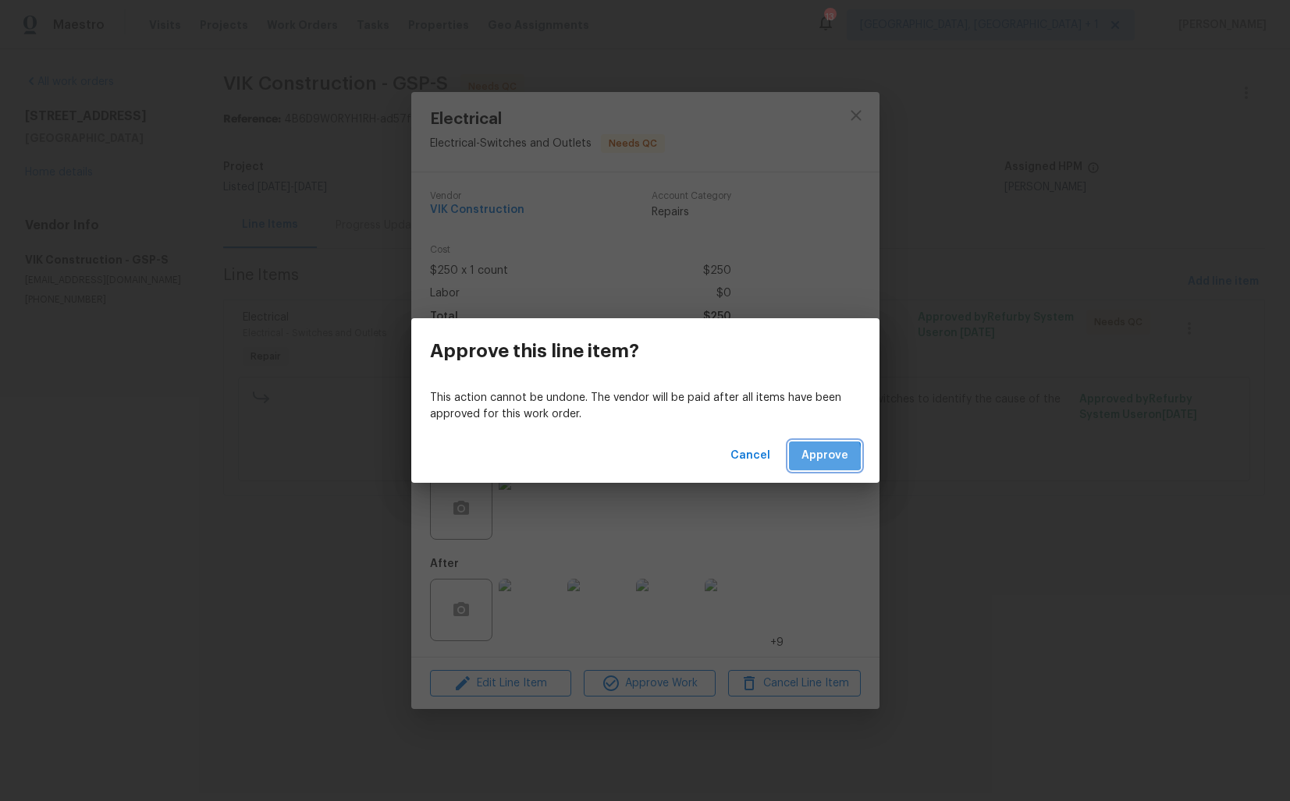
click at [819, 457] on span "Approve" at bounding box center [824, 456] width 47 height 20
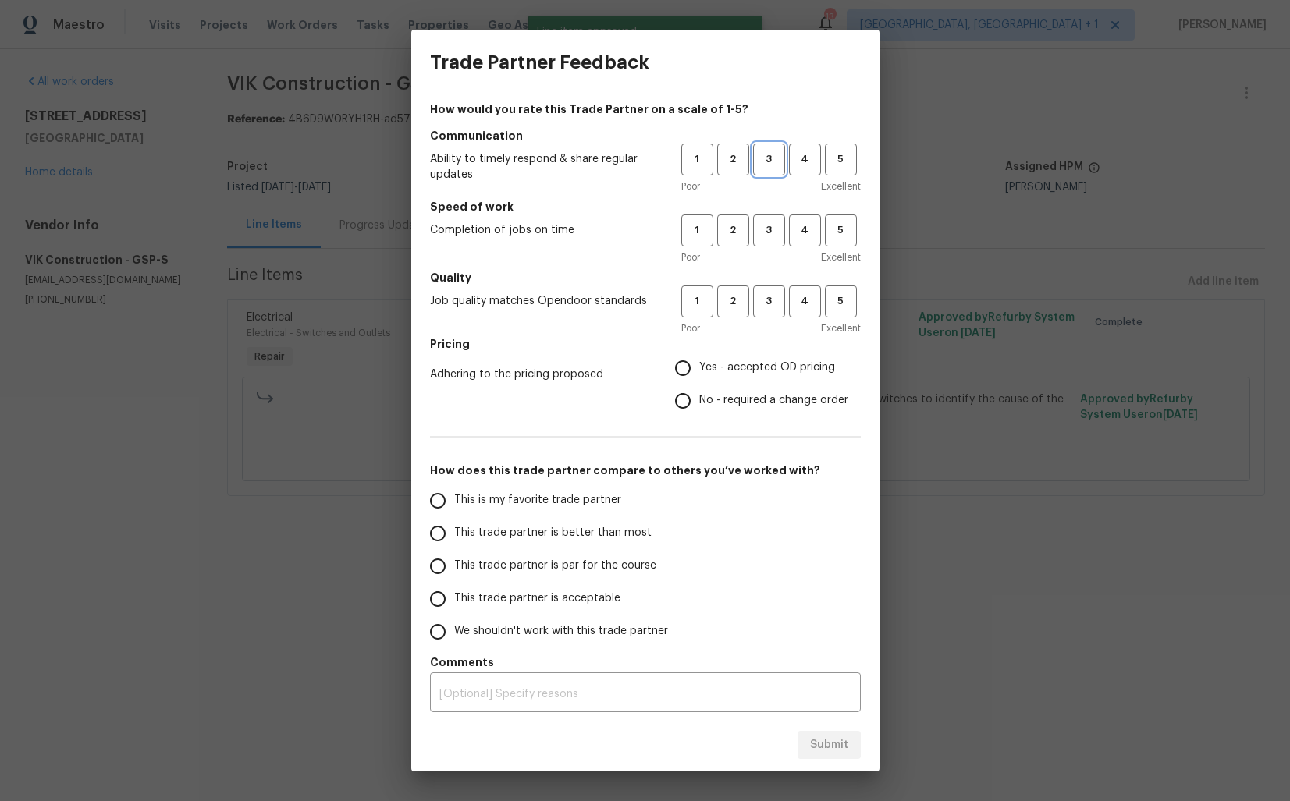
click at [759, 165] on span "3" at bounding box center [769, 160] width 29 height 18
click at [766, 215] on button "3" at bounding box center [769, 231] width 32 height 32
click at [773, 281] on h5 "Quality" at bounding box center [645, 278] width 431 height 16
click at [769, 301] on span "3" at bounding box center [769, 302] width 29 height 18
click at [699, 395] on input "No - required a change order" at bounding box center [682, 401] width 33 height 33
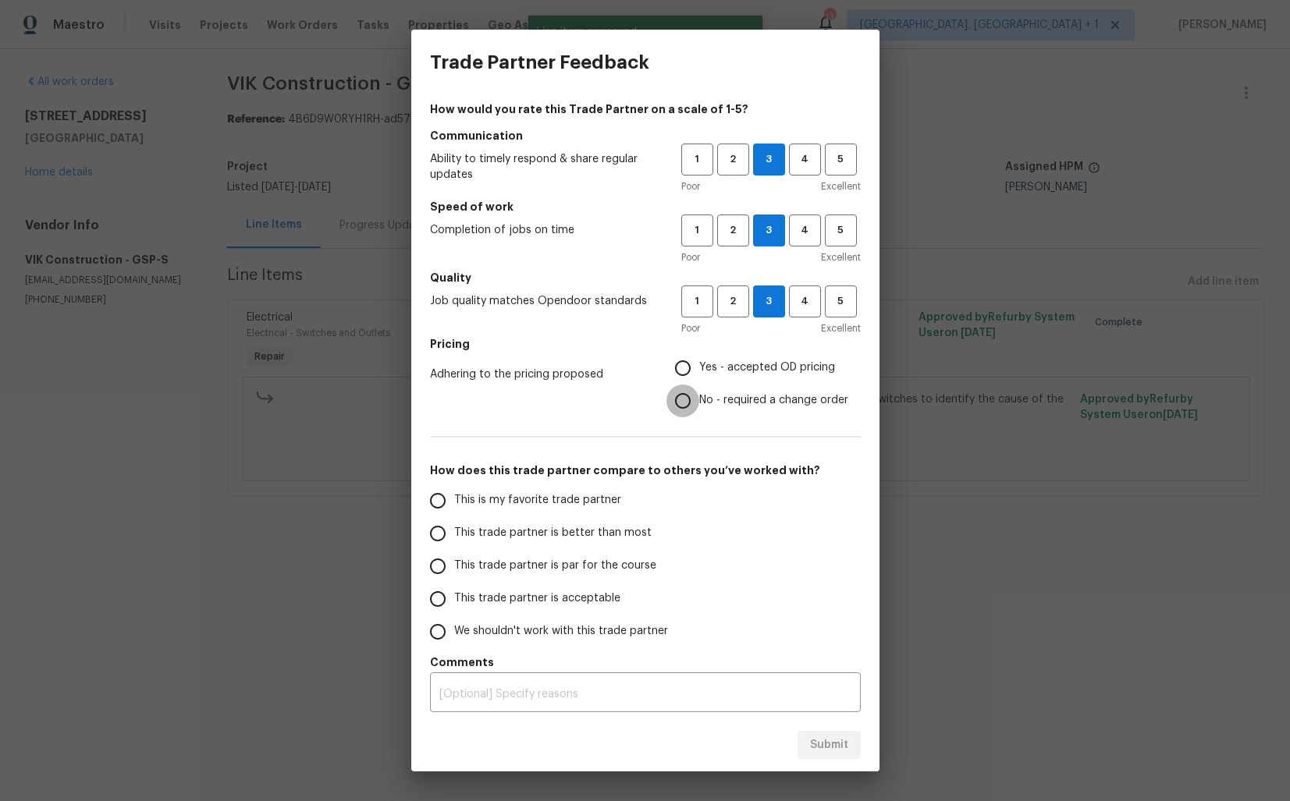
radio input "true"
click at [577, 536] on span "This trade partner is better than most" at bounding box center [552, 533] width 197 height 16
click at [454, 536] on input "This trade partner is better than most" at bounding box center [437, 533] width 33 height 33
click at [813, 741] on span "Submit" at bounding box center [829, 746] width 38 height 20
radio input "true"
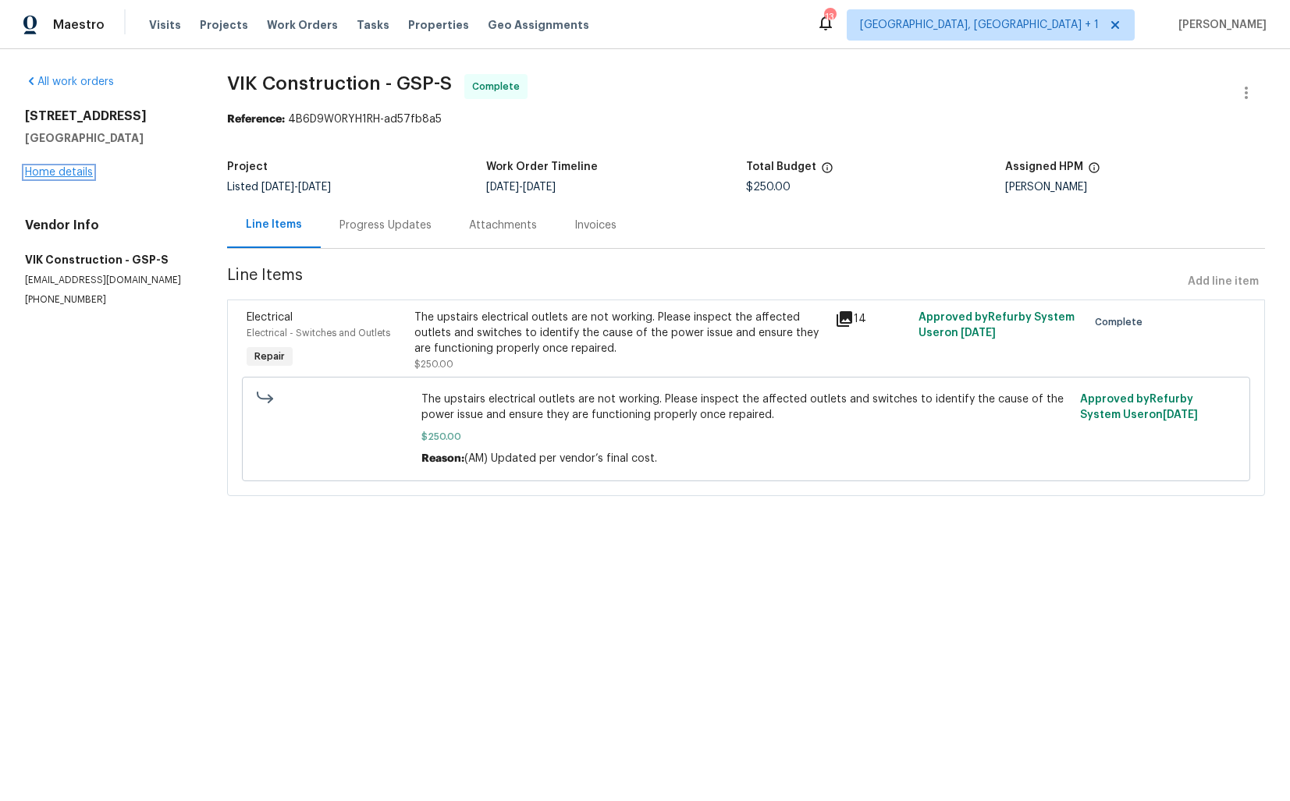
click at [43, 174] on link "Home details" at bounding box center [59, 172] width 68 height 11
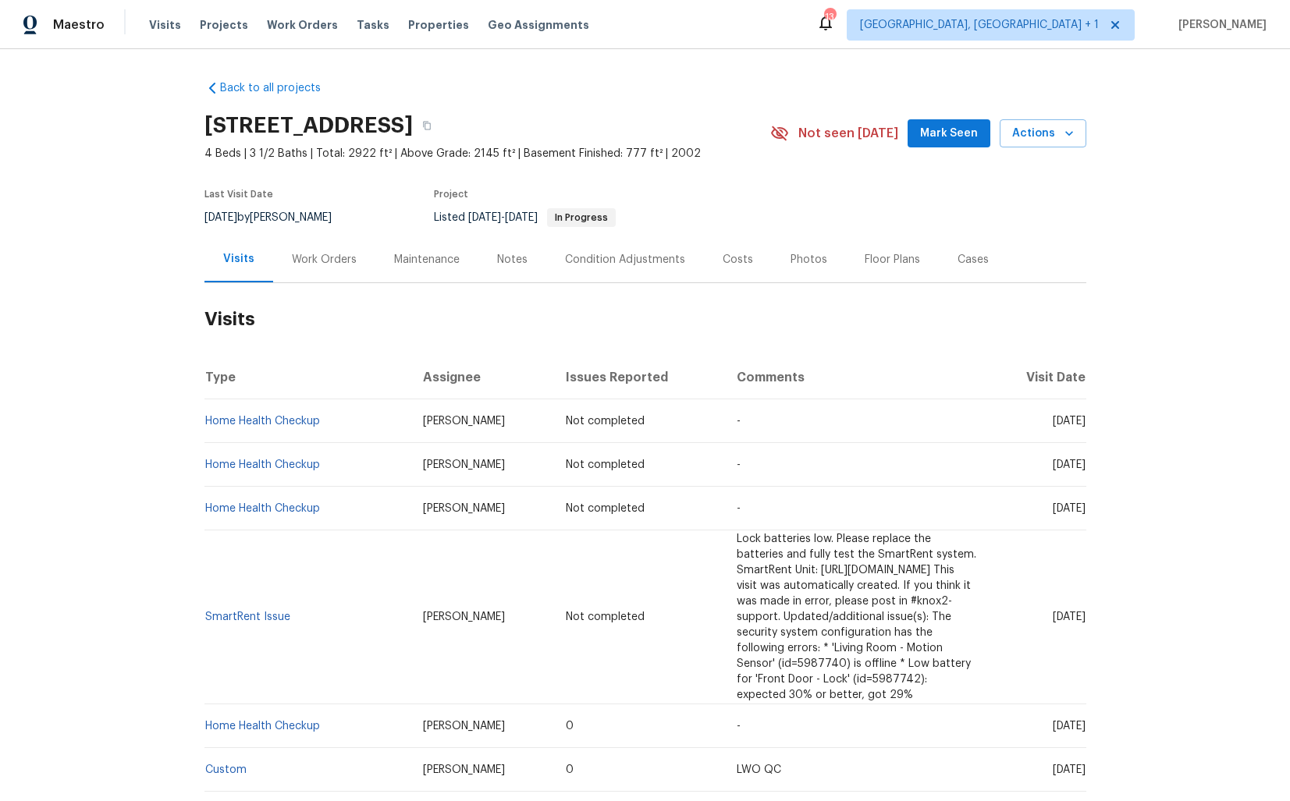
click at [320, 261] on div "Work Orders" at bounding box center [324, 260] width 65 height 16
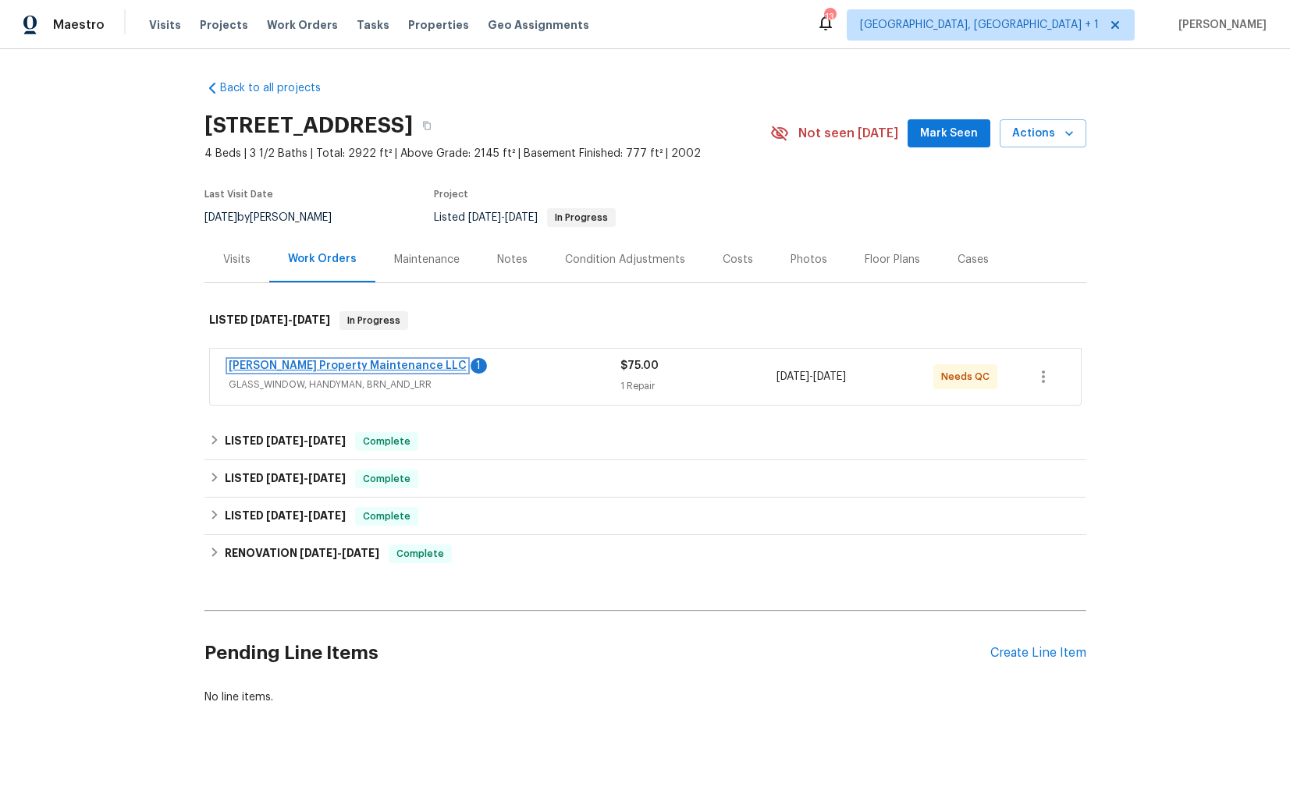
click at [267, 366] on link "[PERSON_NAME] Property Maintenance LLC" at bounding box center [348, 366] width 238 height 11
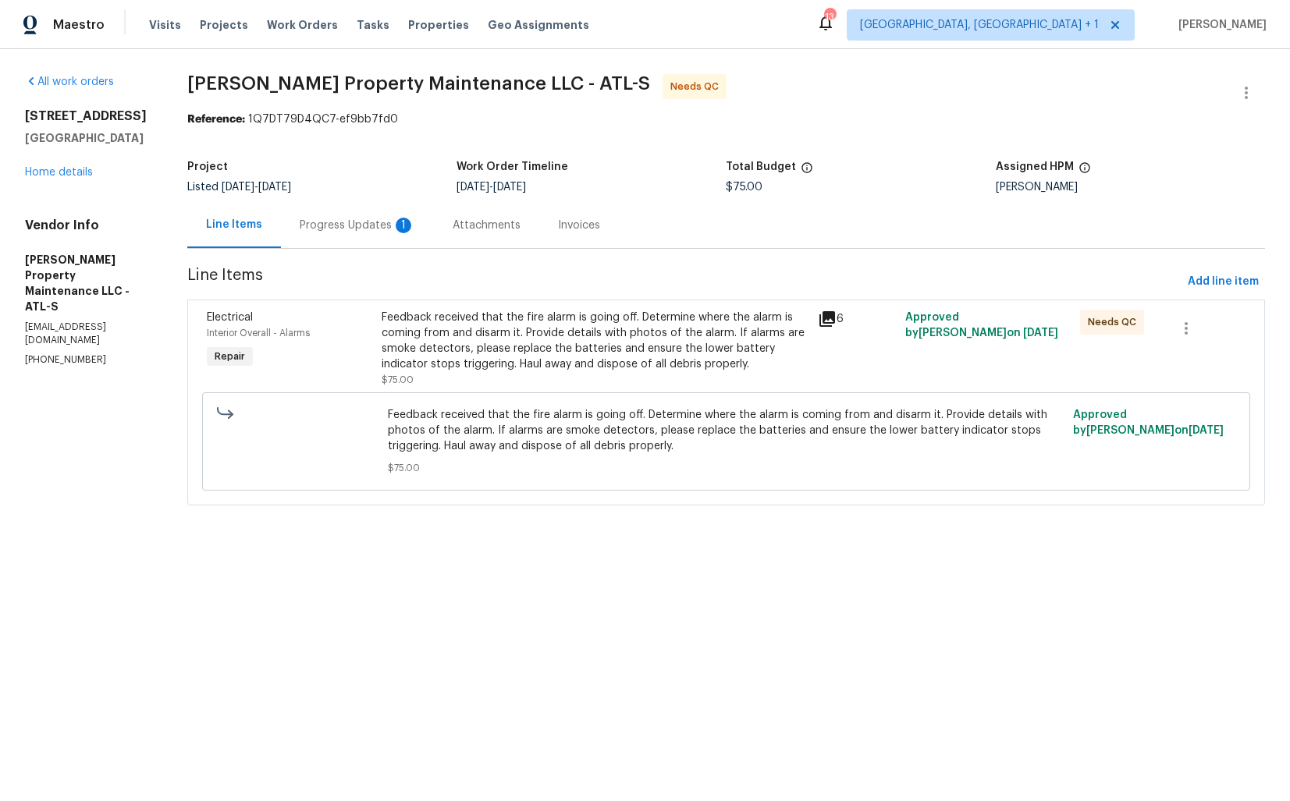
click at [307, 240] on div "Progress Updates 1" at bounding box center [357, 225] width 153 height 46
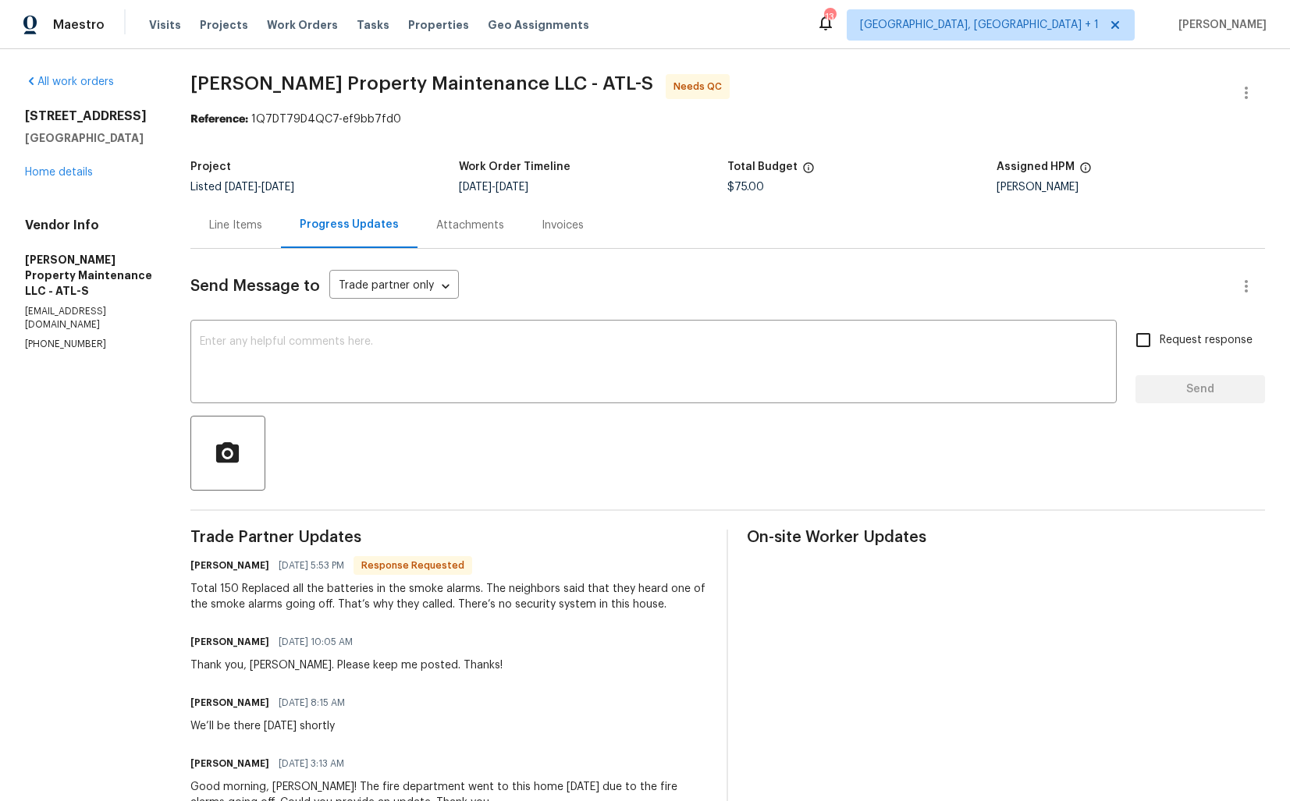
click at [239, 225] on div "Line Items" at bounding box center [235, 226] width 53 height 16
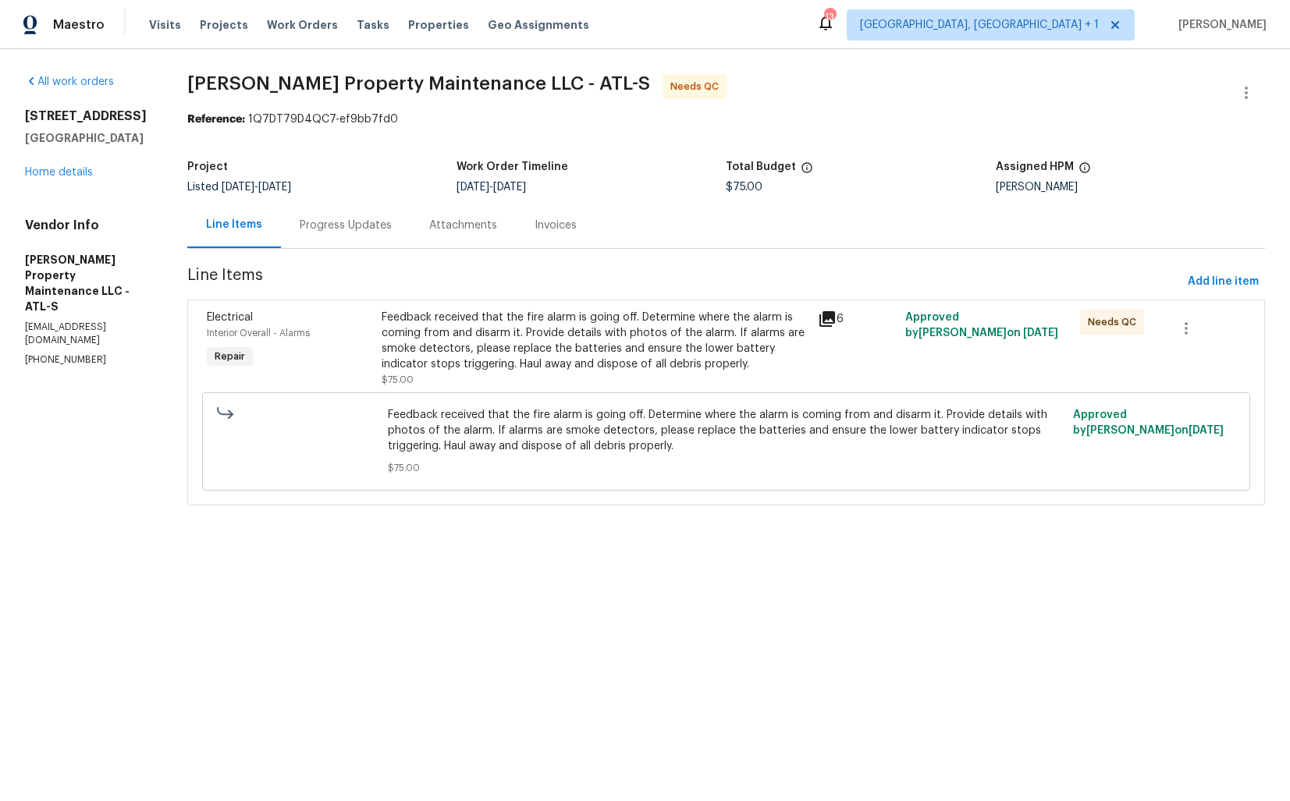
click at [480, 346] on div "Feedback received that the fire alarm is going off. Determine where the alarm i…" at bounding box center [596, 341] width 428 height 62
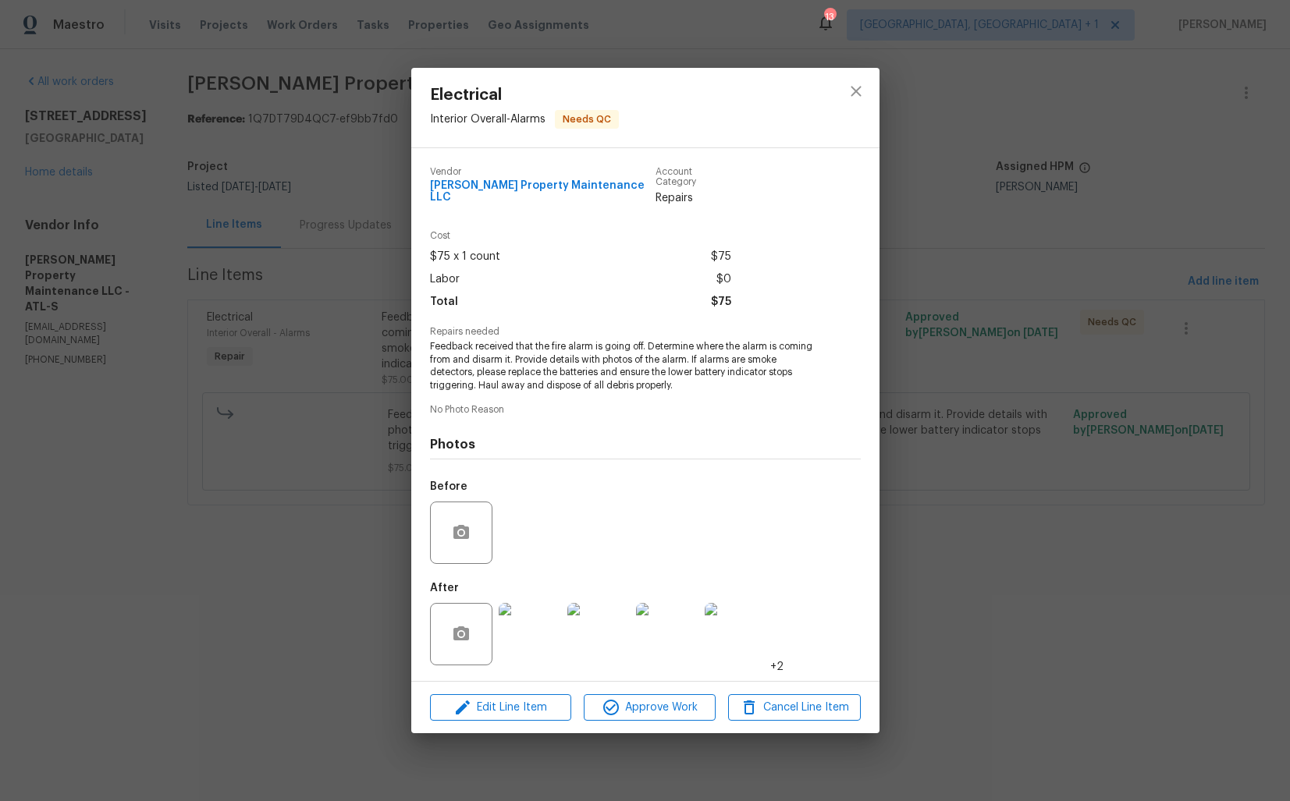
click at [547, 621] on img at bounding box center [530, 634] width 62 height 62
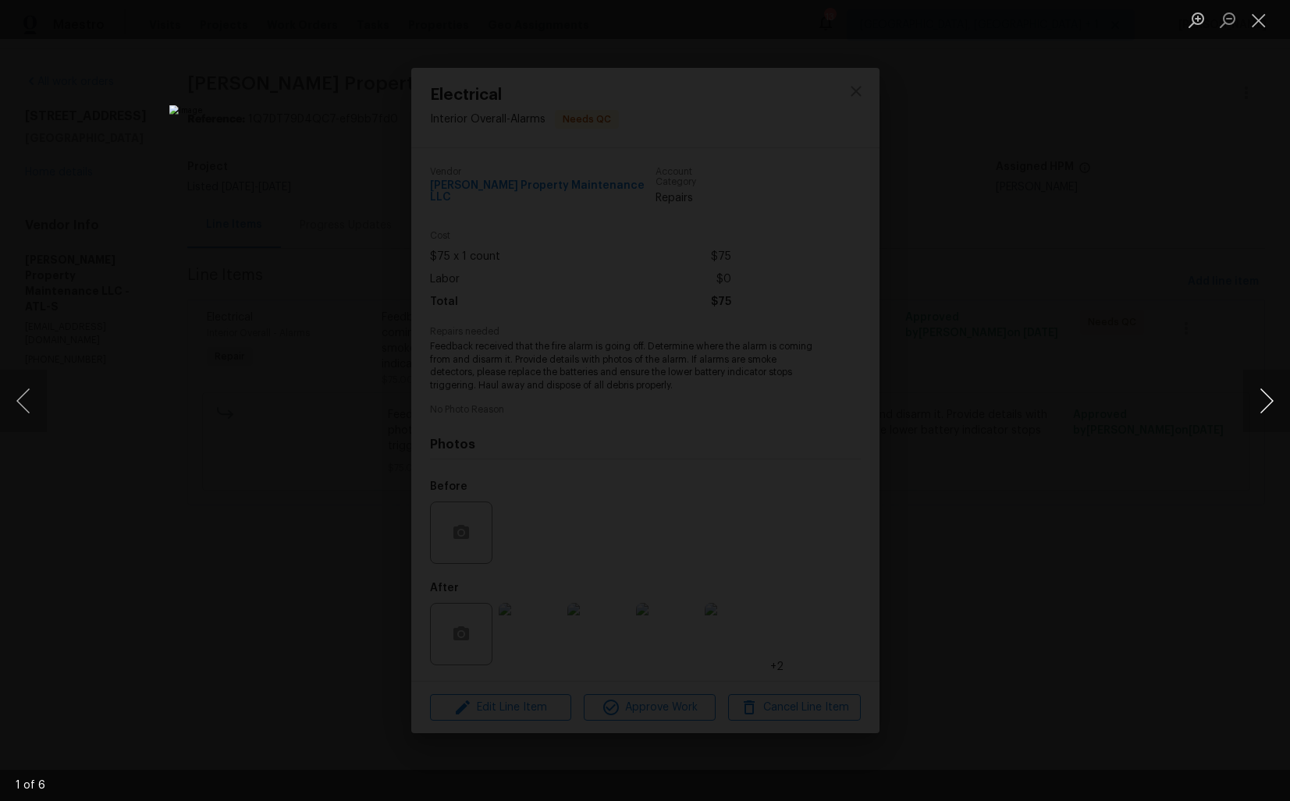
click at [1256, 404] on button "Next image" at bounding box center [1266, 401] width 47 height 62
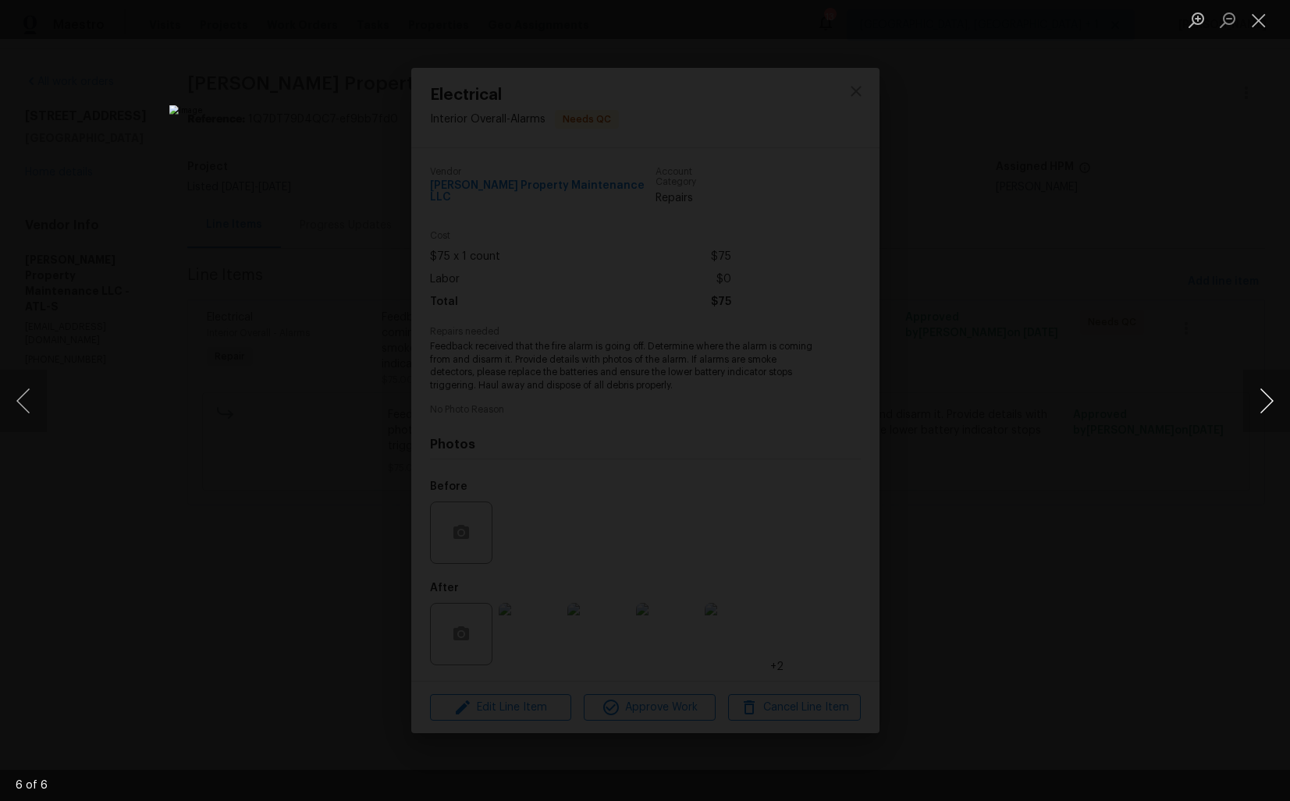
click at [1256, 404] on button "Next image" at bounding box center [1266, 401] width 47 height 62
click at [1133, 335] on div "Lightbox" at bounding box center [645, 400] width 1290 height 801
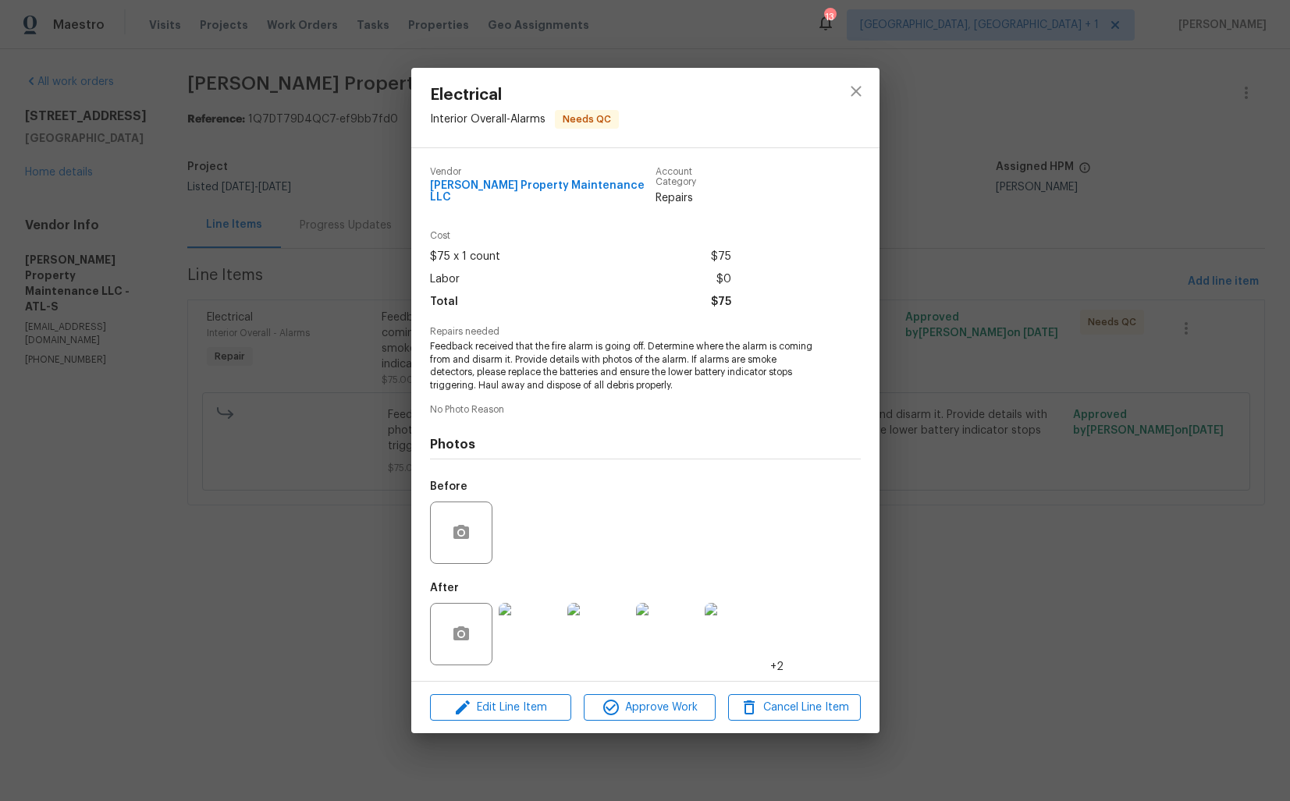
click at [1038, 303] on div "Electrical Interior Overall - Alarms Needs QC Vendor Glen Property Maintenance …" at bounding box center [645, 400] width 1290 height 801
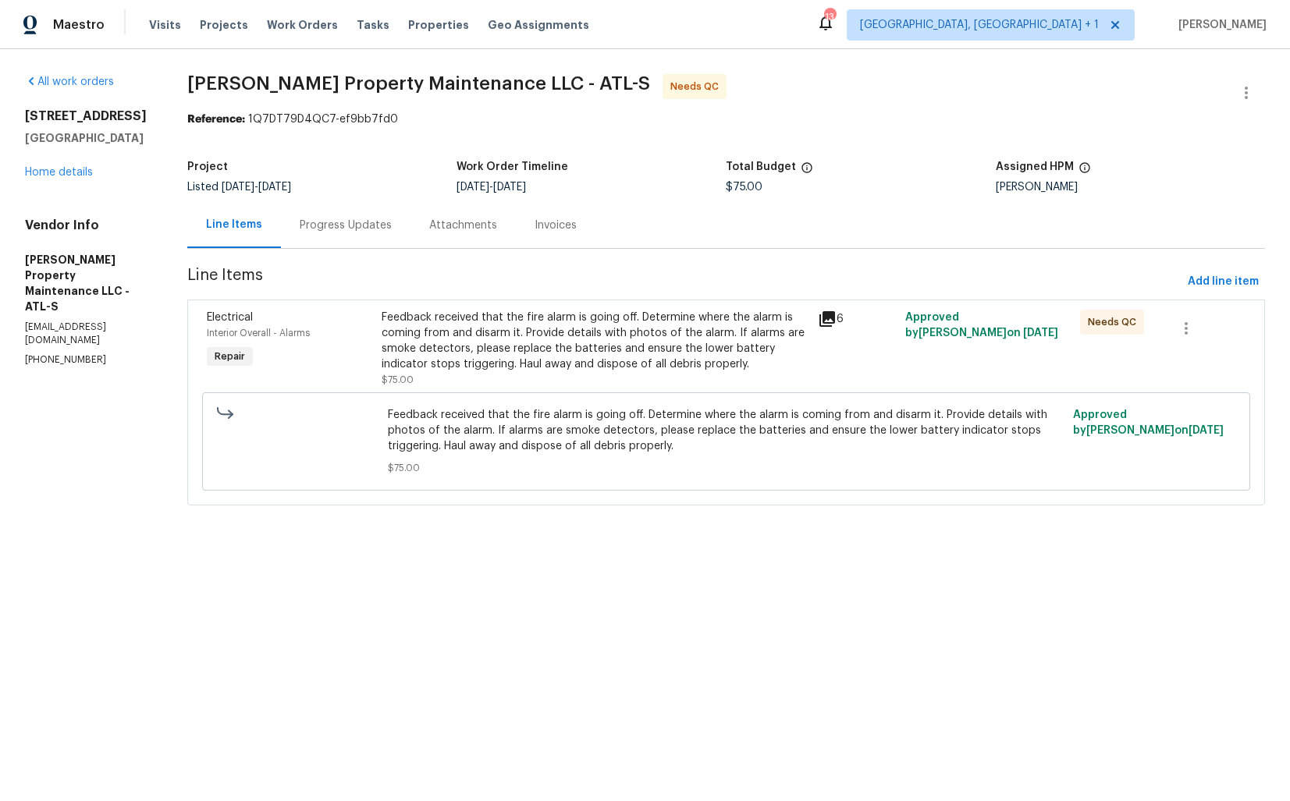
click at [488, 353] on div "Feedback received that the fire alarm is going off. Determine where the alarm i…" at bounding box center [596, 341] width 428 height 62
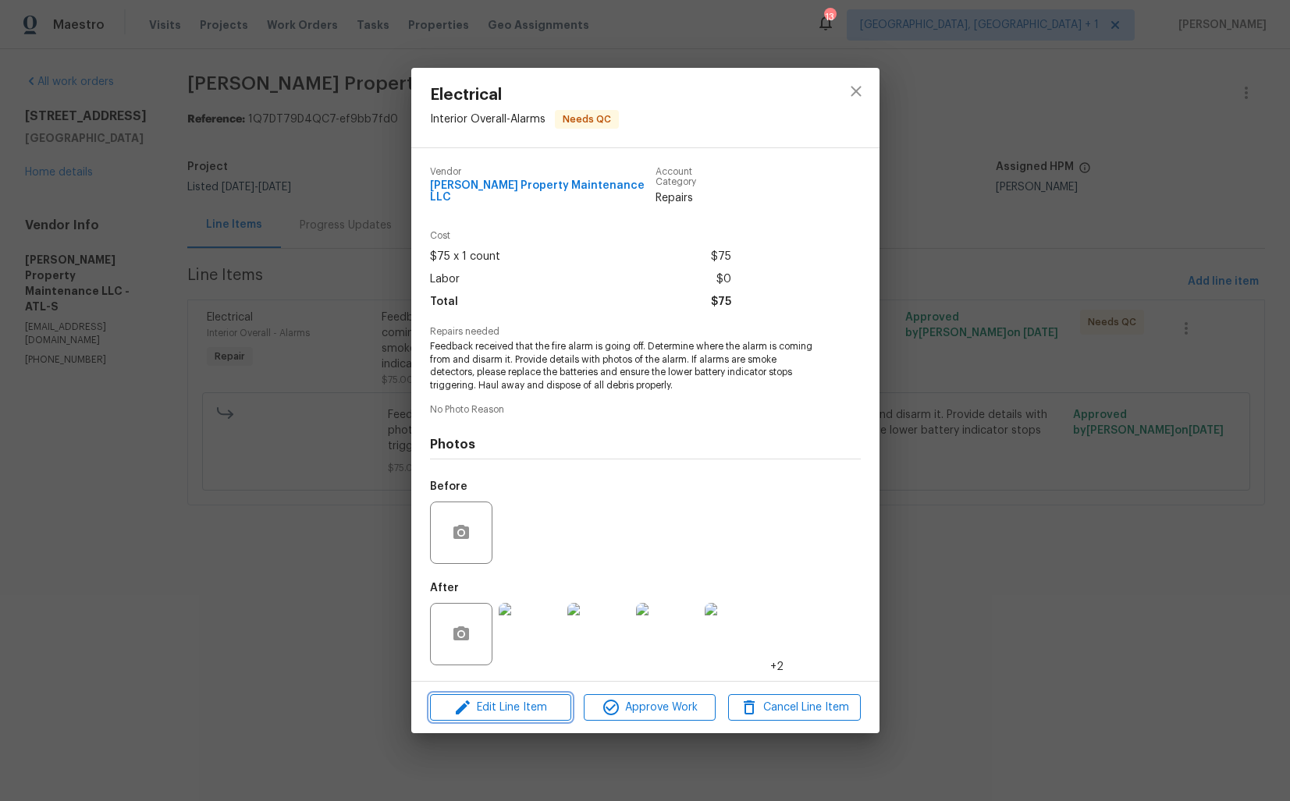
click at [507, 694] on button "Edit Line Item" at bounding box center [500, 707] width 141 height 27
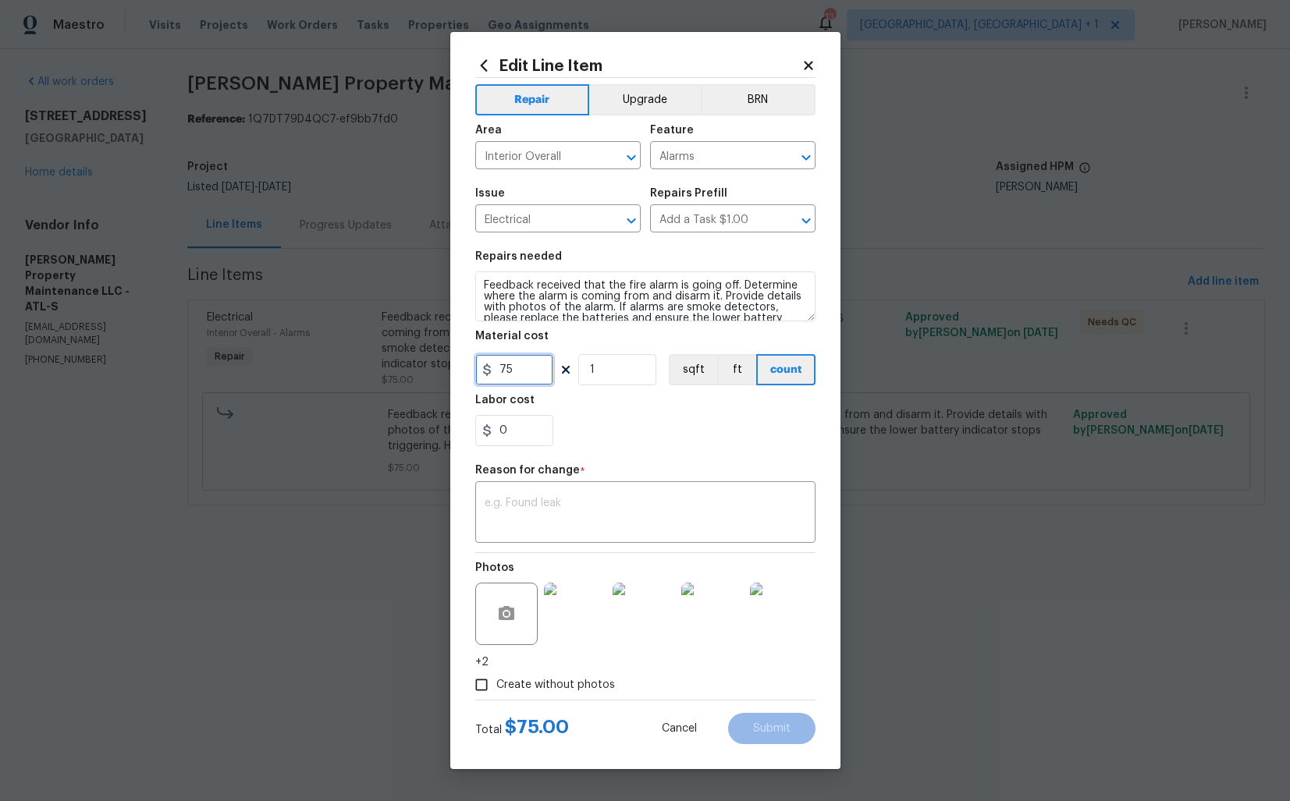
click at [528, 367] on input "75" at bounding box center [514, 369] width 78 height 31
type input "150"
click at [561, 510] on textarea at bounding box center [645, 514] width 321 height 33
paste textarea "(AM) Updated per vendor’s final cost."
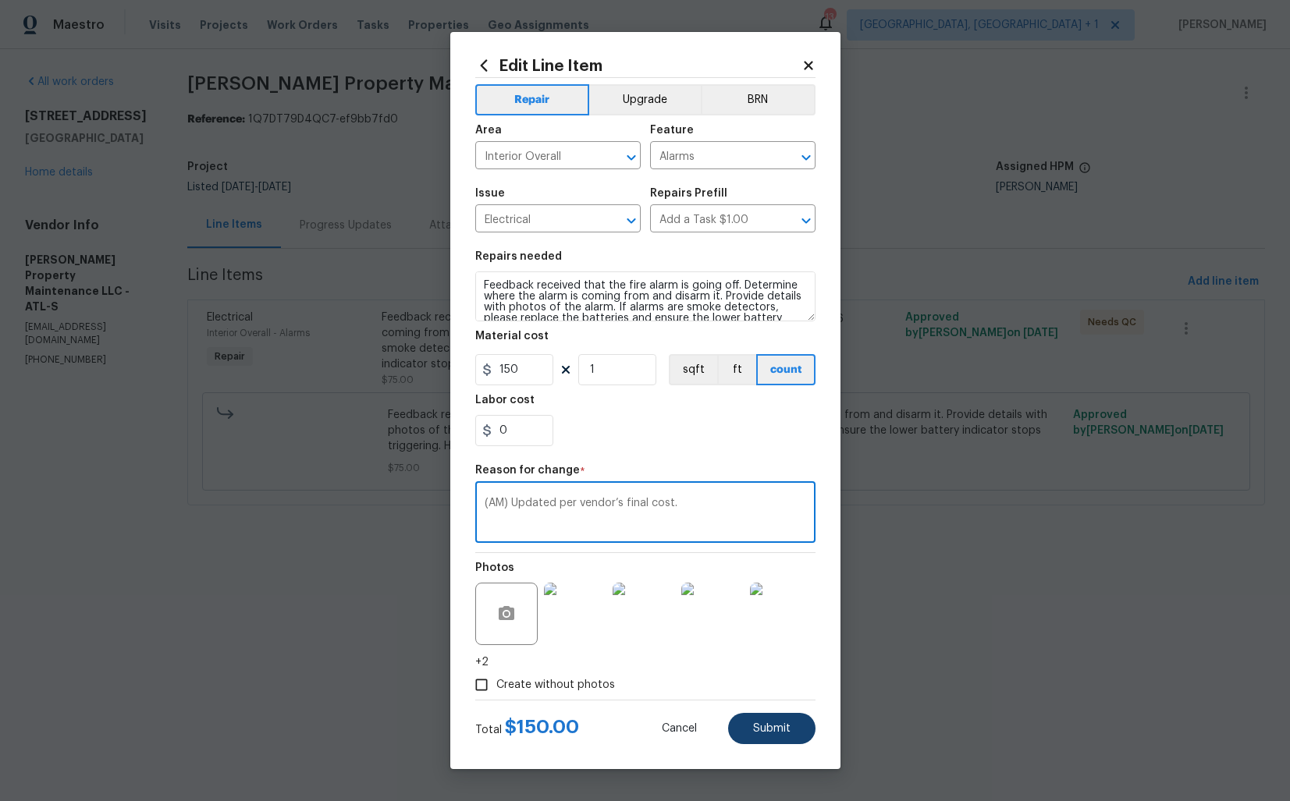
type textarea "(AM) Updated per vendor’s final cost."
click at [780, 727] on span "Submit" at bounding box center [771, 729] width 37 height 12
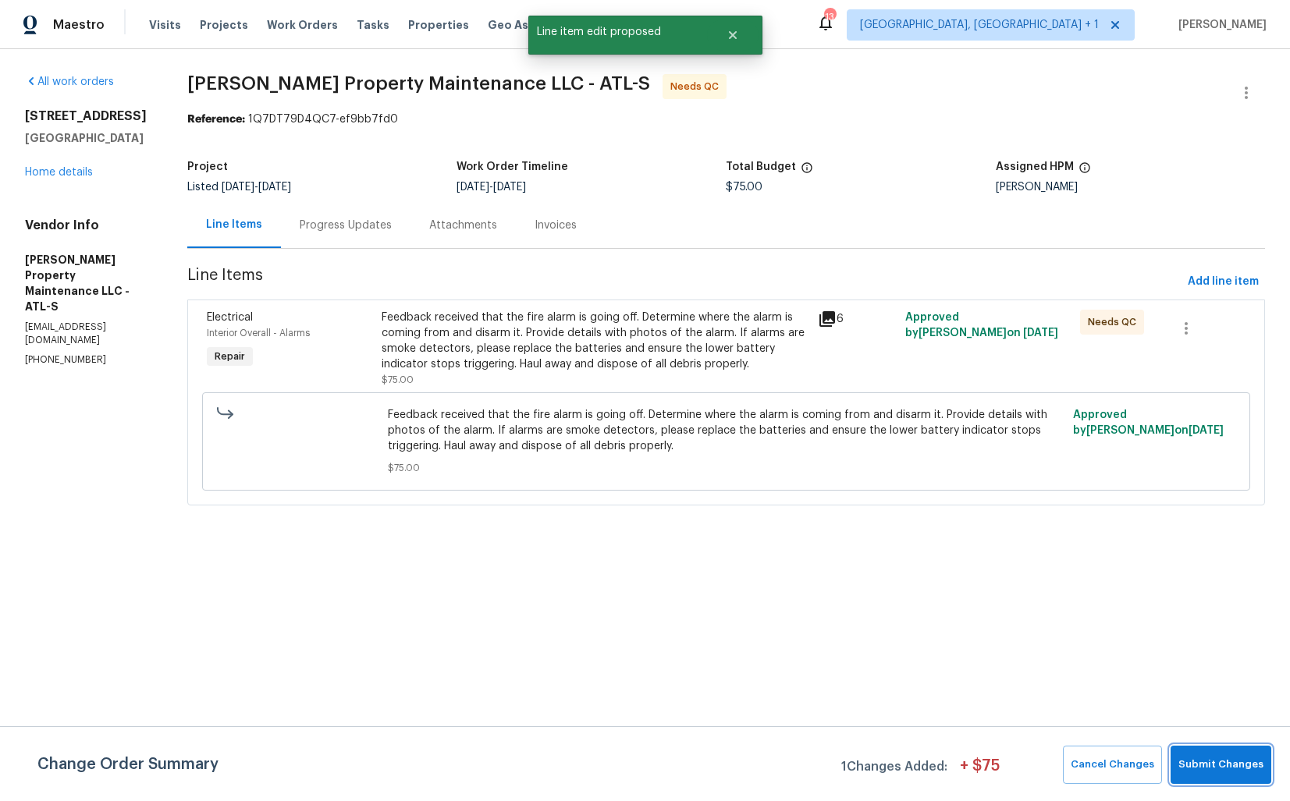
click at [1217, 769] on span "Submit Changes" at bounding box center [1220, 765] width 85 height 18
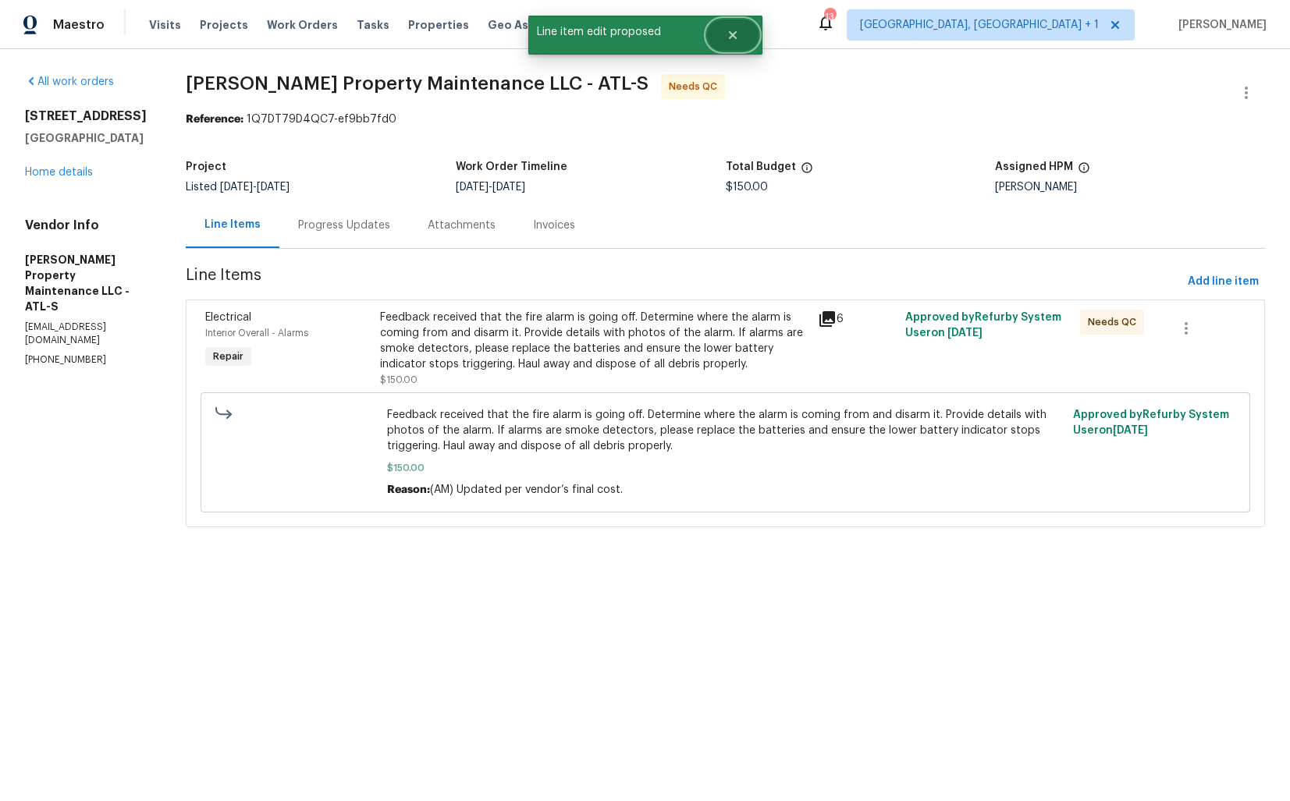
click at [734, 43] on button "Close" at bounding box center [733, 35] width 52 height 31
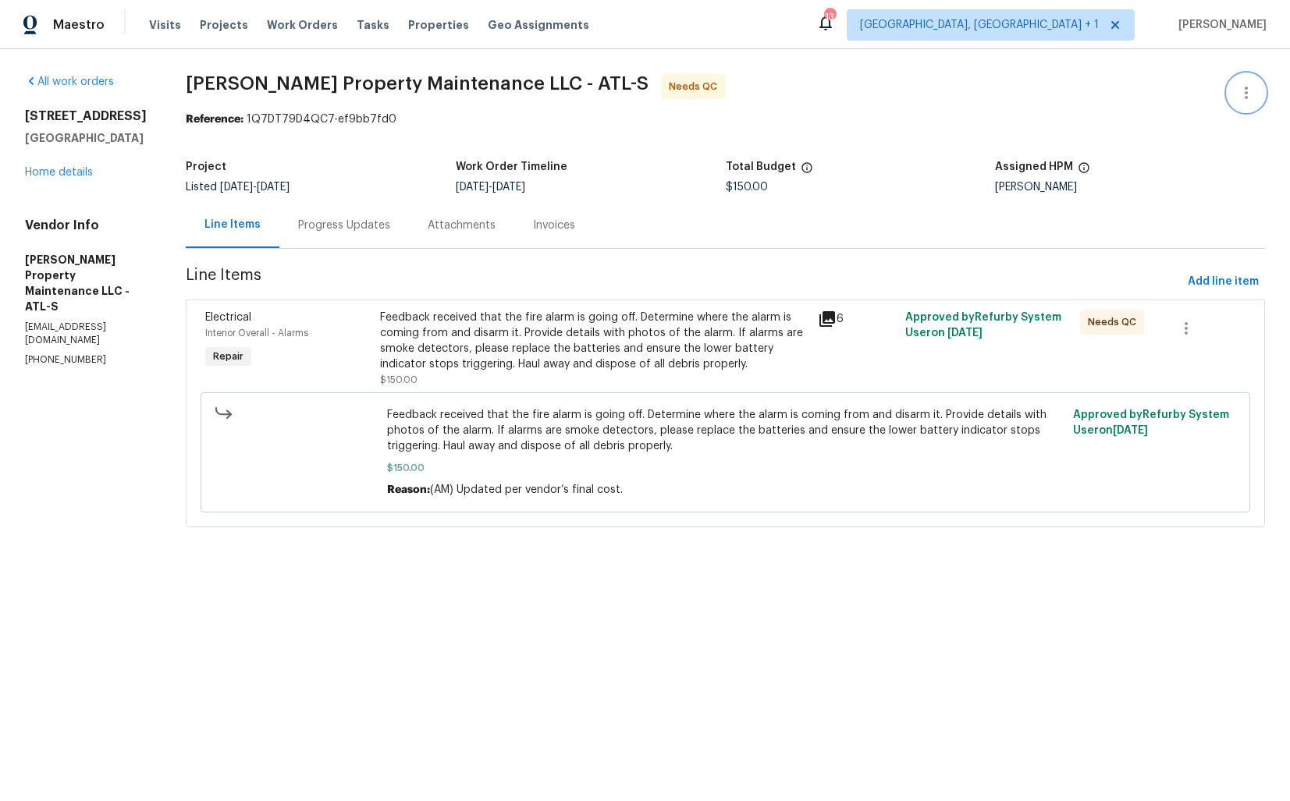
click at [1255, 87] on icon "button" at bounding box center [1246, 92] width 19 height 19
click at [1155, 96] on li "Edit" at bounding box center [1195, 93] width 169 height 26
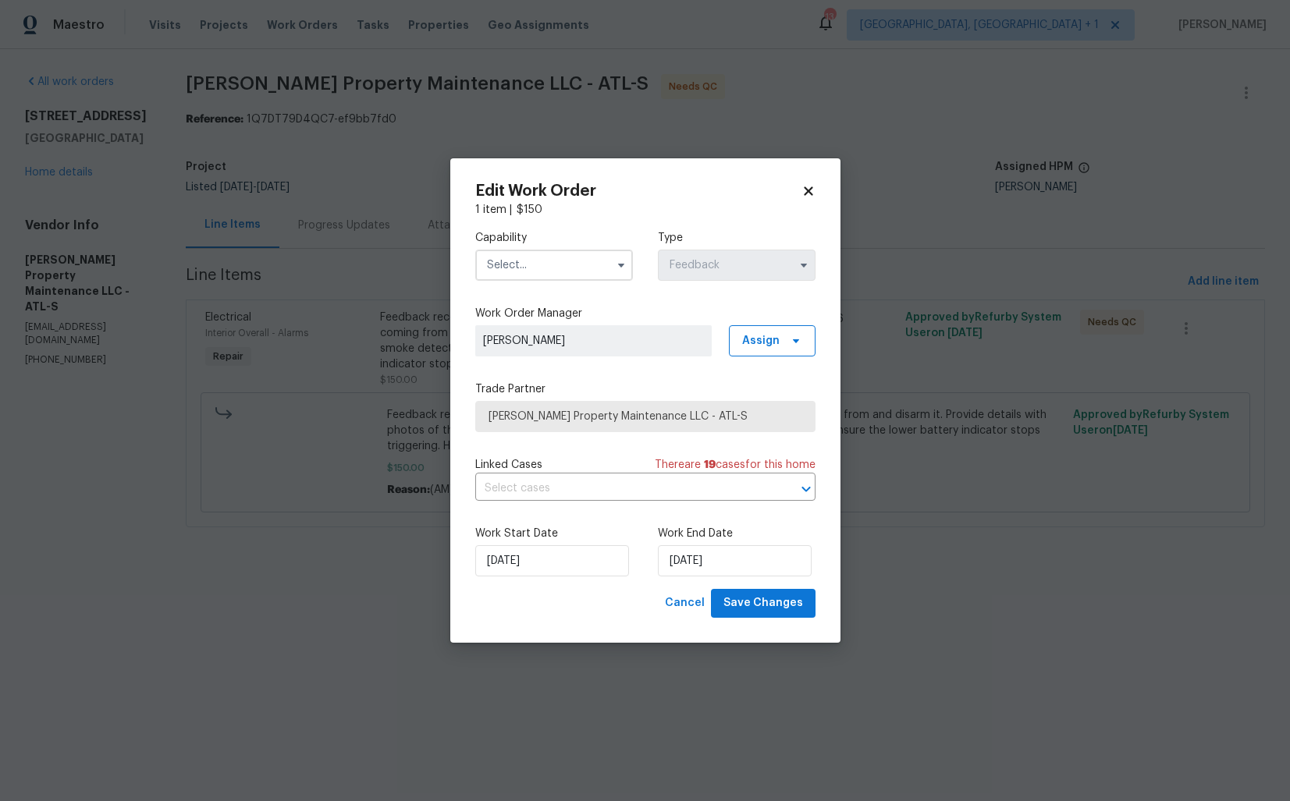
click at [553, 266] on input "text" at bounding box center [554, 265] width 158 height 31
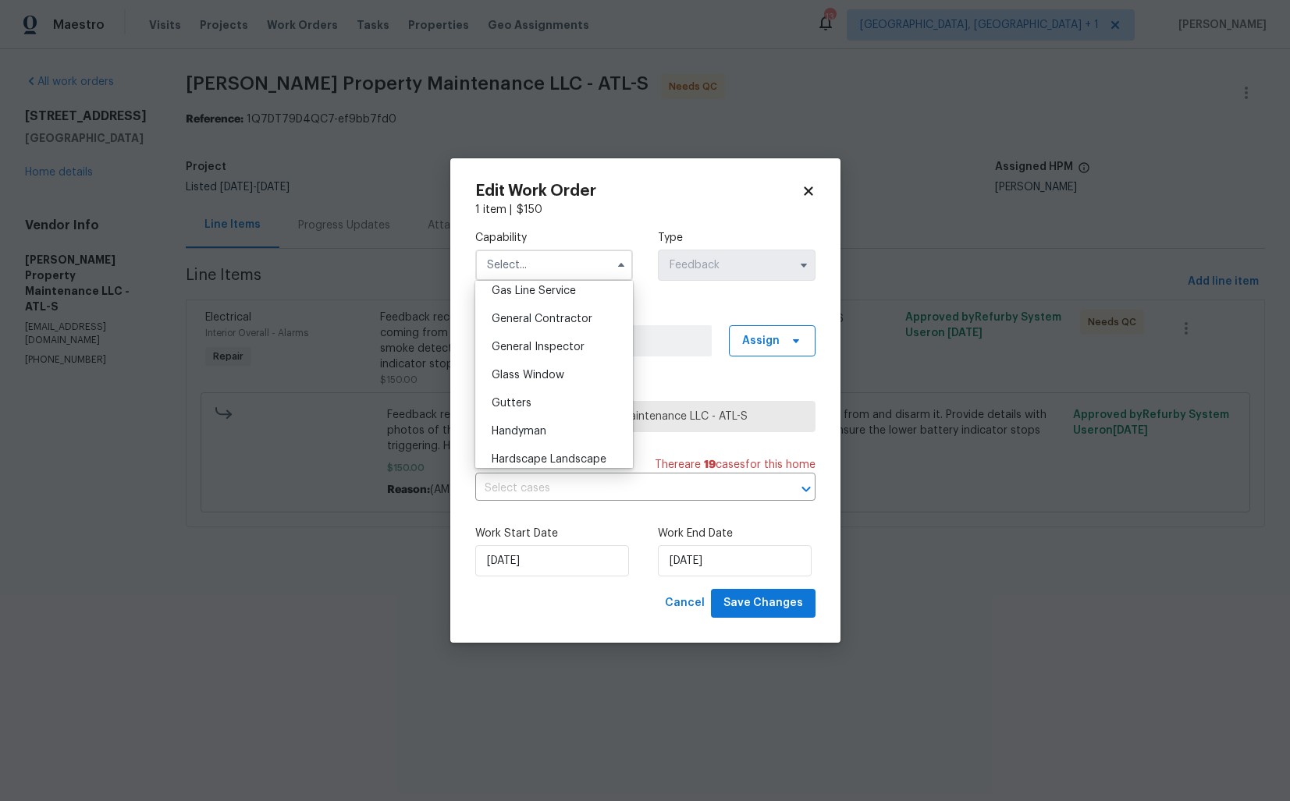
scroll to position [758, 0]
click at [542, 400] on span "Handyman" at bounding box center [519, 398] width 55 height 11
type input "Handyman"
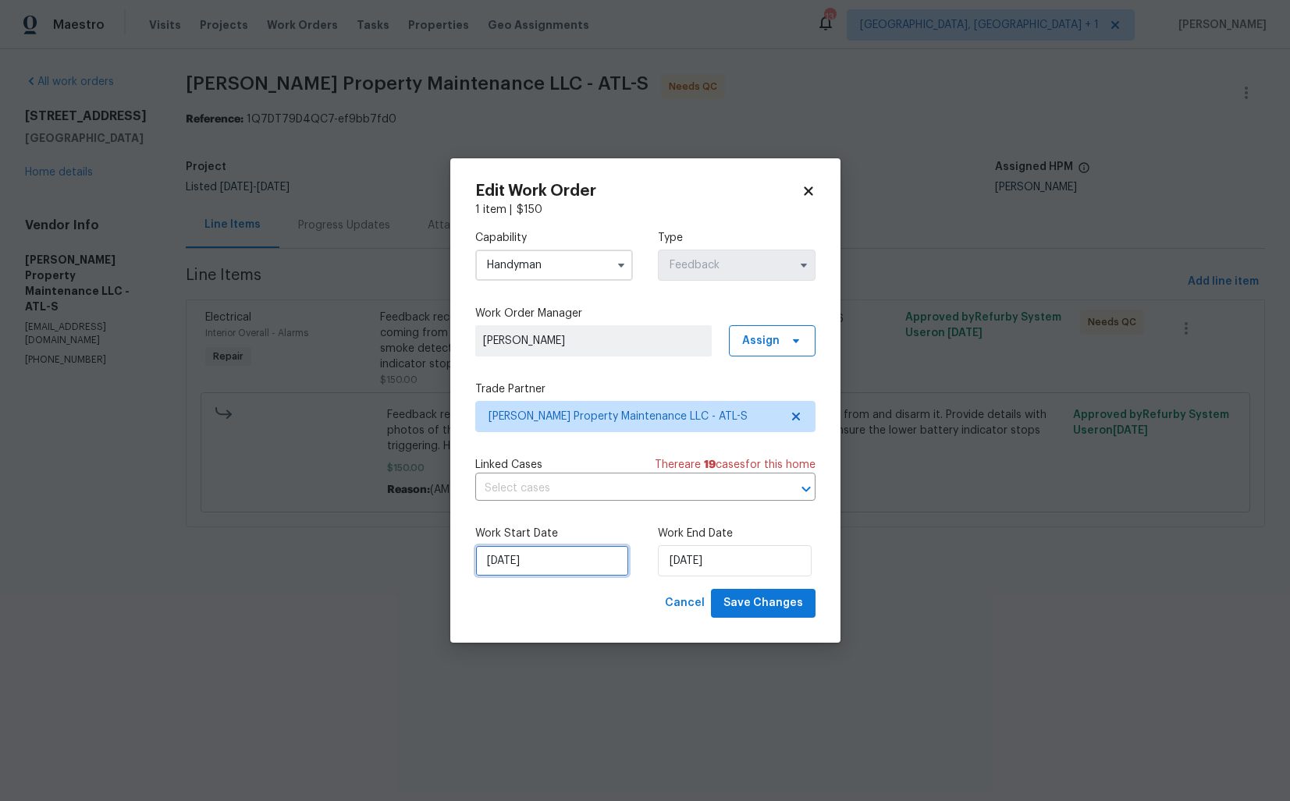
click at [551, 552] on input "06/10/2025" at bounding box center [552, 560] width 154 height 31
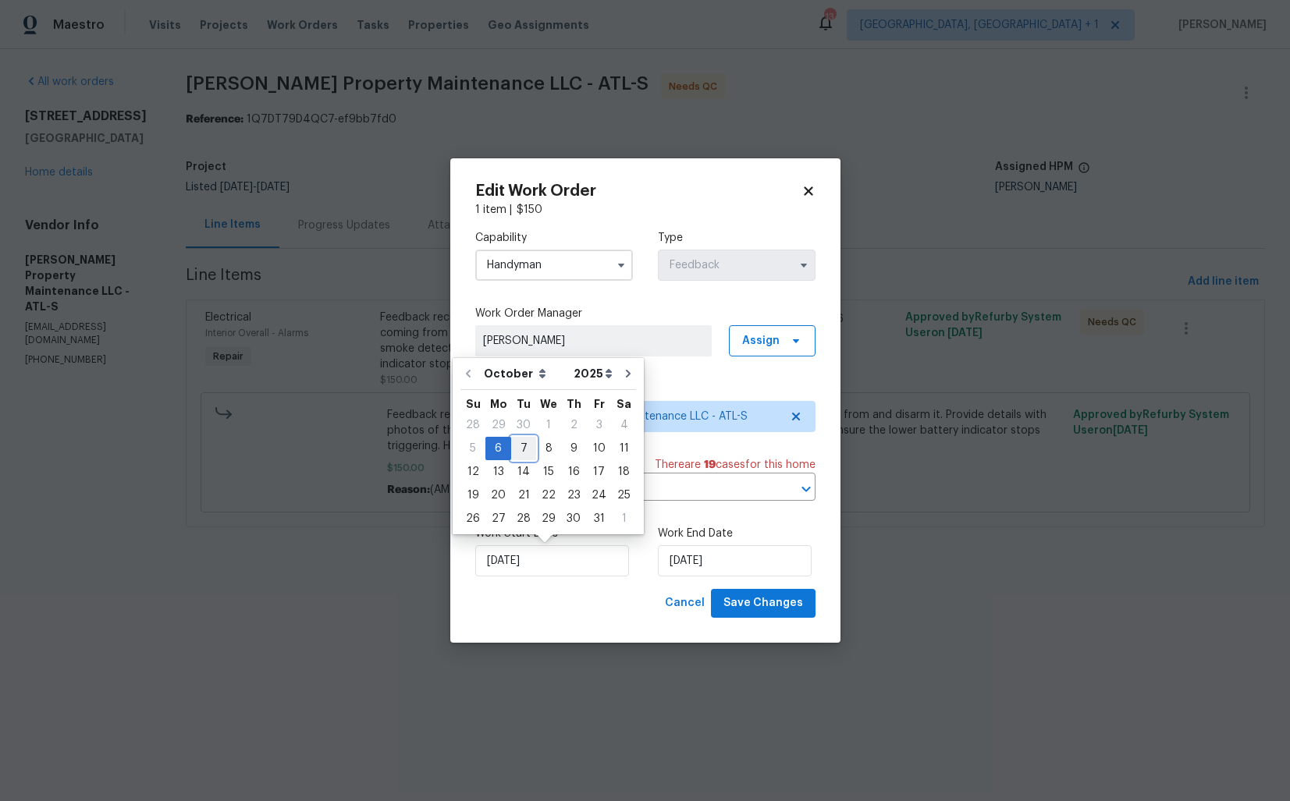
click at [522, 449] on div "7" at bounding box center [523, 449] width 25 height 22
type input "07/10/2025"
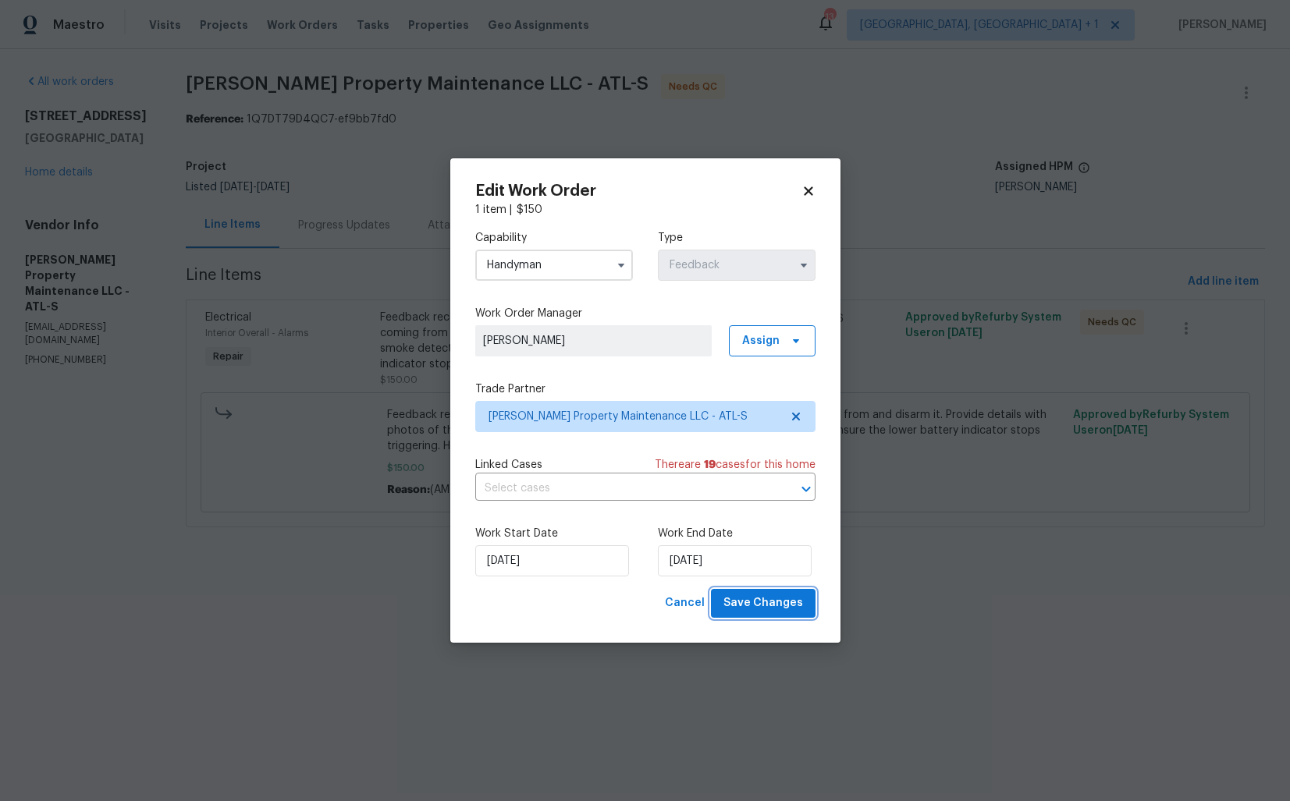
click at [748, 602] on span "Save Changes" at bounding box center [763, 604] width 80 height 20
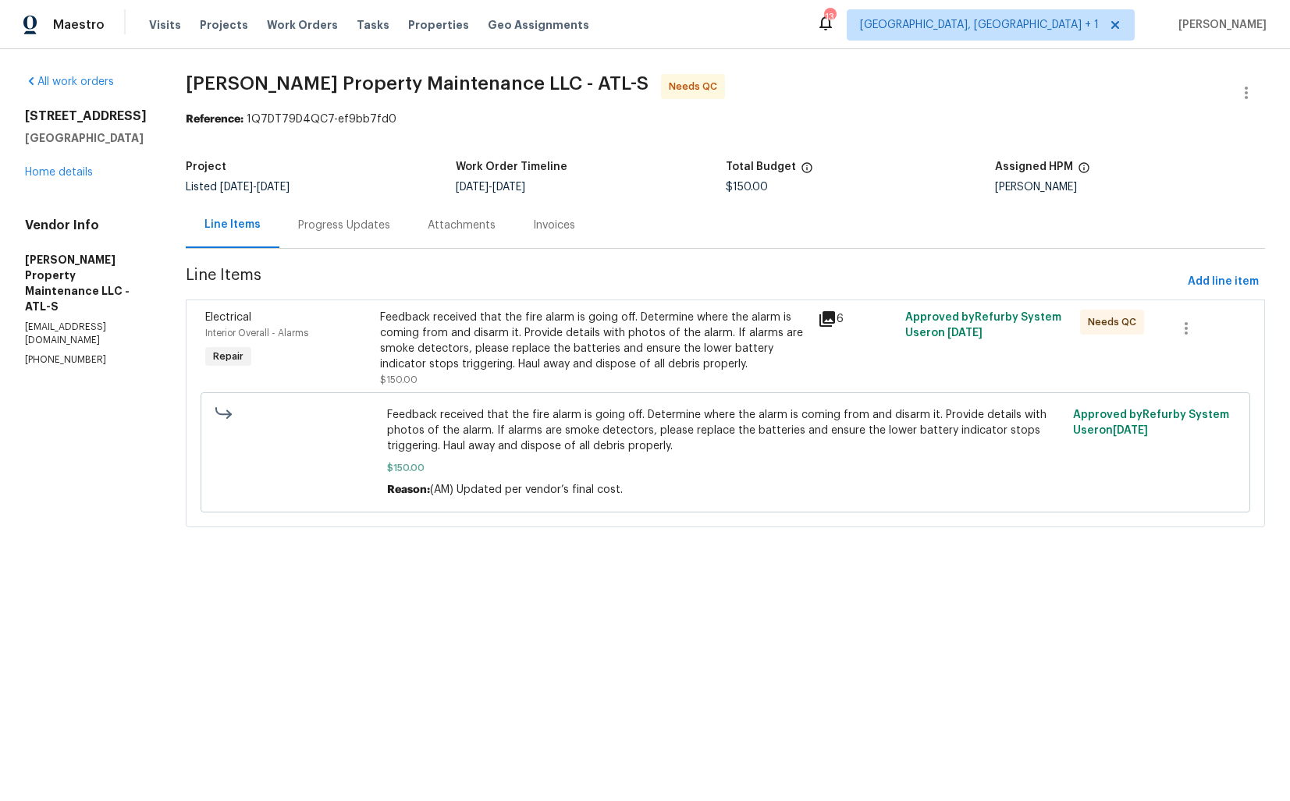
click at [362, 227] on div "Progress Updates" at bounding box center [344, 226] width 92 height 16
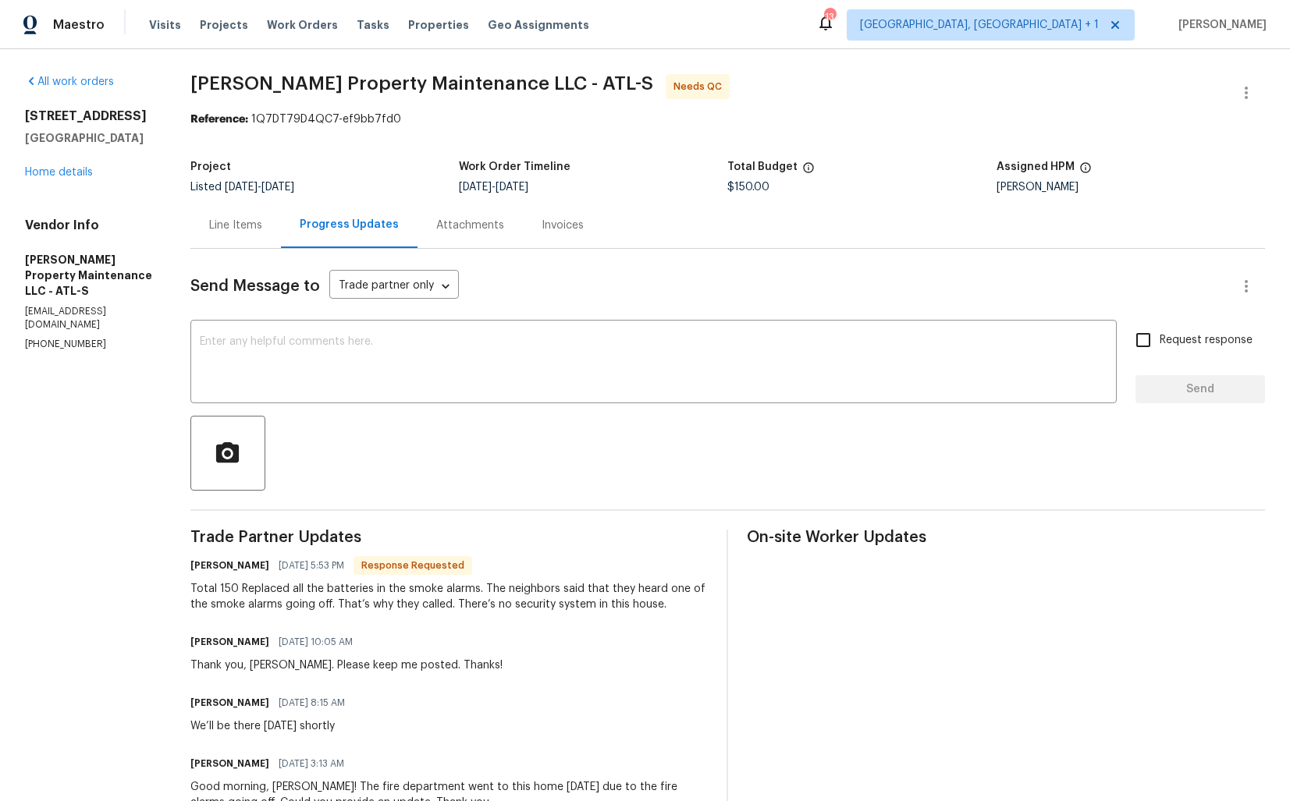
click at [207, 567] on h6 "[PERSON_NAME]" at bounding box center [229, 566] width 79 height 16
click at [207, 567] on h6 "Daniel glen" at bounding box center [229, 566] width 79 height 16
copy h6 "Daniel"
click at [417, 376] on textarea at bounding box center [654, 363] width 908 height 55
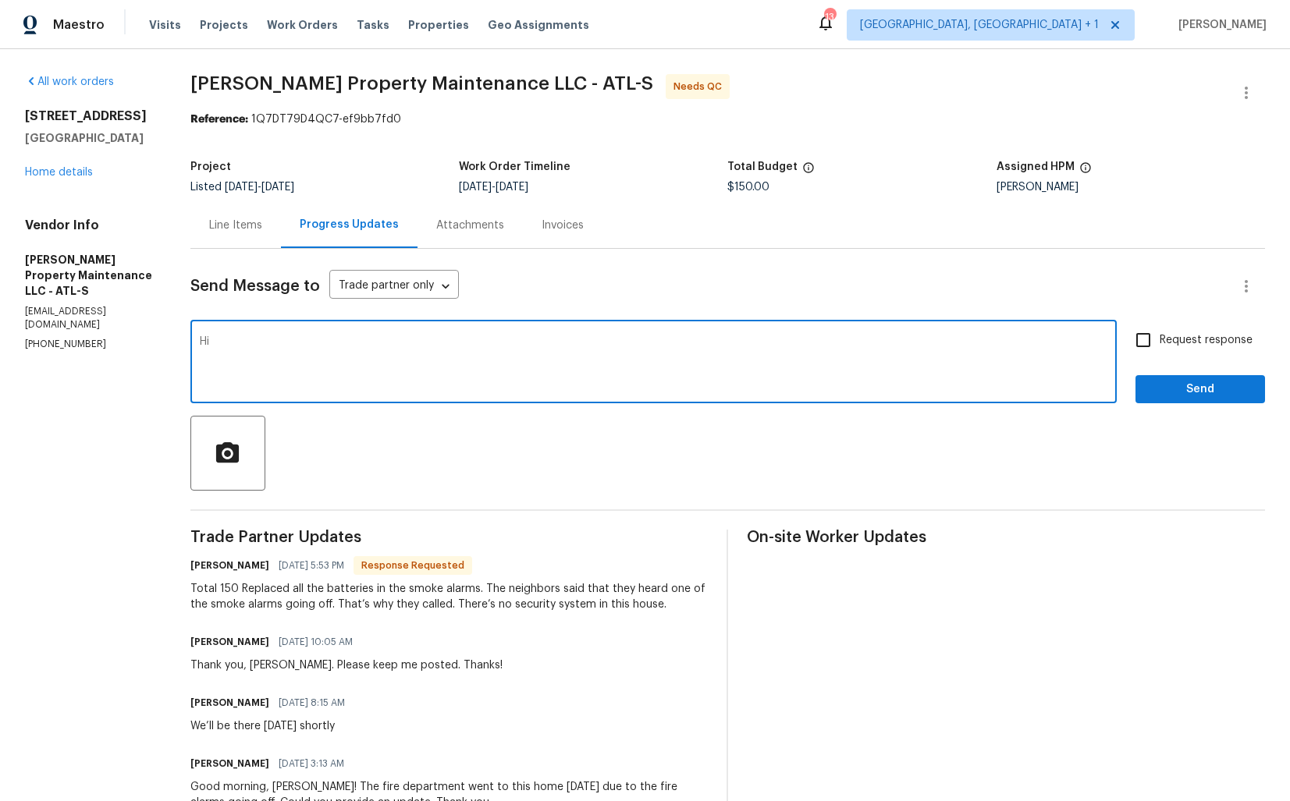
paste textarea "Daniel"
type textarea "Hi Daniel, thank you for completing the job. Cost has been updated and the WO i…"
click at [1167, 387] on span "Send" at bounding box center [1200, 390] width 105 height 20
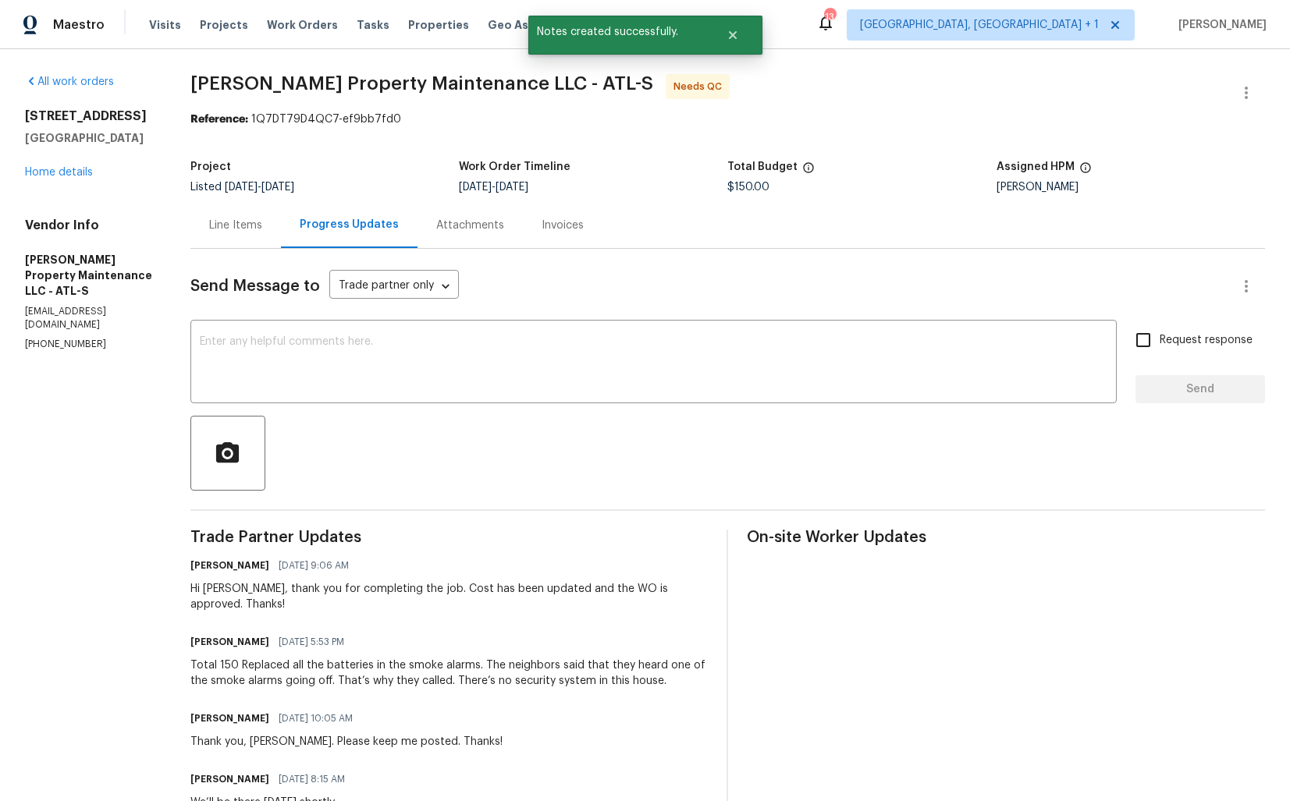
click at [237, 229] on div "Line Items" at bounding box center [235, 226] width 53 height 16
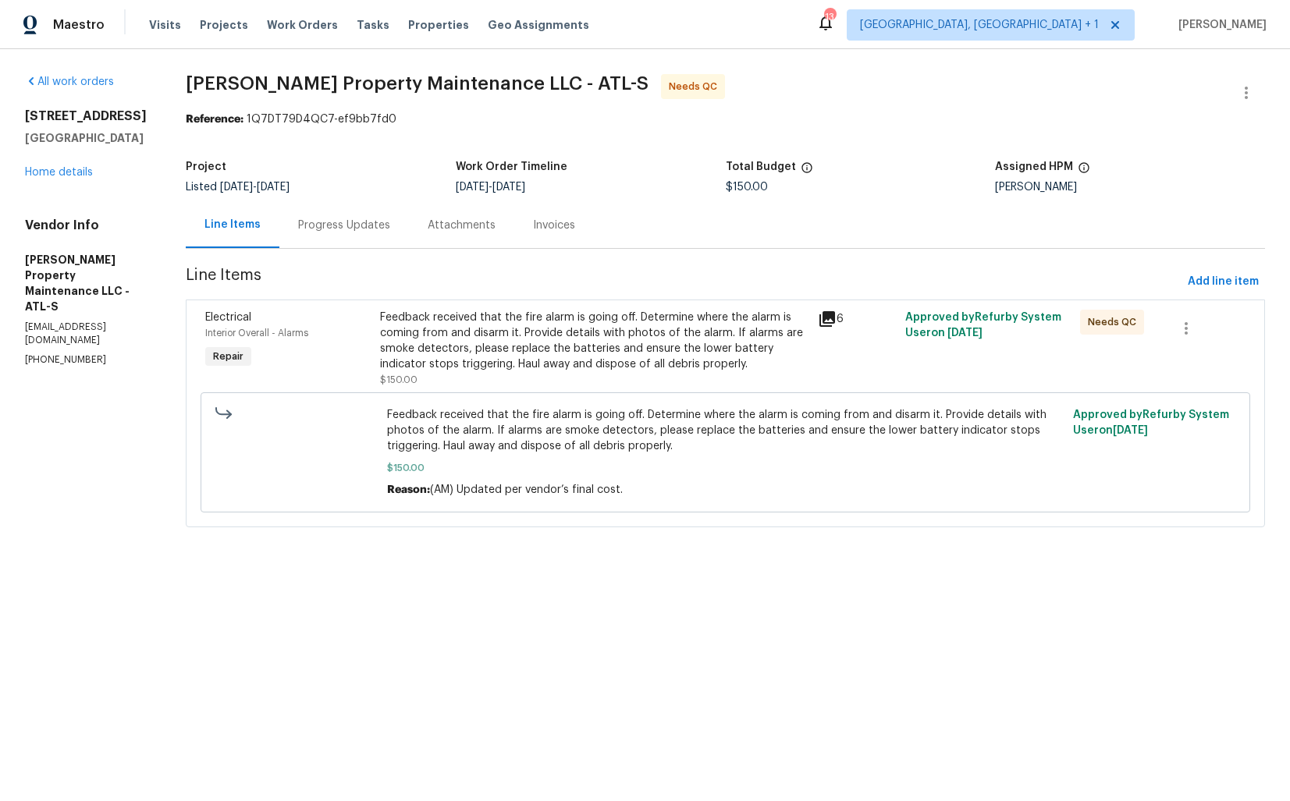
click at [502, 331] on div "Feedback received that the fire alarm is going off. Determine where the alarm i…" at bounding box center [594, 341] width 428 height 62
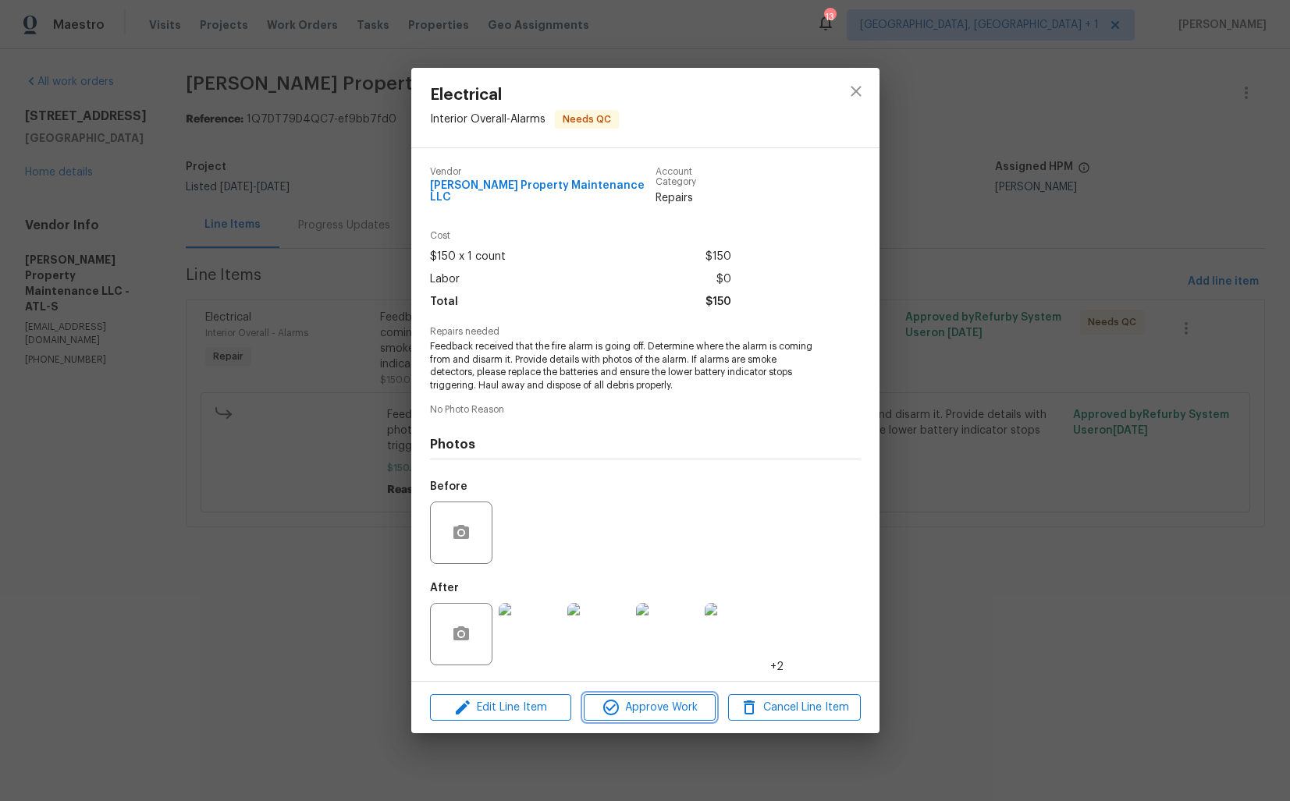
click at [634, 702] on span "Approve Work" at bounding box center [649, 708] width 123 height 20
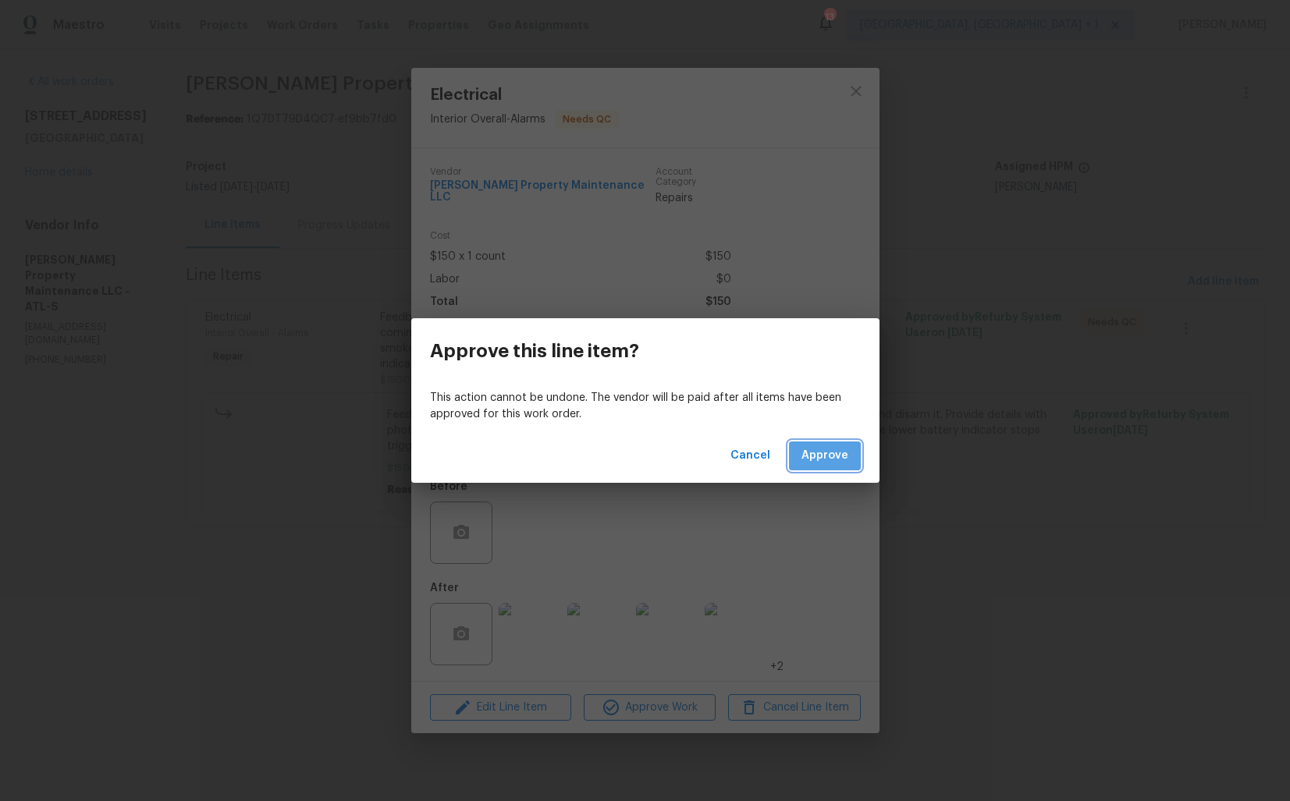
click at [825, 466] on button "Approve" at bounding box center [825, 456] width 72 height 29
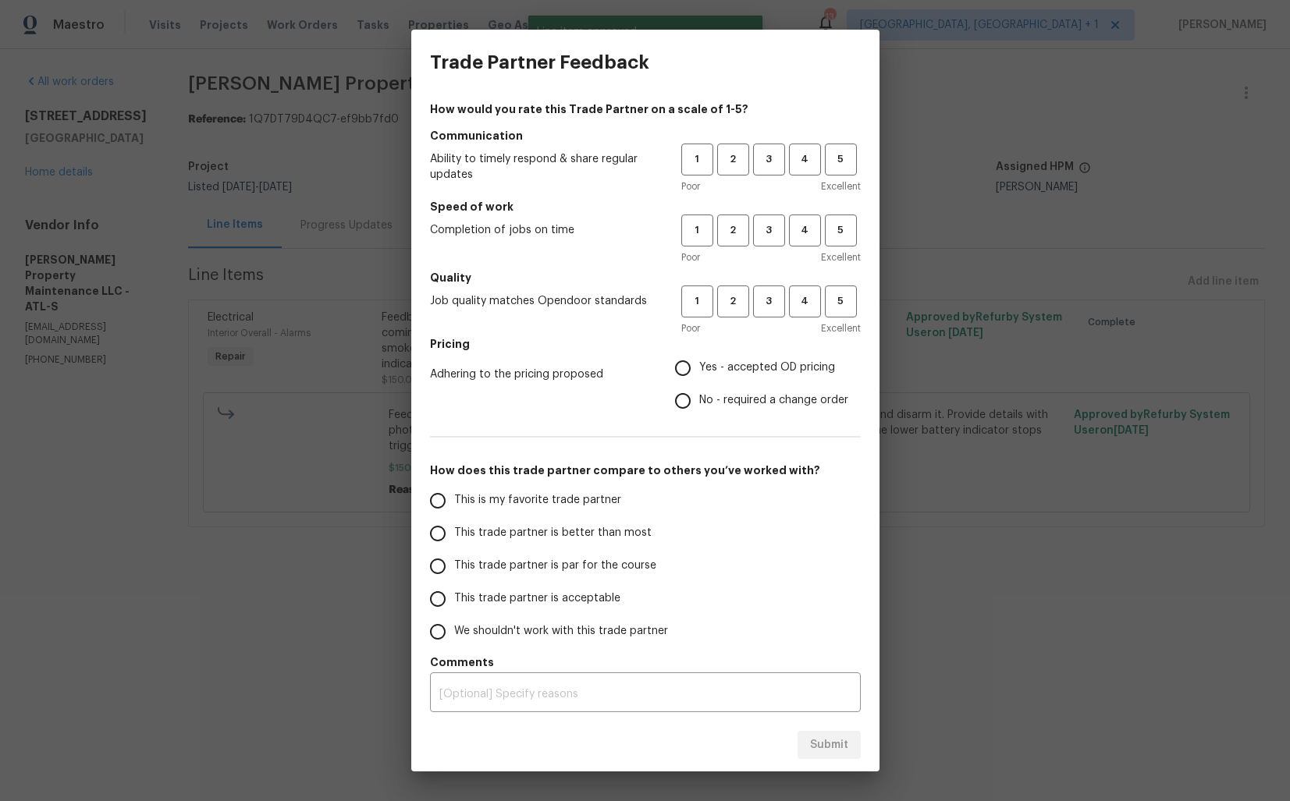
click at [777, 167] on span "3" at bounding box center [769, 160] width 29 height 18
click at [766, 222] on span "3" at bounding box center [769, 231] width 29 height 18
click at [774, 291] on button "3" at bounding box center [769, 302] width 32 height 32
click at [683, 396] on input "No - required a change order" at bounding box center [682, 401] width 33 height 33
radio input "true"
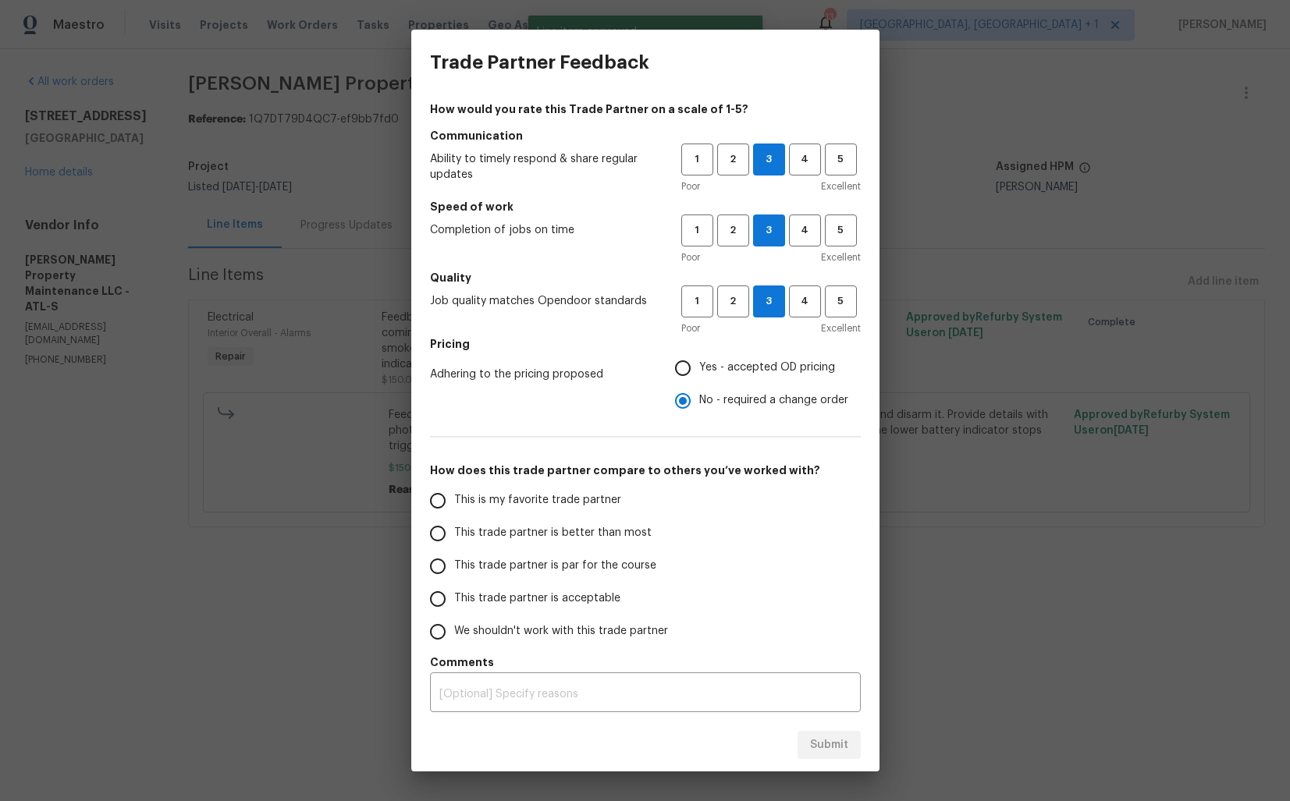
click at [584, 526] on span "This trade partner is better than most" at bounding box center [552, 533] width 197 height 16
click at [454, 526] on input "This trade partner is better than most" at bounding box center [437, 533] width 33 height 33
click at [831, 750] on span "Submit" at bounding box center [829, 746] width 38 height 20
radio input "true"
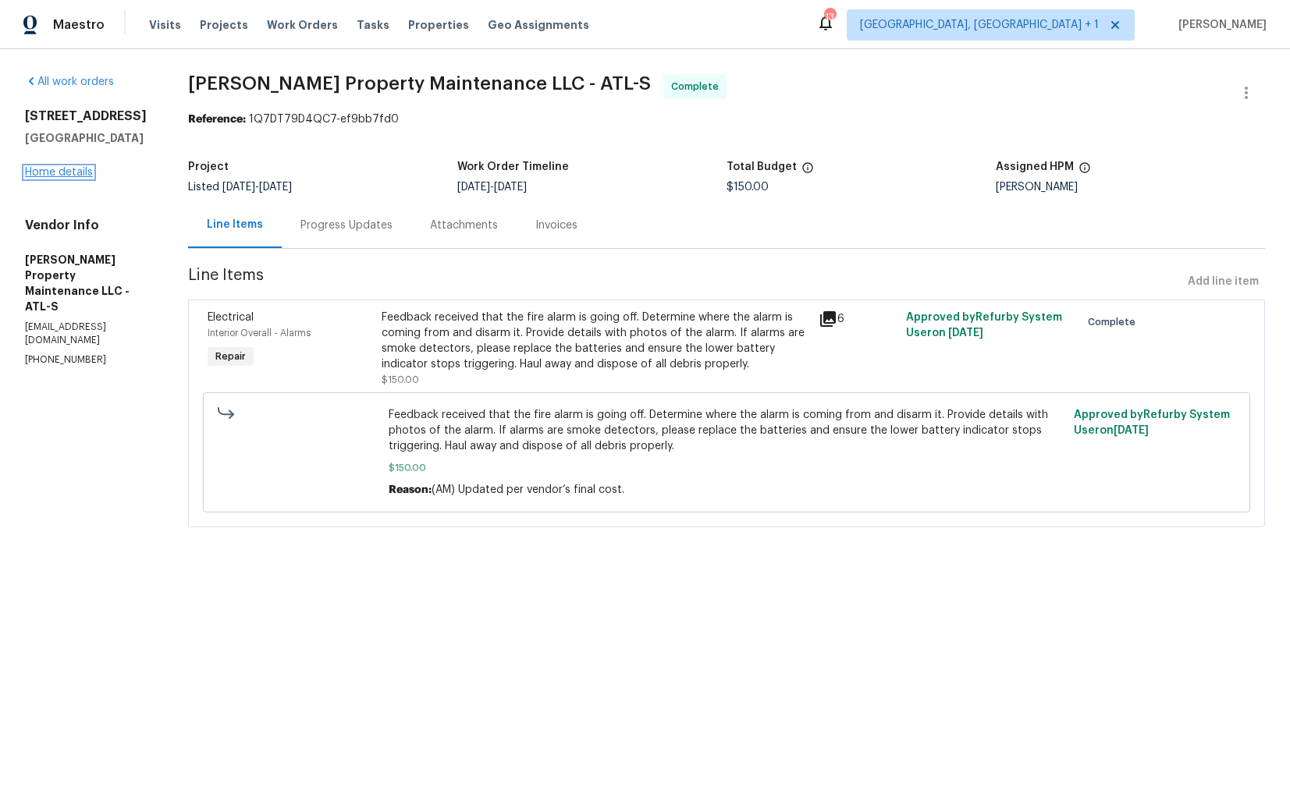
click at [59, 178] on link "Home details" at bounding box center [59, 172] width 68 height 11
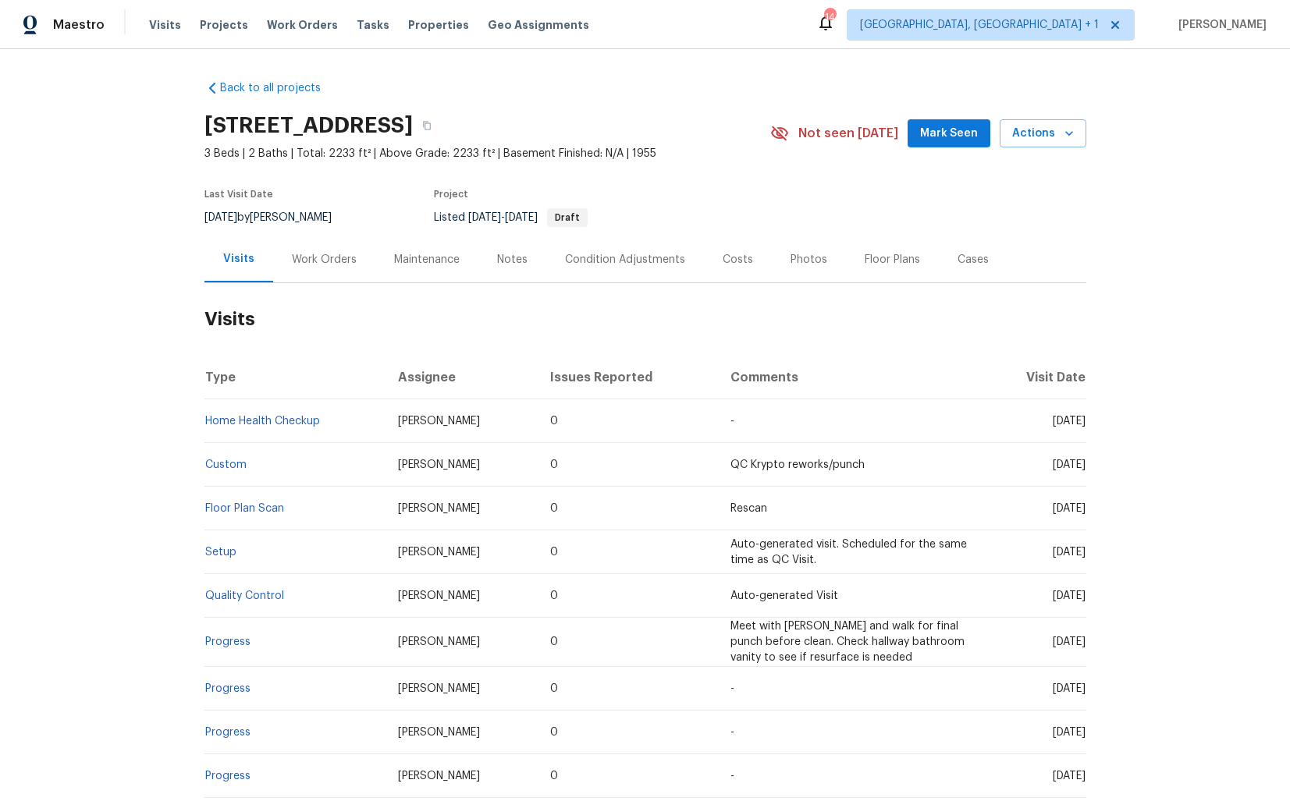
click at [313, 263] on div "Work Orders" at bounding box center [324, 260] width 65 height 16
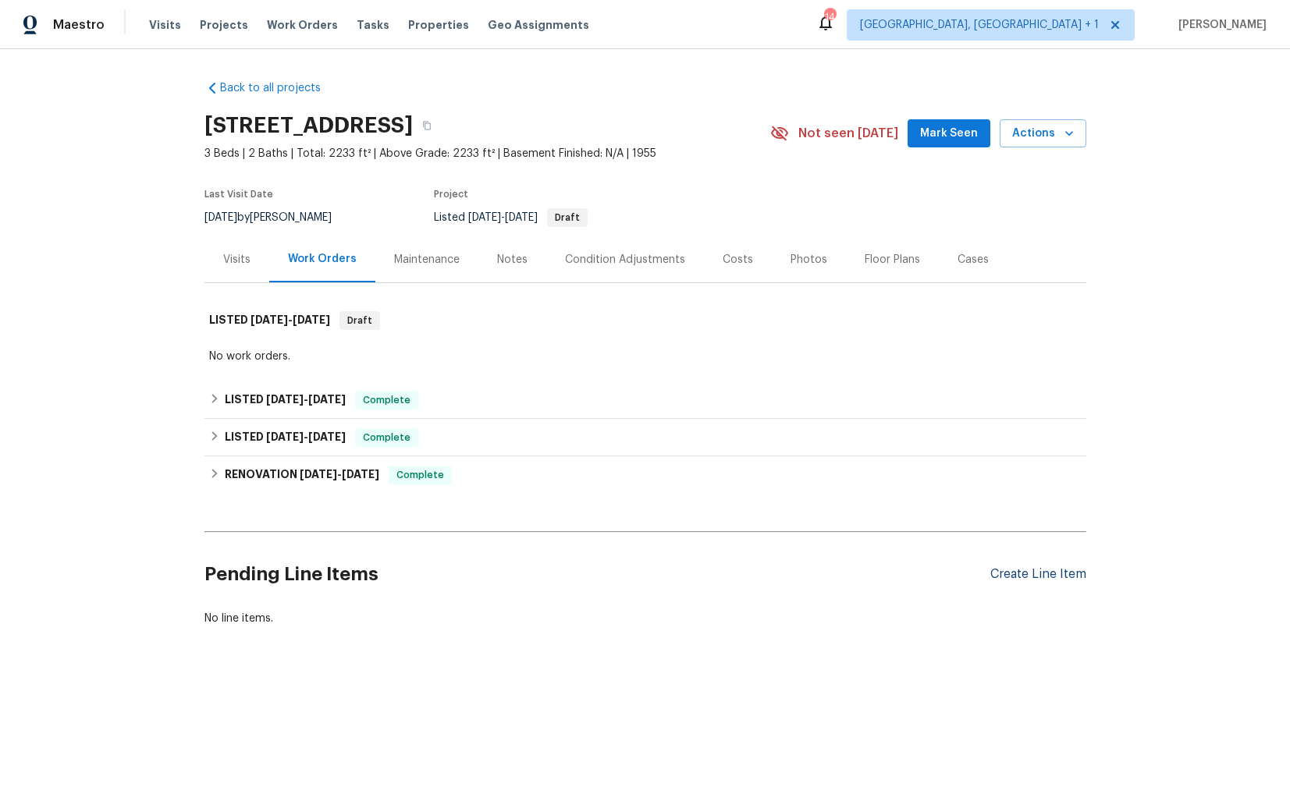
click at [1023, 577] on div "Create Line Item" at bounding box center [1038, 574] width 96 height 15
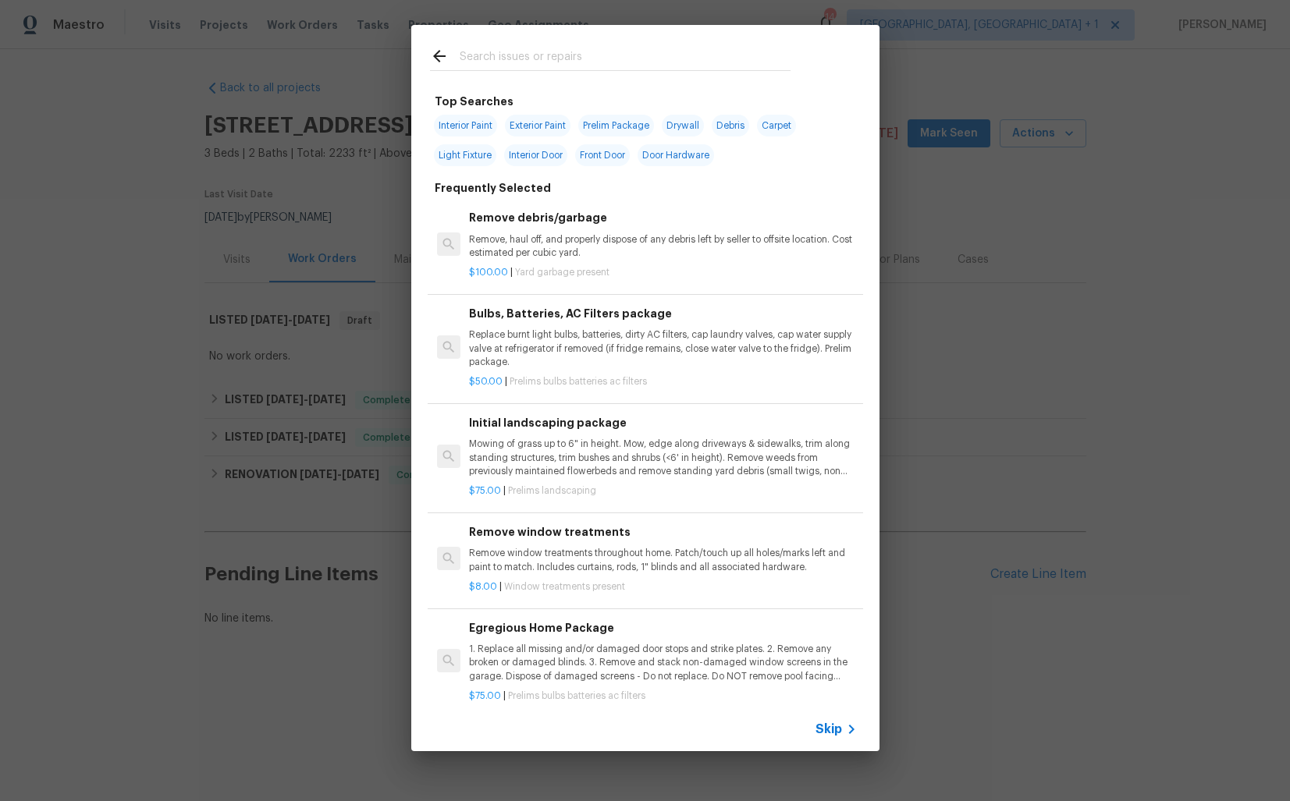
click at [493, 66] on input "text" at bounding box center [625, 58] width 331 height 23
type input "electrica"
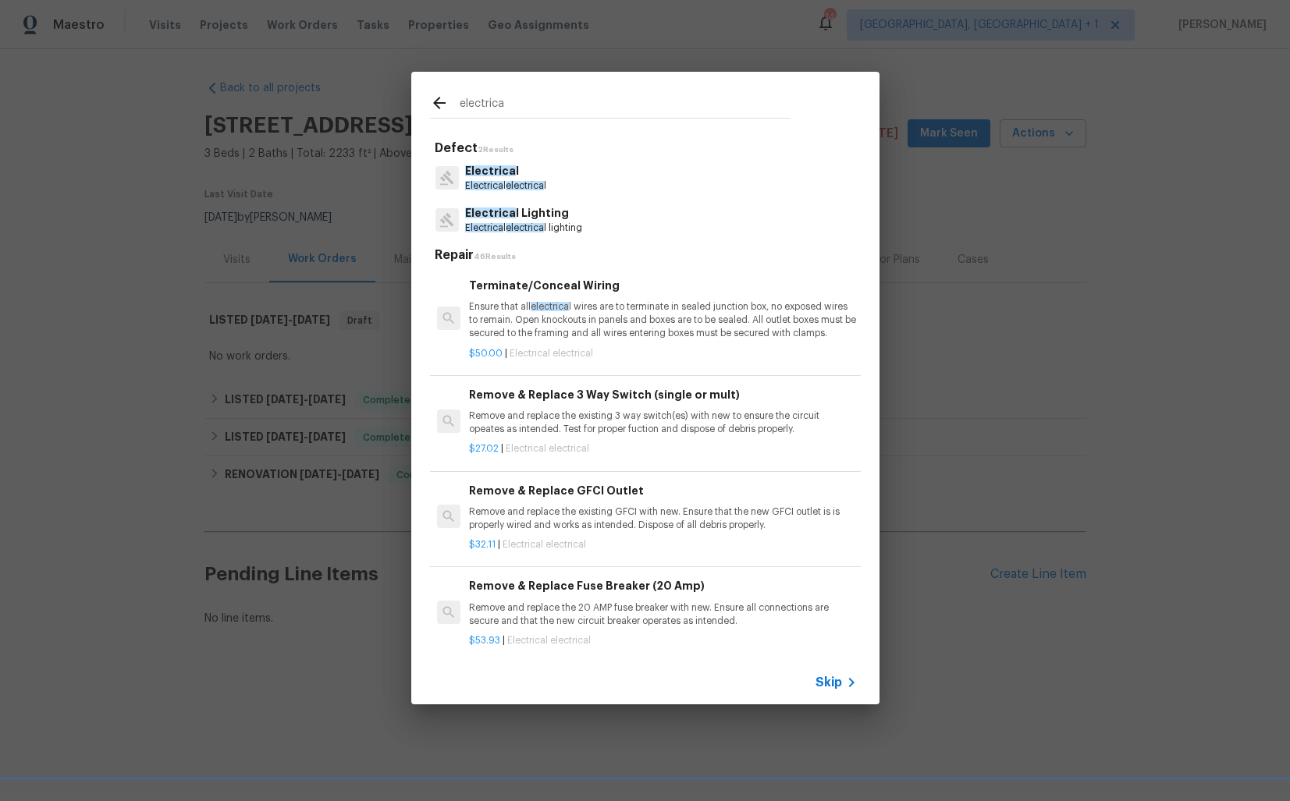
click at [499, 172] on span "Electrica" at bounding box center [490, 170] width 51 height 11
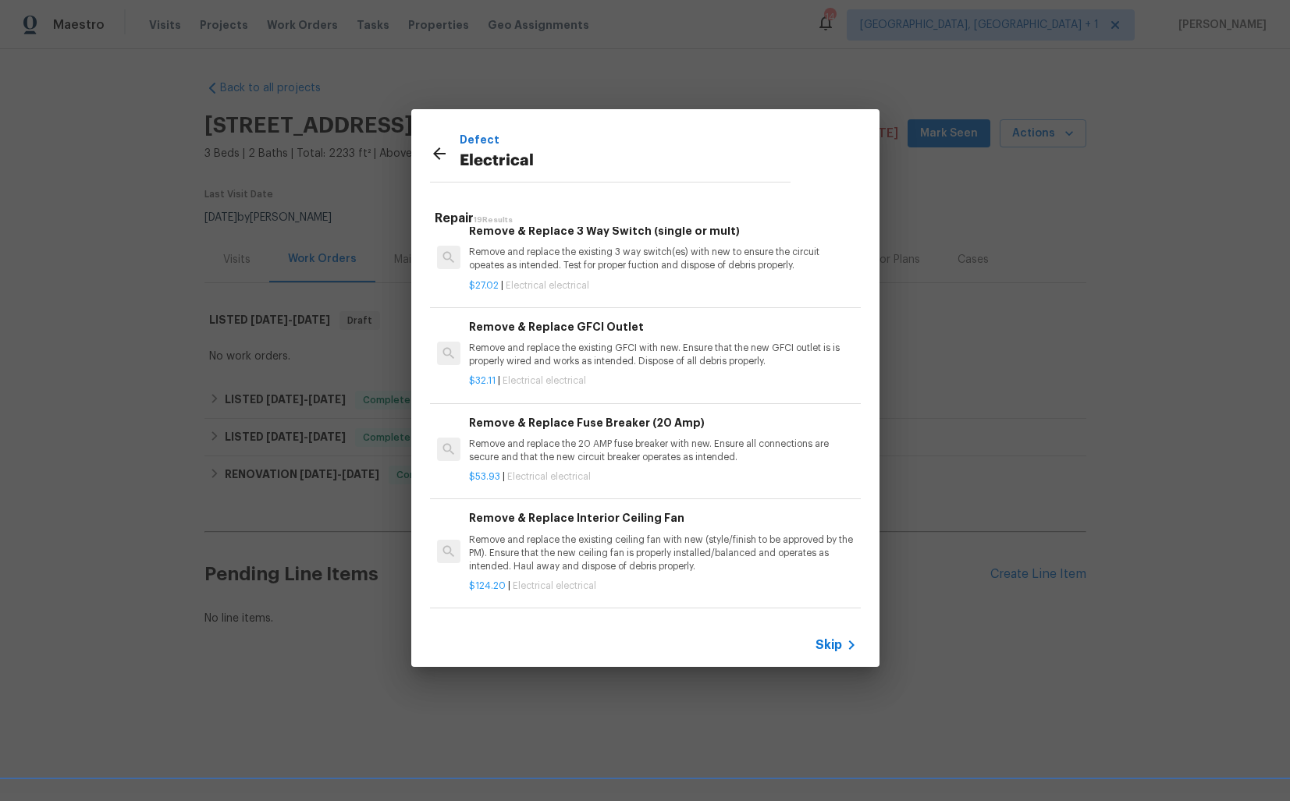
scroll to position [127, 0]
click at [535, 452] on p "Remove and replace the 20 AMP fuse breaker with new. Ensure all connections are…" at bounding box center [662, 450] width 387 height 27
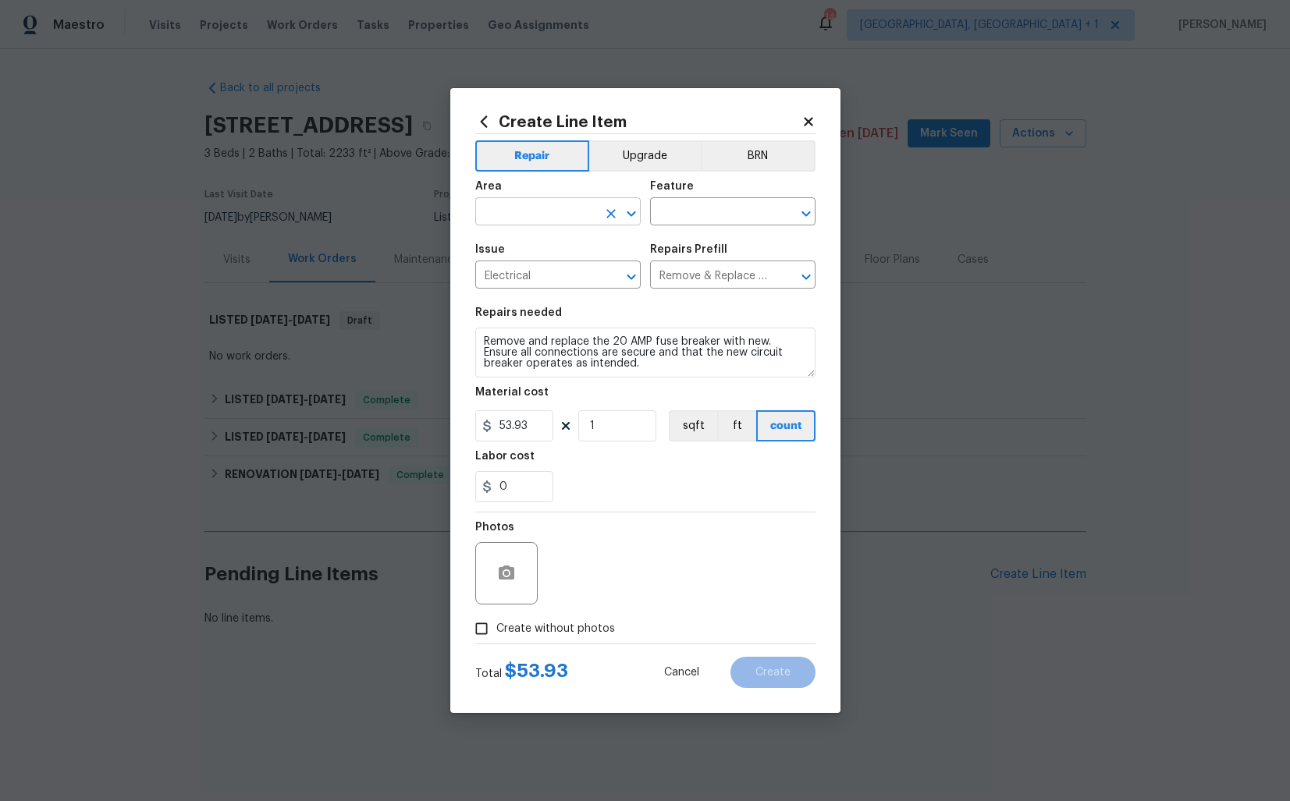
click at [547, 211] on input "text" at bounding box center [536, 213] width 122 height 24
click at [543, 251] on li "Electrical" at bounding box center [557, 248] width 165 height 26
type input "Electrical"
click at [529, 211] on input "Electrical" at bounding box center [536, 213] width 122 height 24
click at [610, 212] on icon "Clear" at bounding box center [610, 213] width 9 height 9
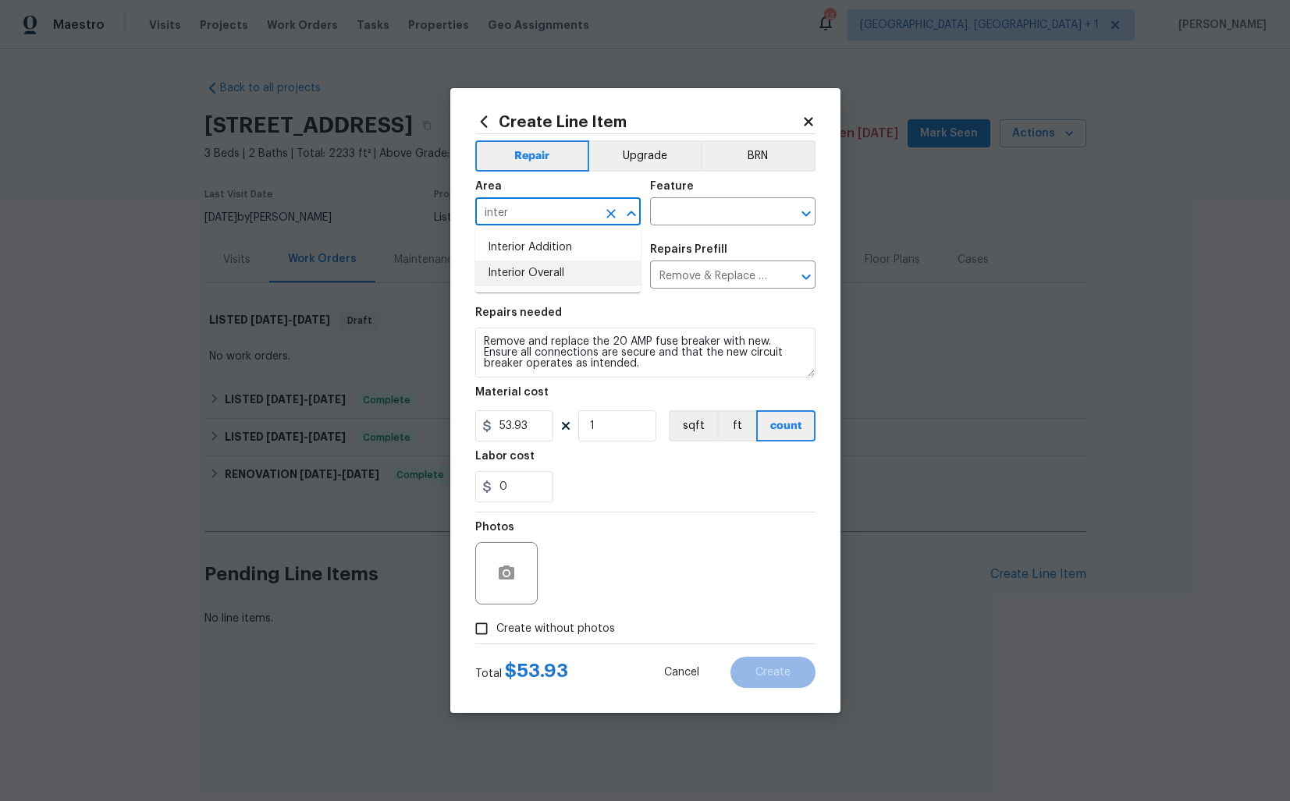
click at [535, 272] on li "Interior Overall" at bounding box center [557, 274] width 165 height 26
type input "Interior Overall"
click at [713, 217] on input "text" at bounding box center [711, 213] width 122 height 24
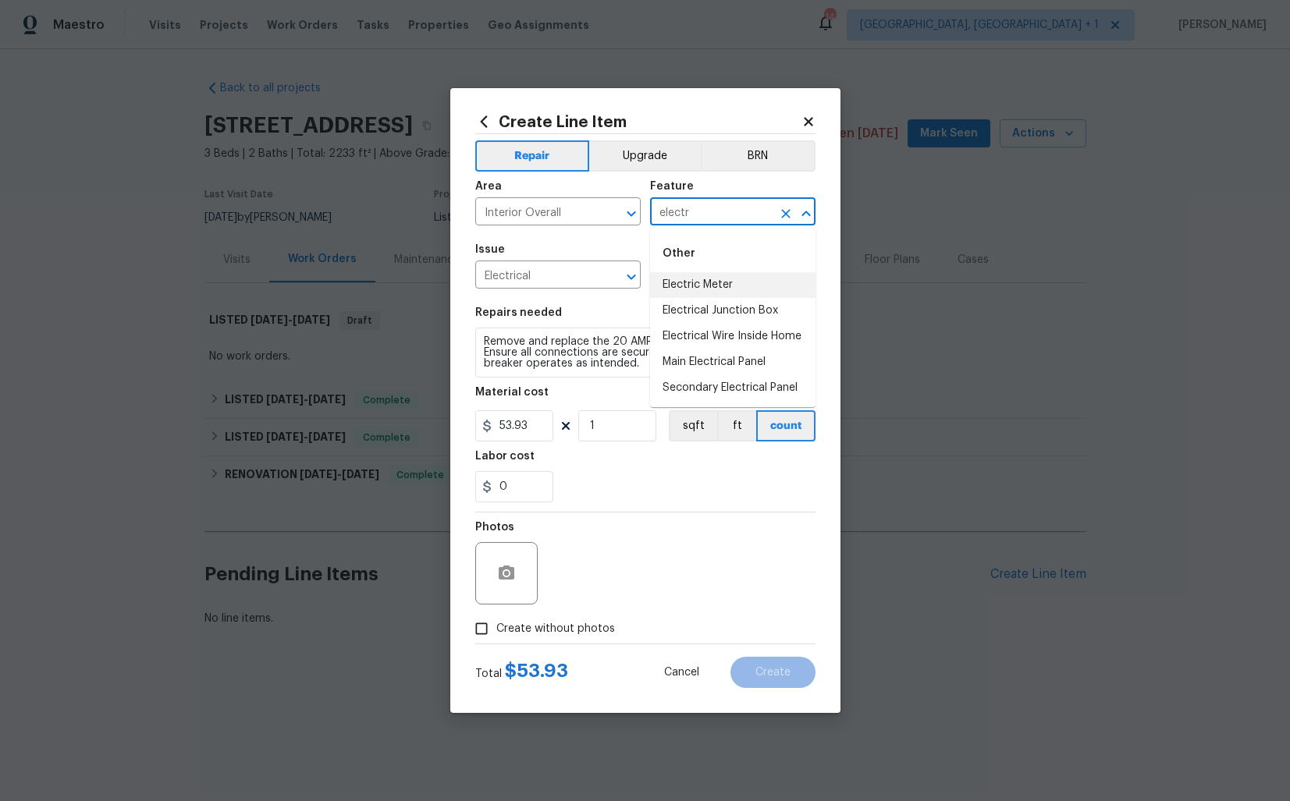
type input "electr"
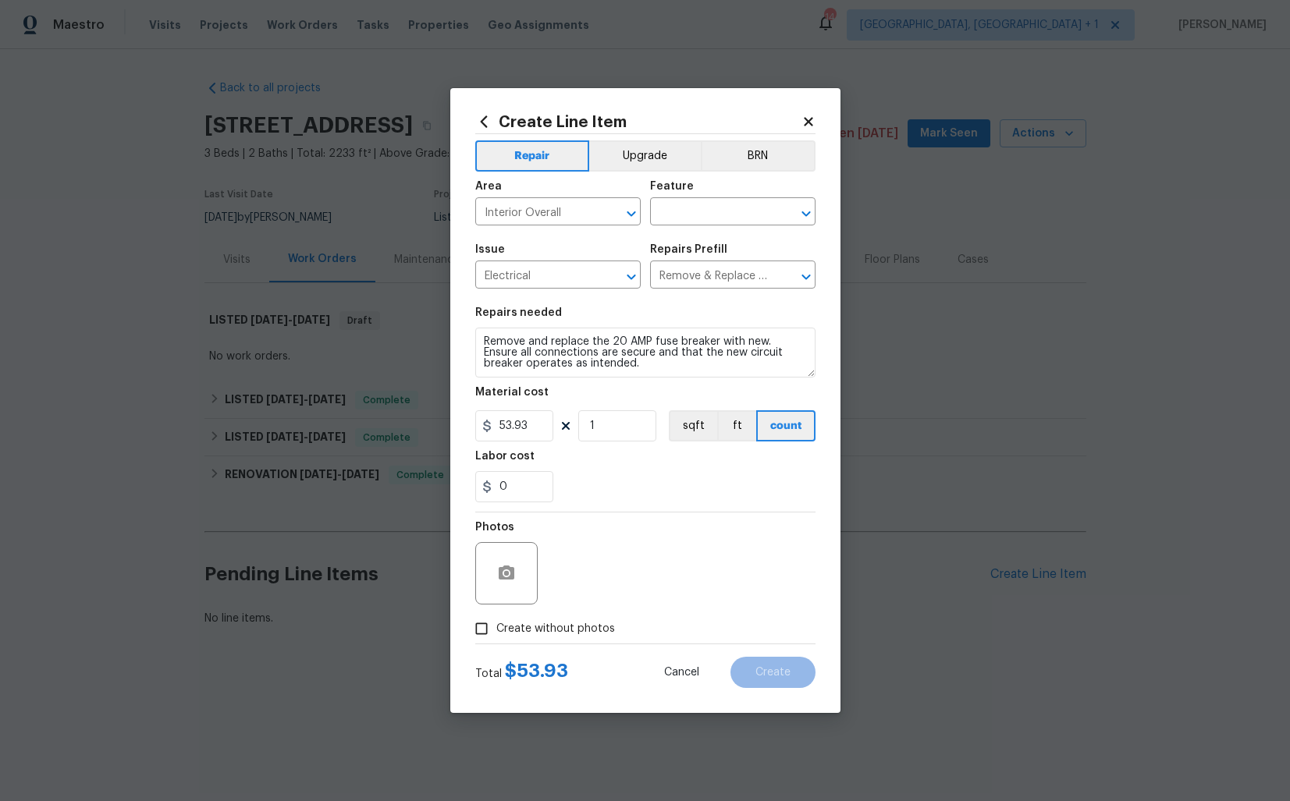
click at [580, 242] on span "Issue Electrical ​" at bounding box center [557, 266] width 165 height 63
click at [612, 222] on button "Clear" at bounding box center [611, 214] width 22 height 22
click at [556, 218] on input "text" at bounding box center [536, 213] width 122 height 24
click at [554, 251] on li "Electrical" at bounding box center [557, 248] width 165 height 26
type input "Electrical"
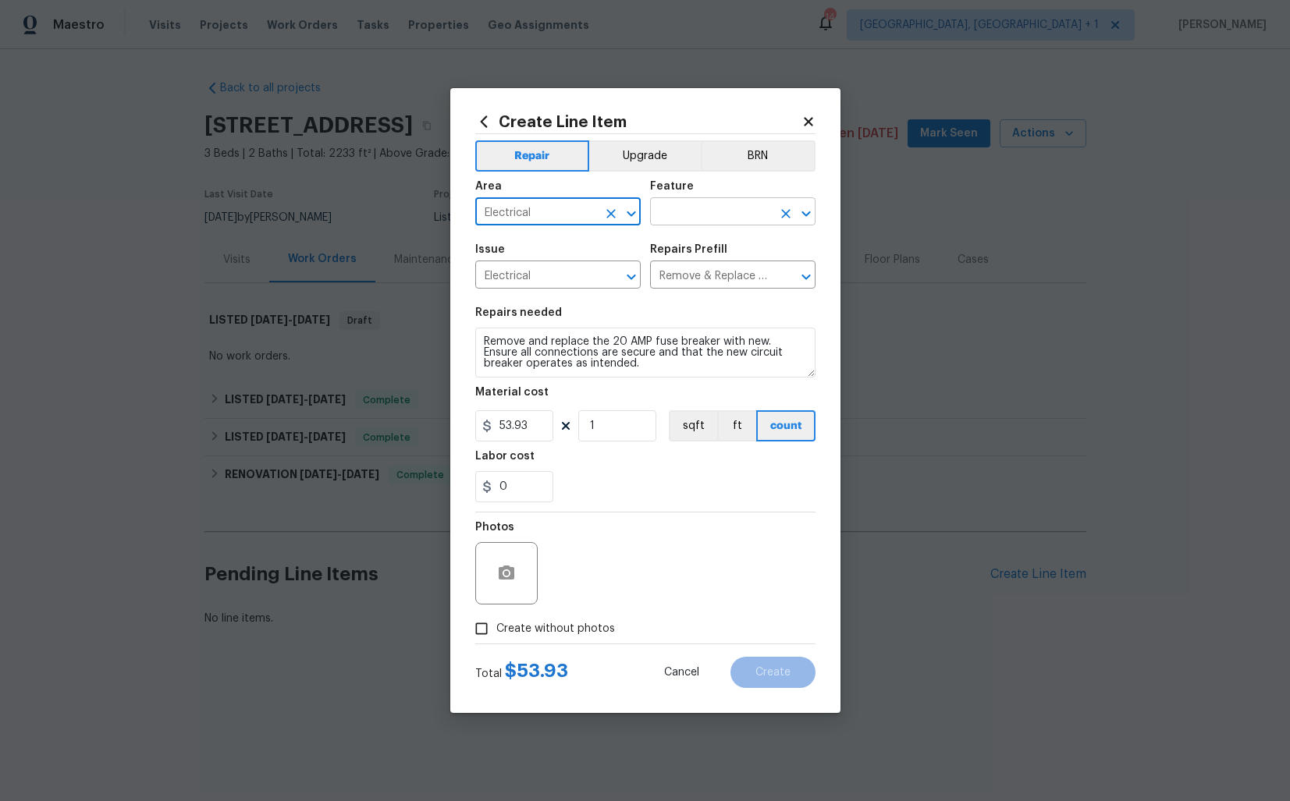
click at [691, 218] on input "text" at bounding box center [711, 213] width 122 height 24
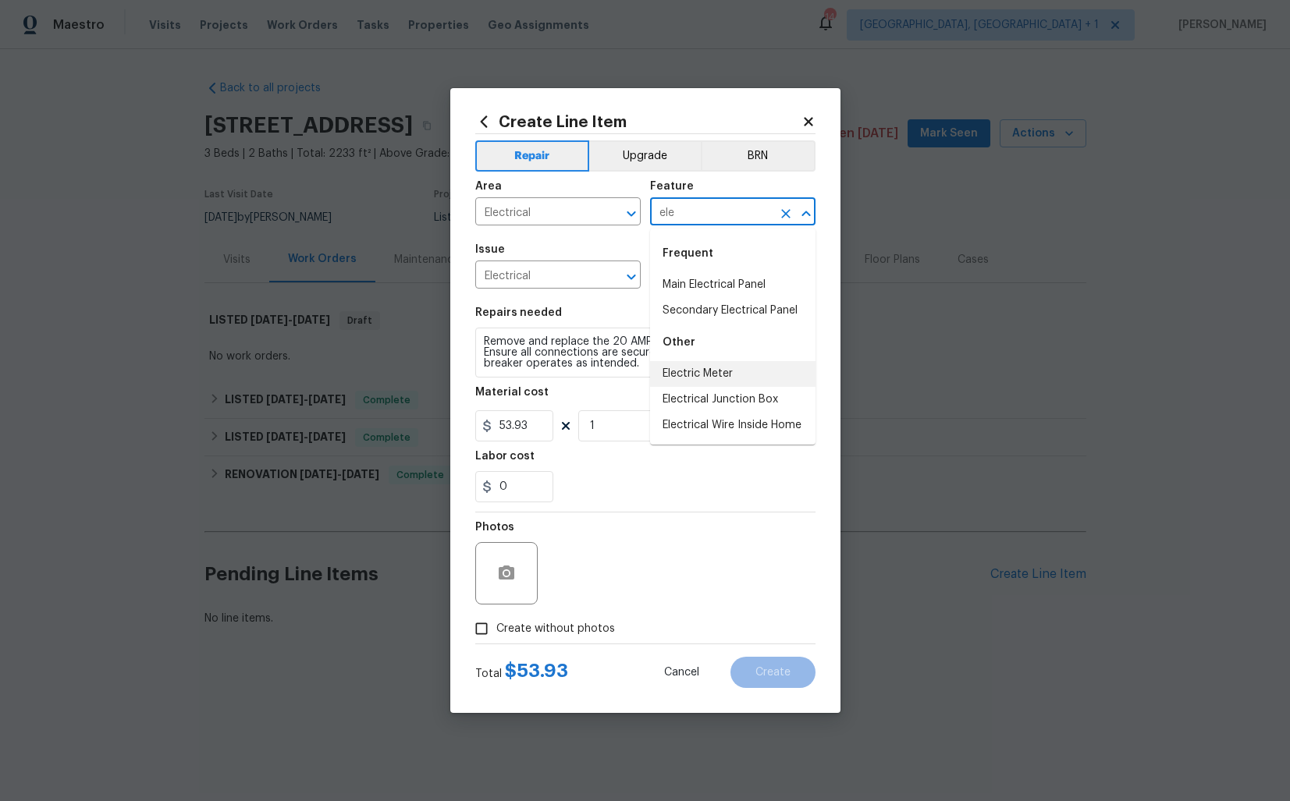
click at [714, 374] on li "Electric Meter" at bounding box center [732, 374] width 165 height 26
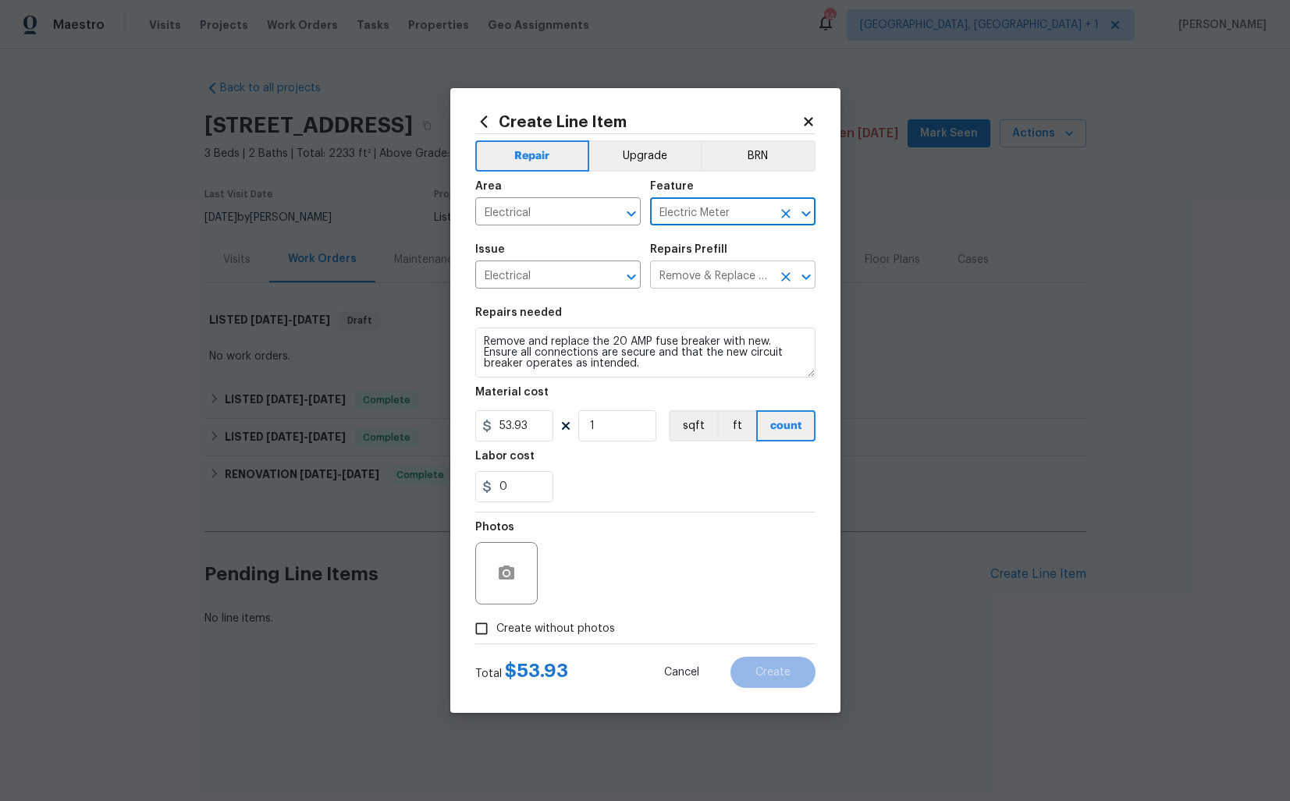
type input "Electric Meter"
click at [707, 279] on input "Remove & Replace Fuse Breaker (20 Amp) $53.93" at bounding box center [711, 277] width 122 height 24
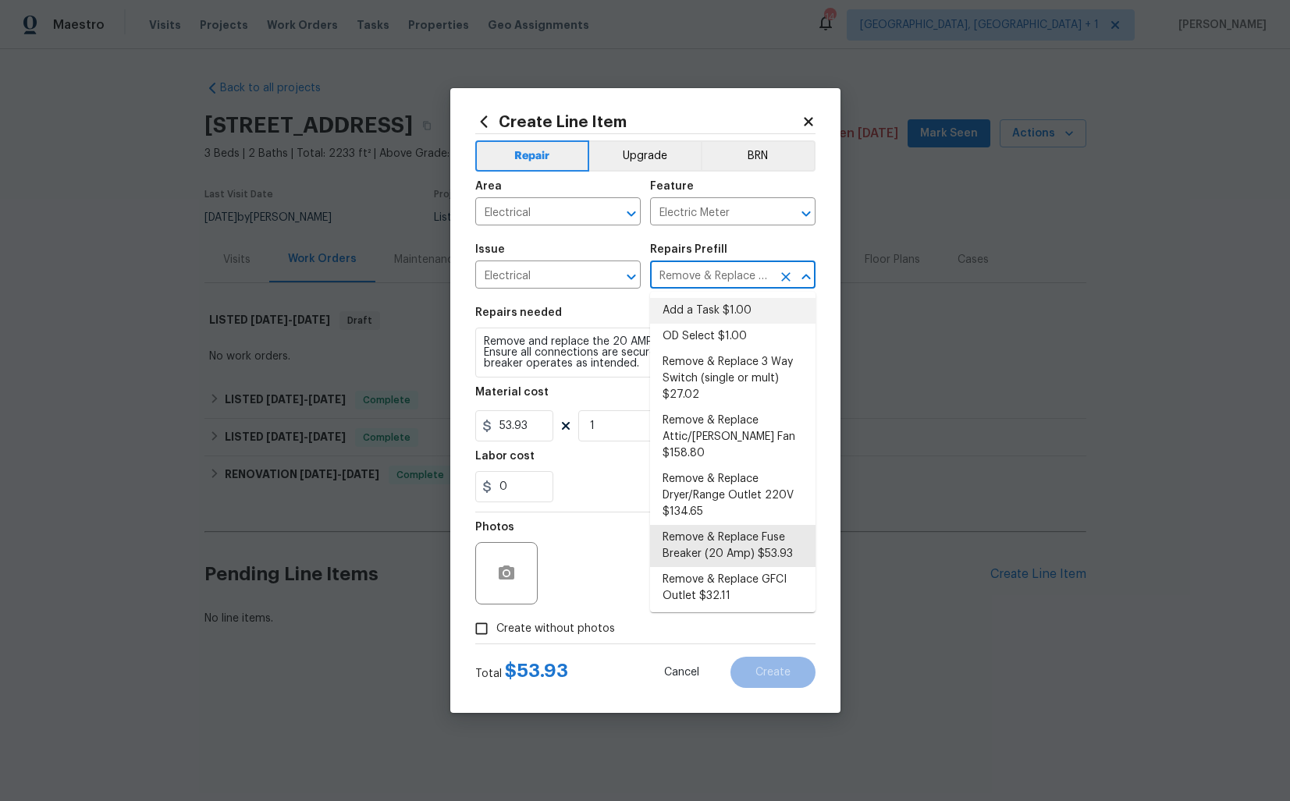
click at [705, 308] on li "Add a Task $1.00" at bounding box center [732, 311] width 165 height 26
type input "Add a Task $1.00"
type textarea "HPM to detail"
type input "1"
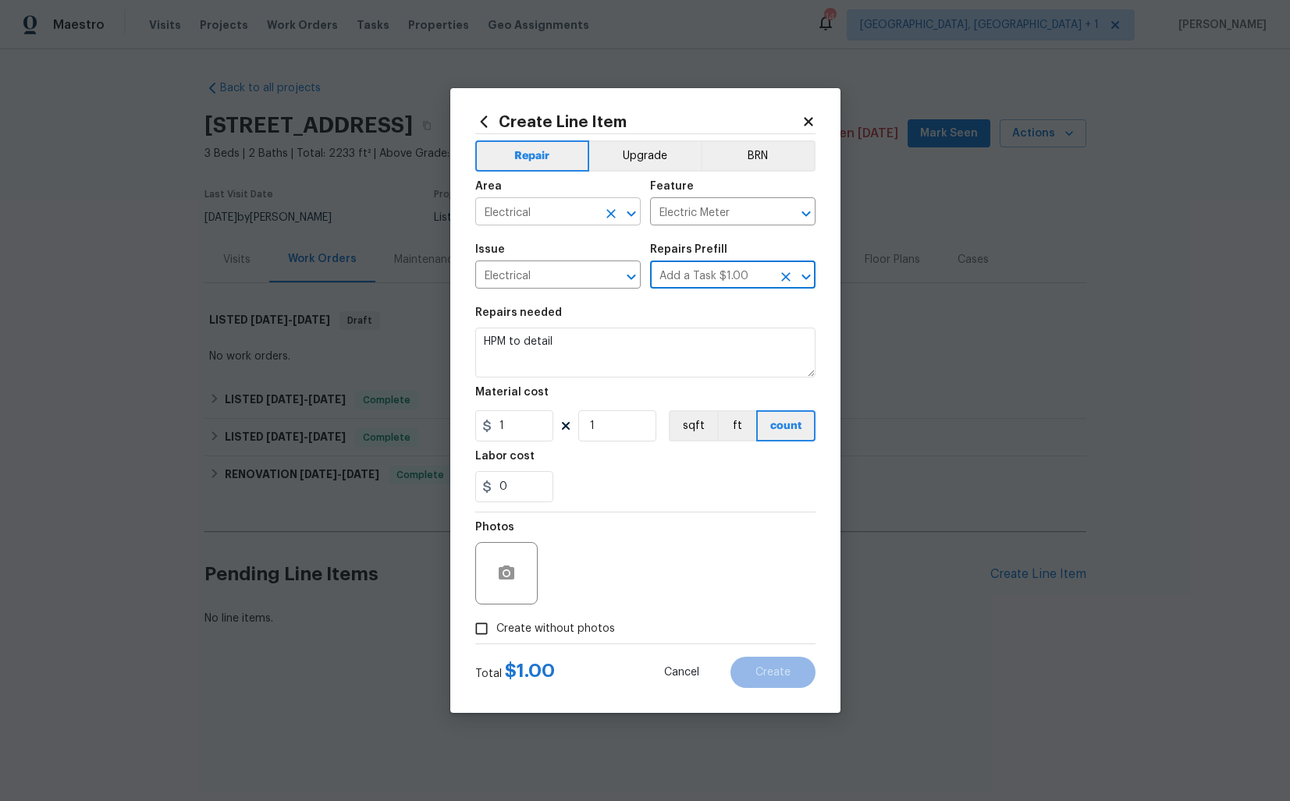
click at [535, 218] on input "Electrical" at bounding box center [536, 213] width 122 height 24
click at [535, 275] on li "Interior Overall" at bounding box center [557, 274] width 165 height 26
type input "Interior Overall"
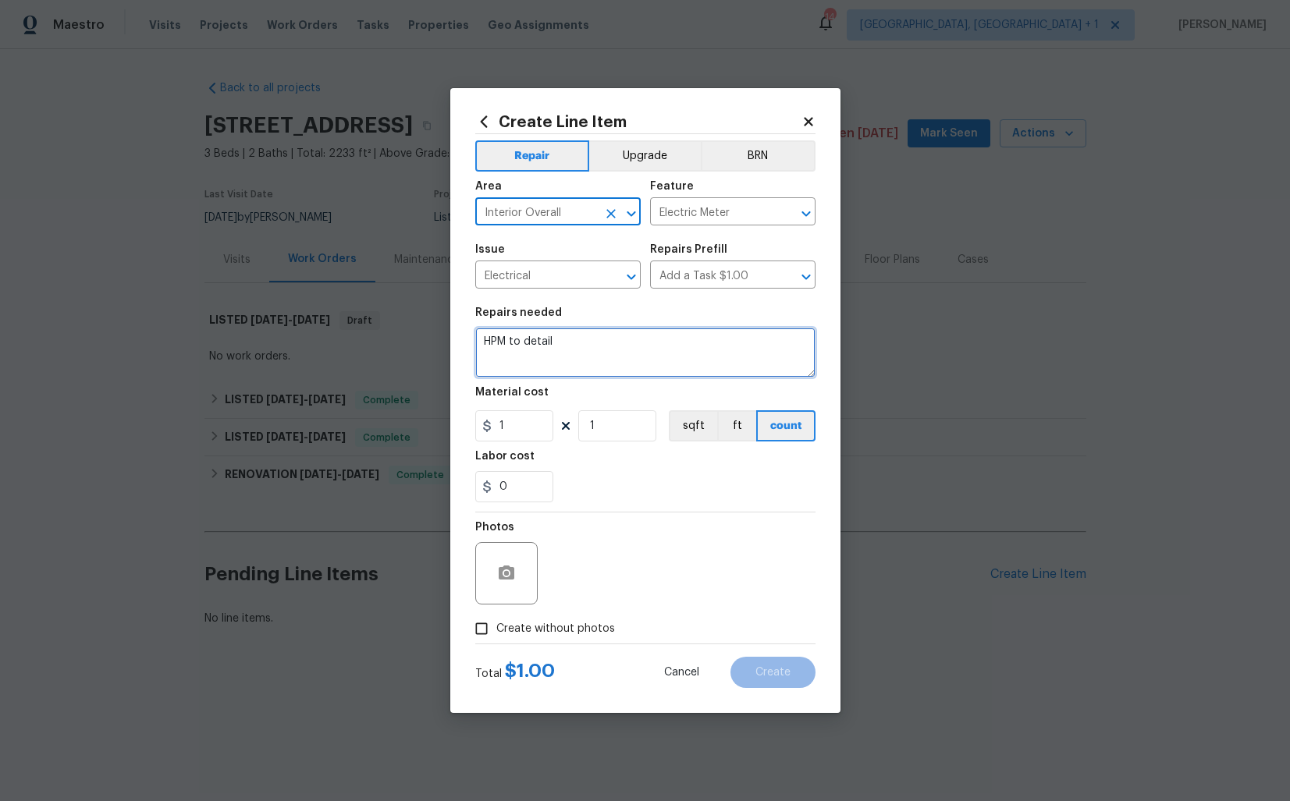
click at [599, 361] on textarea "HPM to detail" at bounding box center [645, 353] width 340 height 50
paste textarea "Concerns about pluming - as there are many exposed pipes that are not connected…"
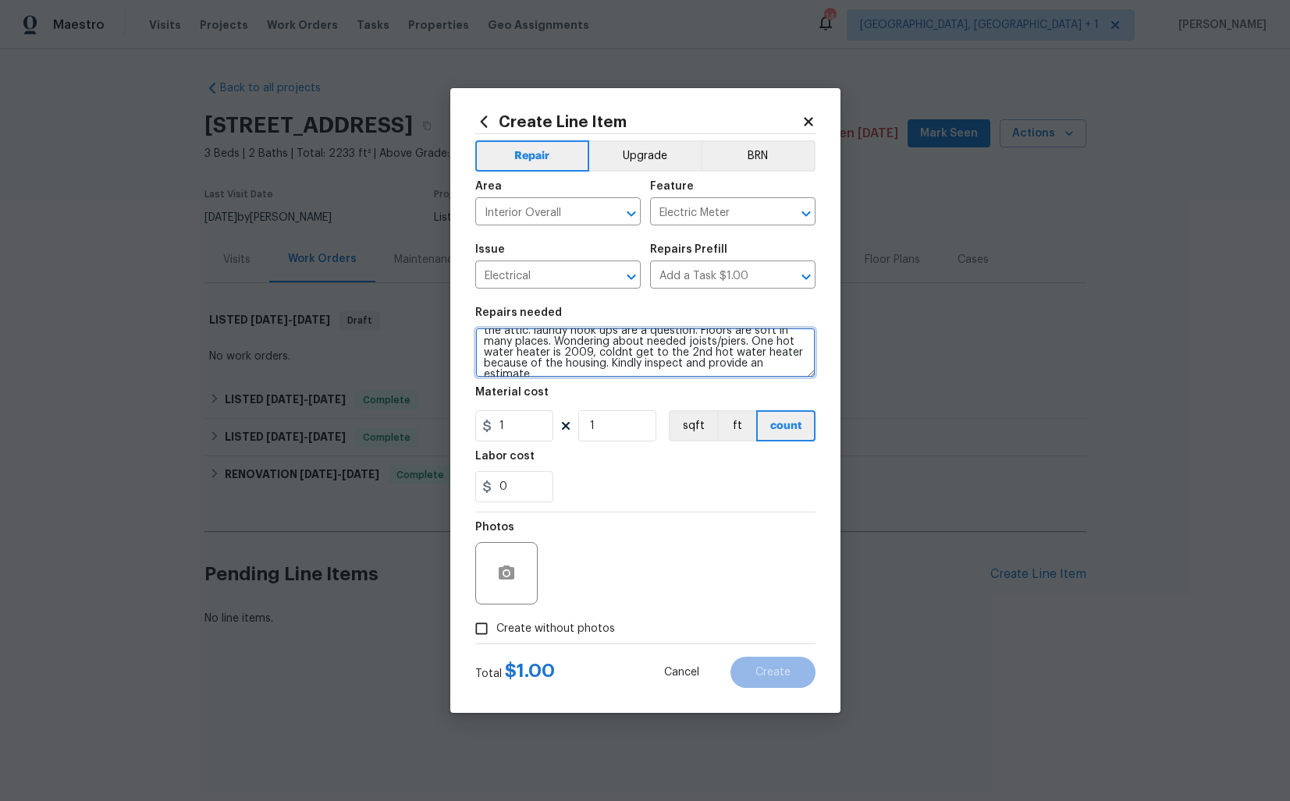
scroll to position [69, 0]
type textarea "Concerns about pluming - as there are many exposed pipes that are not connected…"
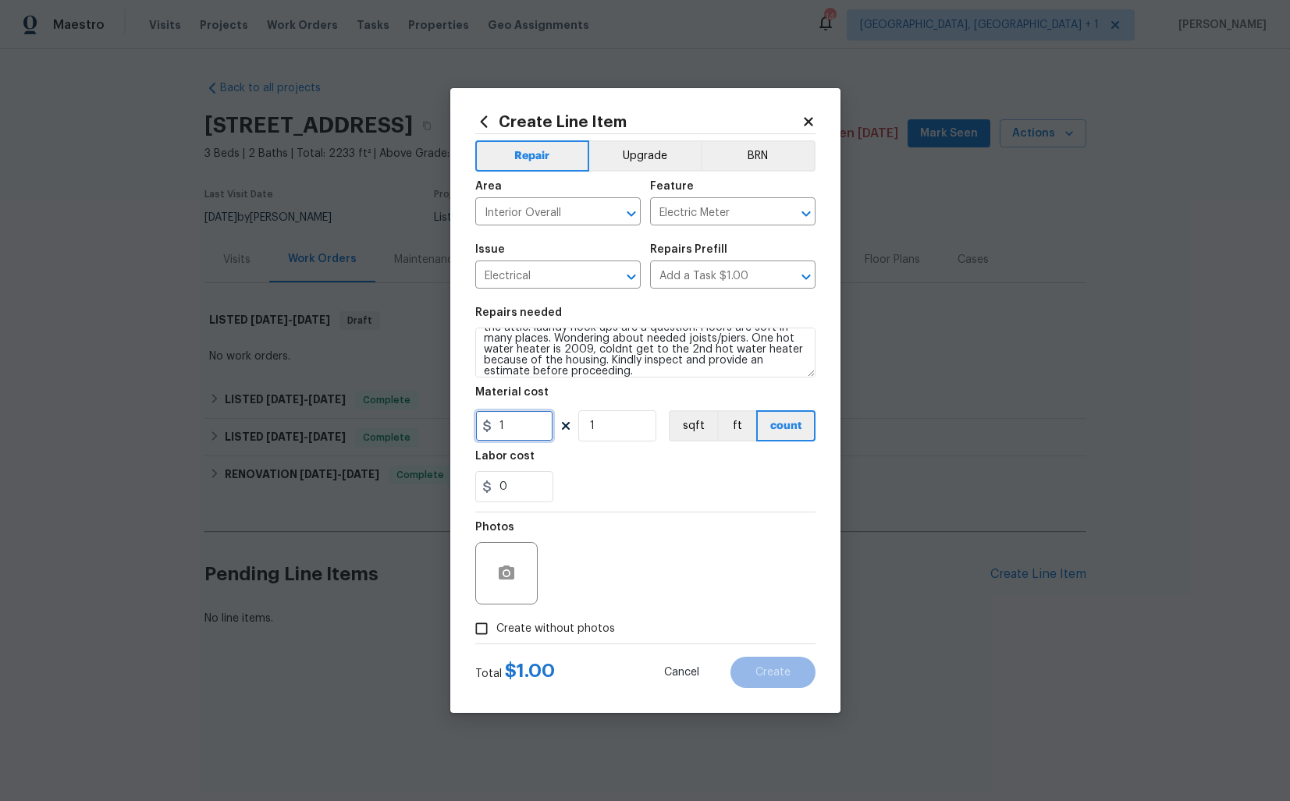
click at [521, 419] on input "1" at bounding box center [514, 425] width 78 height 31
type input "75"
click at [485, 637] on input "Create without photos" at bounding box center [482, 629] width 30 height 30
checkbox input "true"
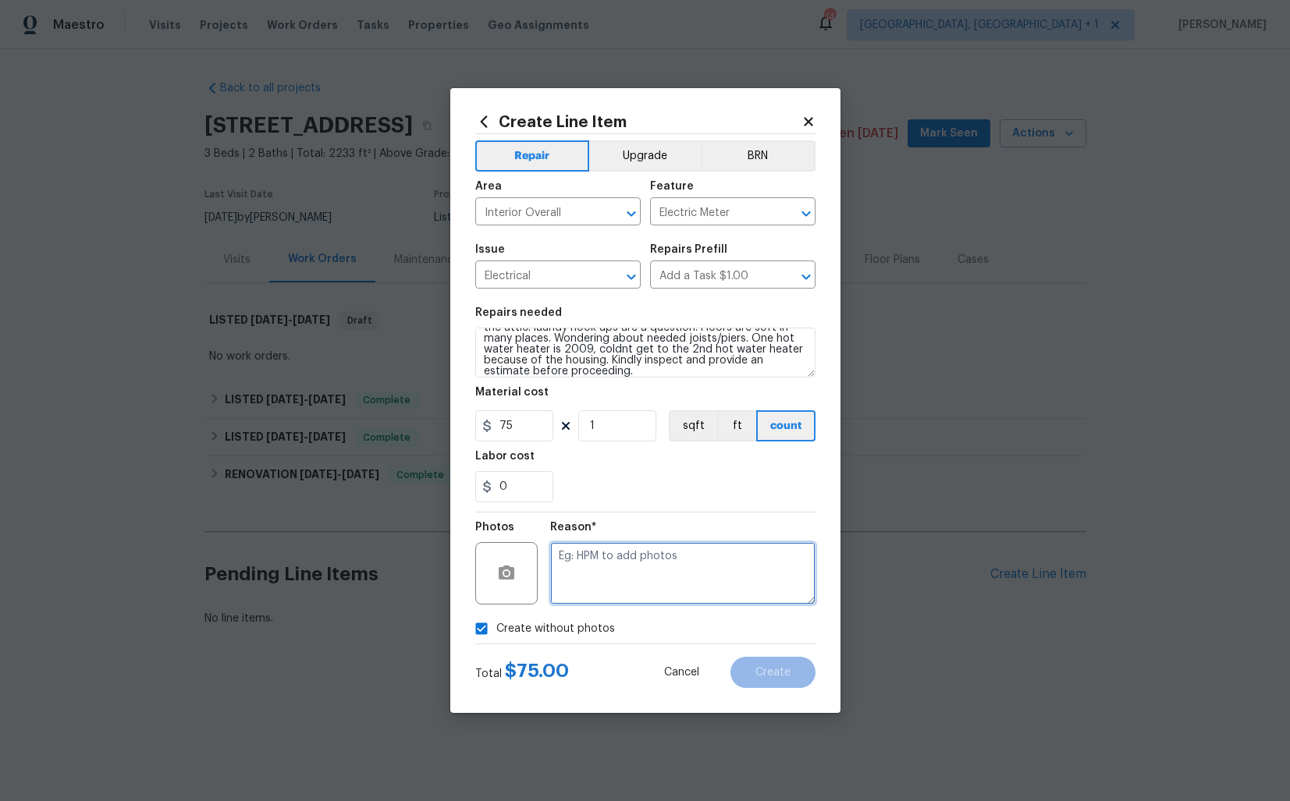
click at [625, 599] on textarea at bounding box center [682, 573] width 265 height 62
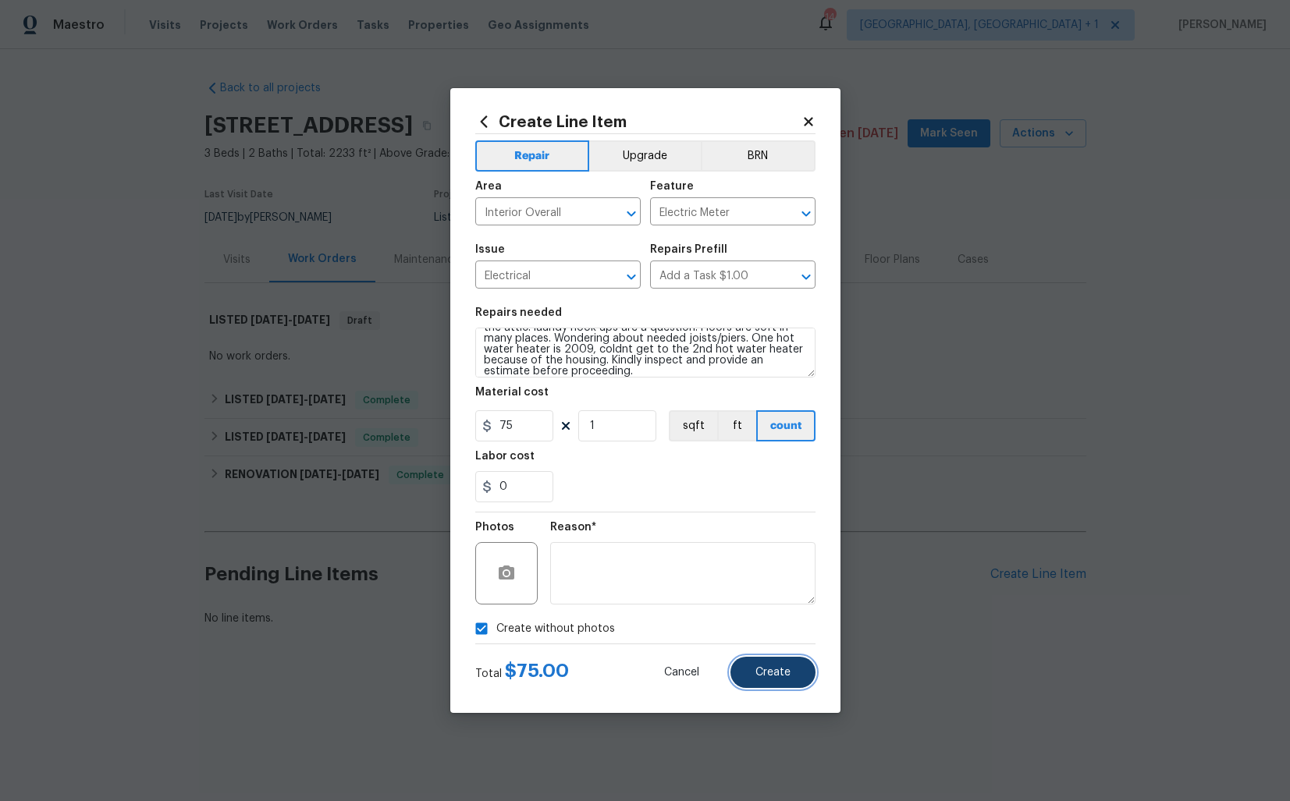
click at [774, 673] on span "Create" at bounding box center [772, 673] width 35 height 12
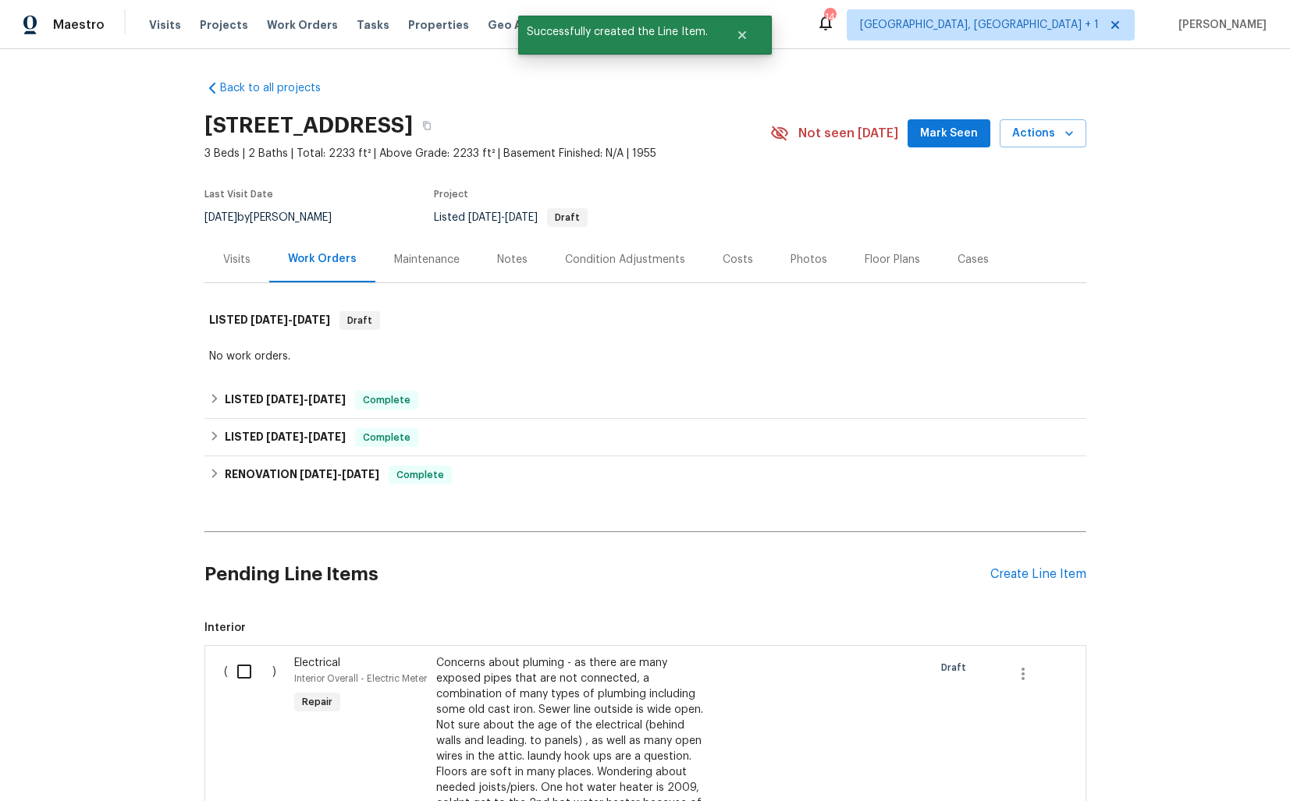
scroll to position [312, 0]
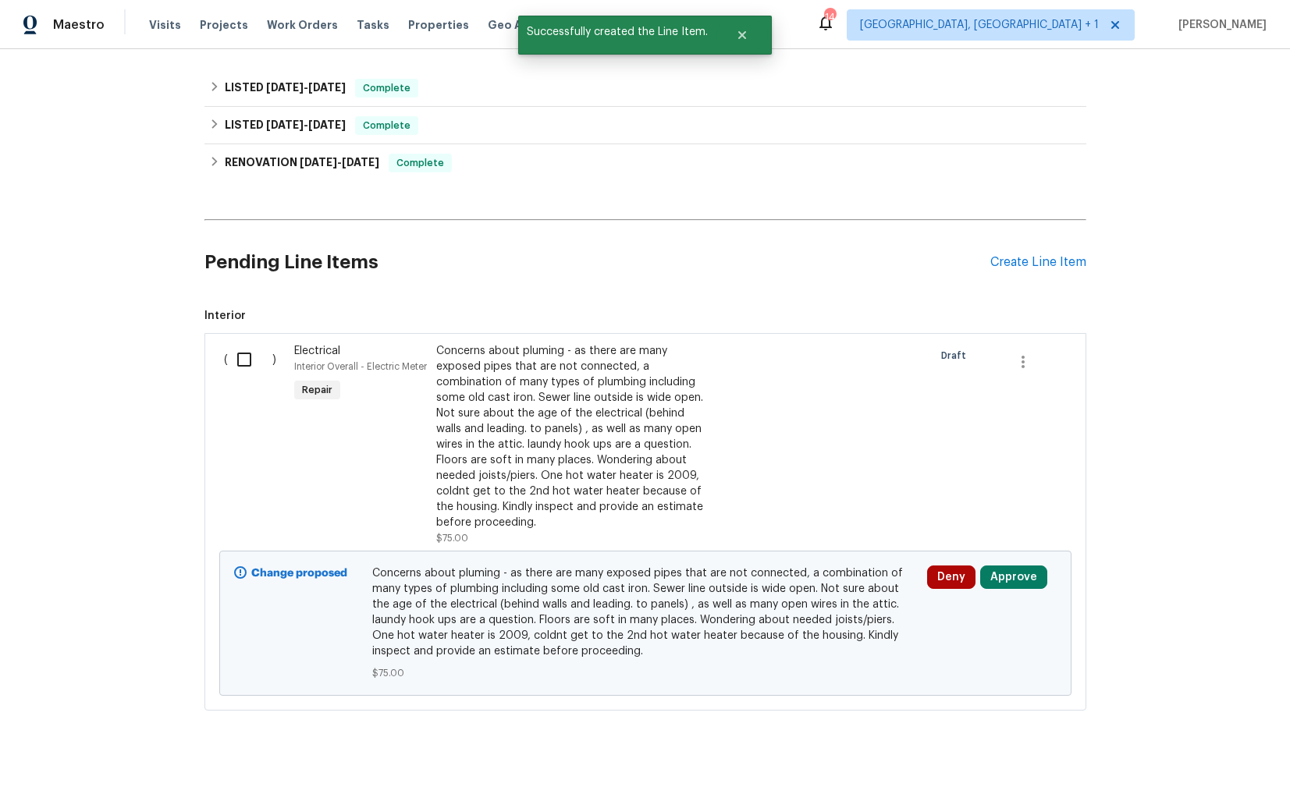
click at [252, 357] on input "checkbox" at bounding box center [250, 359] width 44 height 33
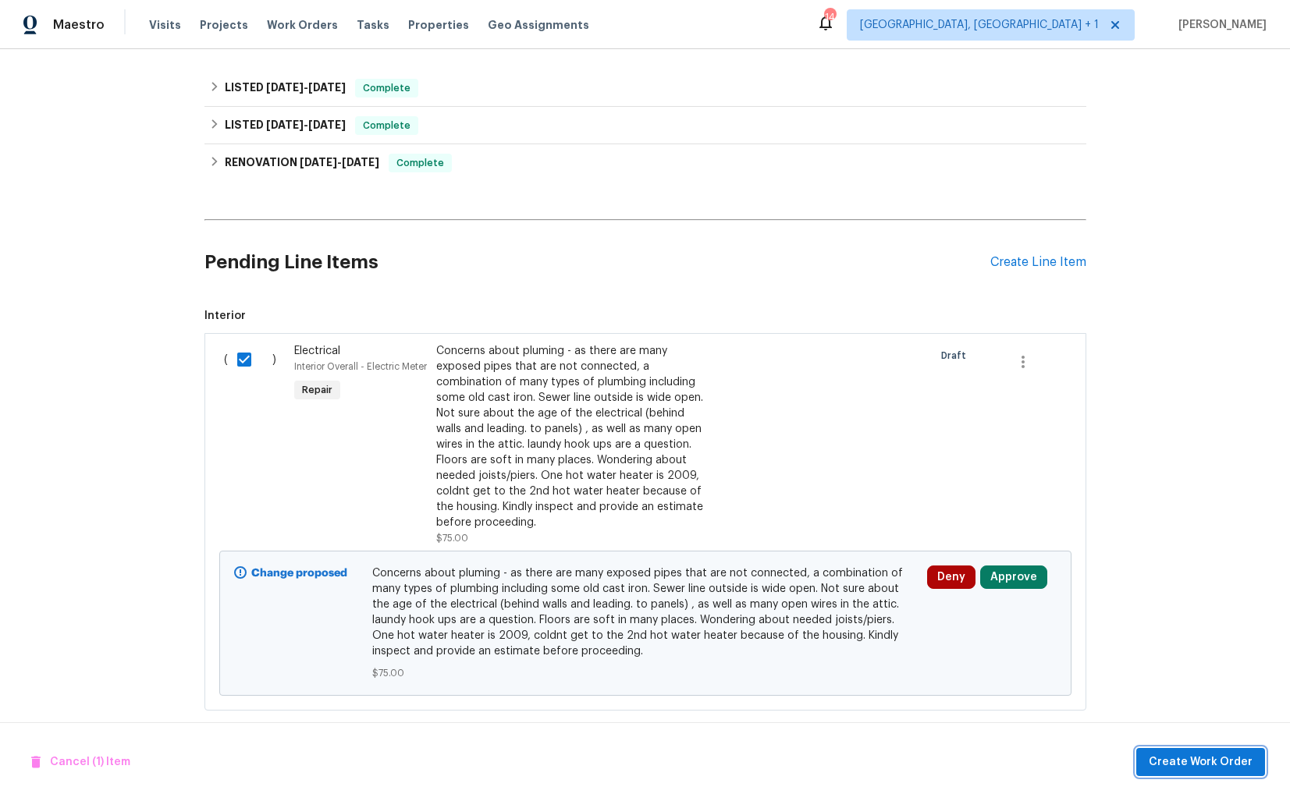
click at [1194, 759] on span "Create Work Order" at bounding box center [1201, 763] width 104 height 20
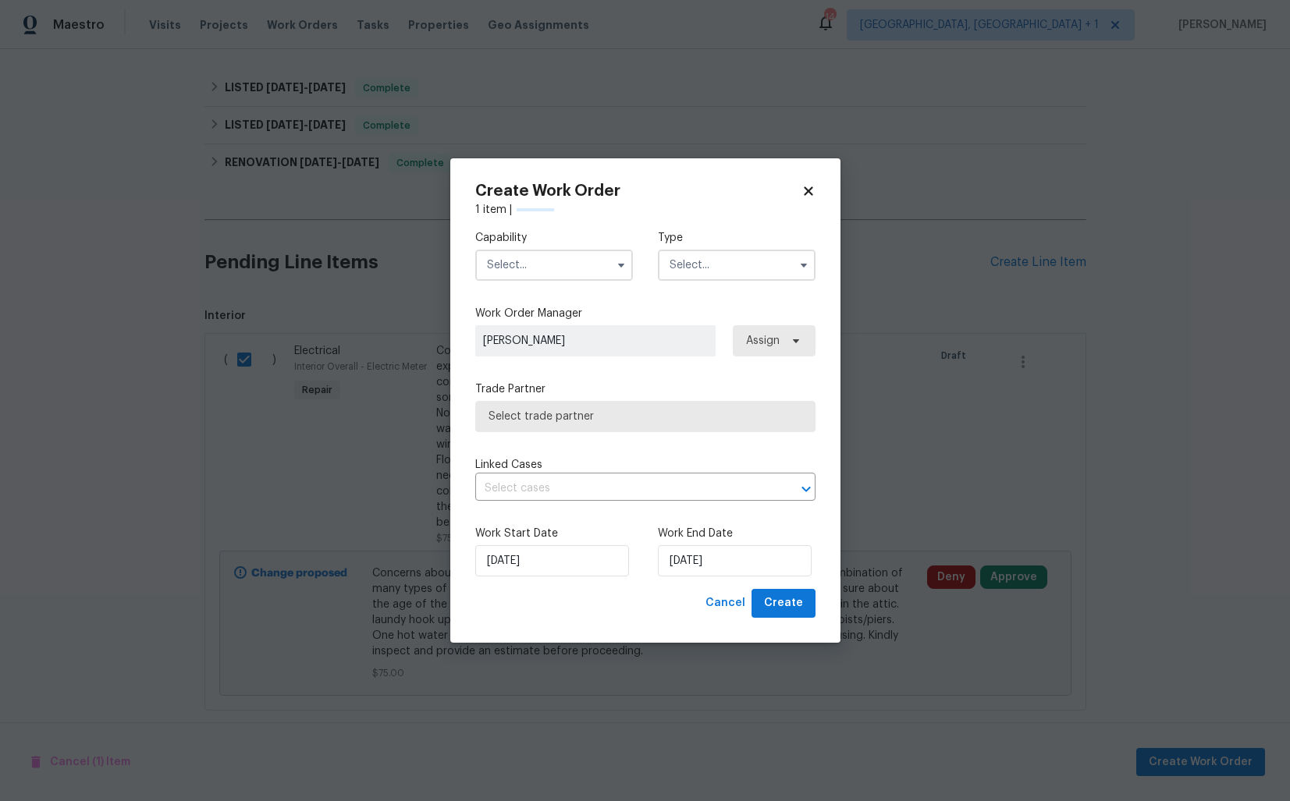
checkbox input "false"
click at [551, 256] on input "text" at bounding box center [554, 265] width 158 height 31
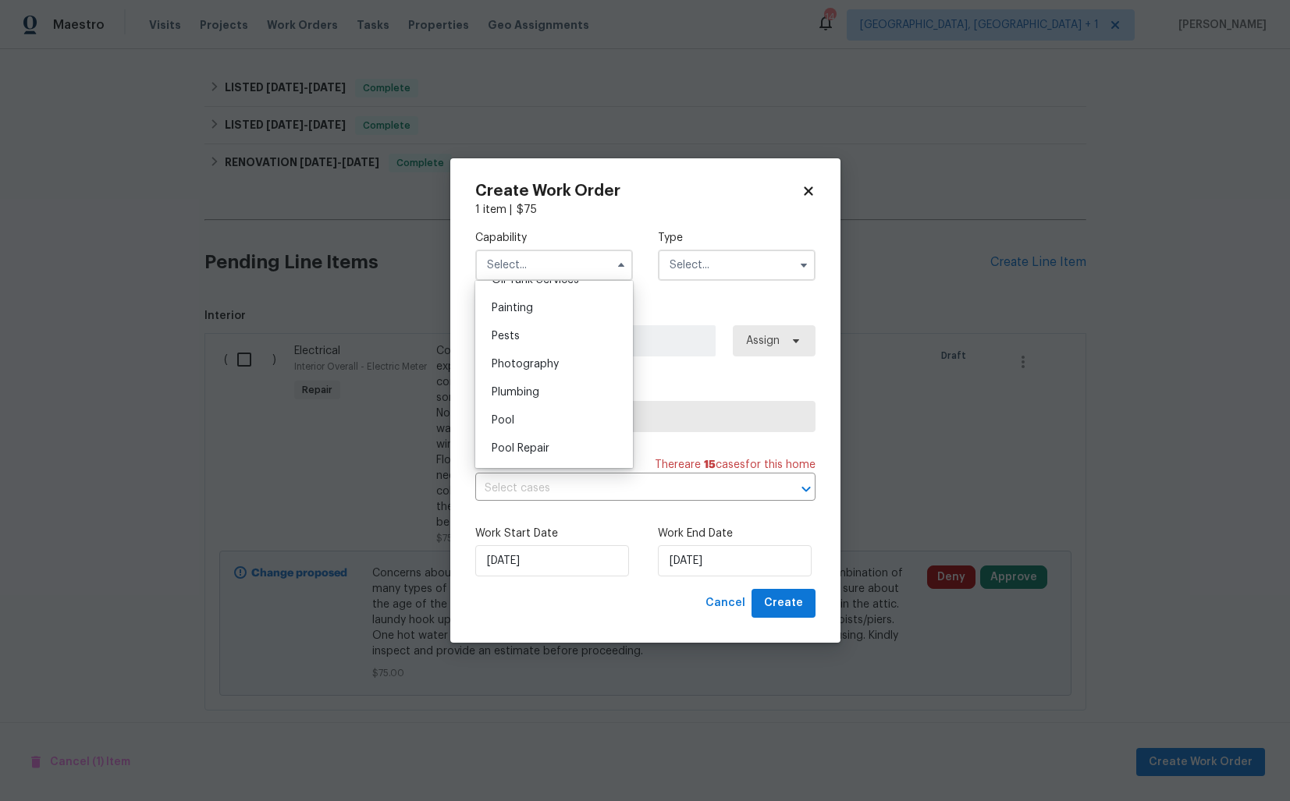
scroll to position [1303, 0]
click at [531, 390] on span "Plumbing" at bounding box center [516, 390] width 48 height 11
type input "Plumbing"
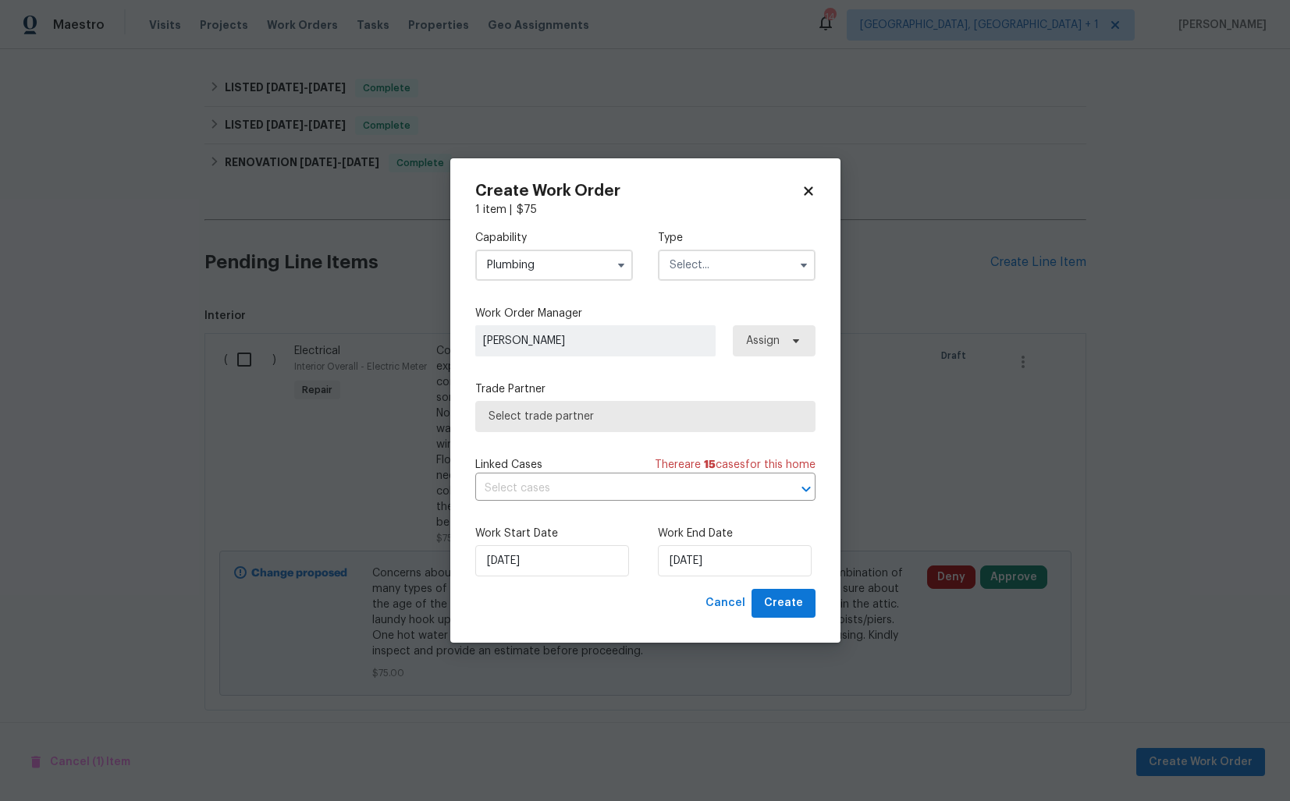
click at [712, 265] on input "text" at bounding box center [737, 265] width 158 height 31
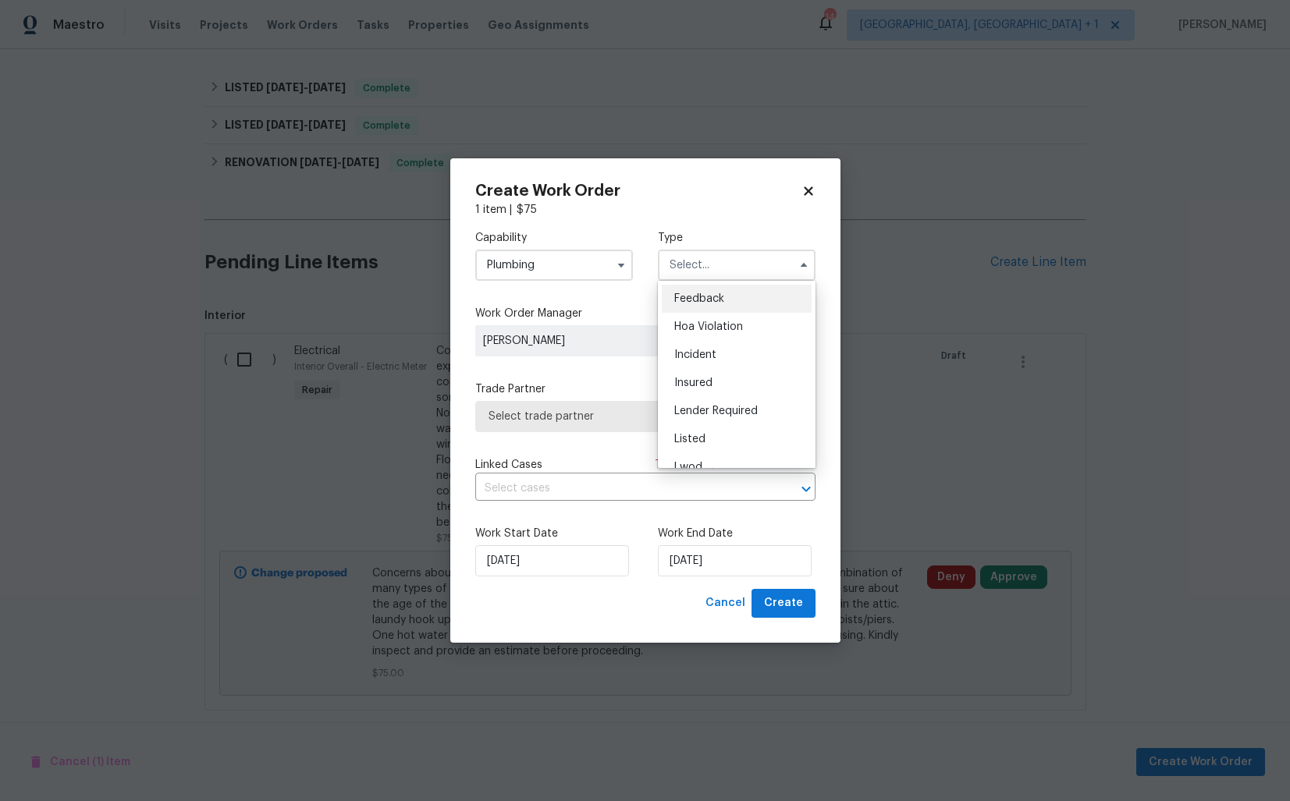
click at [714, 302] on span "Feedback" at bounding box center [699, 298] width 50 height 11
type input "Feedback"
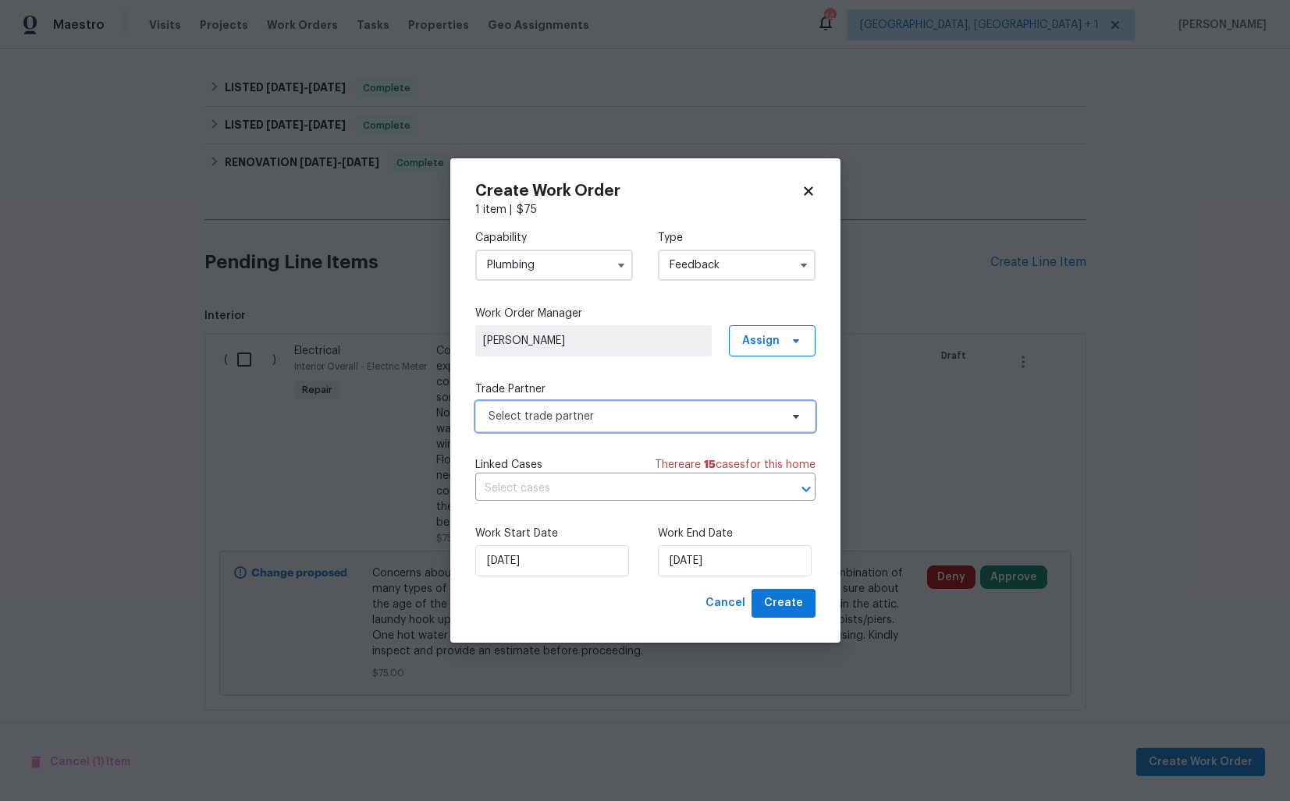
click at [558, 411] on span "Select trade partner" at bounding box center [633, 417] width 291 height 16
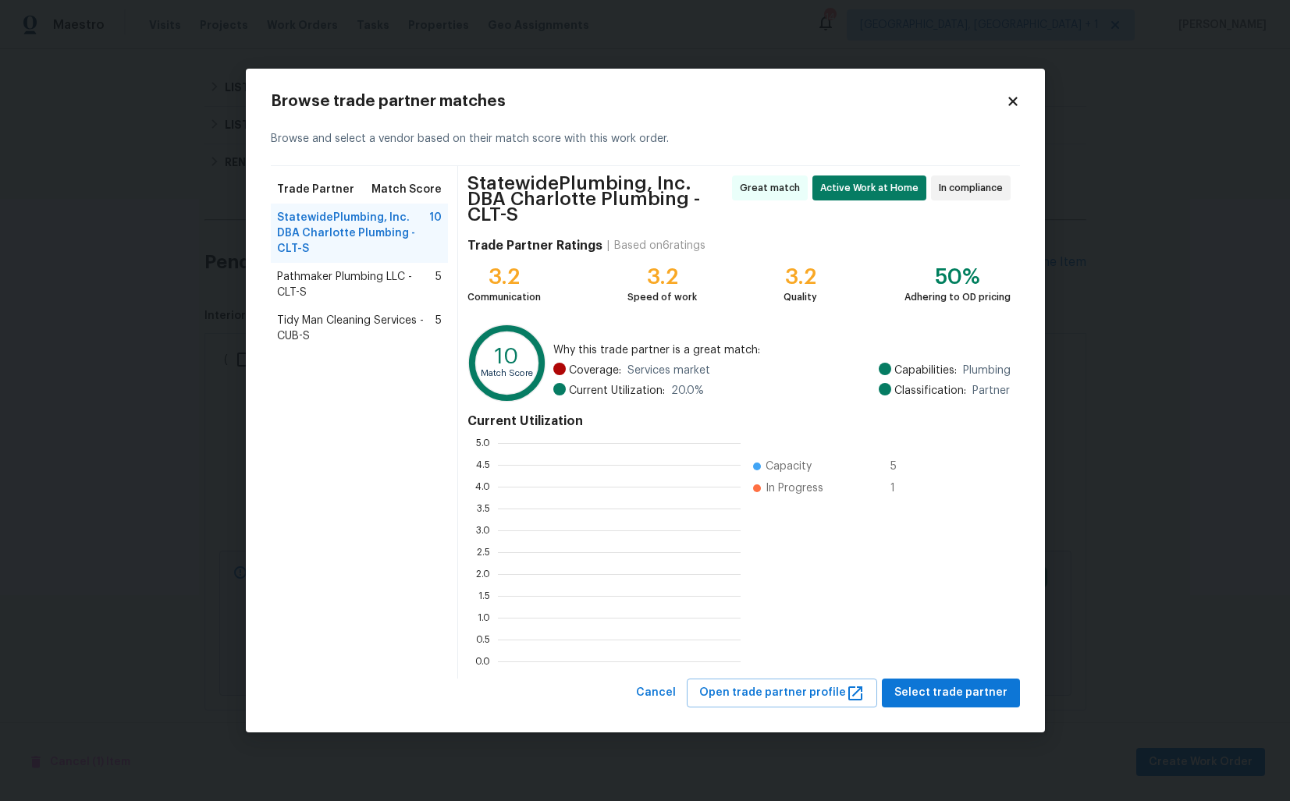
scroll to position [218, 243]
click at [331, 275] on span "Pathmaker Plumbing LLC - CLT-S" at bounding box center [356, 284] width 159 height 31
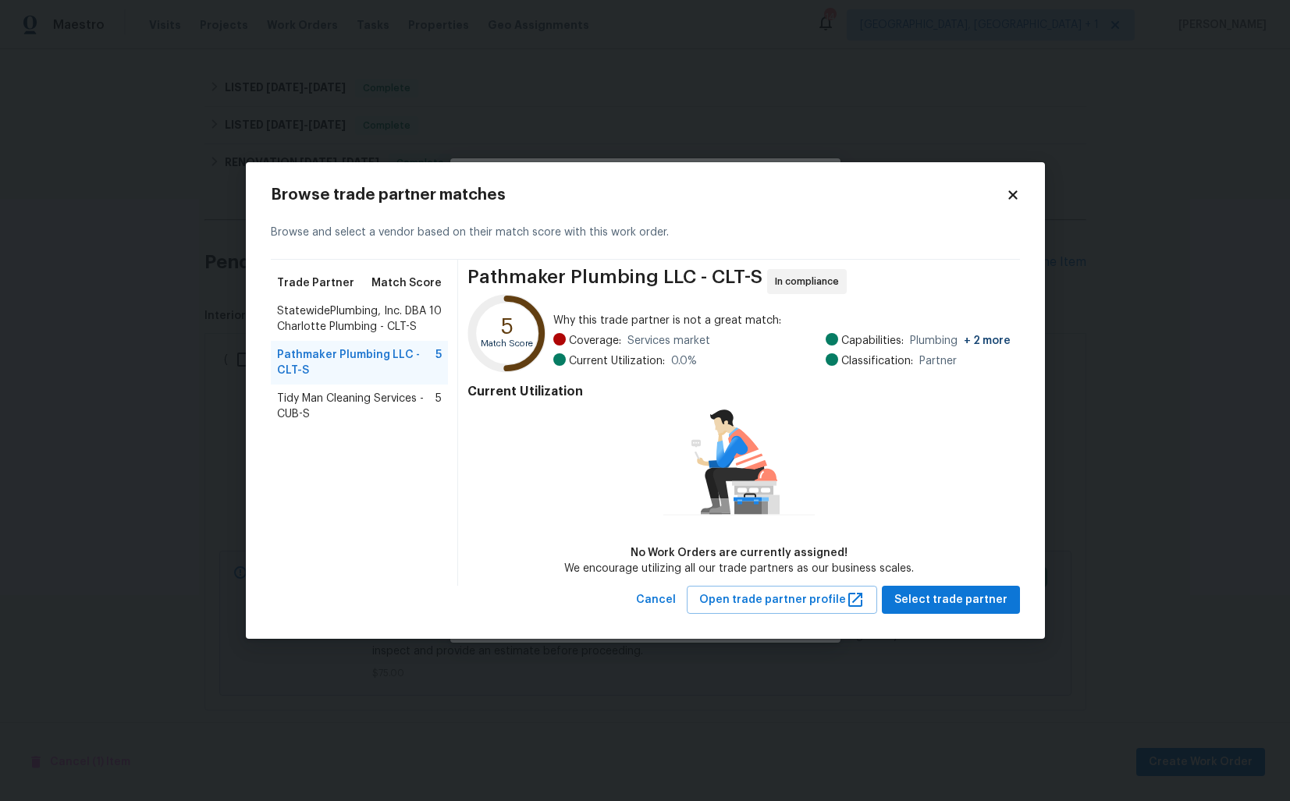
click at [336, 403] on span "Tidy Man Cleaning Services - CUB-S" at bounding box center [356, 406] width 159 height 31
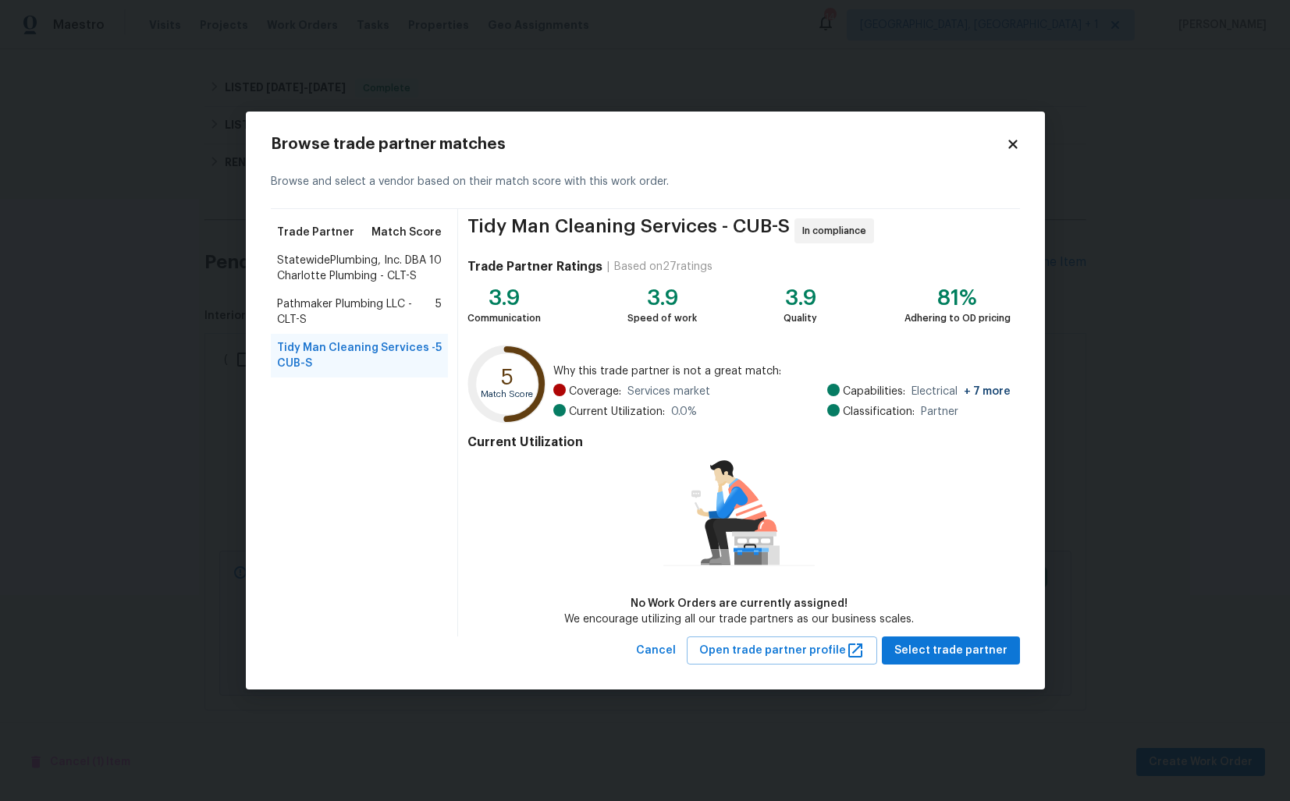
click at [332, 272] on span "StatewidePlumbing, Inc. DBA Charlotte Plumbing - CLT-S" at bounding box center [353, 268] width 153 height 31
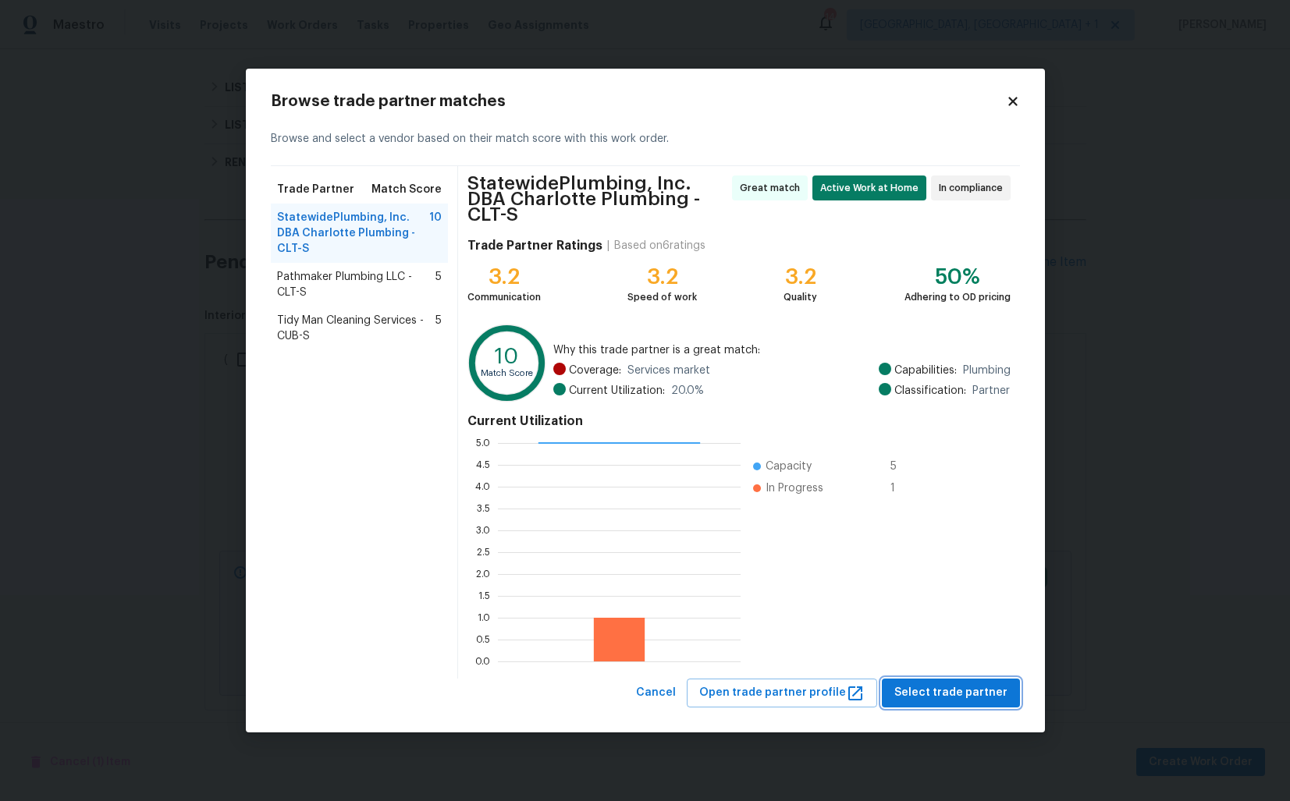
click at [947, 686] on span "Select trade partner" at bounding box center [950, 694] width 113 height 20
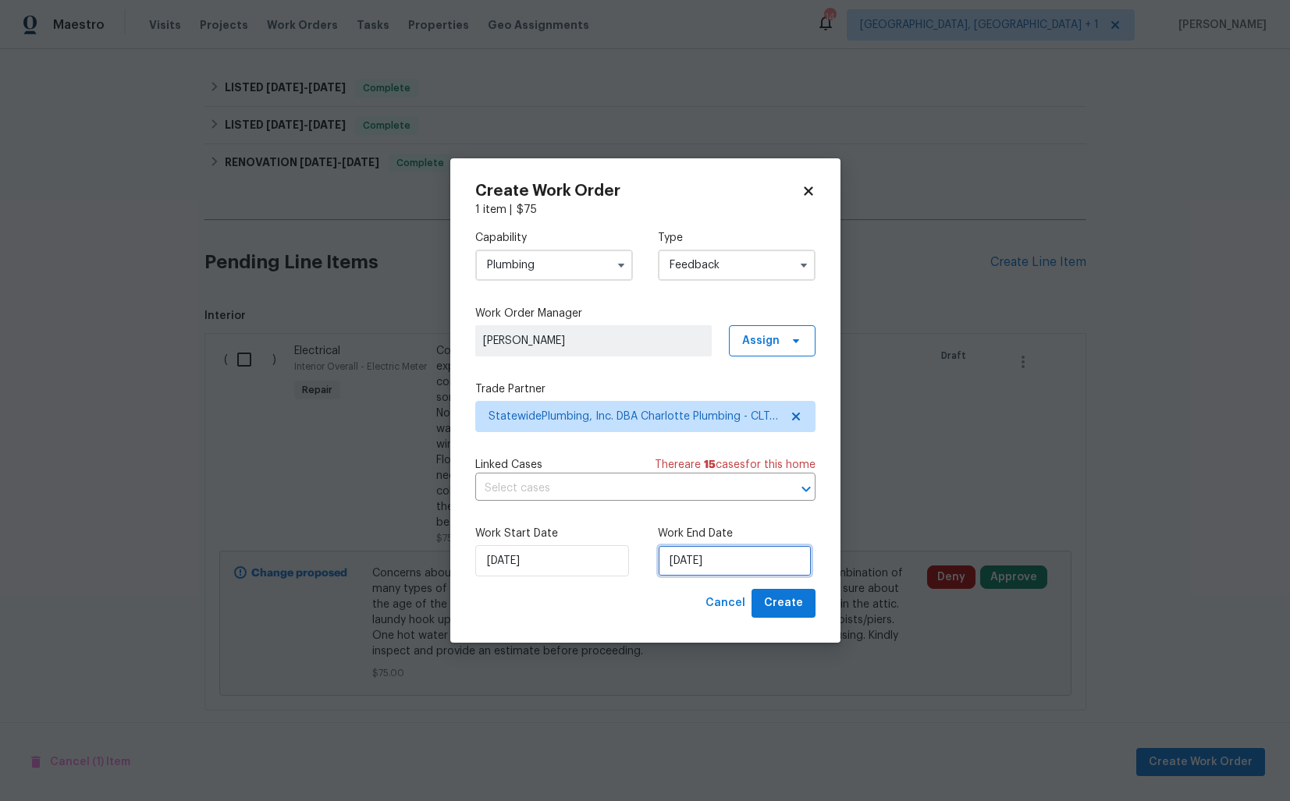
click at [694, 552] on input "08/10/2025" at bounding box center [735, 560] width 154 height 31
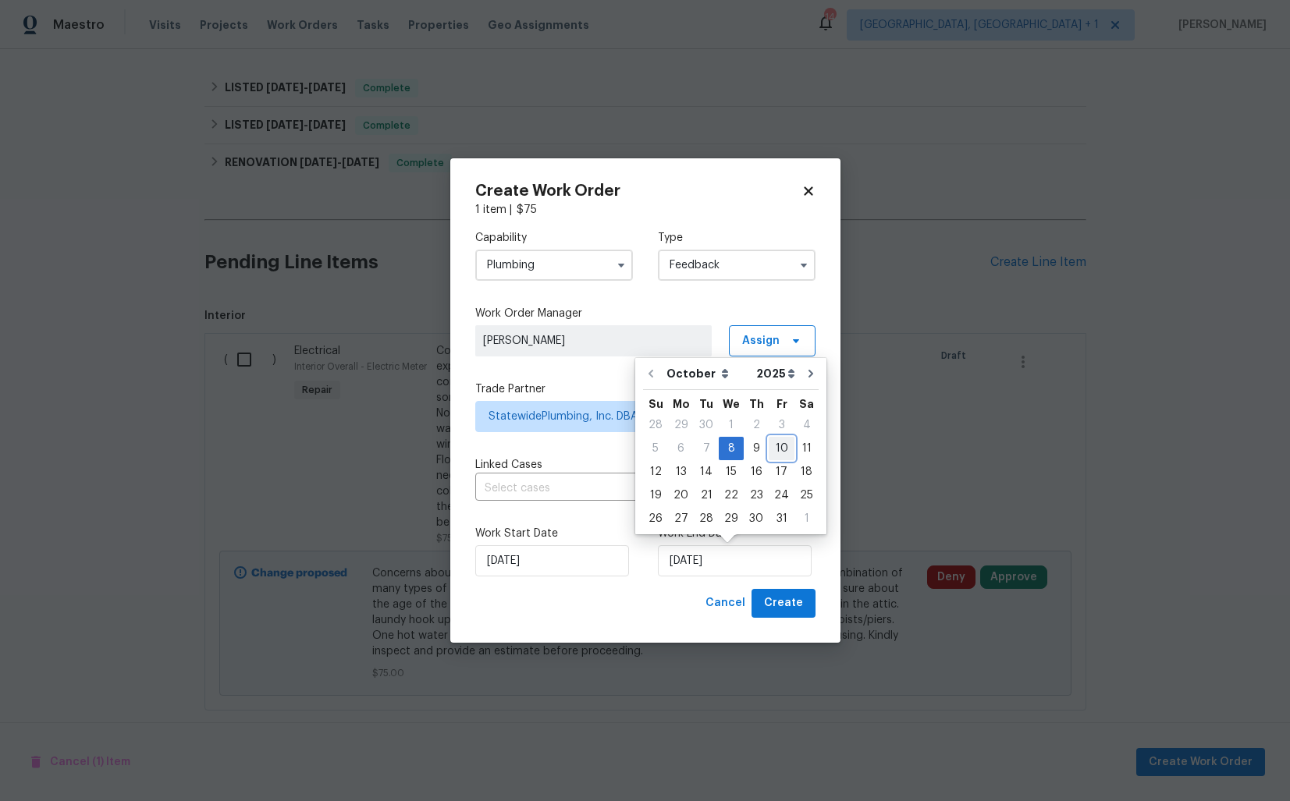
click at [785, 448] on div "10" at bounding box center [782, 449] width 26 height 22
type input "10/10/2025"
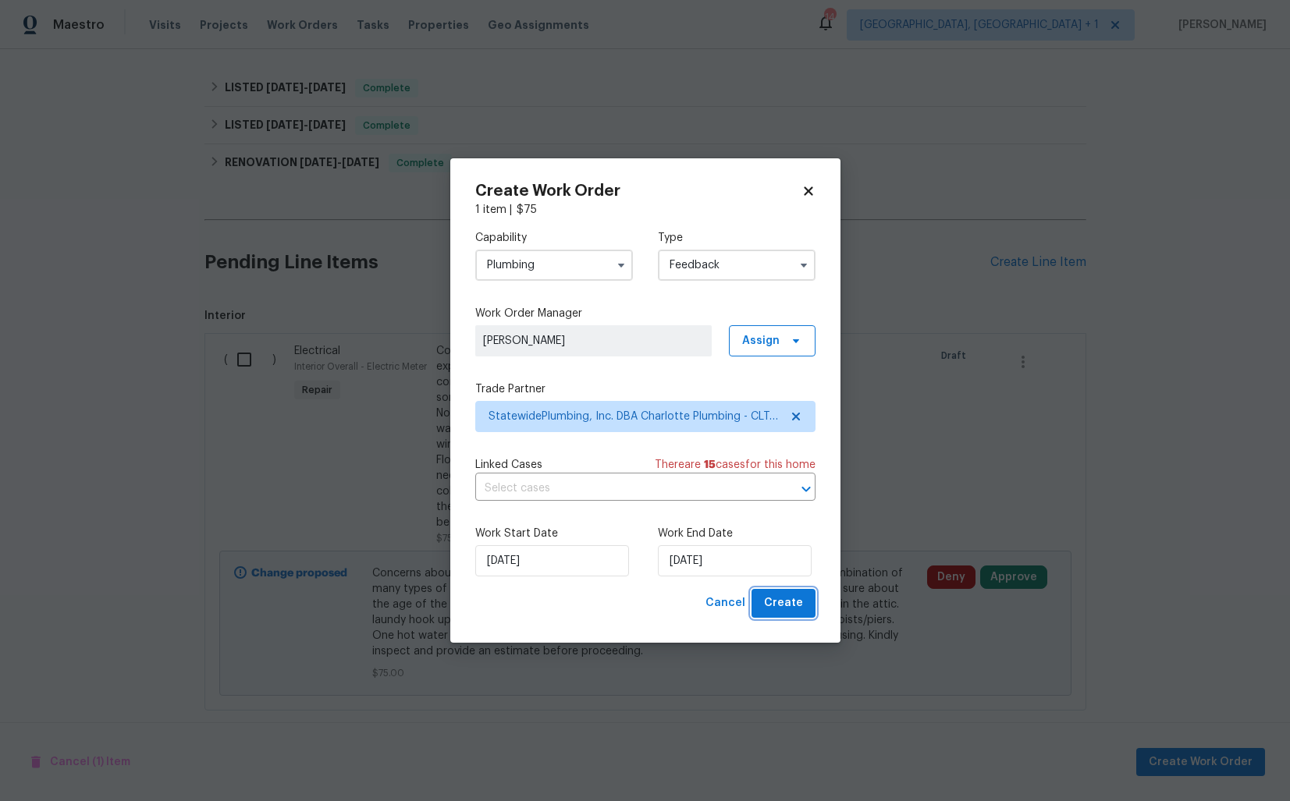
click at [779, 604] on span "Create" at bounding box center [783, 604] width 39 height 20
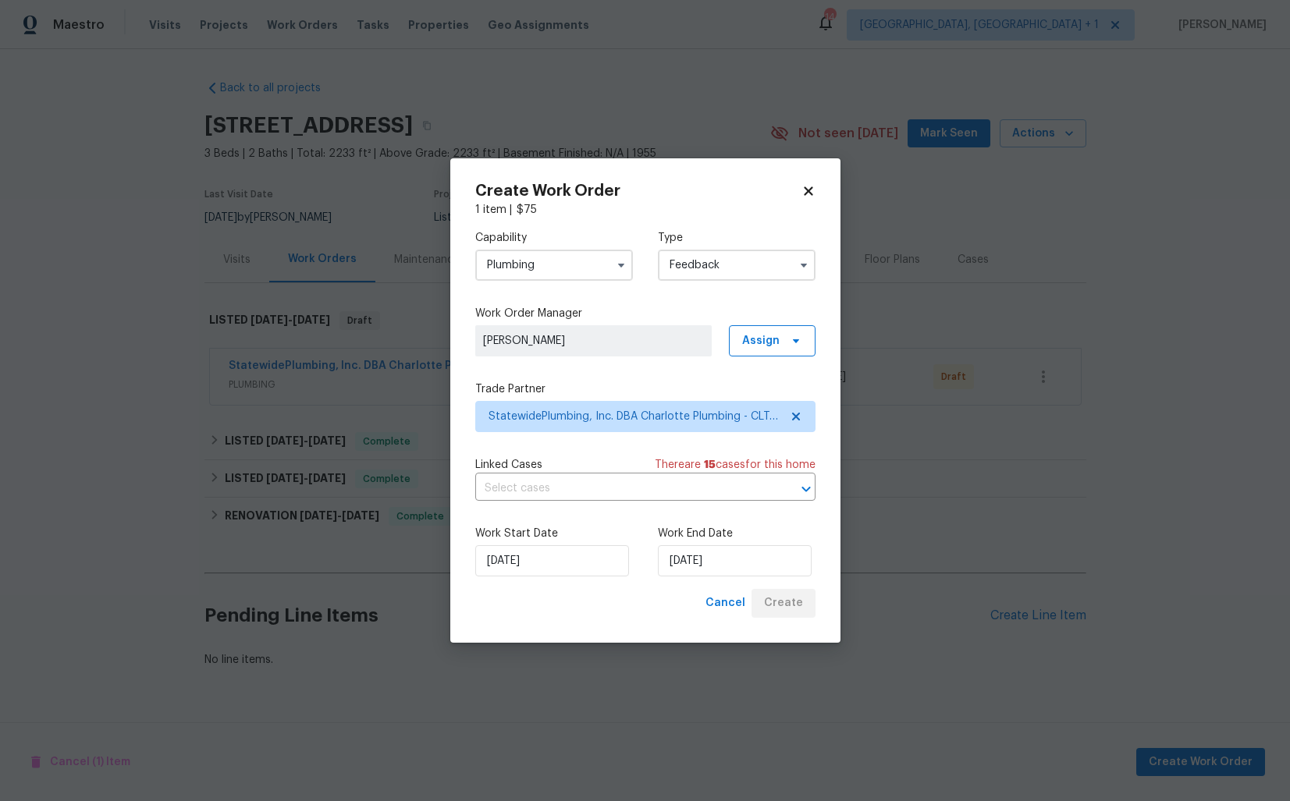
scroll to position [0, 0]
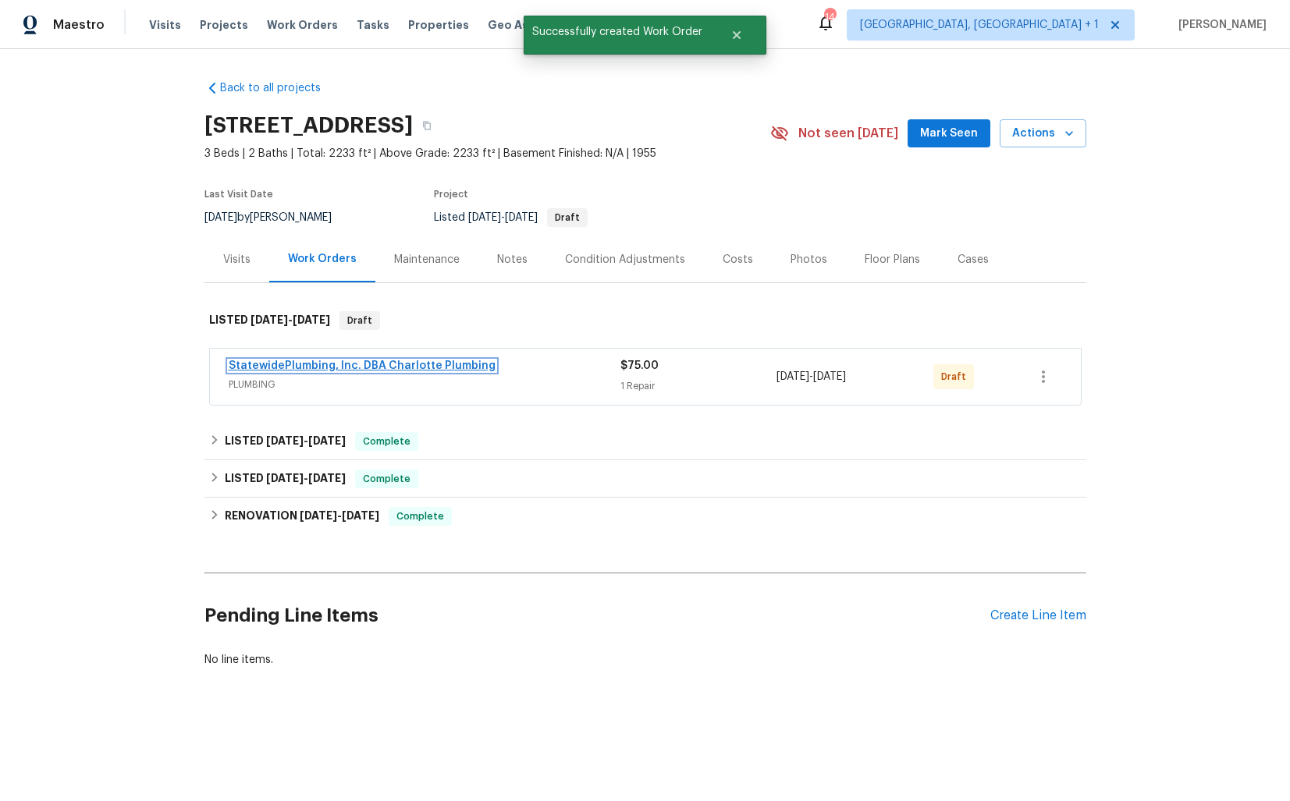
click at [283, 362] on link "StatewidePlumbing, Inc. DBA Charlotte Plumbing" at bounding box center [362, 366] width 267 height 11
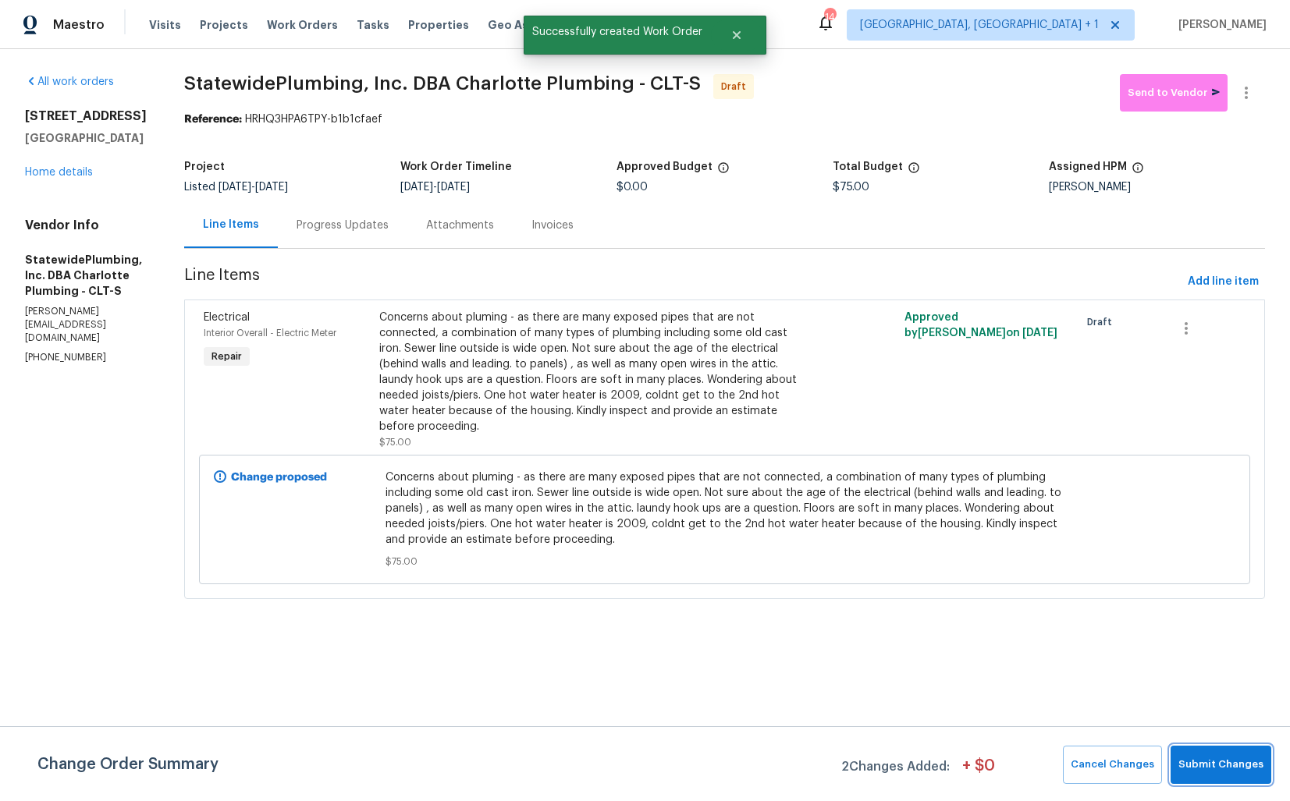
click at [1212, 762] on span "Submit Changes" at bounding box center [1220, 765] width 85 height 18
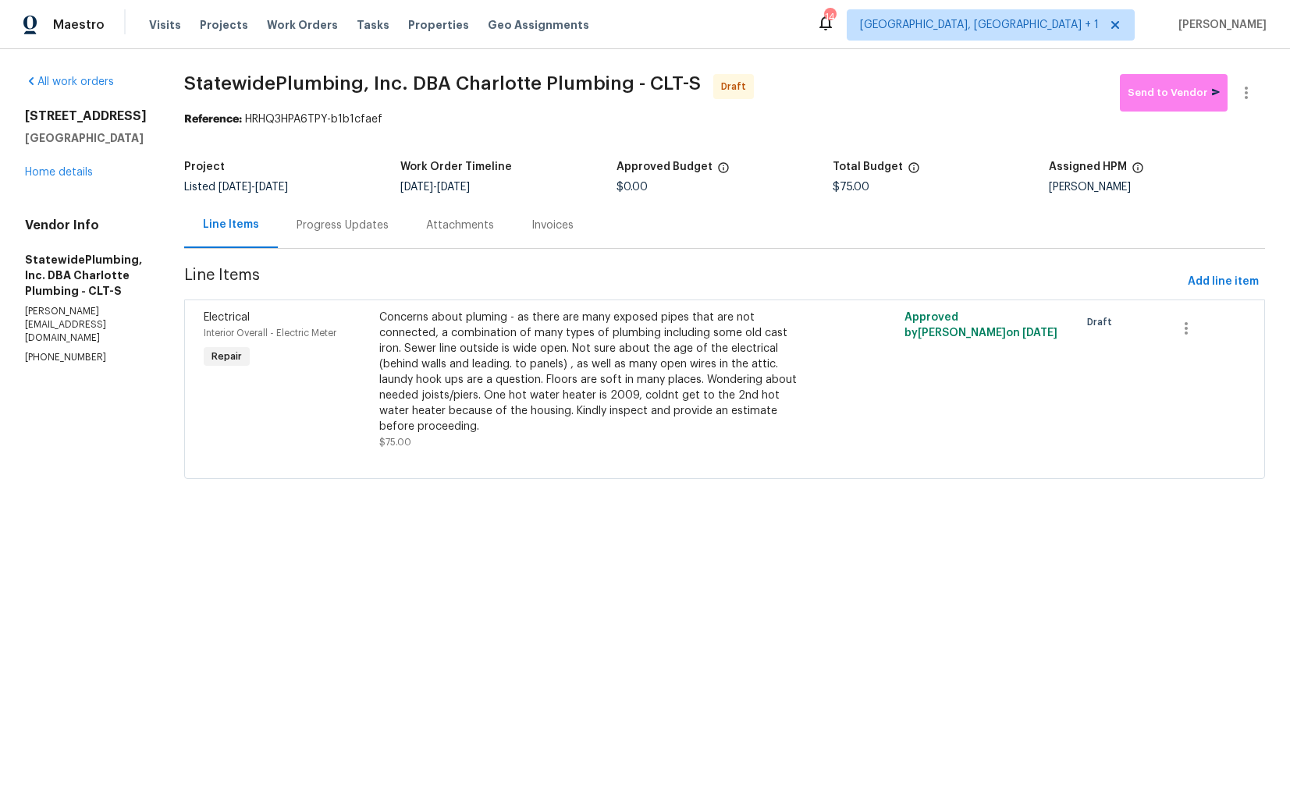
click at [346, 231] on div "Progress Updates" at bounding box center [343, 226] width 92 height 16
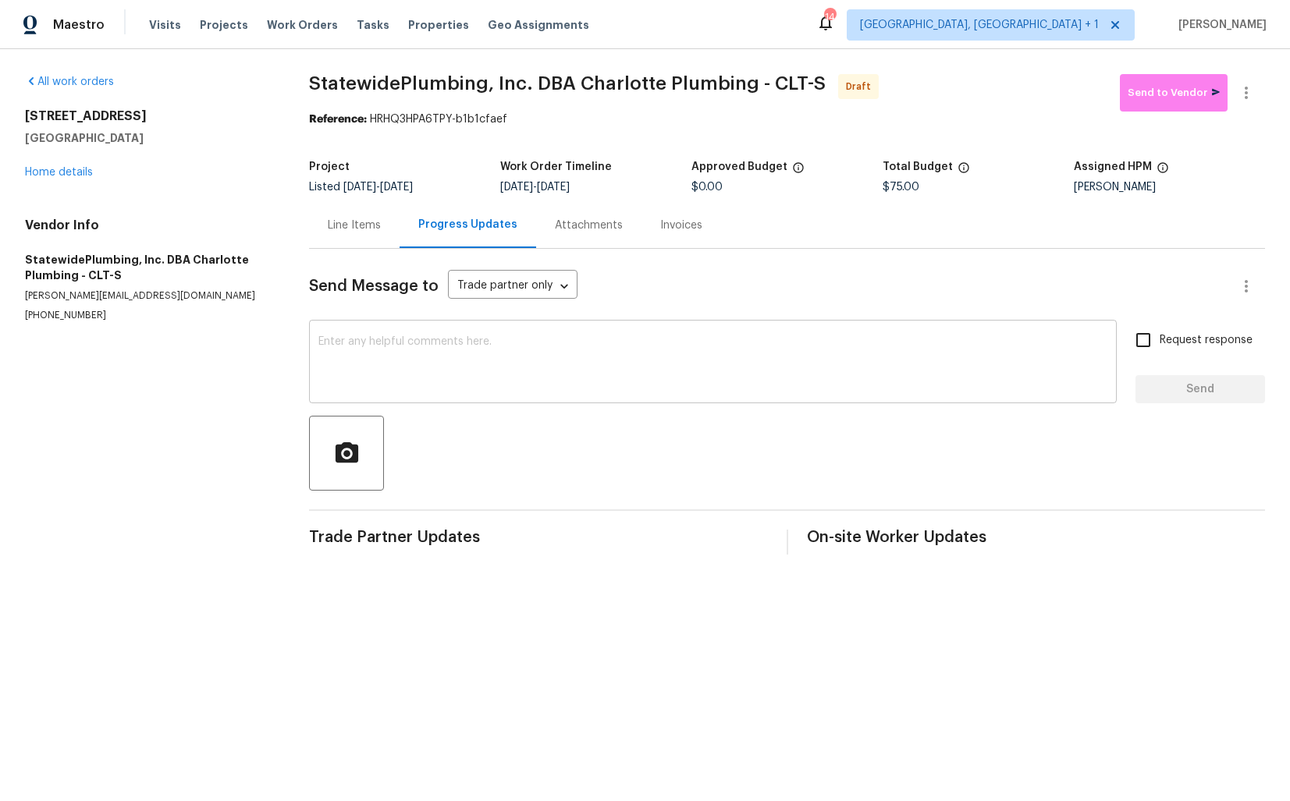
click at [402, 361] on textarea at bounding box center [712, 363] width 789 height 55
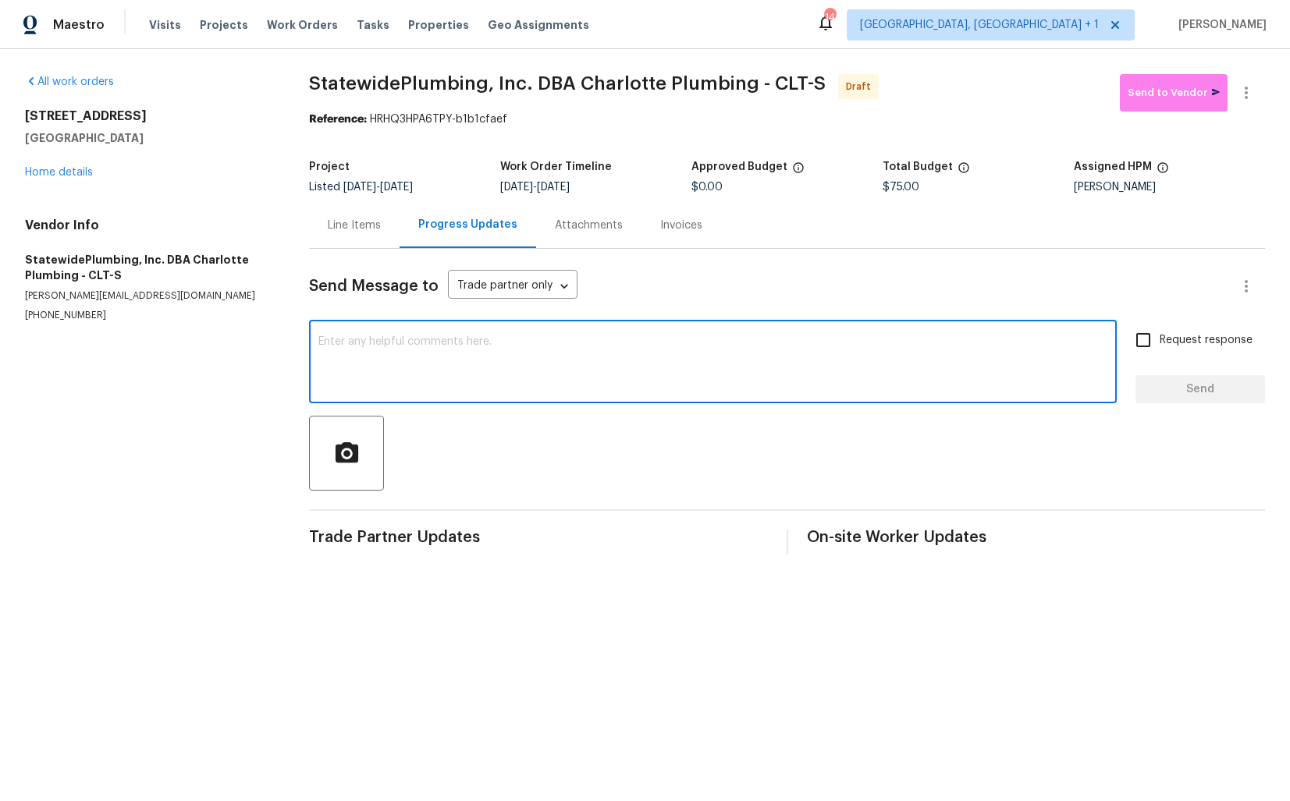
click at [531, 320] on div "Send Message to Trade partner only Trade partner only ​ x ​ Request response Se…" at bounding box center [787, 402] width 956 height 306
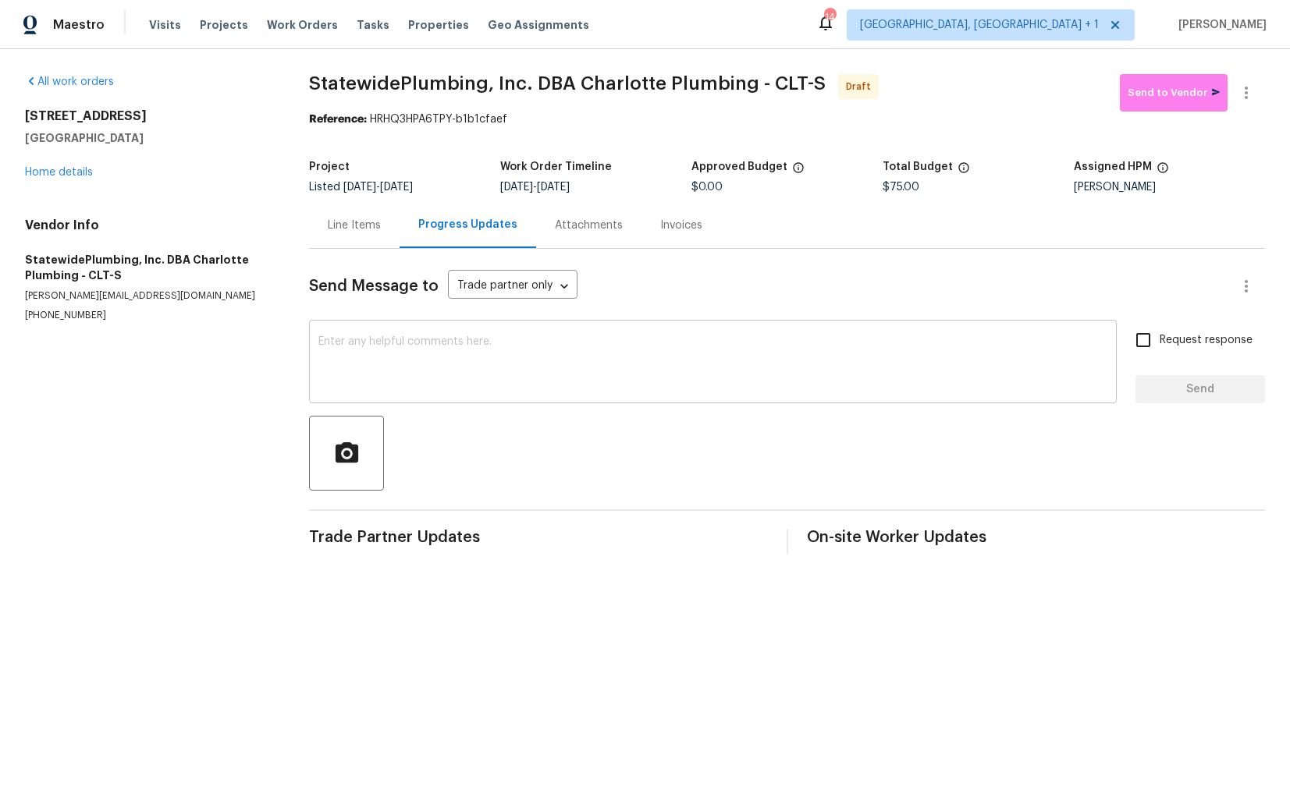
click at [493, 348] on textarea at bounding box center [712, 363] width 789 height 55
paste textarea "Hi this is Arvind with Opendoor. I’m confirming you received the WO for the pro…"
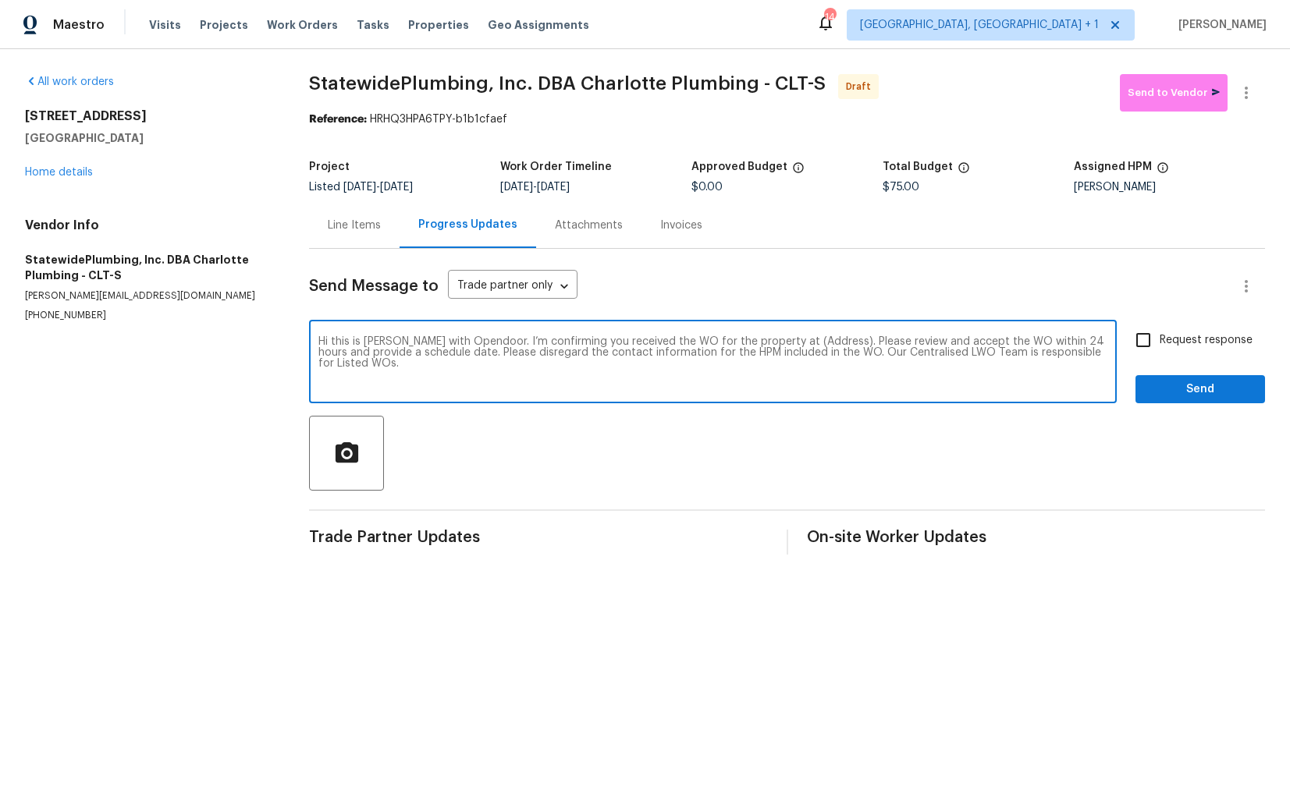
drag, startPoint x: 814, startPoint y: 344, endPoint x: 767, endPoint y: 339, distance: 47.1
click at [767, 339] on textarea "Hi this is Arvind with Opendoor. I’m confirming you received the WO for the pro…" at bounding box center [712, 363] width 789 height 55
paste textarea "711 Forest Rd, Rock Hill, SC 29730"
type textarea "Hi this is Arvind with Opendoor. I’m confirming you received the WO for the pro…"
click at [1153, 336] on input "Request response" at bounding box center [1143, 340] width 33 height 33
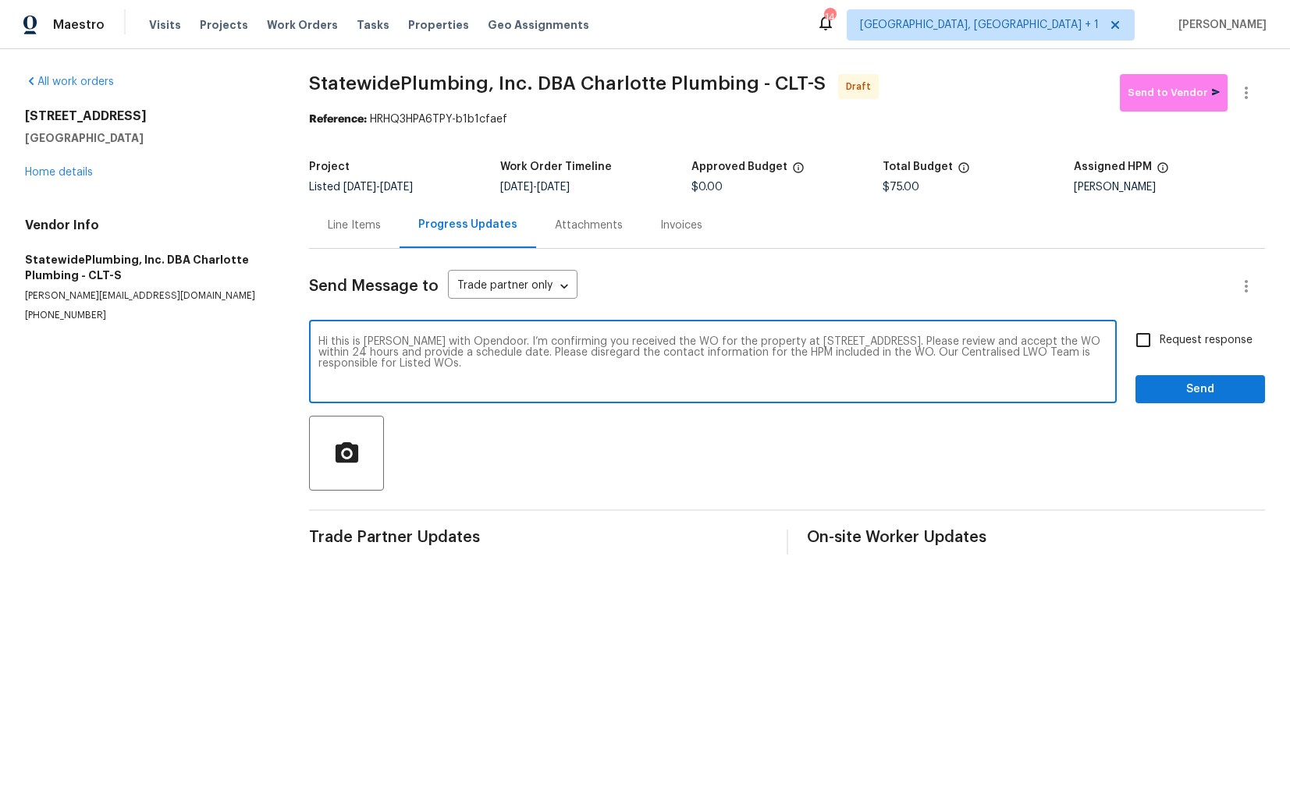
checkbox input "true"
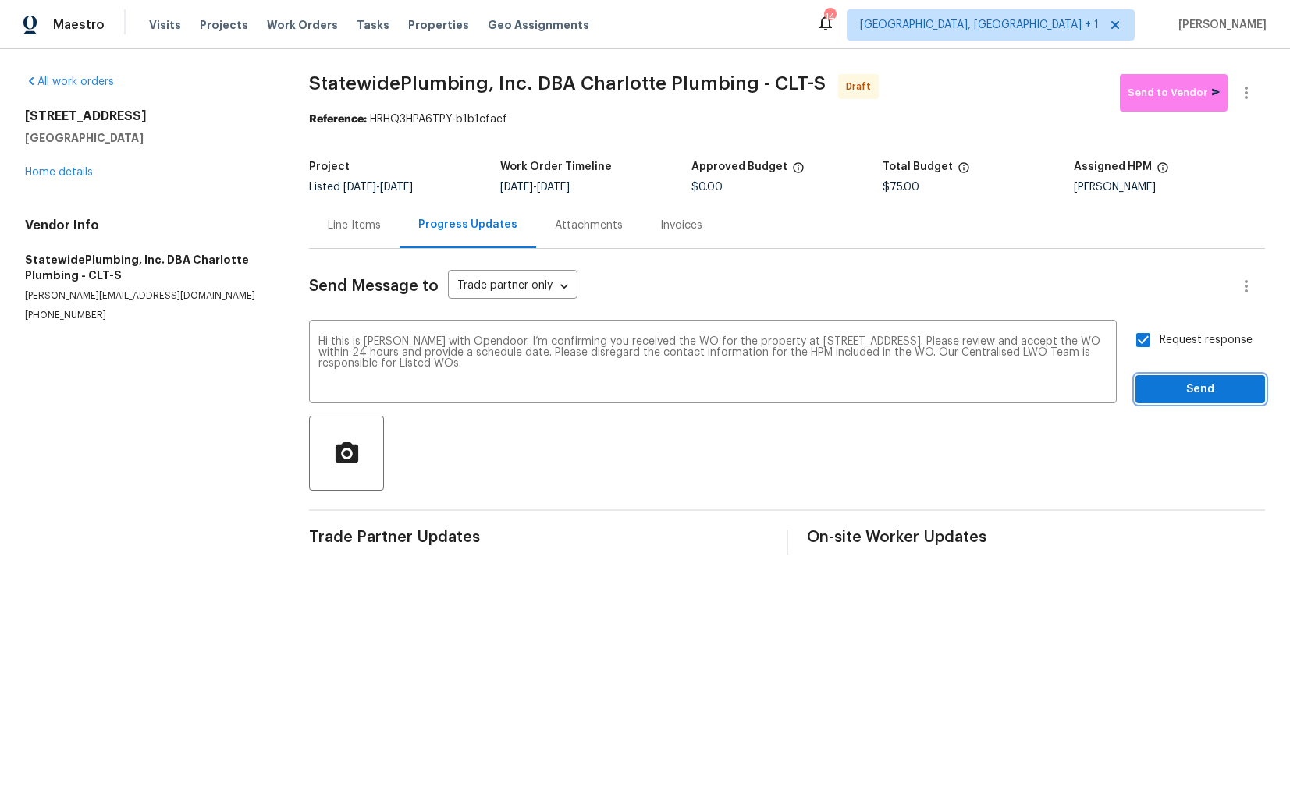
click at [1178, 393] on span "Send" at bounding box center [1200, 390] width 105 height 20
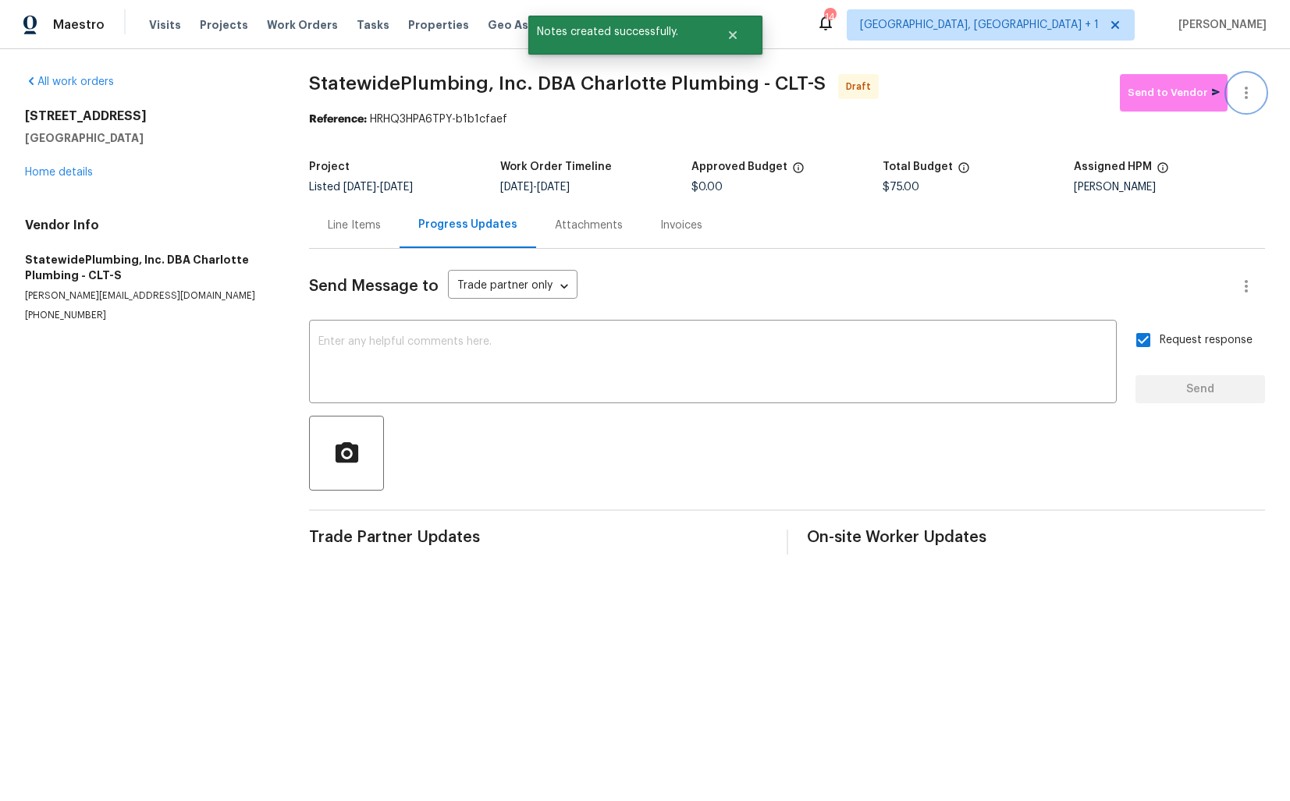
click at [1246, 92] on icon "button" at bounding box center [1246, 93] width 3 height 12
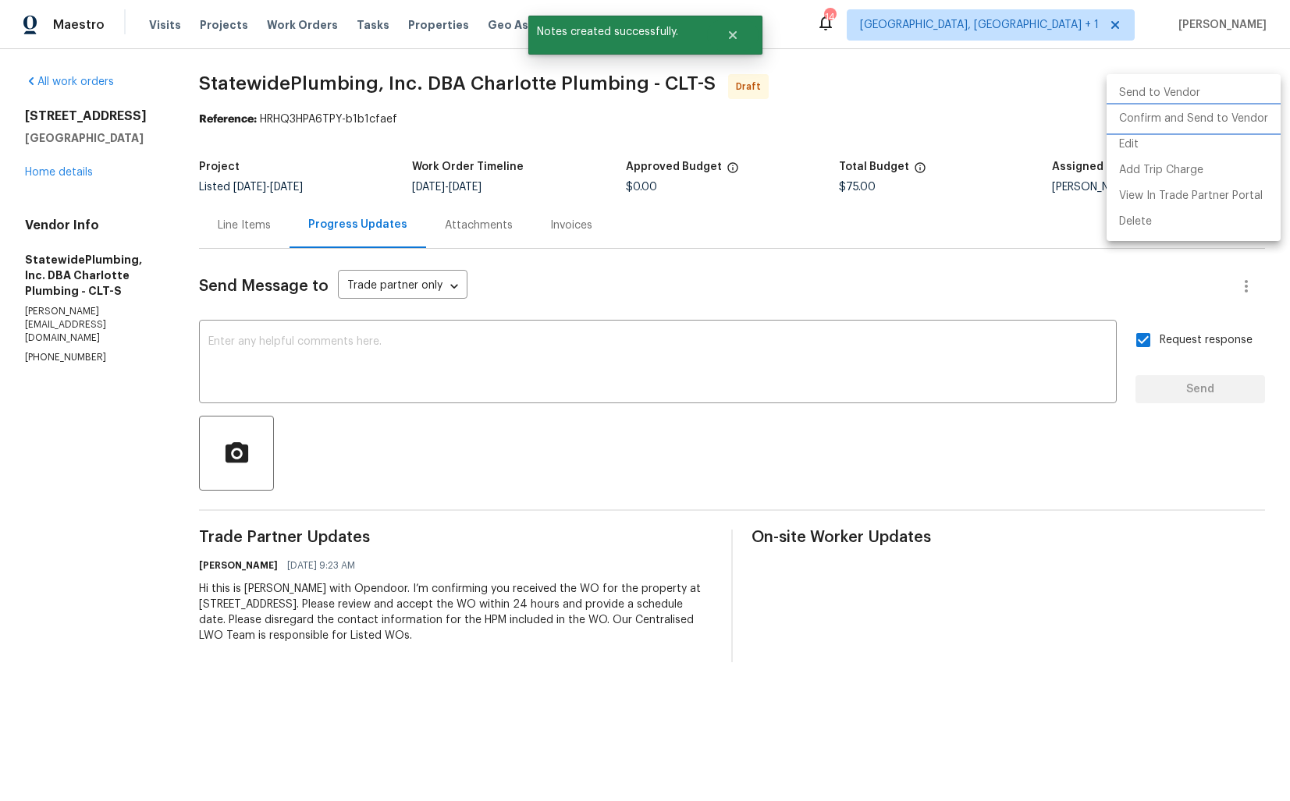
click at [1145, 126] on li "Confirm and Send to Vendor" at bounding box center [1194, 119] width 174 height 26
click at [662, 188] on div at bounding box center [645, 400] width 1290 height 801
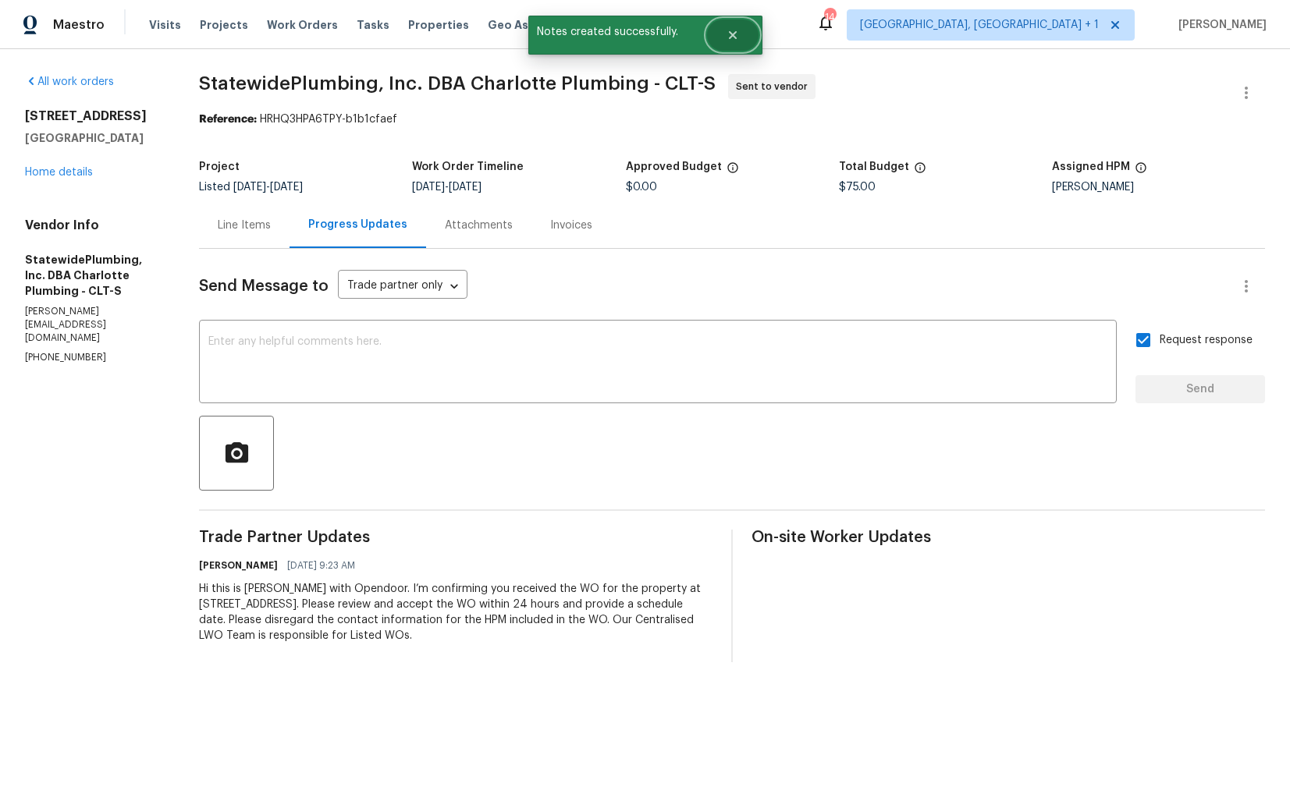
click at [734, 34] on icon "Close" at bounding box center [732, 35] width 8 height 8
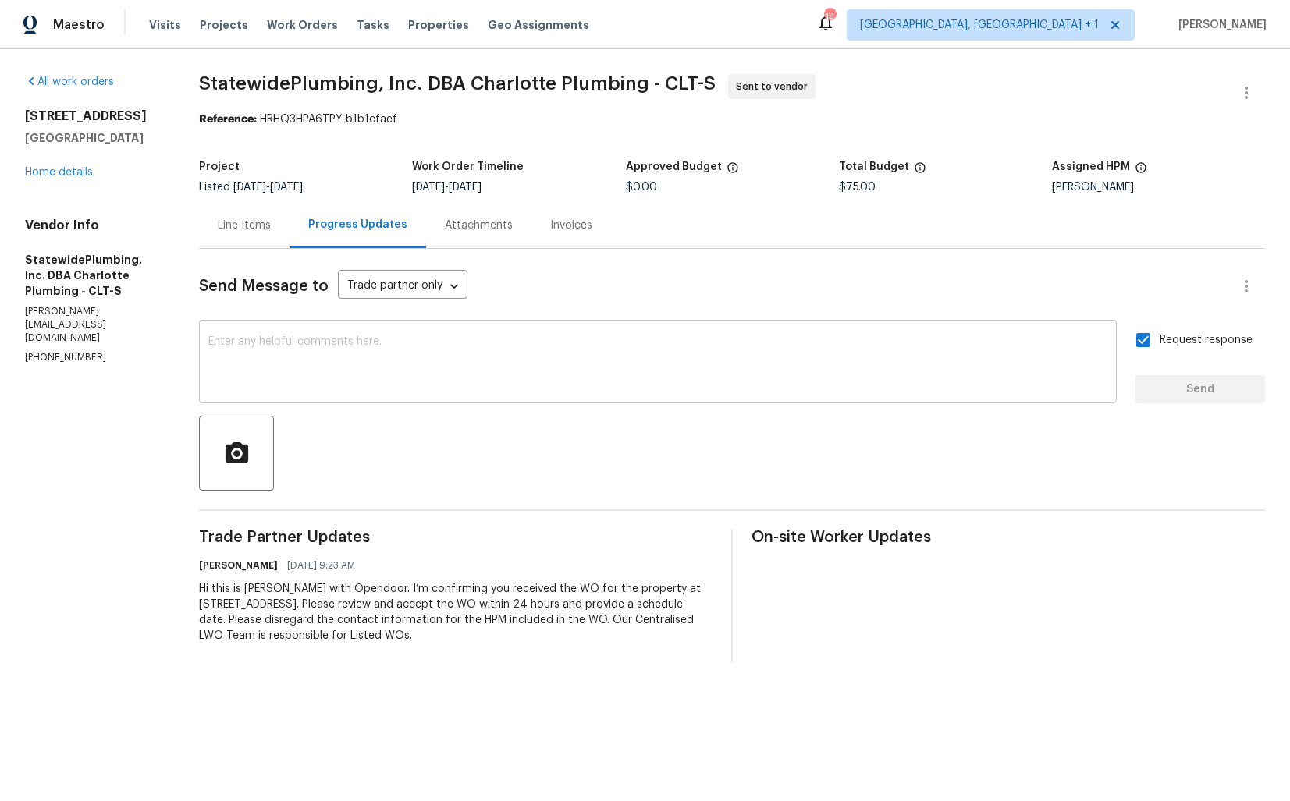
click at [495, 371] on textarea at bounding box center [657, 363] width 899 height 55
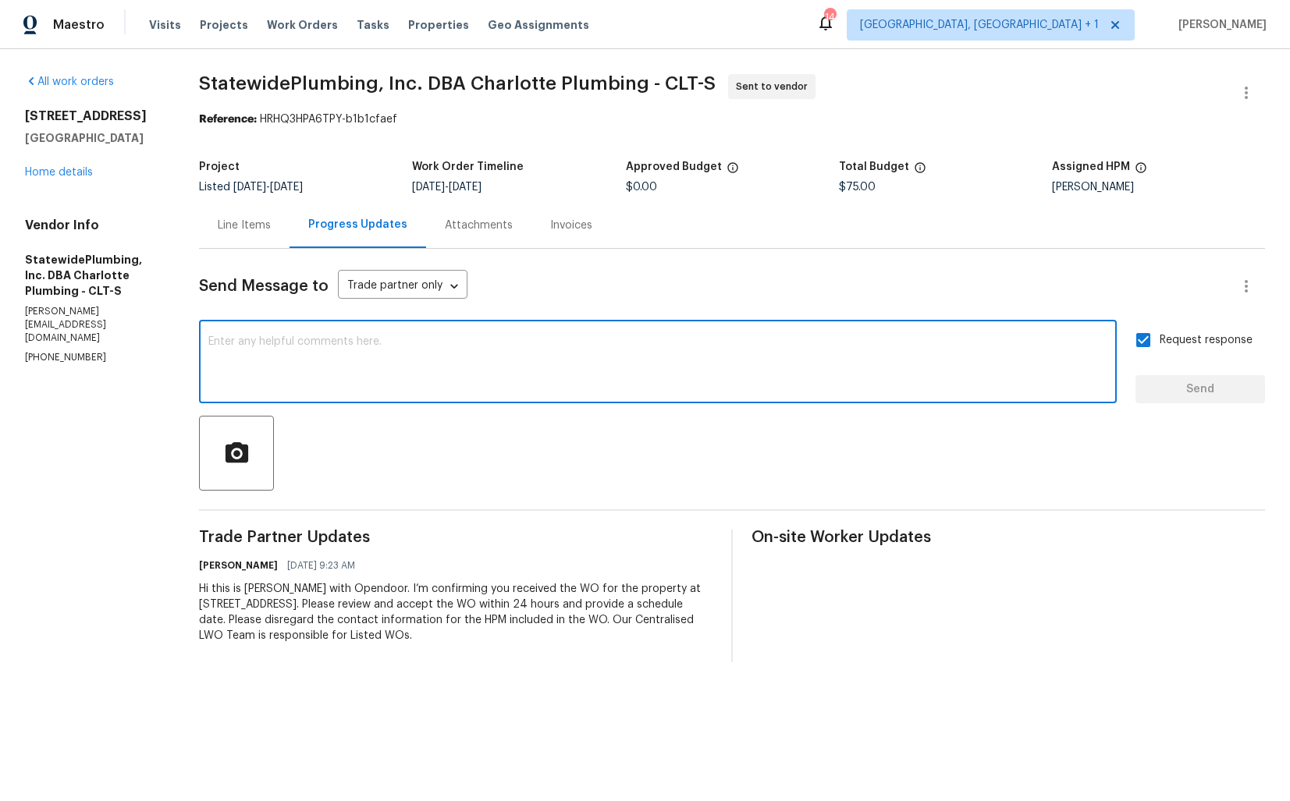
paste textarea "Attention All Work Orders must include before-photos (both close-up and wide-an…"
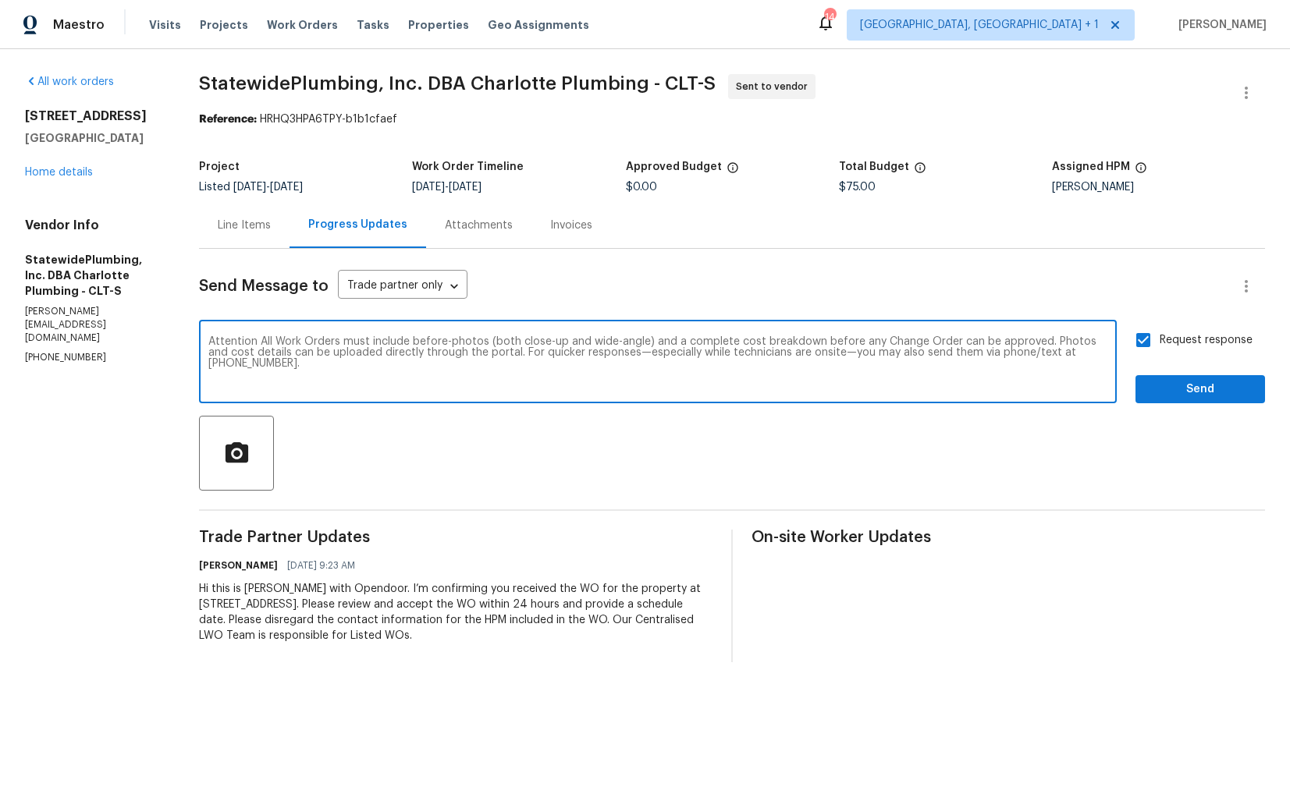
type textarea "Attention All Work Orders must include before-photos (both close-up and wide-an…"
click at [1184, 385] on span "Send" at bounding box center [1200, 390] width 105 height 20
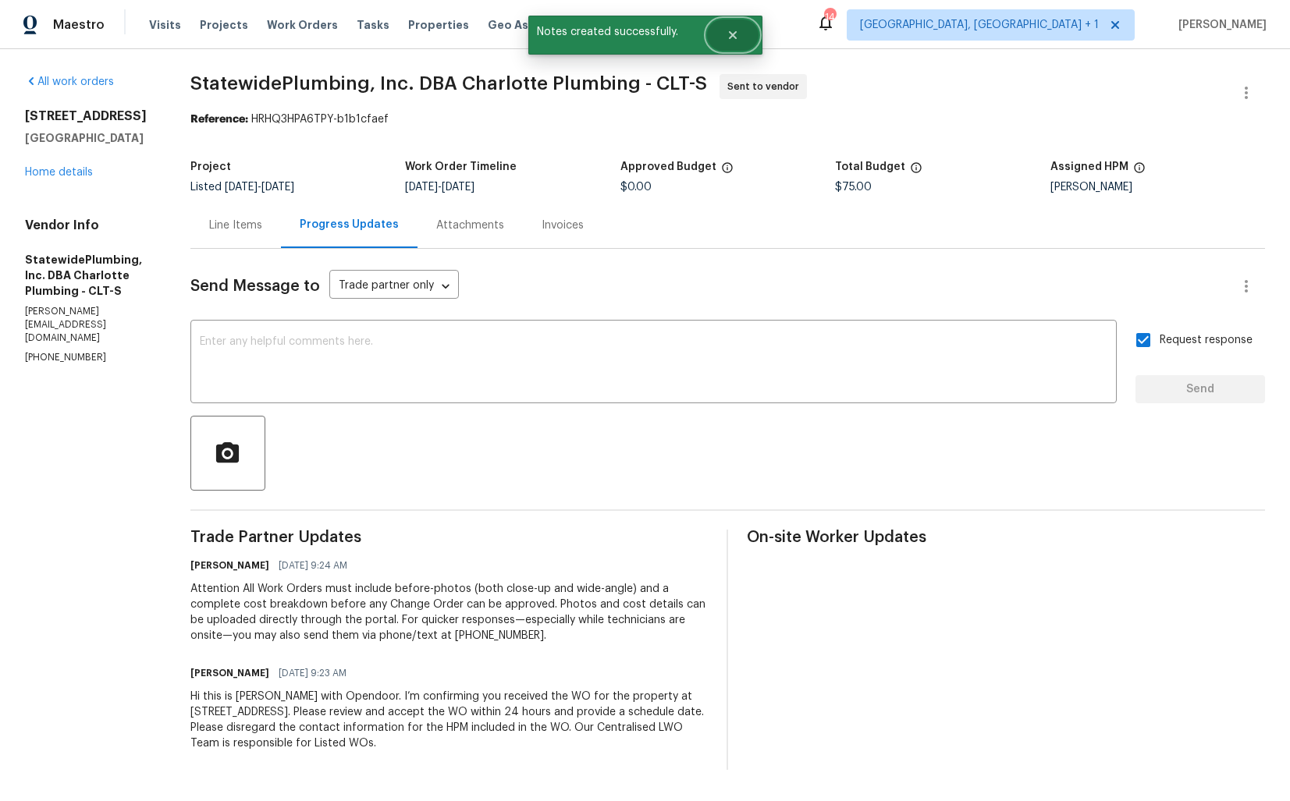
click at [734, 41] on icon "Close" at bounding box center [732, 35] width 12 height 12
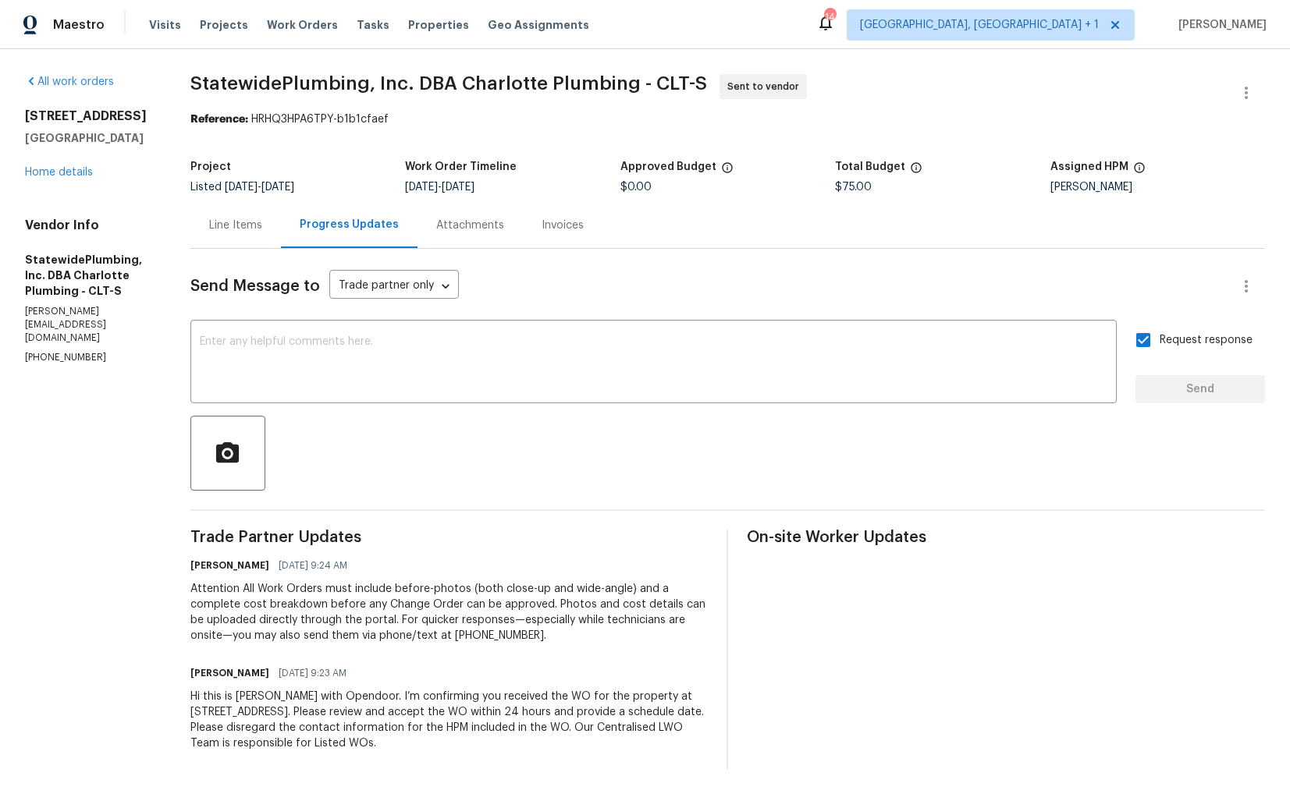
click at [228, 85] on span "StatewidePlumbing, Inc. DBA Charlotte Plumbing - CLT-S" at bounding box center [448, 83] width 517 height 19
click at [496, 90] on span "StatewidePlumbing, Inc. DBA Charlotte Plumbing - CLT-S" at bounding box center [448, 83] width 517 height 19
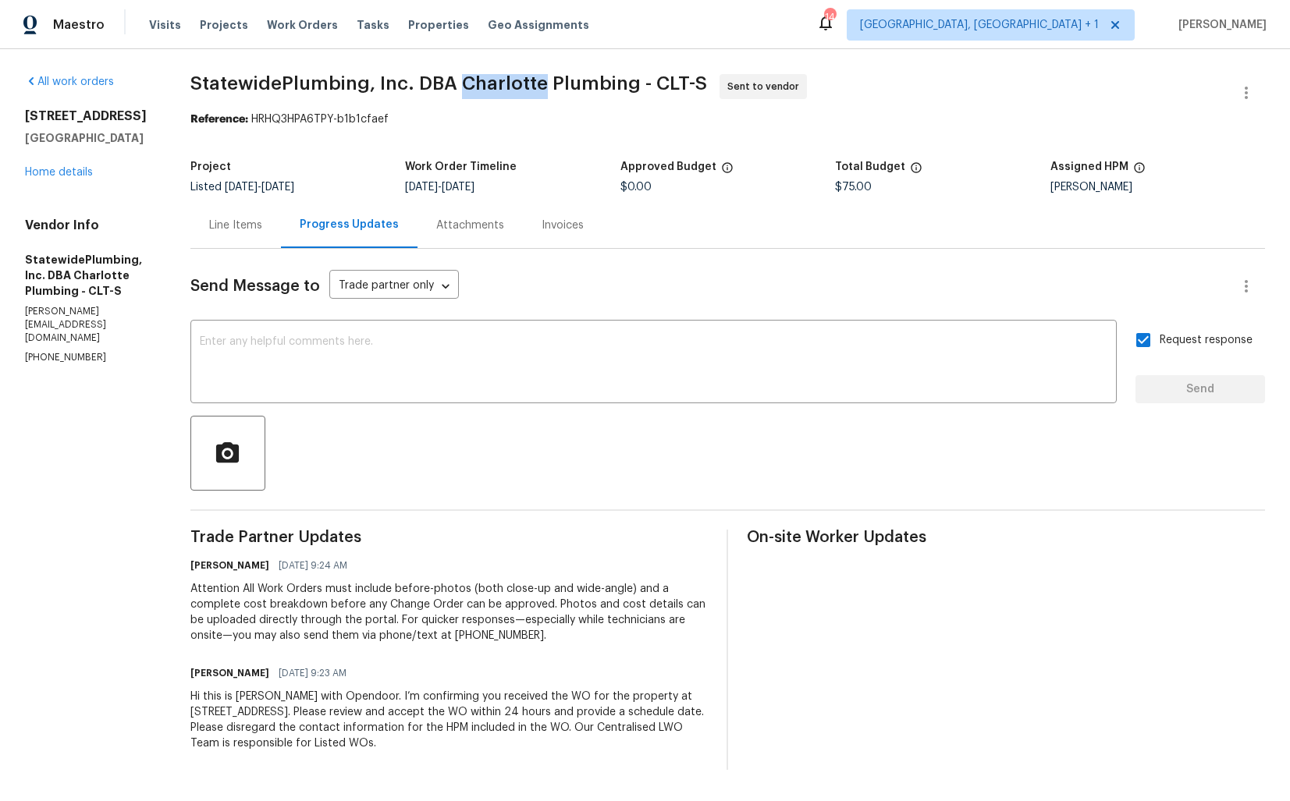
click at [496, 90] on span "StatewidePlumbing, Inc. DBA Charlotte Plumbing - CLT-S" at bounding box center [448, 83] width 517 height 19
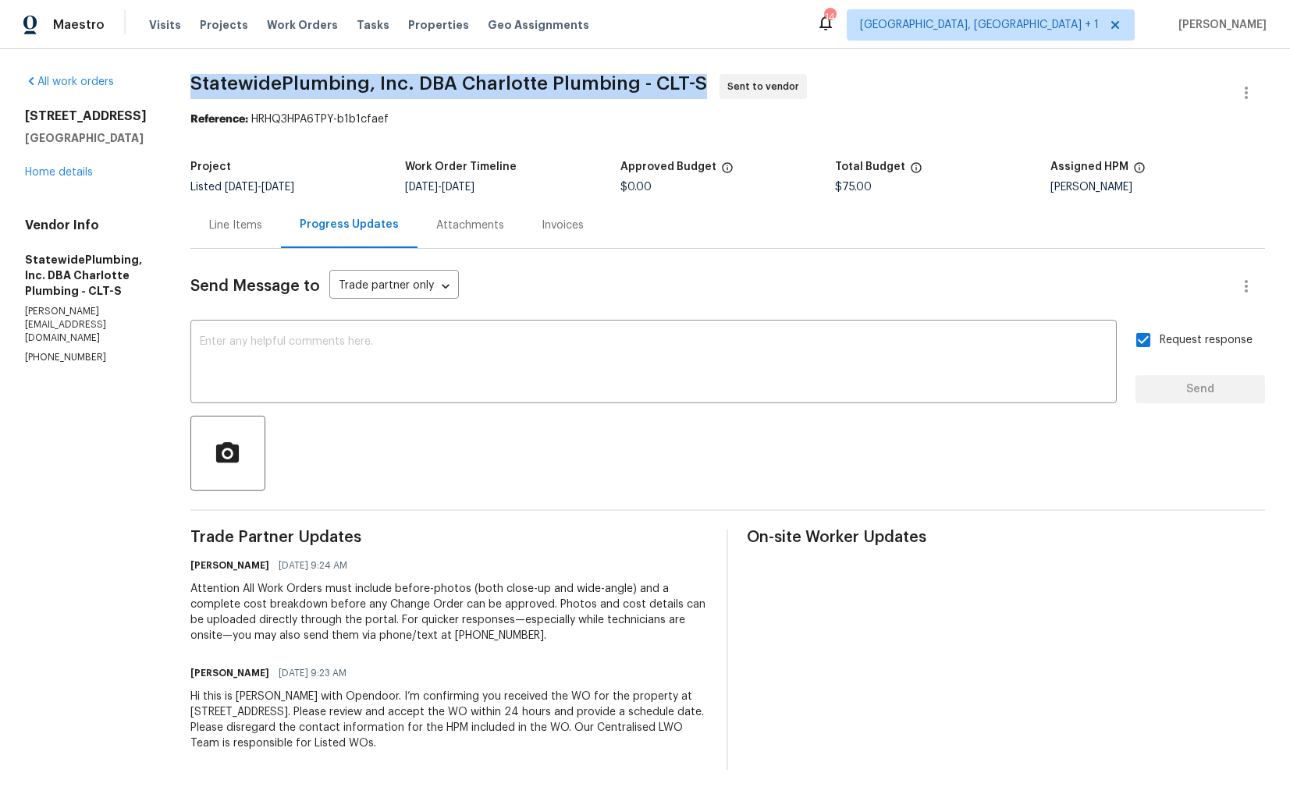
copy span "StatewidePlumbing, Inc. DBA Charlotte Plumbing - CLT-S"
click at [372, 118] on div "Reference: HRHQ3HPA6TPY-b1b1cfaef" at bounding box center [727, 120] width 1075 height 16
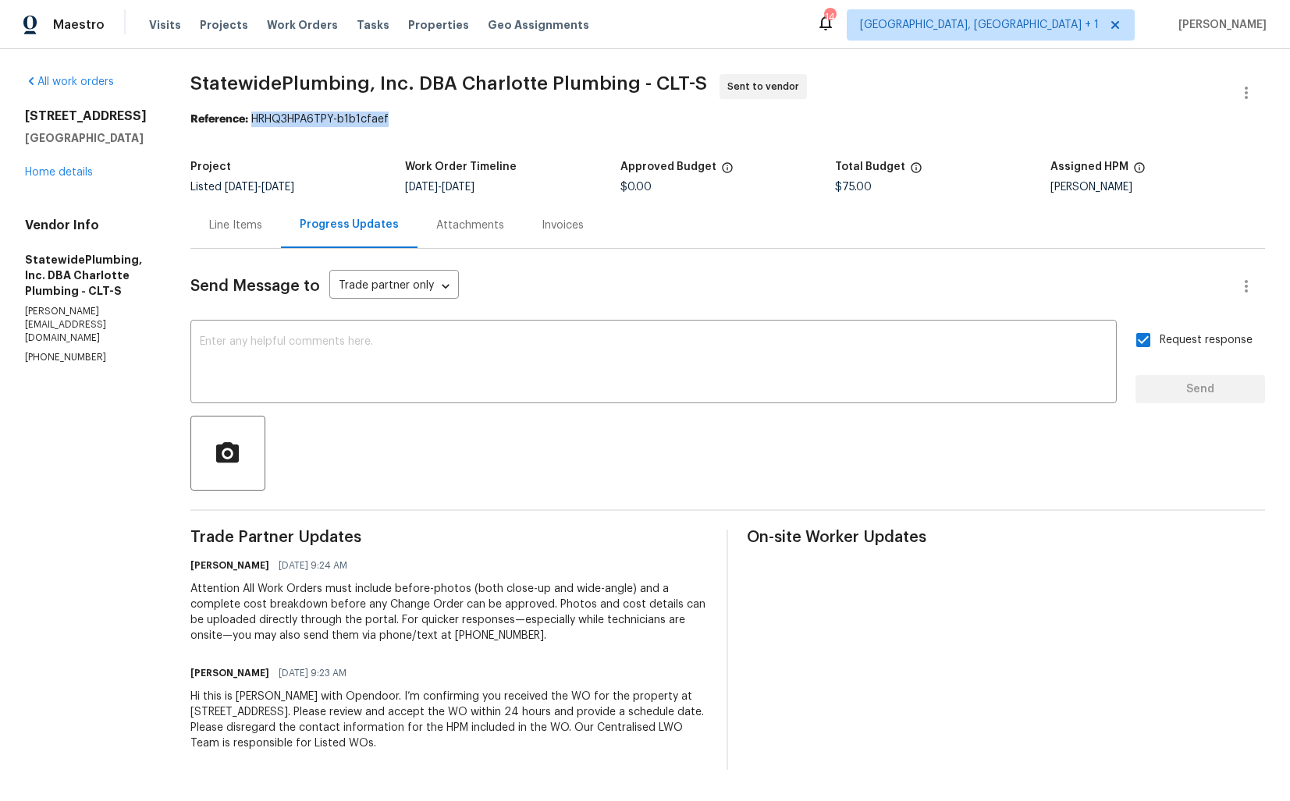
drag, startPoint x: 288, startPoint y: 119, endPoint x: 533, endPoint y: 119, distance: 245.0
click at [533, 119] on div "Reference: HRHQ3HPA6TPY-b1b1cfaef" at bounding box center [727, 120] width 1075 height 16
copy div "HRHQ3HPA6TPY-b1b1cfaef"
click at [294, 139] on section "StatewidePlumbing, Inc. DBA Charlotte Plumbing - CLT-S Sent to vendor Reference…" at bounding box center [727, 422] width 1075 height 696
click at [64, 169] on link "Home details" at bounding box center [59, 172] width 68 height 11
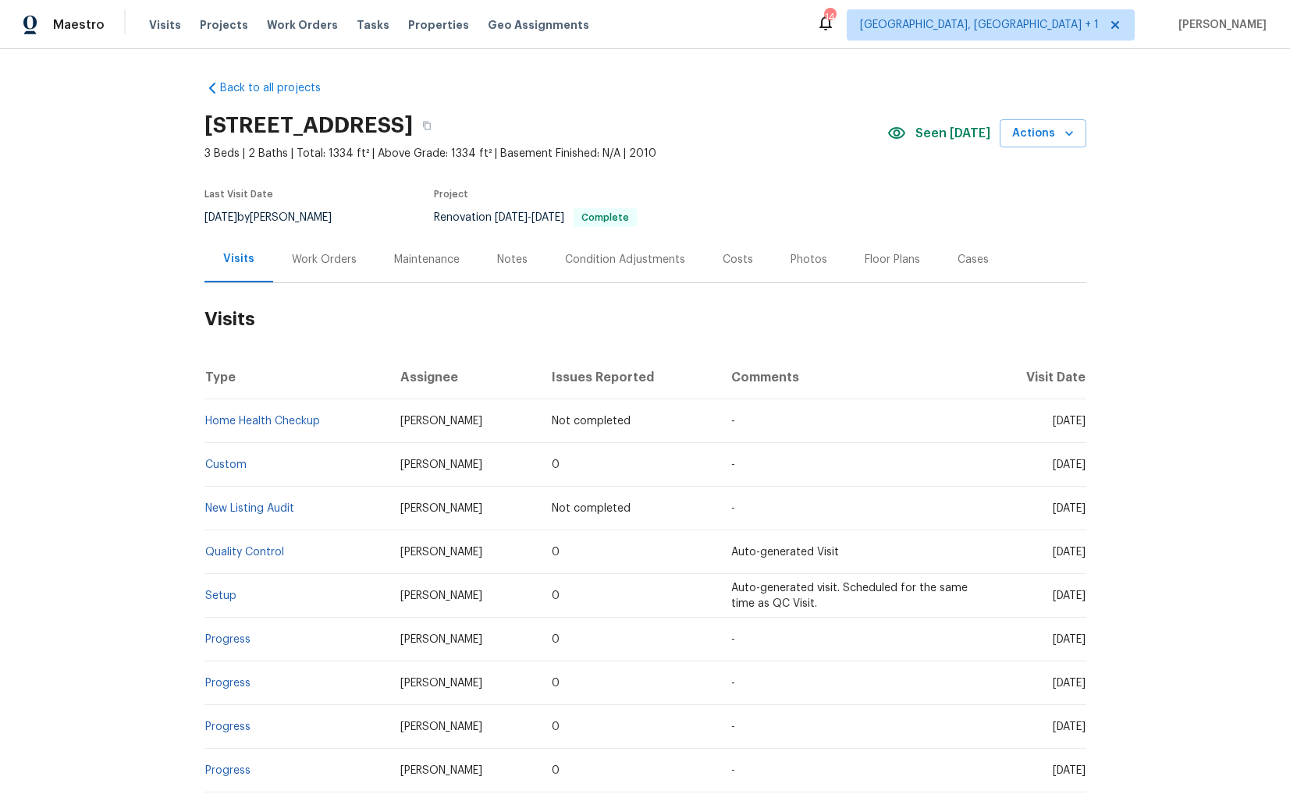
click at [322, 254] on div "Work Orders" at bounding box center [324, 260] width 65 height 16
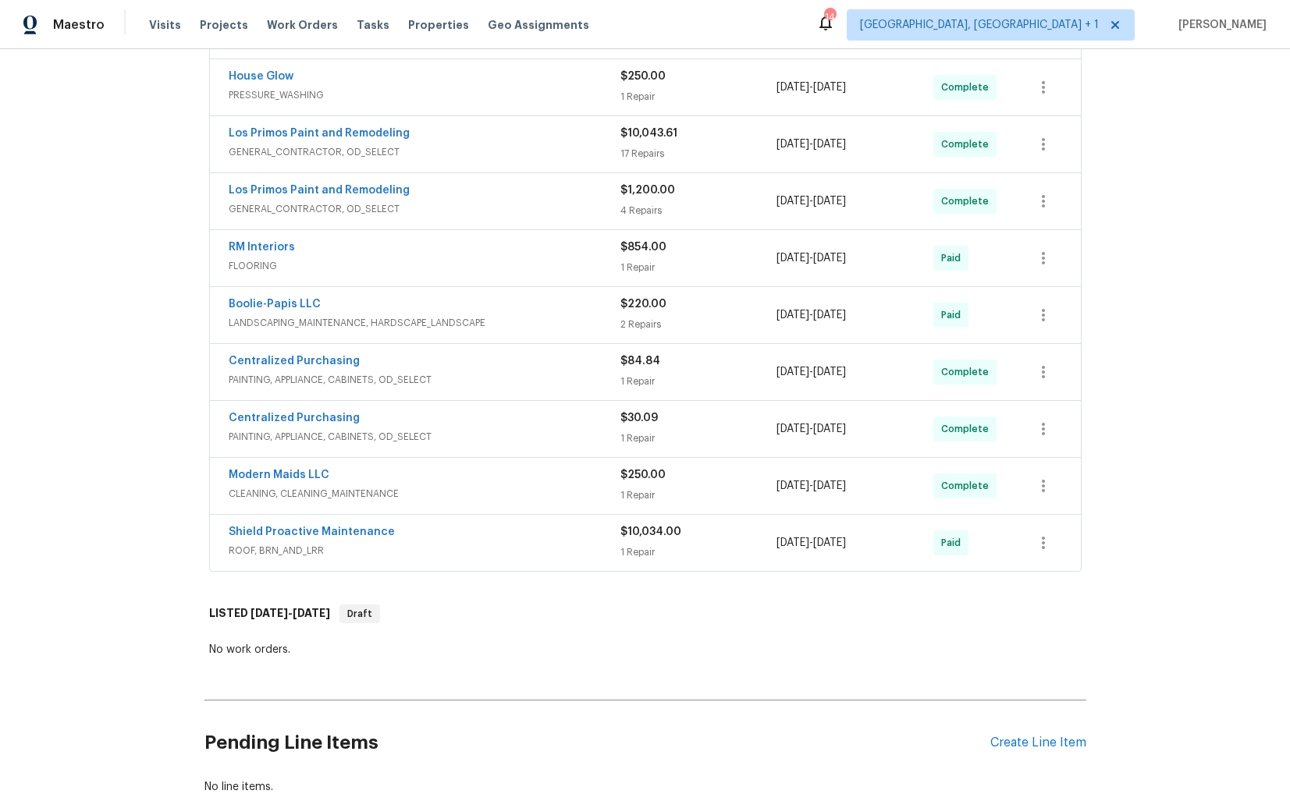
scroll to position [617, 0]
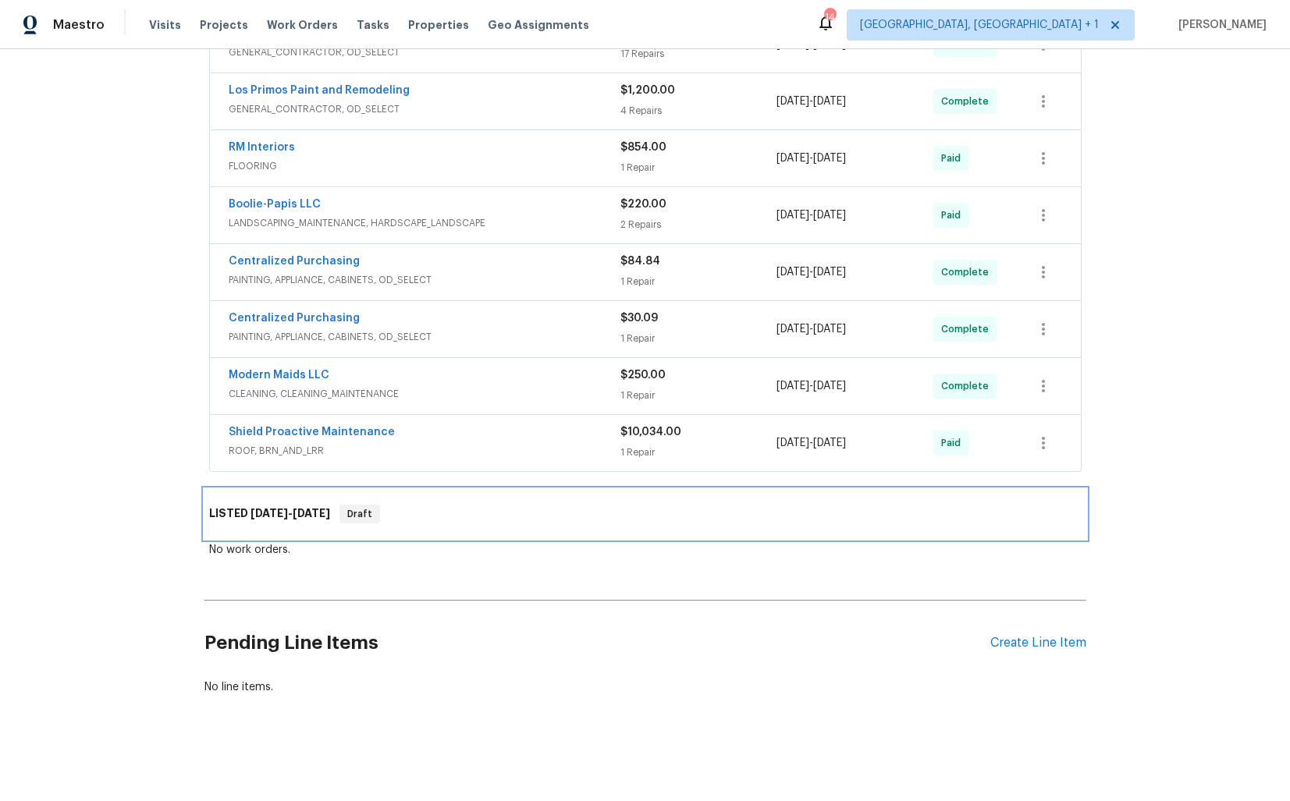
click at [267, 529] on div "LISTED [DATE] - [DATE] Draft" at bounding box center [645, 514] width 882 height 50
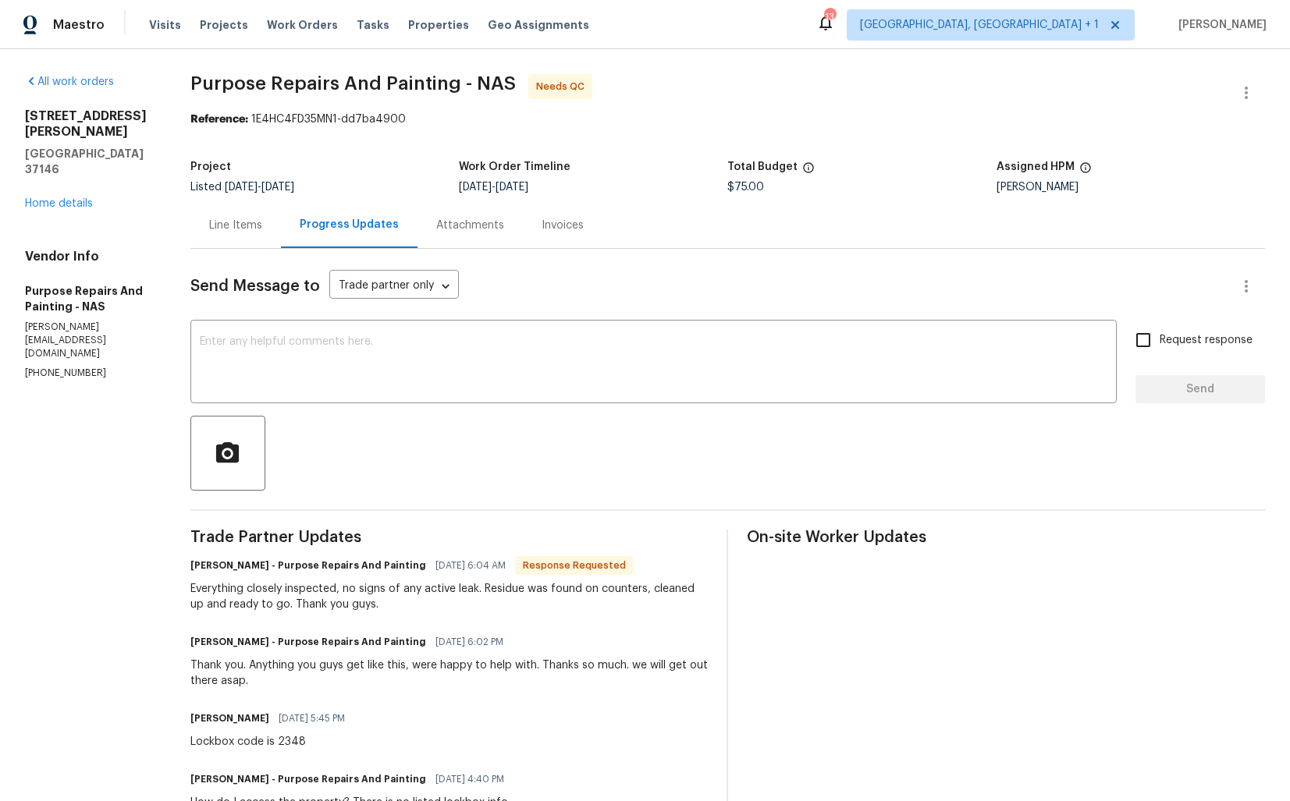
click at [239, 232] on div "Line Items" at bounding box center [235, 226] width 53 height 16
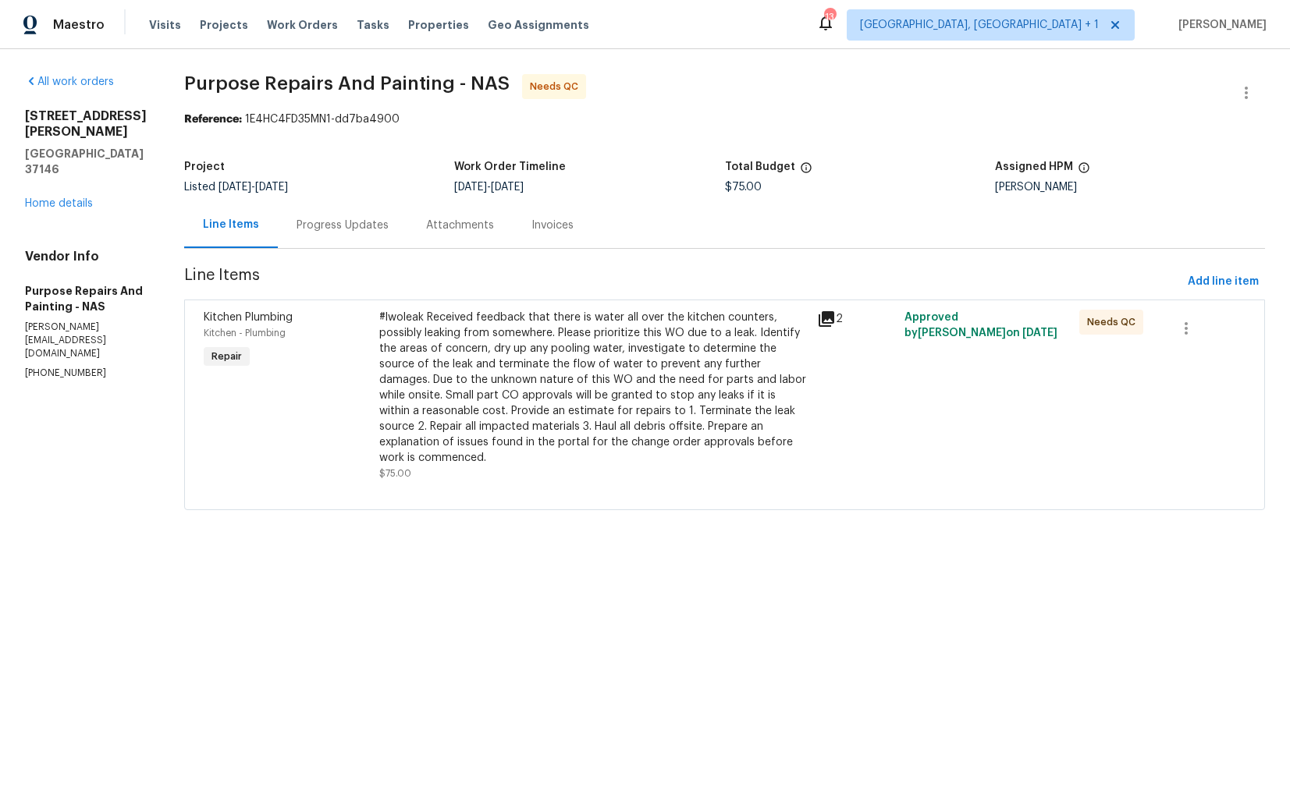
click at [473, 364] on div "#lwoleak Received feedback that there is water all over the kitchen counters, p…" at bounding box center [593, 388] width 428 height 156
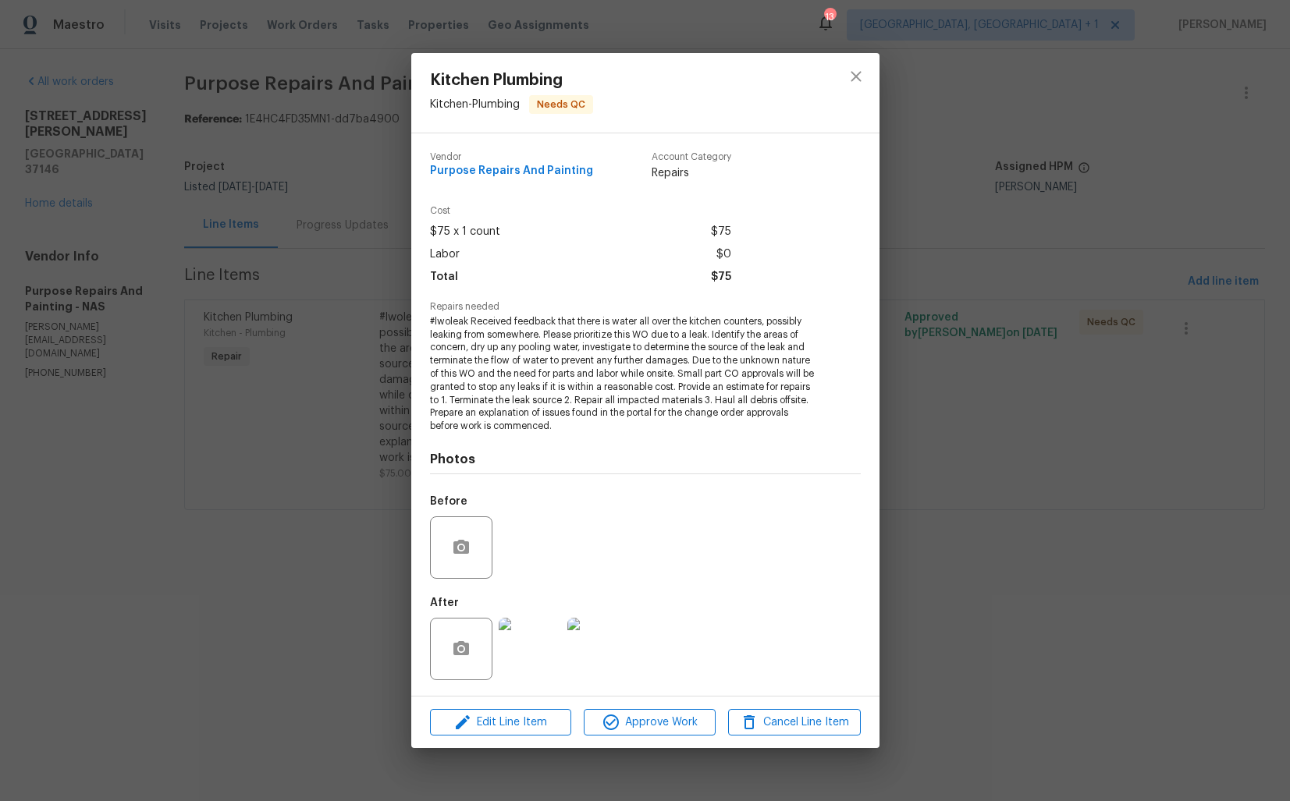
click at [536, 630] on img at bounding box center [530, 649] width 62 height 62
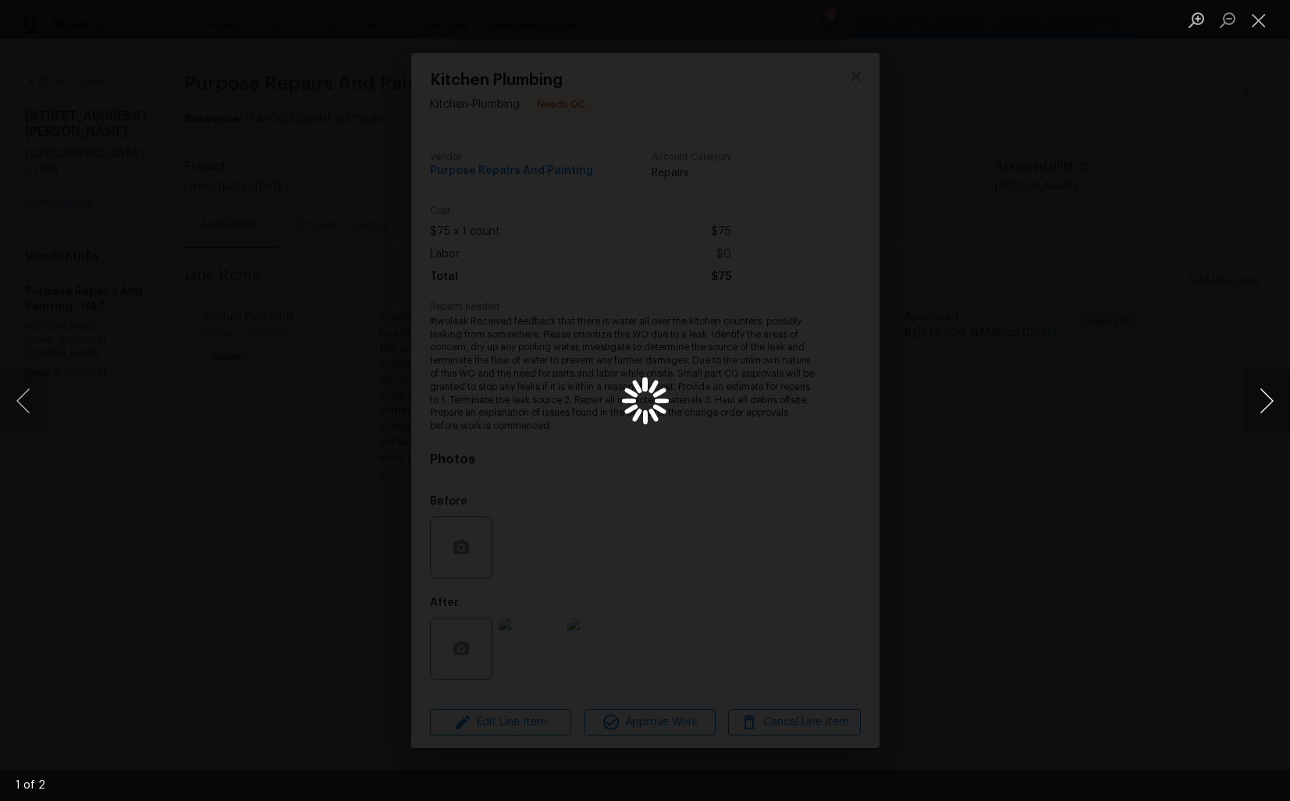
click at [1260, 400] on button "Next image" at bounding box center [1266, 401] width 47 height 62
click at [1194, 410] on div "Lightbox" at bounding box center [645, 400] width 1290 height 801
click at [1135, 409] on div "Lightbox" at bounding box center [645, 400] width 1290 height 801
click at [1258, 21] on button "Close lightbox" at bounding box center [1258, 19] width 31 height 27
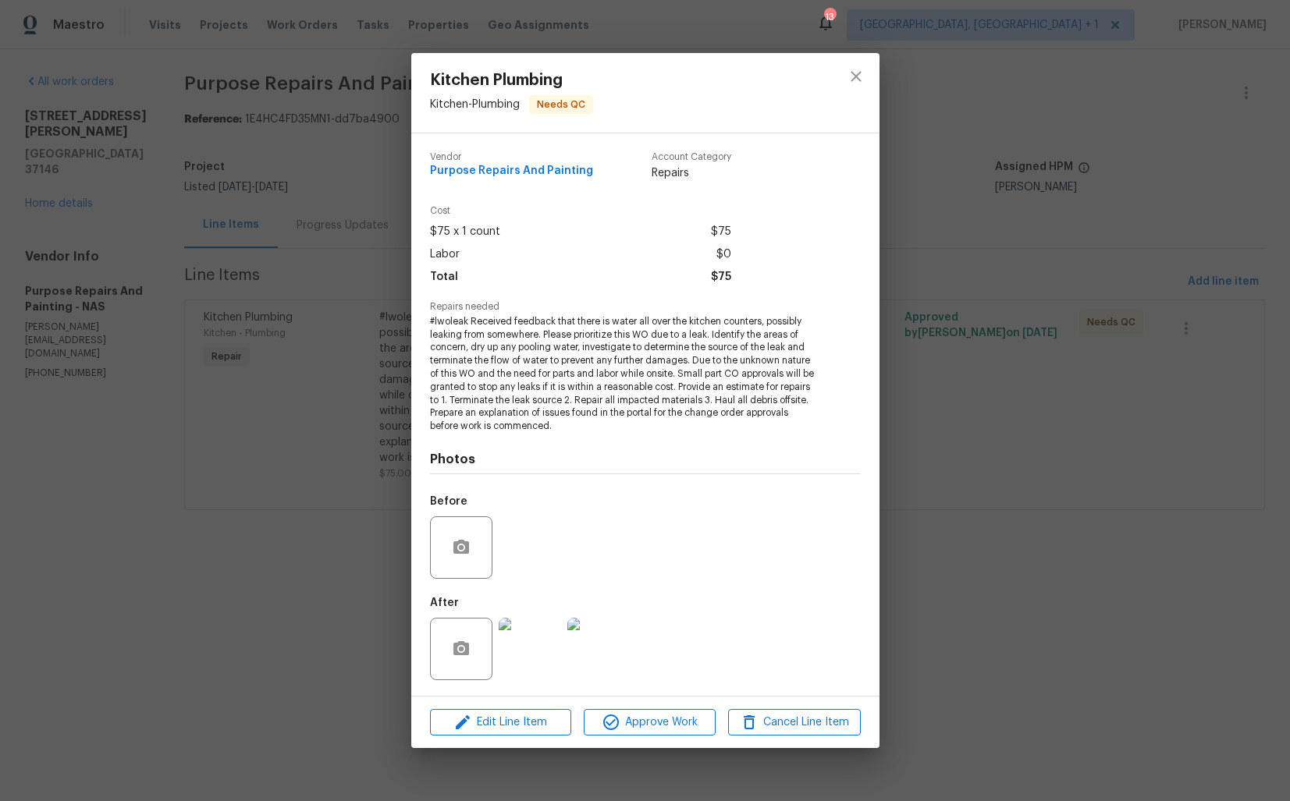
click at [967, 260] on div "Kitchen Plumbing Kitchen - Plumbing Needs QC Vendor Purpose Repairs And Paintin…" at bounding box center [645, 400] width 1290 height 801
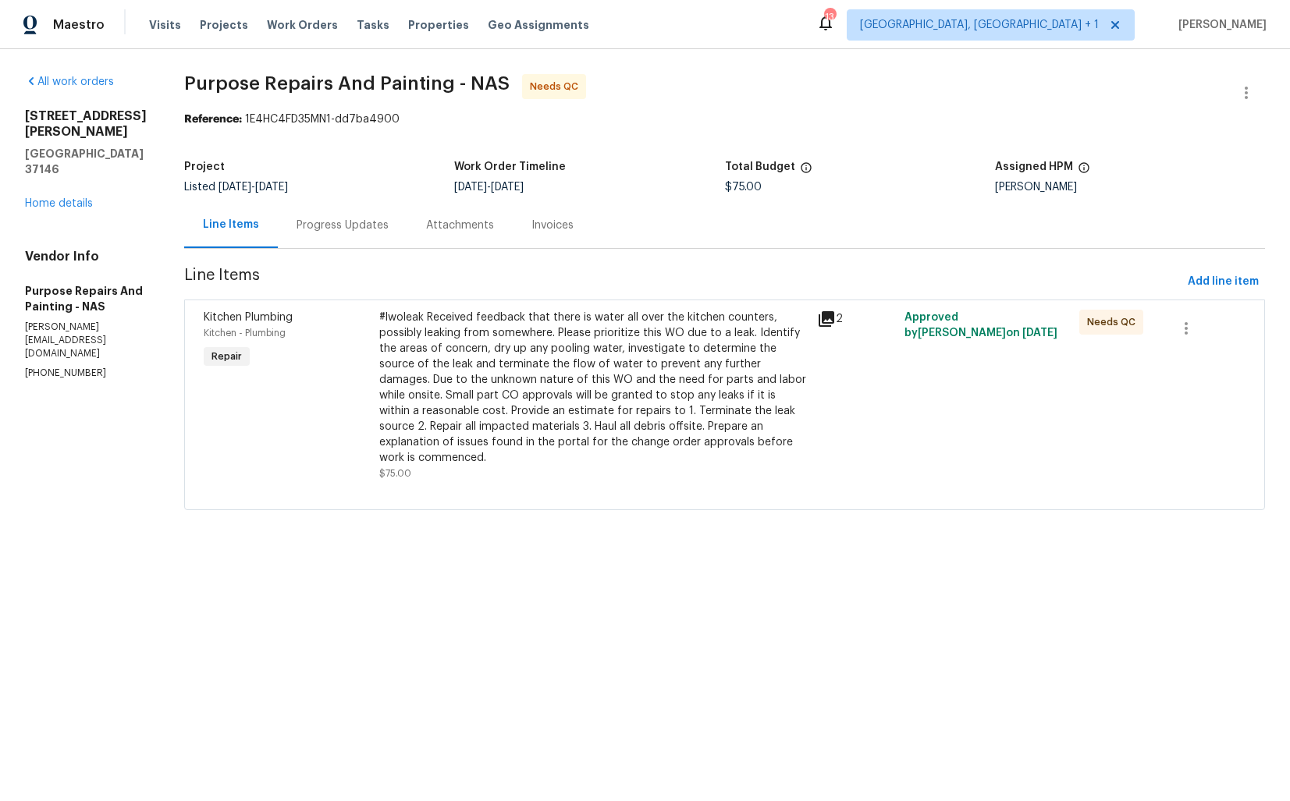
click at [371, 220] on div "Progress Updates" at bounding box center [343, 226] width 92 height 16
